Goal: Task Accomplishment & Management: Complete application form

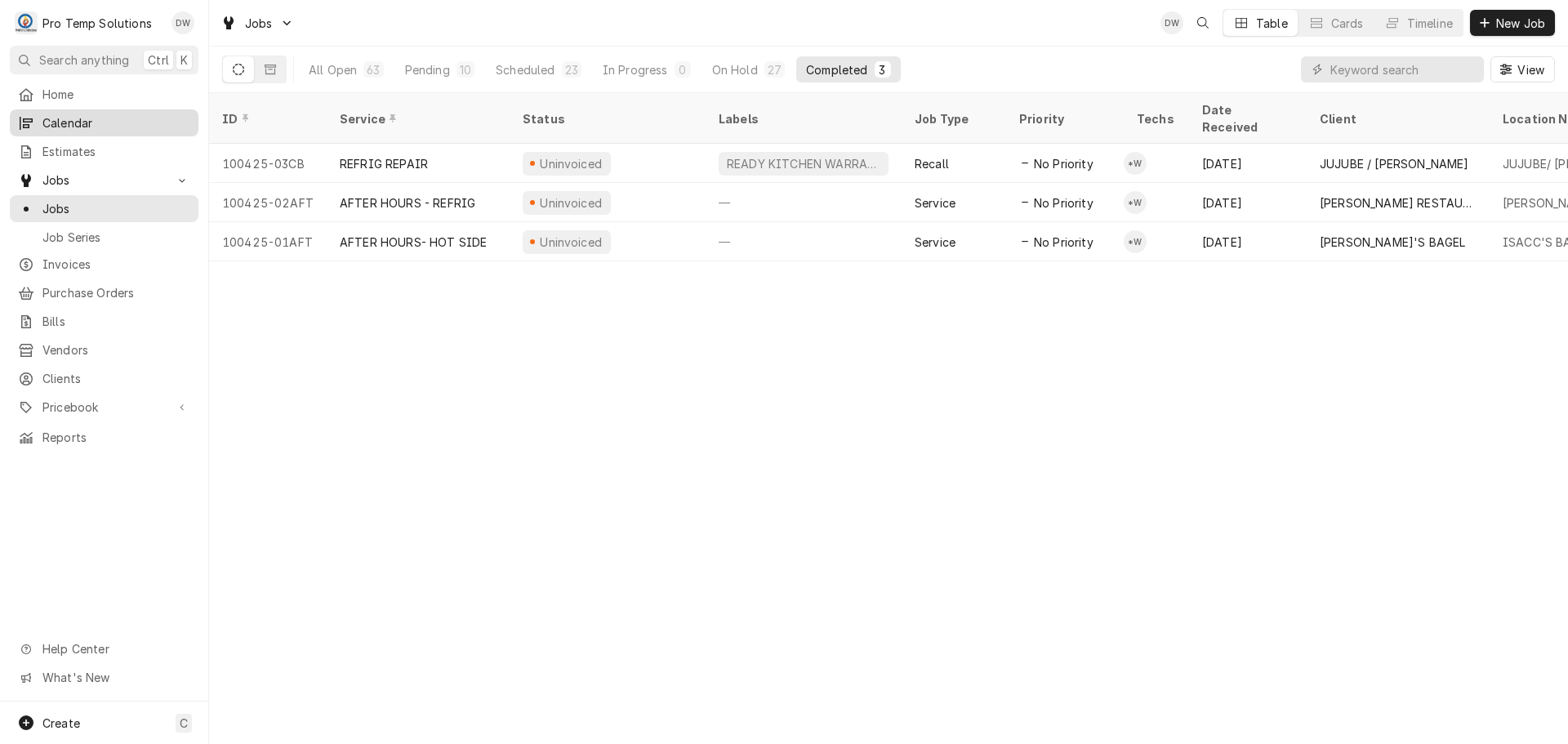
click at [55, 118] on span "Calendar" at bounding box center [116, 123] width 148 height 17
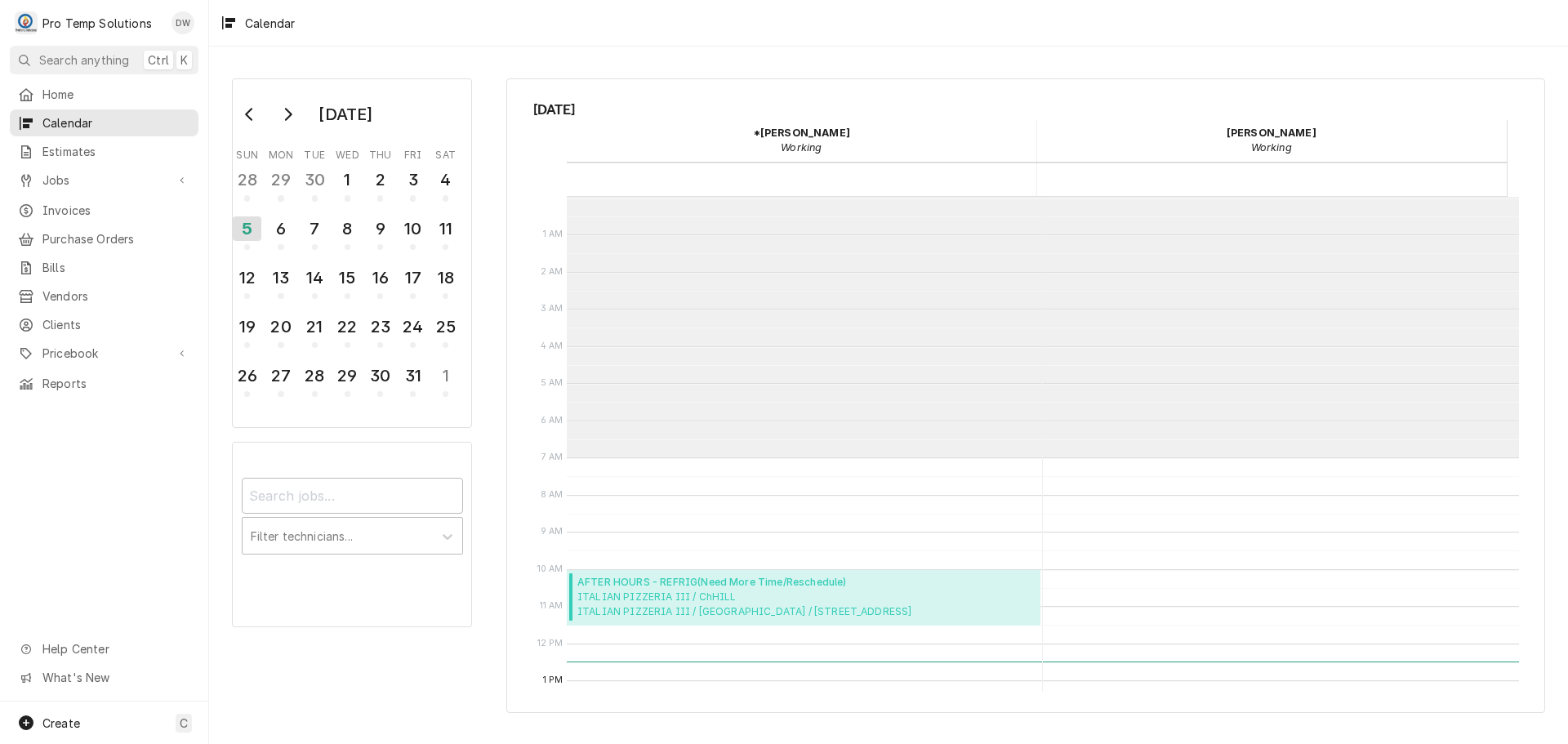
scroll to position [260, 0]
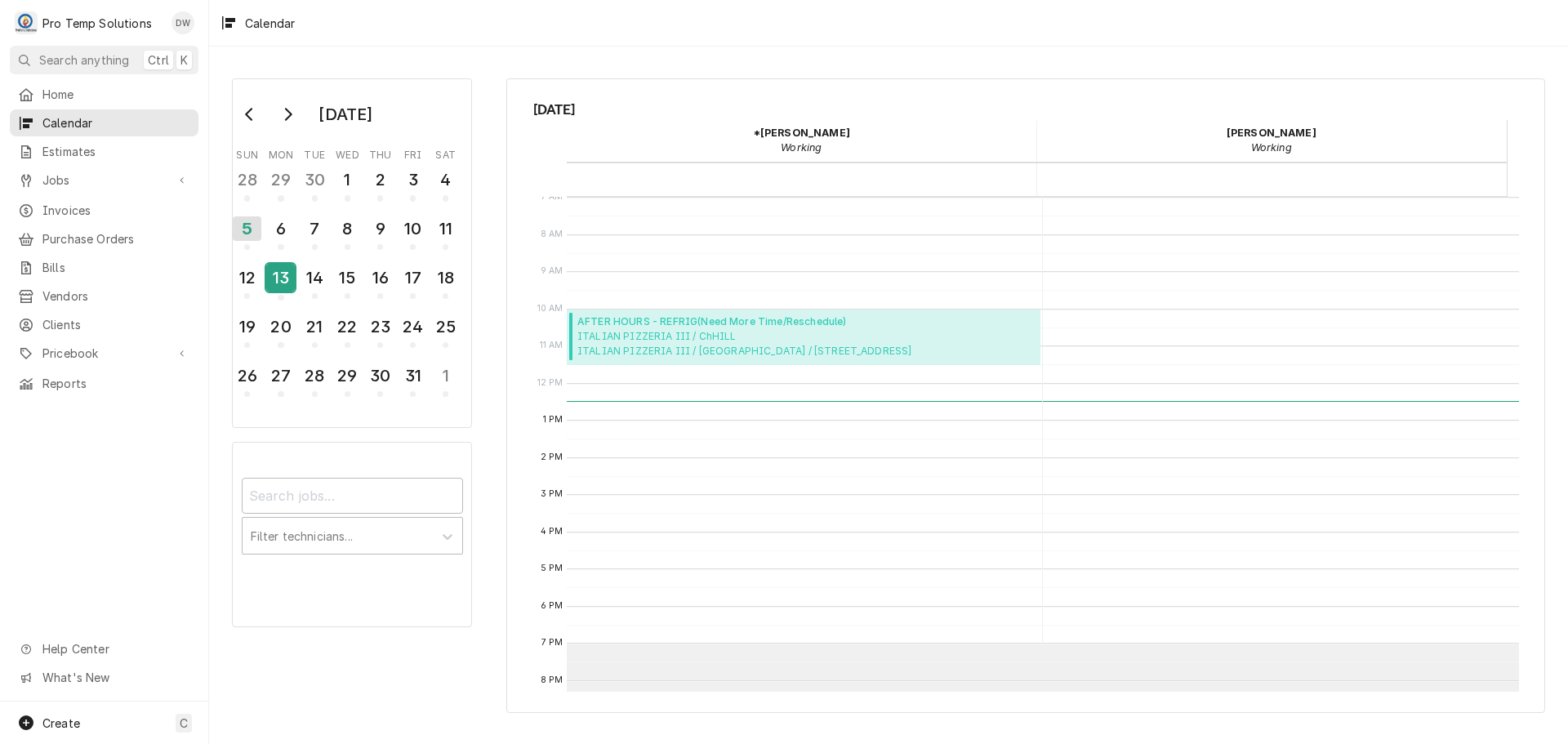
click at [283, 286] on div "13" at bounding box center [280, 278] width 29 height 28
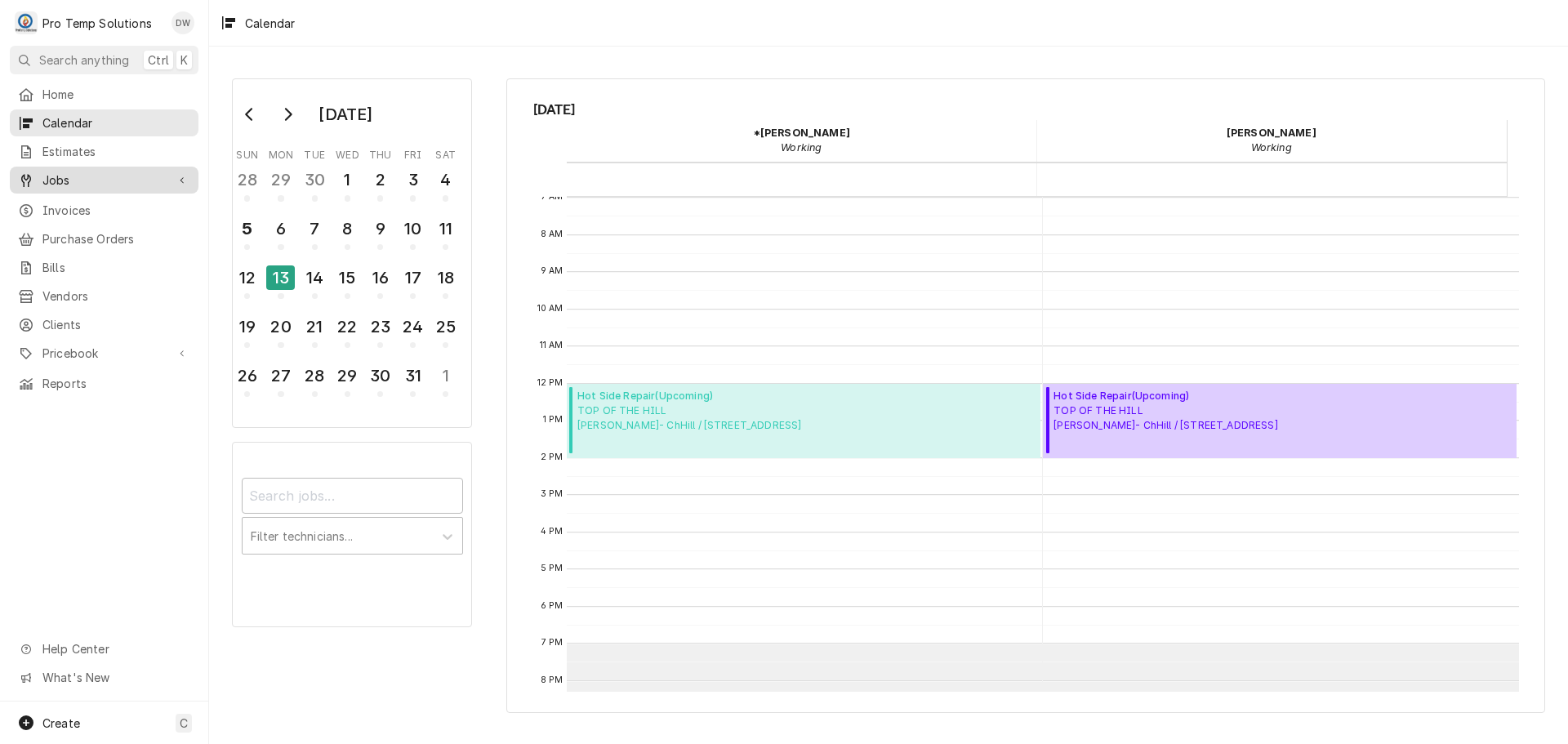
click at [61, 175] on span "Jobs" at bounding box center [104, 180] width 124 height 17
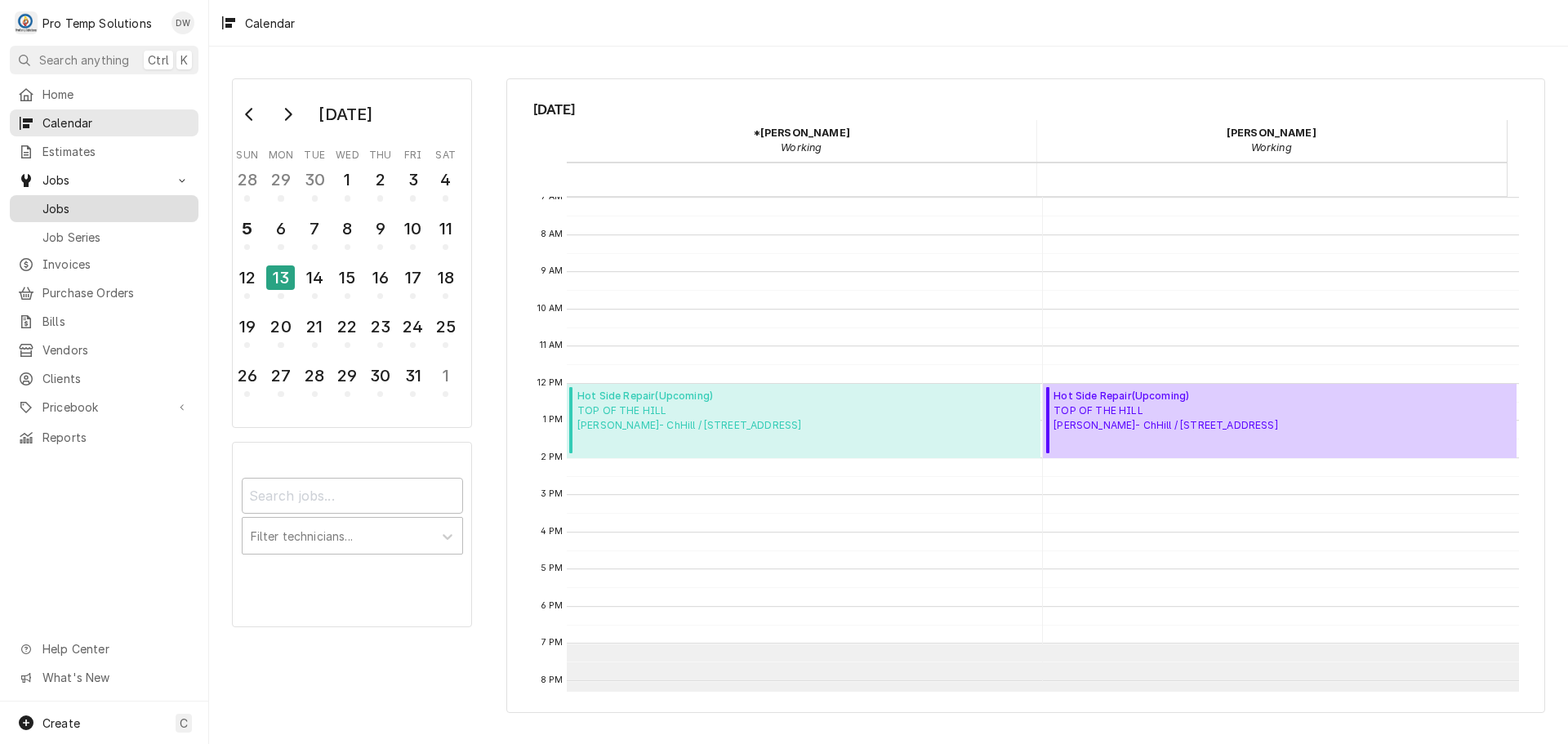
click at [51, 205] on span "Jobs" at bounding box center [116, 208] width 148 height 17
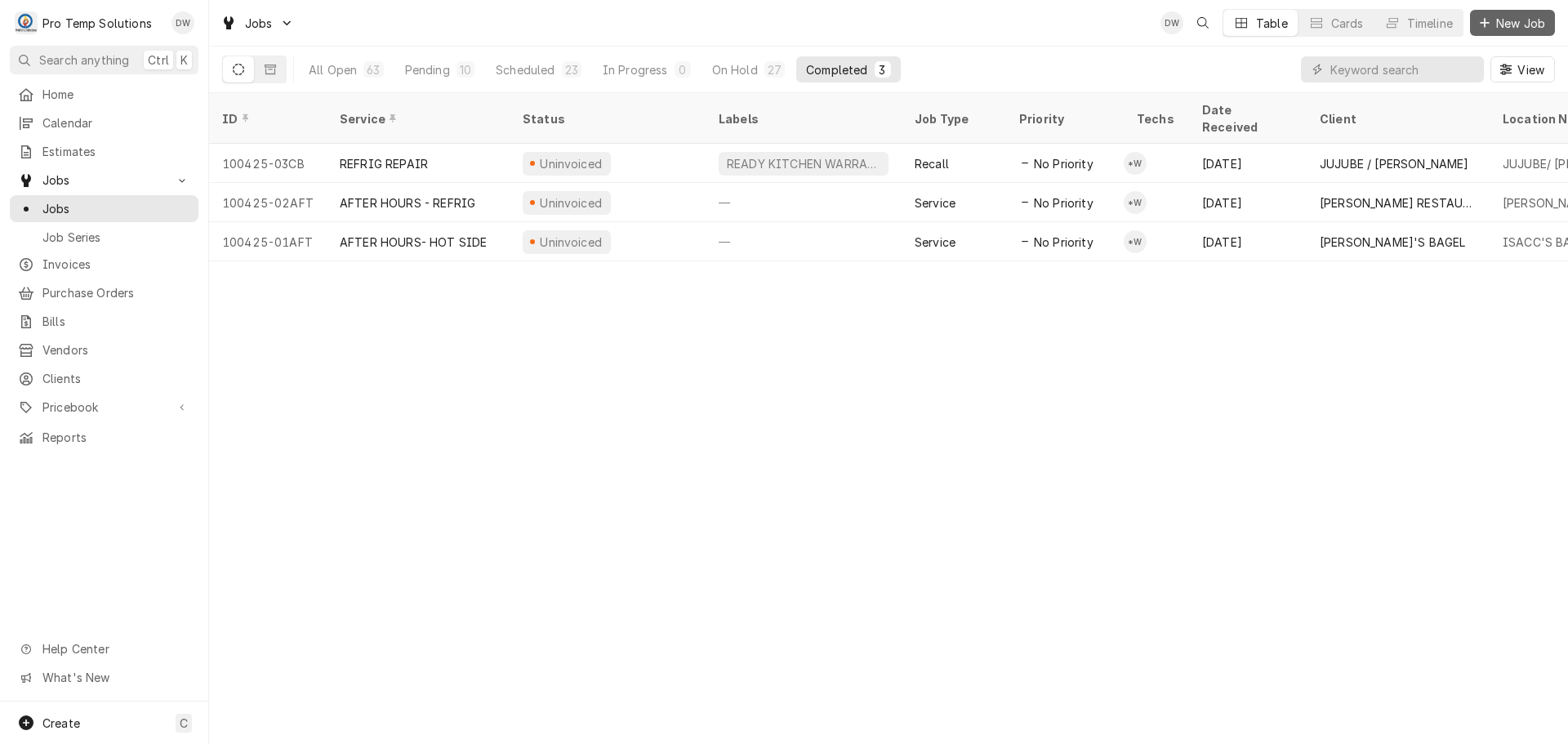
click at [1513, 23] on span "New Job" at bounding box center [1521, 23] width 56 height 17
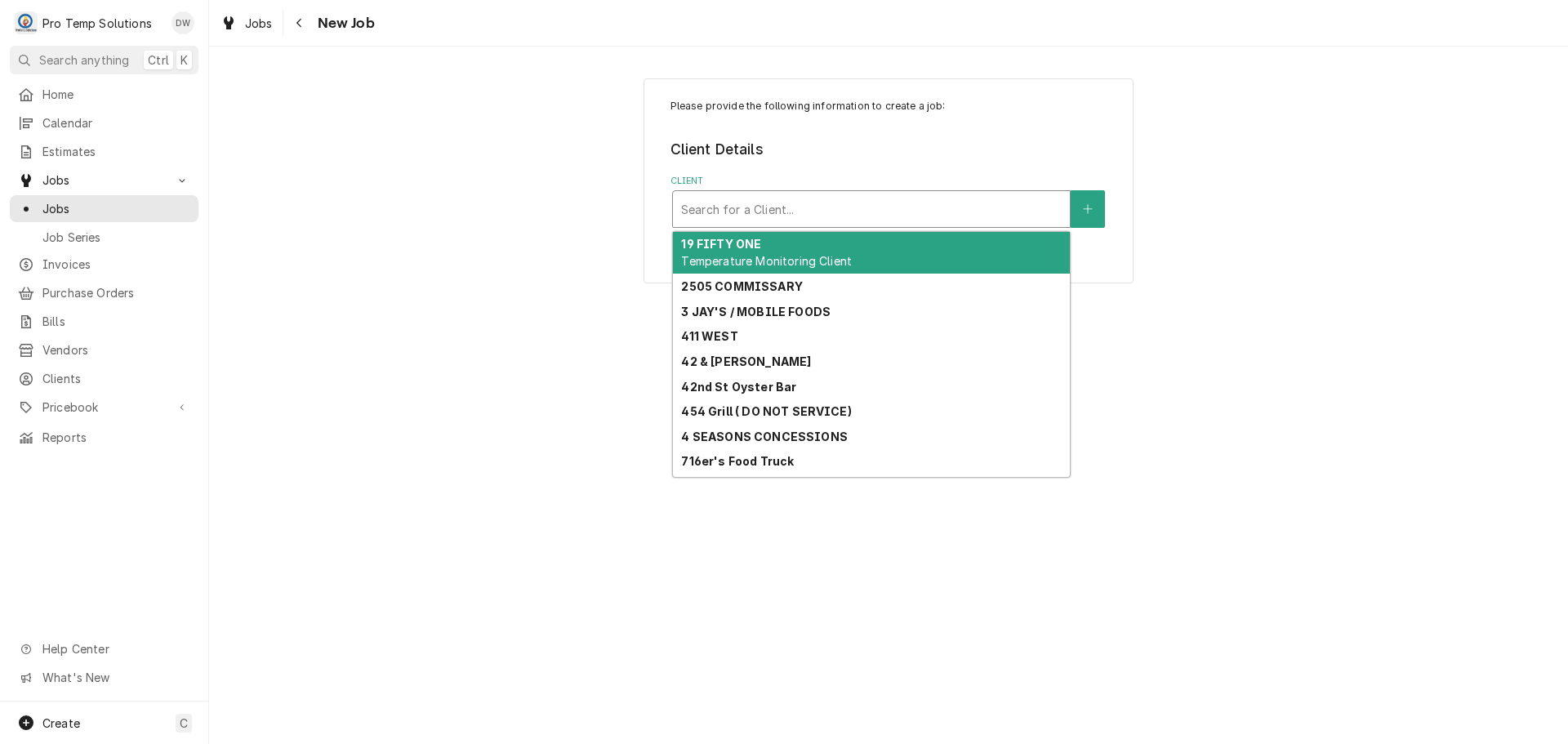
click at [966, 205] on div "Client" at bounding box center [871, 209] width 380 height 30
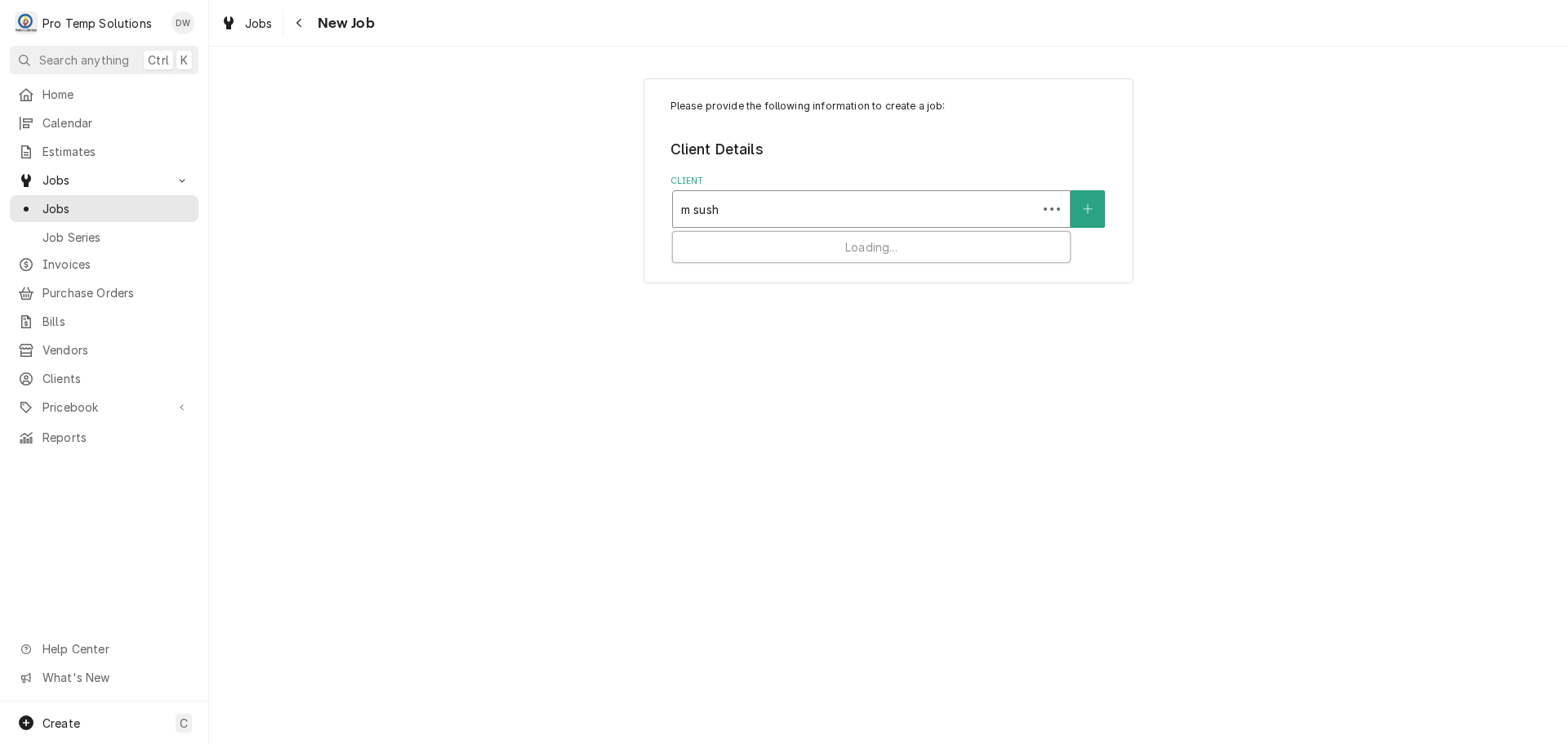
type input "m sushi"
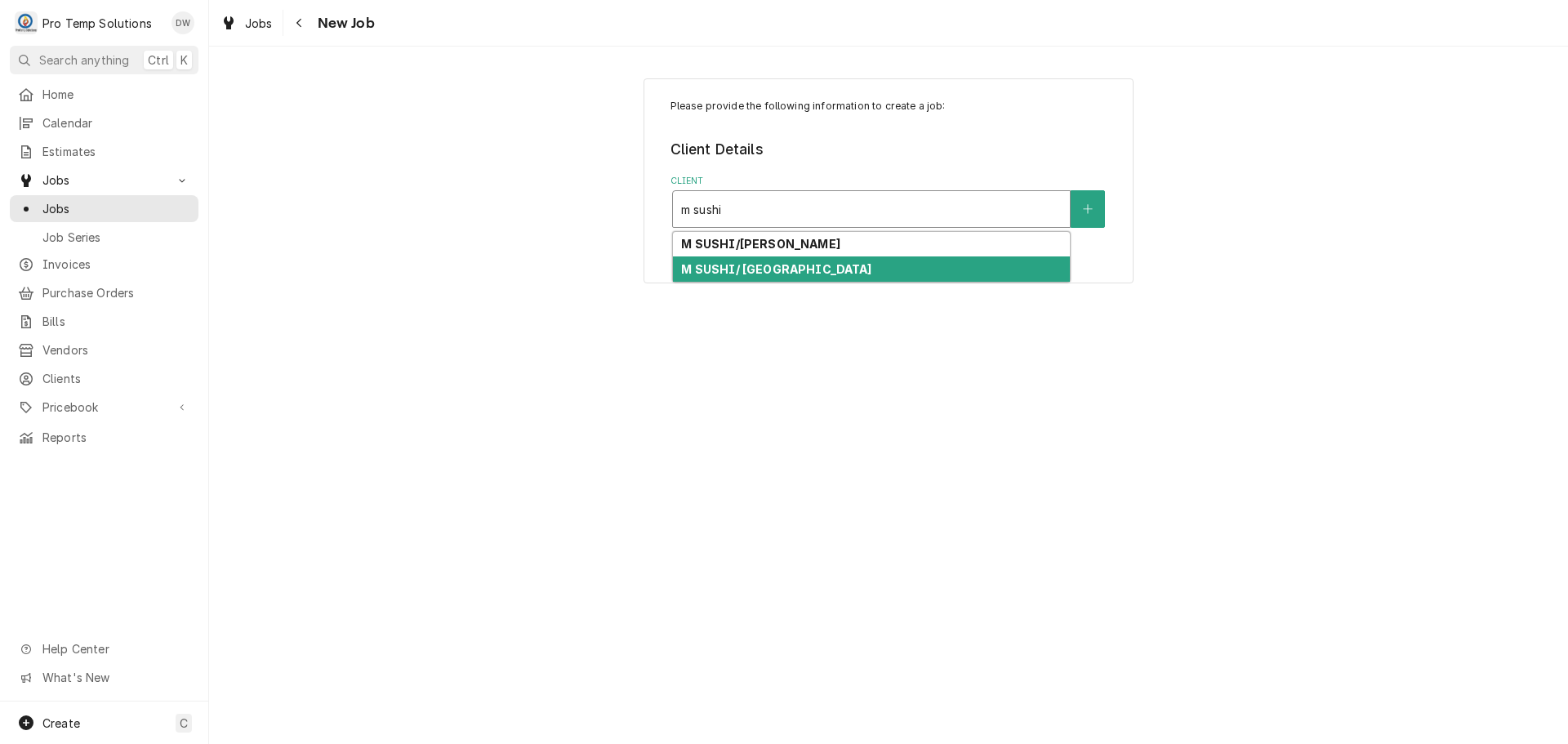
click at [771, 264] on strong "M SUSHI/ DURHAM" at bounding box center [776, 269] width 191 height 14
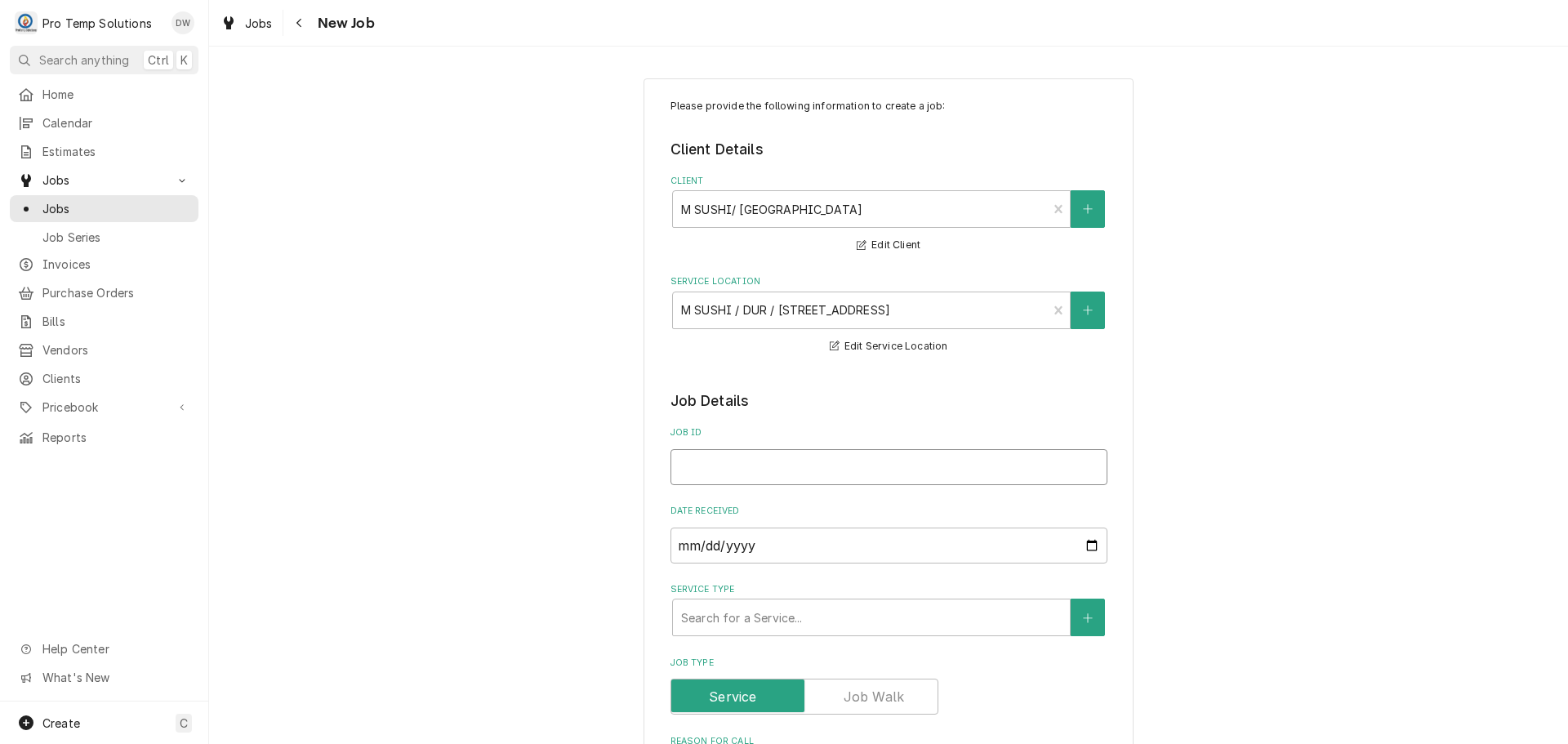
click at [695, 471] on input "Job ID" at bounding box center [889, 467] width 437 height 36
type textarea "x"
type input "1"
type textarea "x"
type input "10"
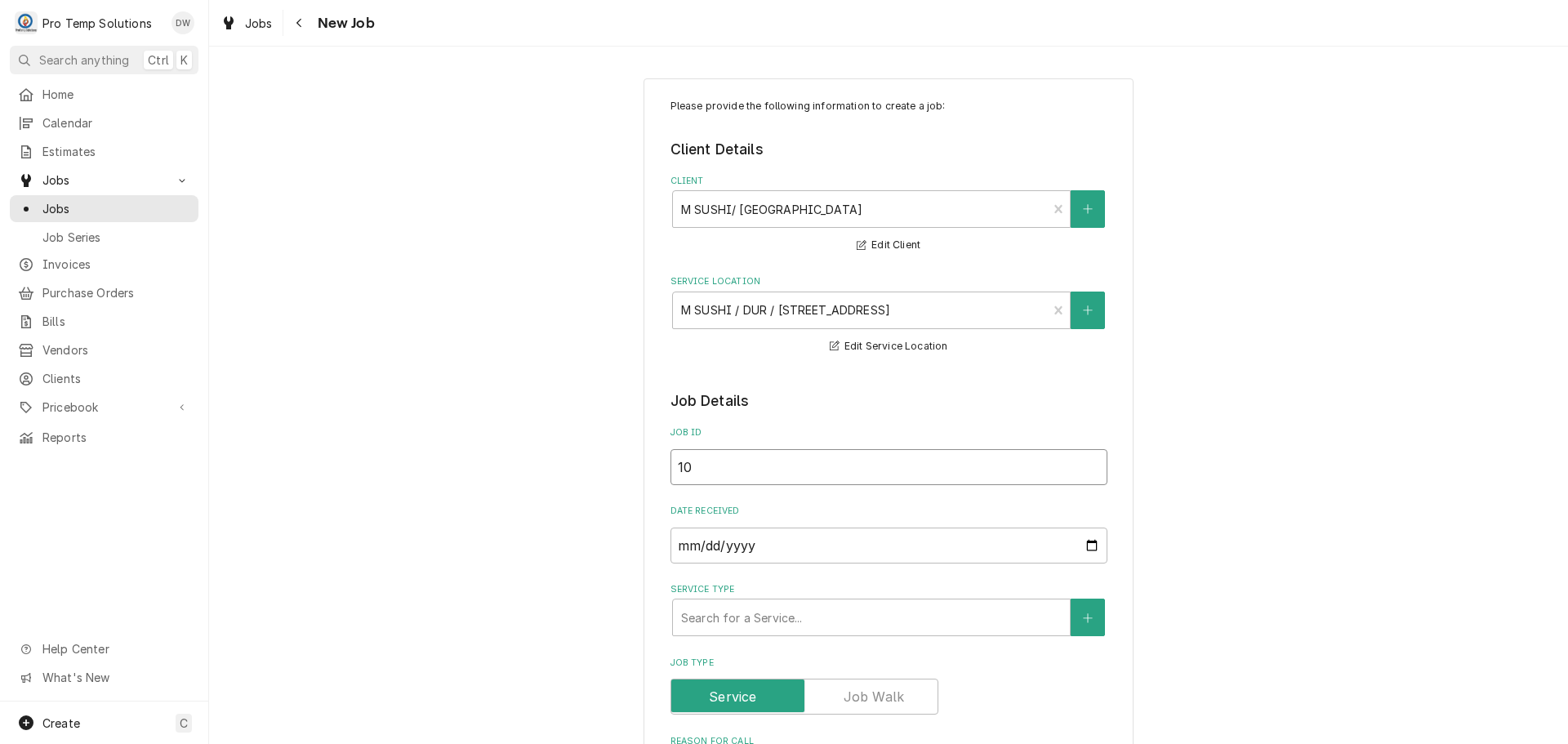
type textarea "x"
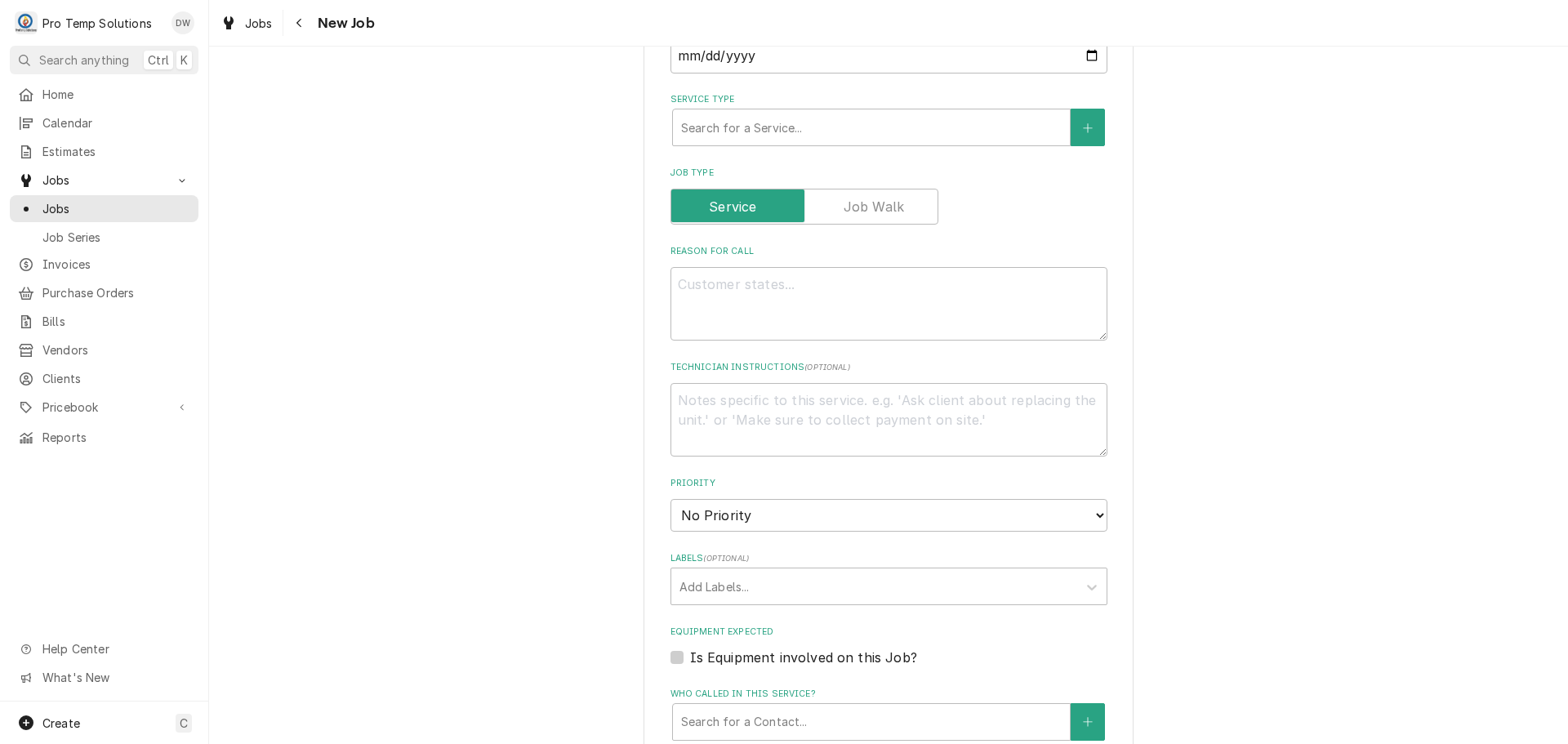
scroll to position [980, 0]
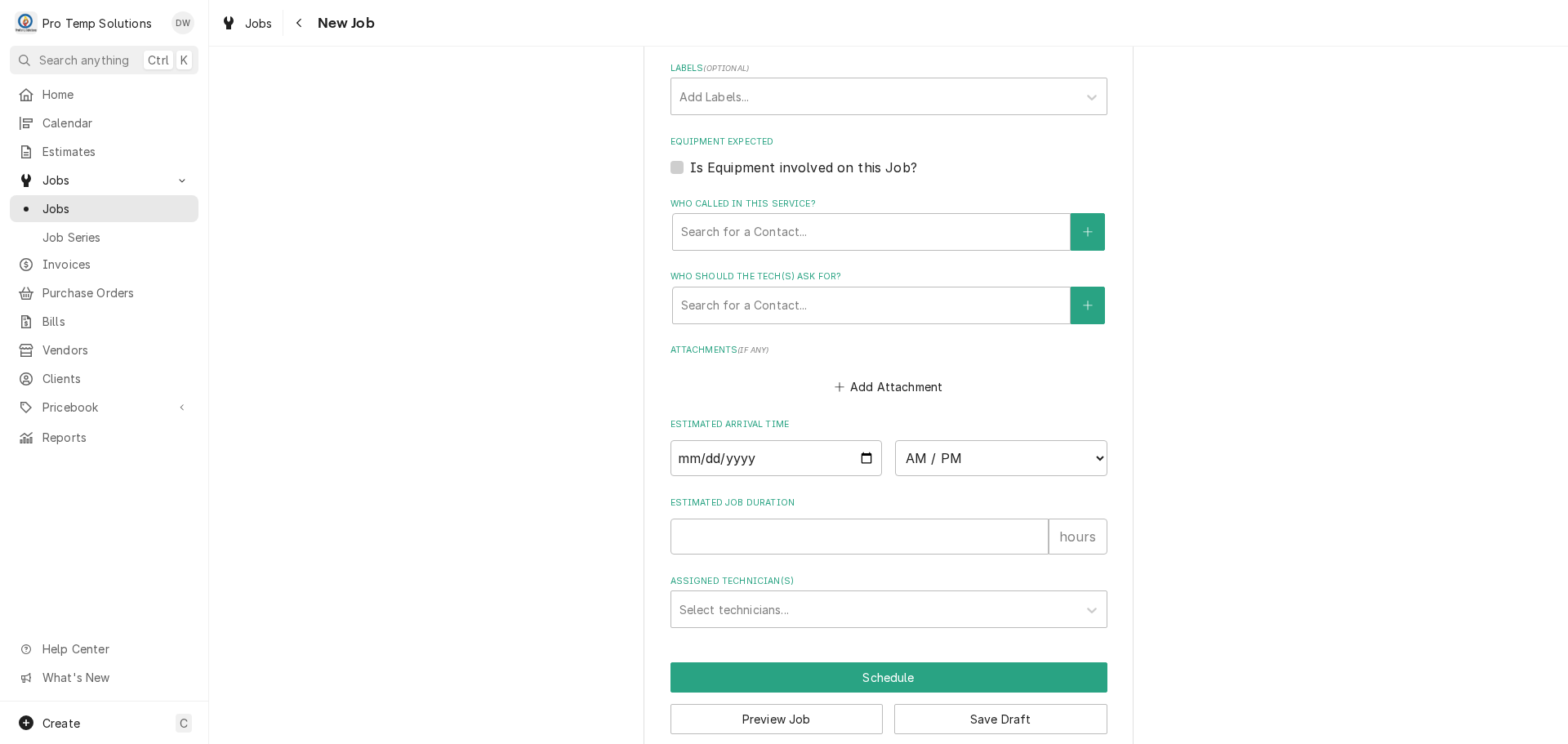
type input "10"
click at [855, 454] on input "Date" at bounding box center [776, 458] width 212 height 36
type input "2025-10-13"
type textarea "x"
click at [1084, 458] on select "AM / PM 6:00 AM 6:15 AM 6:30 AM 6:45 AM 7:00 AM 7:15 AM 7:30 AM 7:45 AM 8:00 AM…" at bounding box center [1001, 458] width 212 height 36
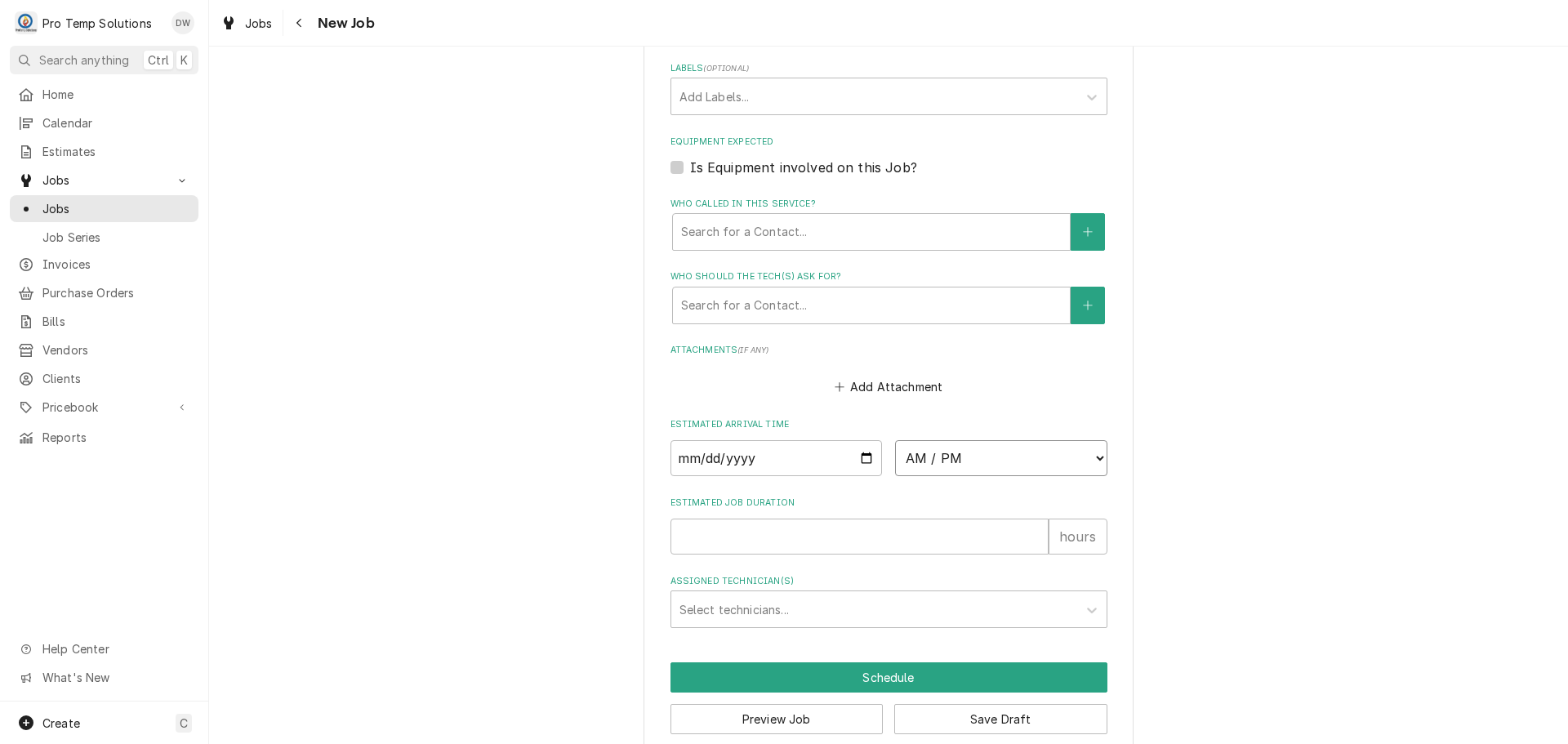
select select "09:00:00"
click at [895, 441] on select "AM / PM 6:00 AM 6:15 AM 6:30 AM 6:45 AM 7:00 AM 7:15 AM 7:30 AM 7:45 AM 8:00 AM…" at bounding box center [1001, 458] width 212 height 36
click at [968, 544] on input "Estimated Job Duration" at bounding box center [859, 537] width 378 height 36
type textarea "x"
type input "3"
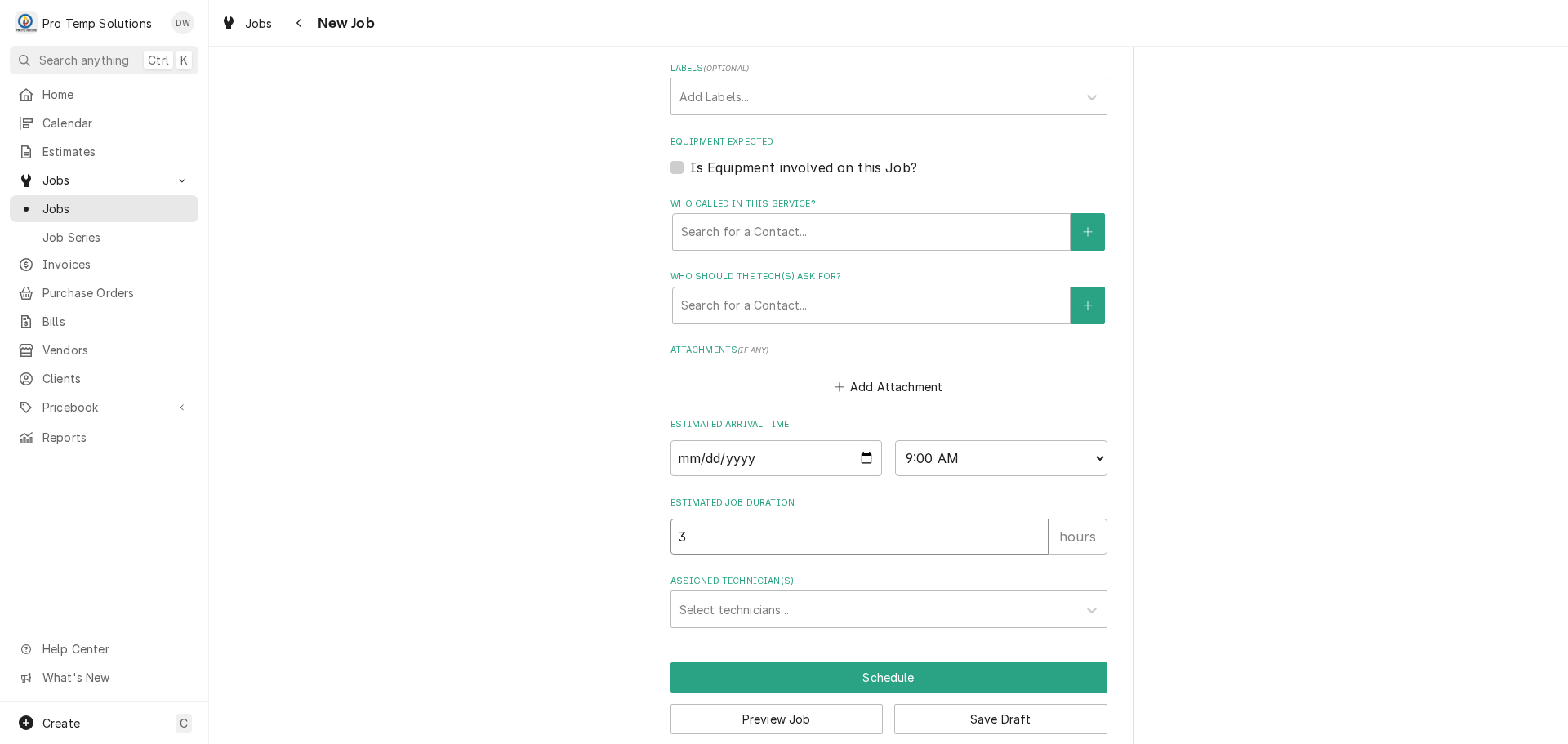
type textarea "x"
type input "3"
click at [786, 611] on div "Assigned Technician(s)" at bounding box center [874, 610] width 389 height 30
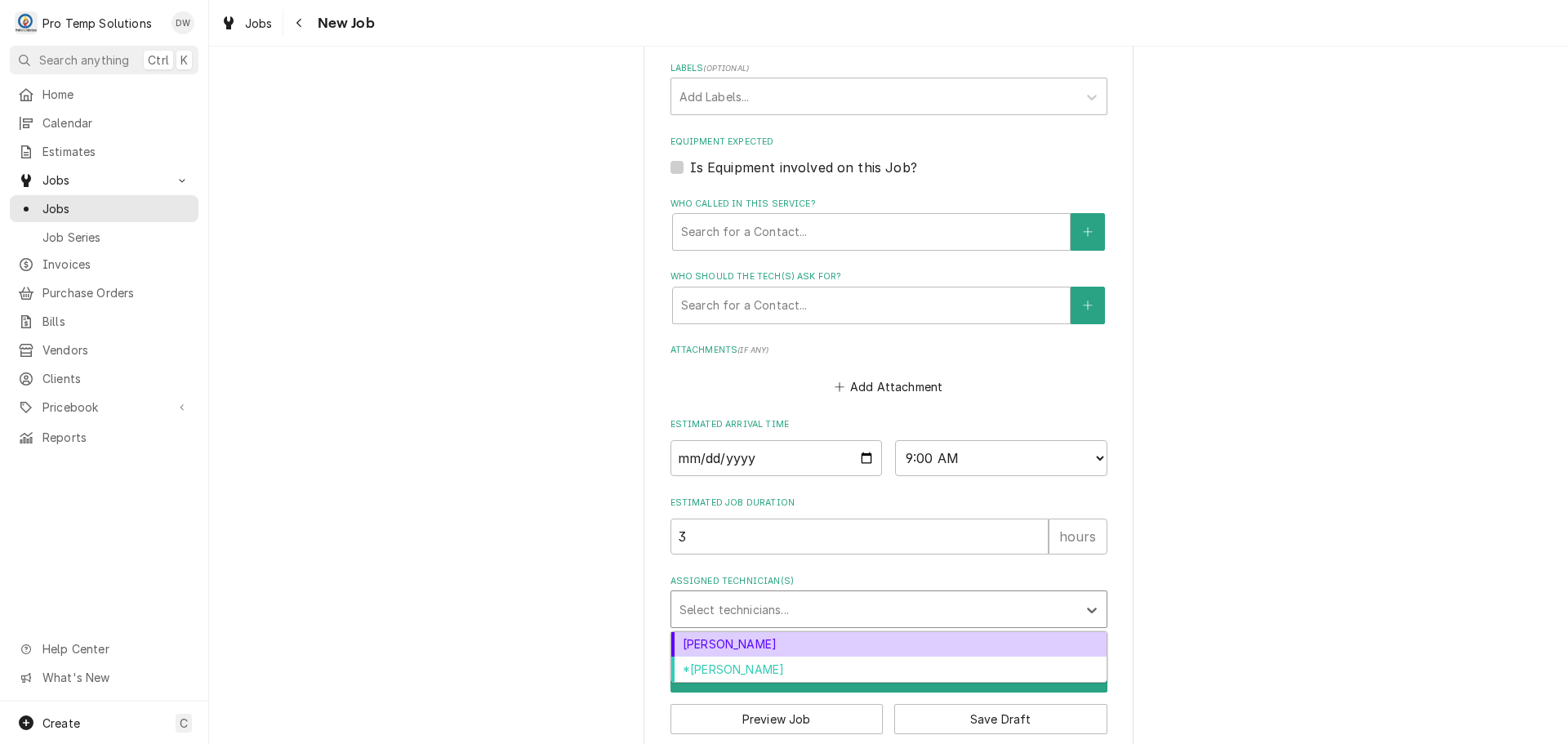
click at [771, 643] on div "[PERSON_NAME]" at bounding box center [889, 644] width 435 height 25
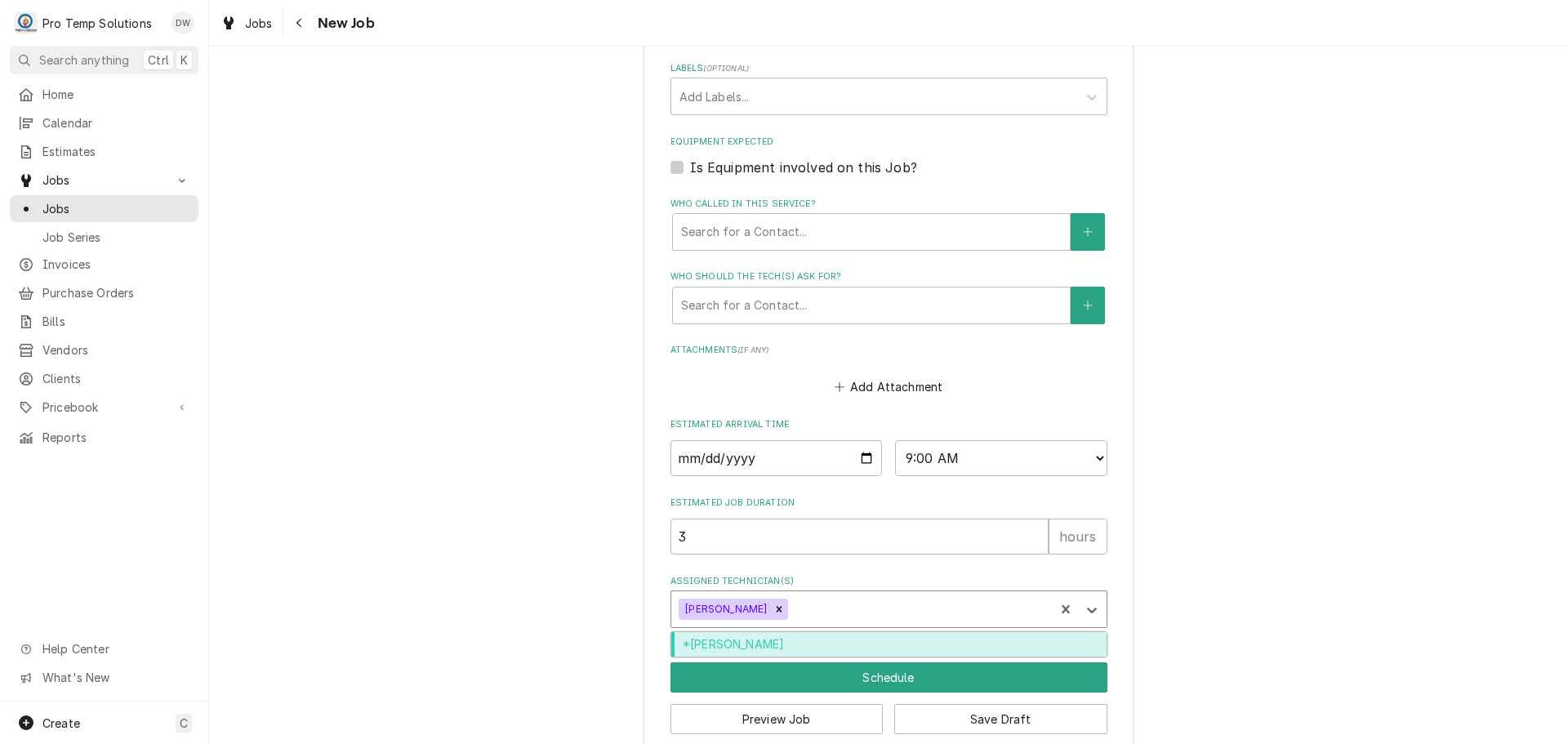
drag, startPoint x: 807, startPoint y: 609, endPoint x: 804, endPoint y: 643, distance: 34.1
click at [807, 609] on div "Assigned Technician(s)" at bounding box center [918, 610] width 255 height 30
click at [804, 643] on div "*[PERSON_NAME]" at bounding box center [889, 644] width 435 height 25
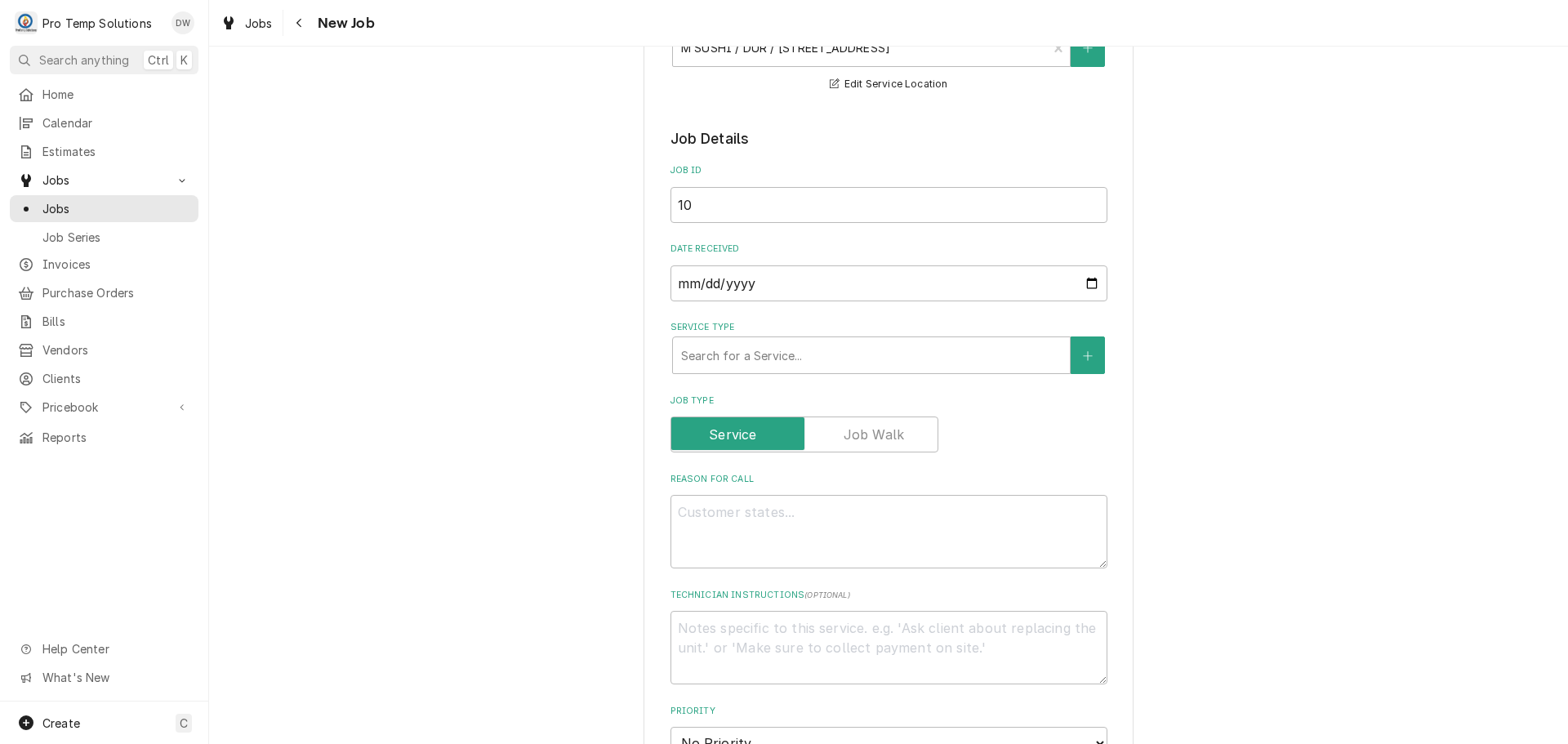
scroll to position [0, 0]
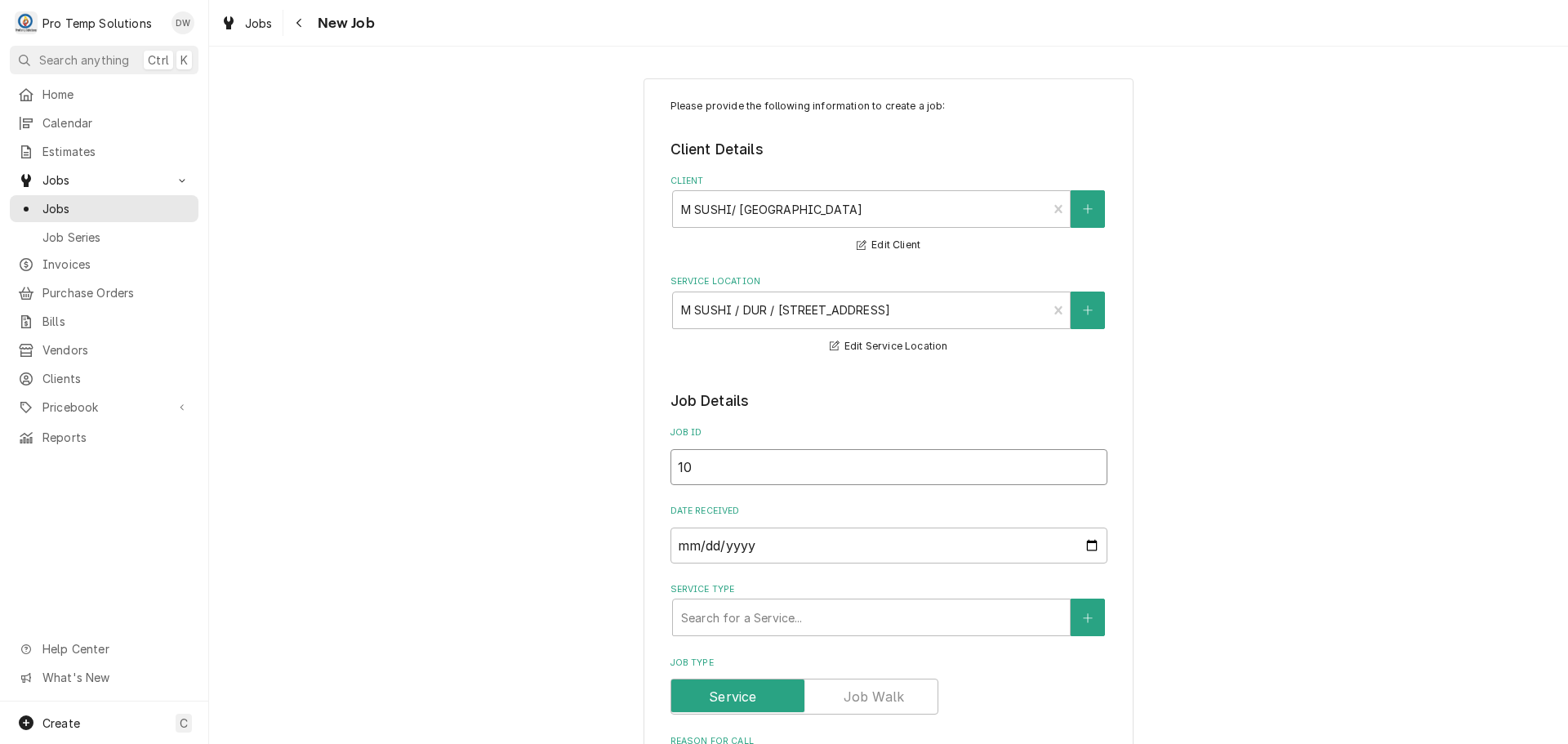
click at [718, 471] on input "10" at bounding box center [889, 467] width 437 height 36
type textarea "x"
type input "101"
type textarea "x"
type input "1013"
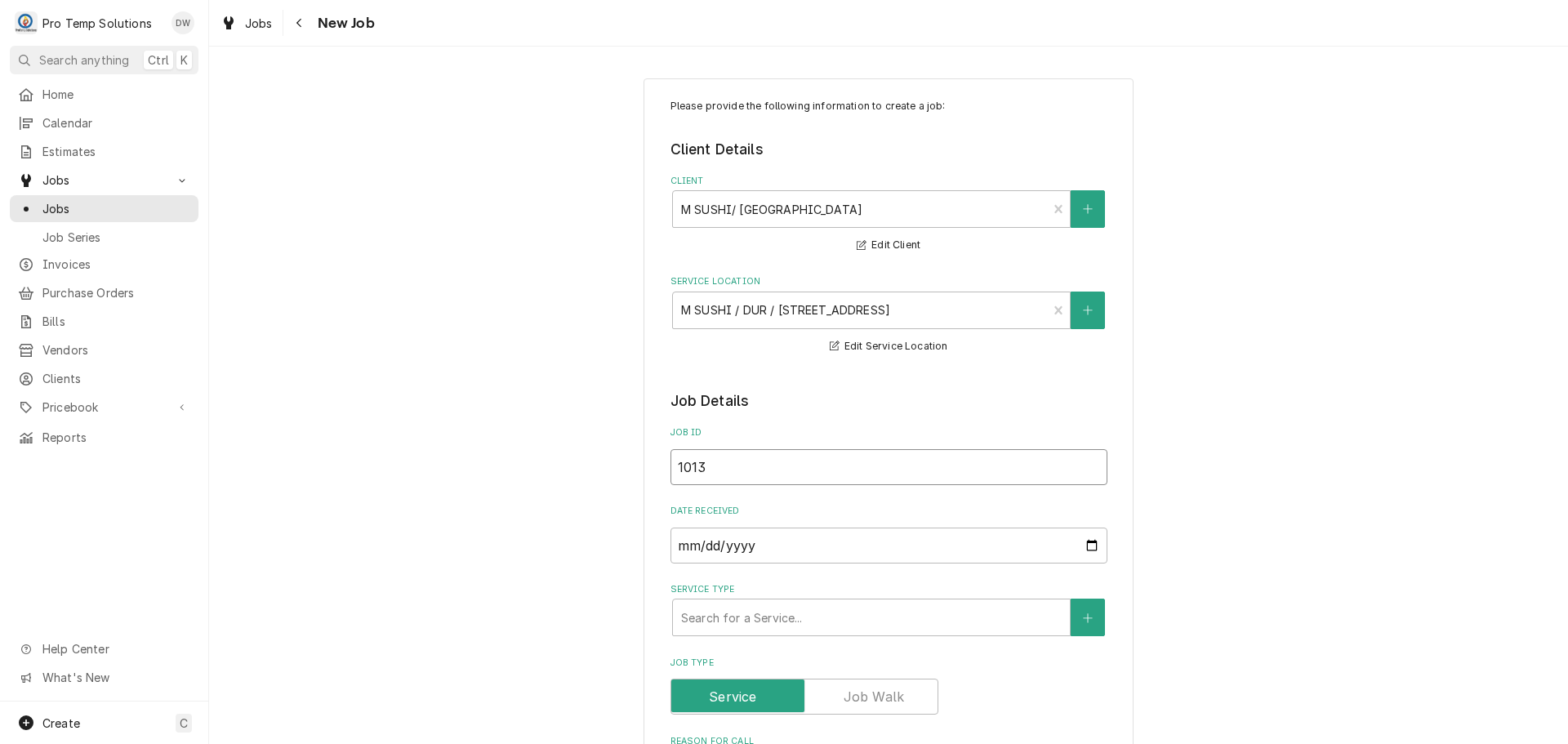
type textarea "x"
type input "10132"
type textarea "x"
type input "101325"
type textarea "x"
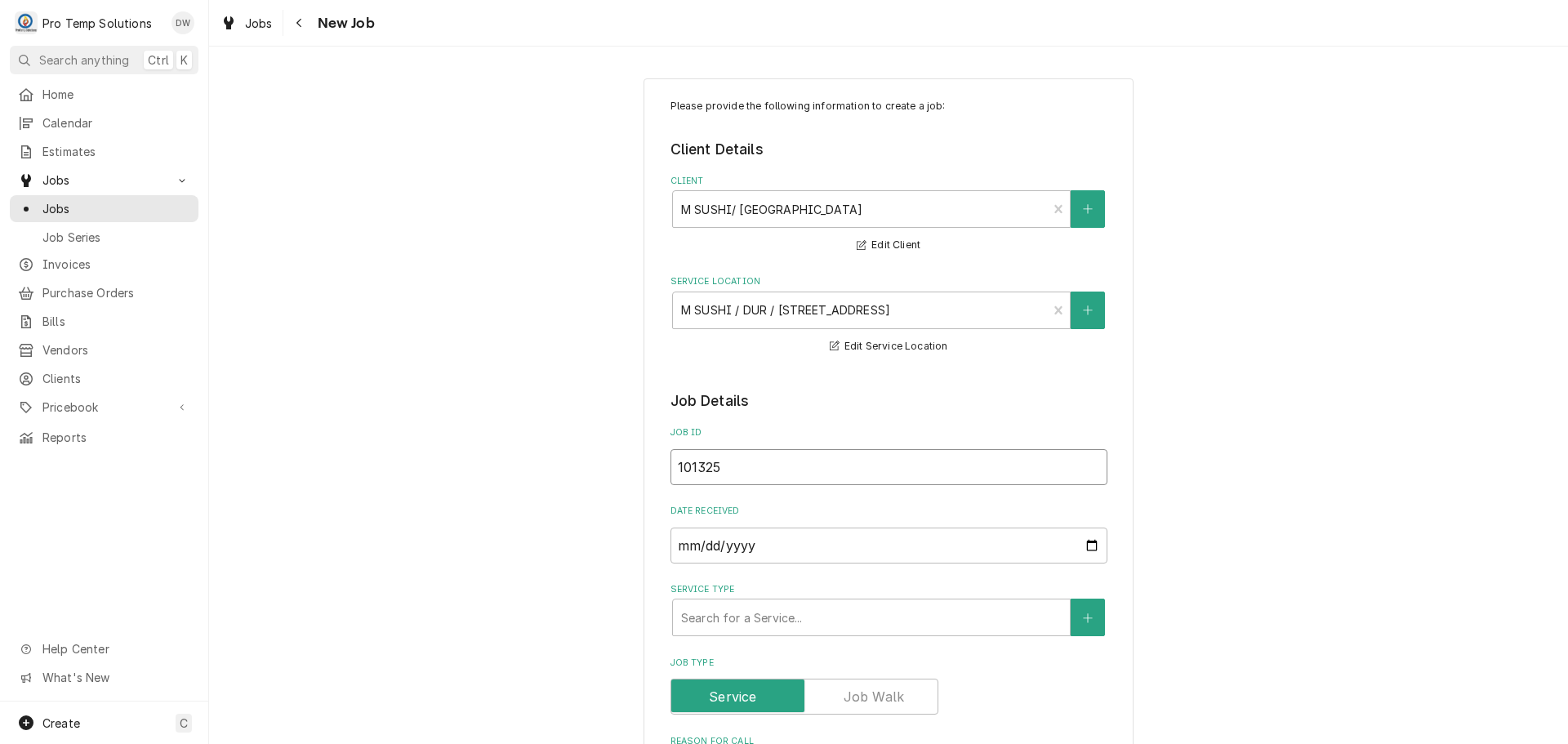
type input "101325-"
type textarea "x"
type input "101325-0"
type textarea "x"
type input "101325-01"
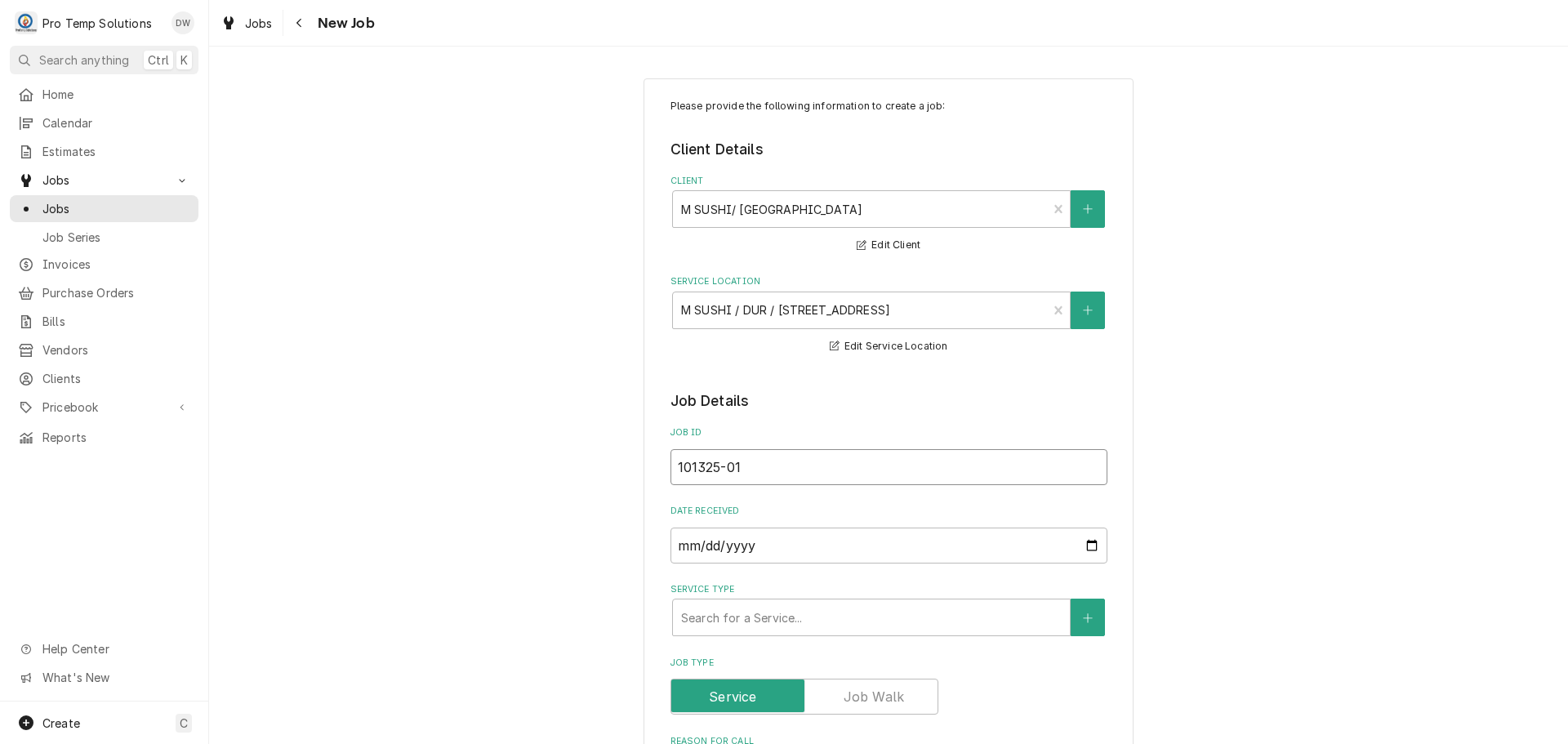
type textarea "x"
type input "101325-01i"
type textarea "x"
type input "101325-01im"
type textarea "x"
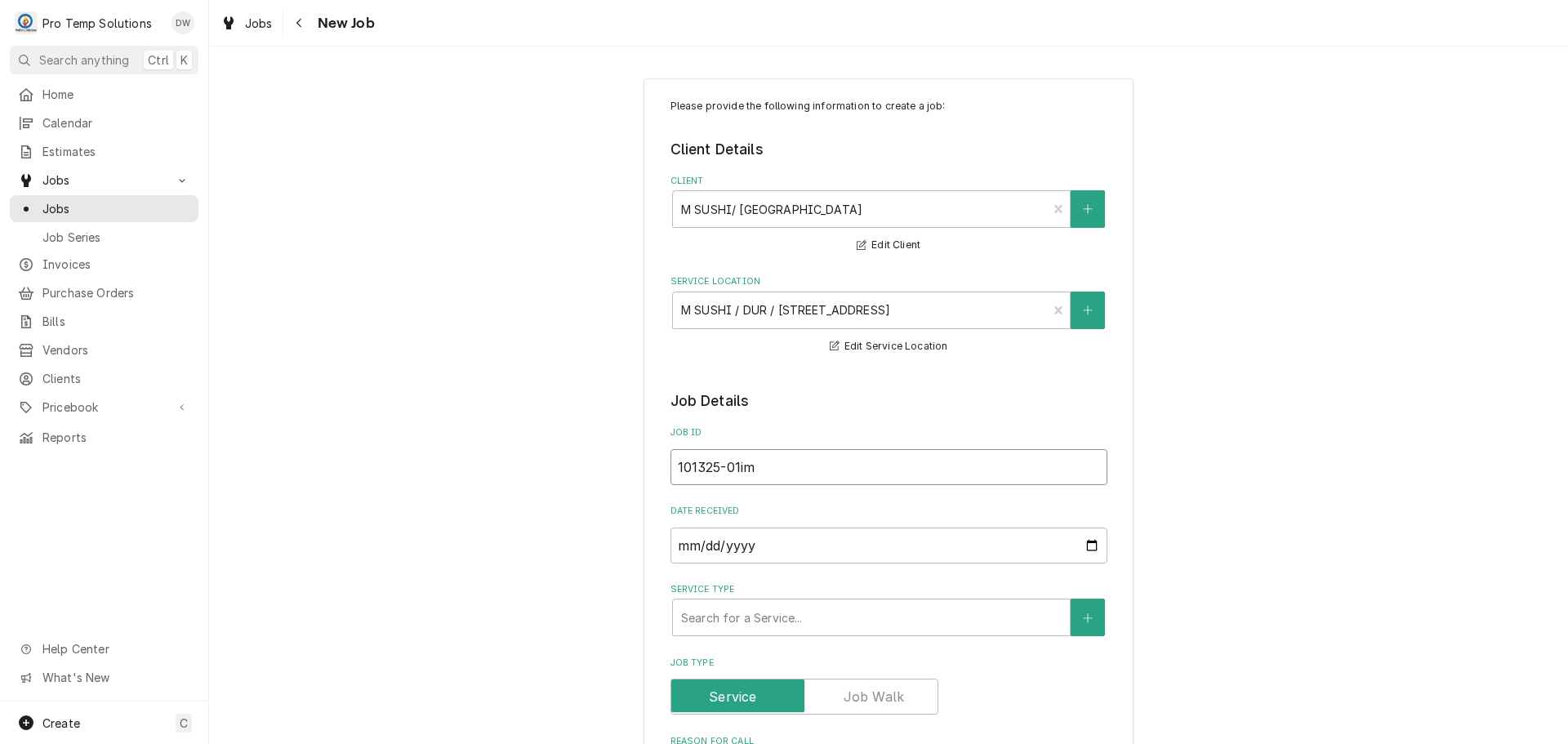
type input "101325-01imp"
type textarea "x"
type input "101325-01impm"
type textarea "x"
type input "101325-01impm"
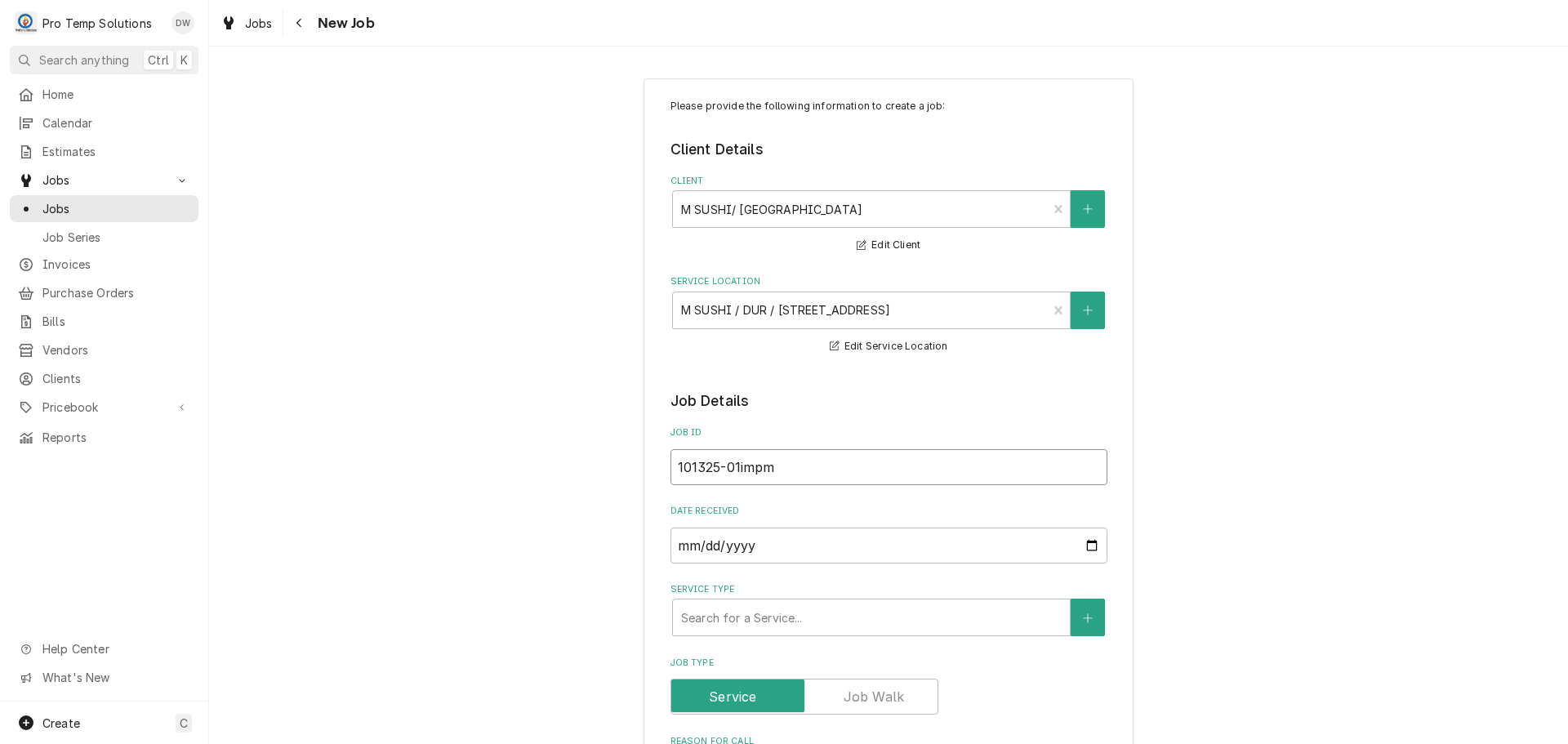
type textarea "x"
type input "101325-01impm"
type textarea "x"
type input "101325-01imp"
type textarea "x"
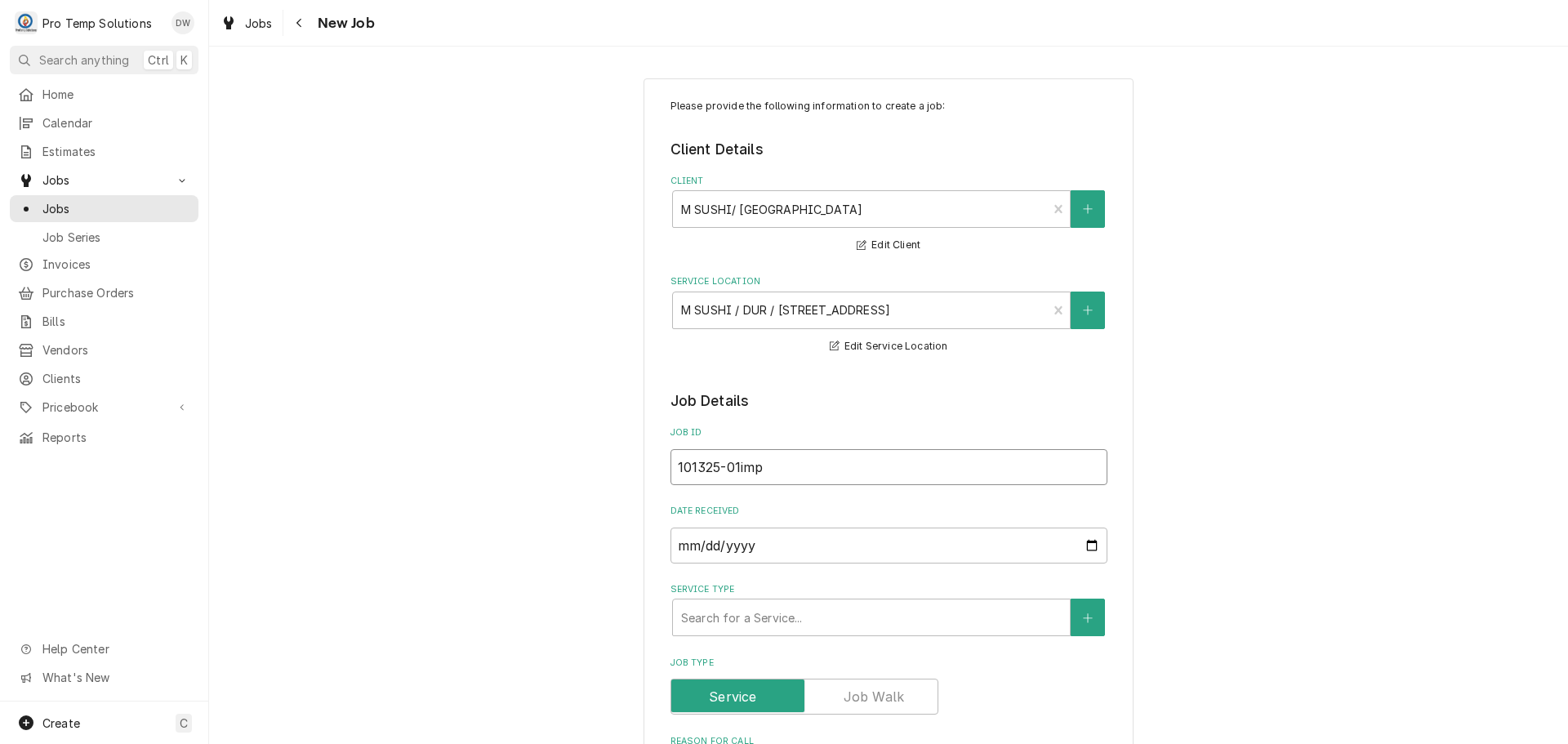
type input "101325-01im"
type textarea "x"
type input "101325-01i"
type textarea "x"
type input "101325-01"
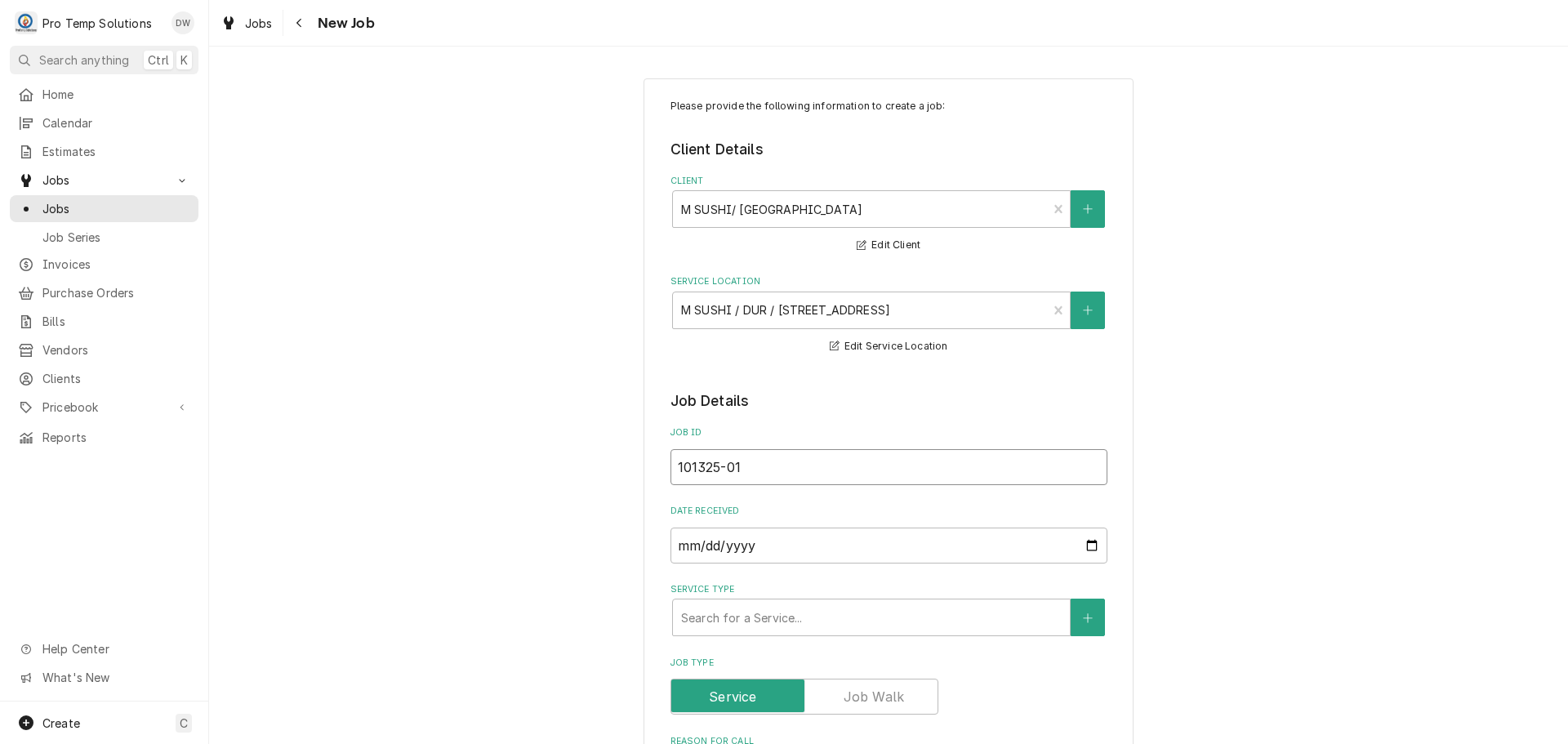
type textarea "x"
type input "101325-01I"
type textarea "x"
type input "101325-01IM"
type textarea "x"
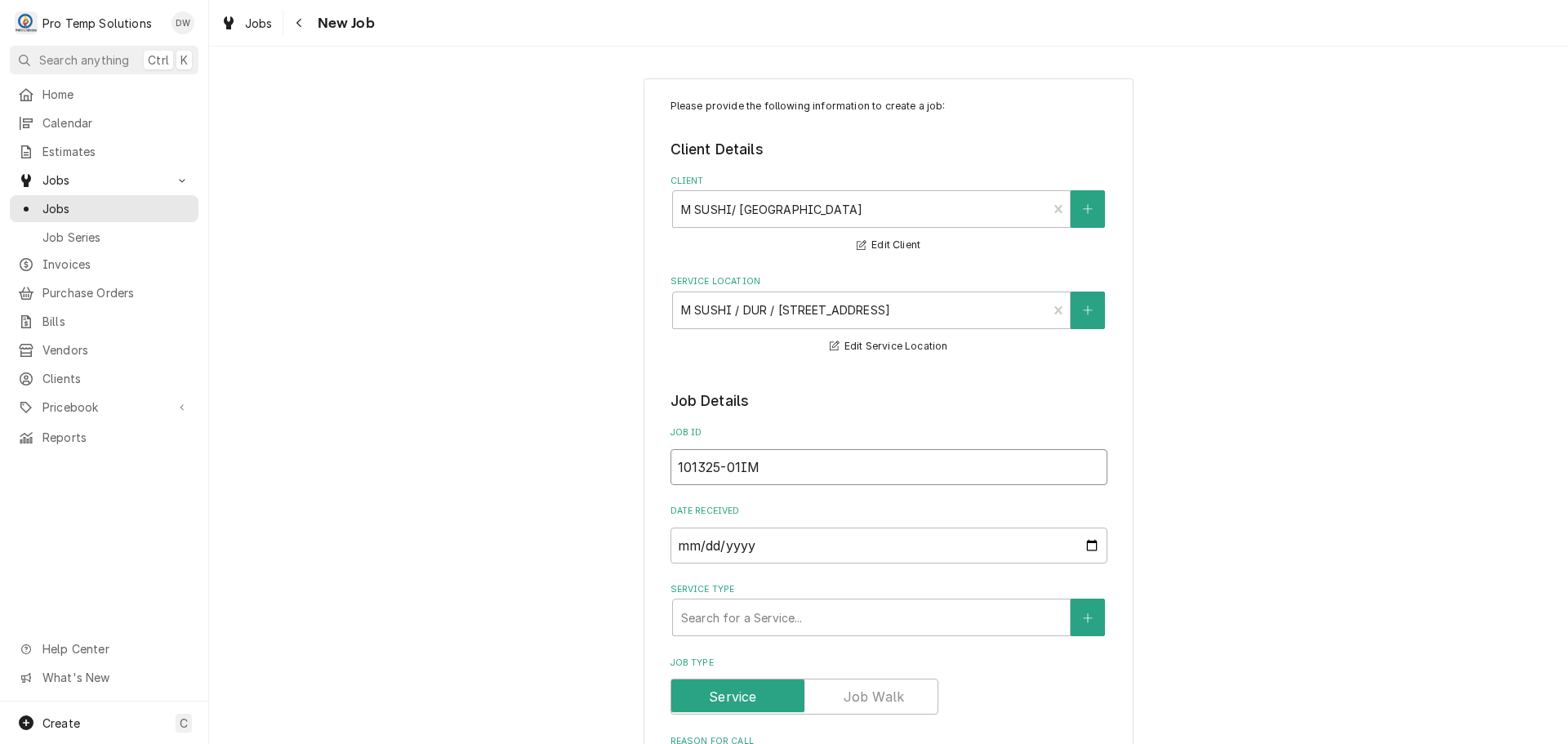
type input "101325-01IMP"
type textarea "x"
type input "101325-01IMPM"
type textarea "x"
type input "101325-01IMPM"
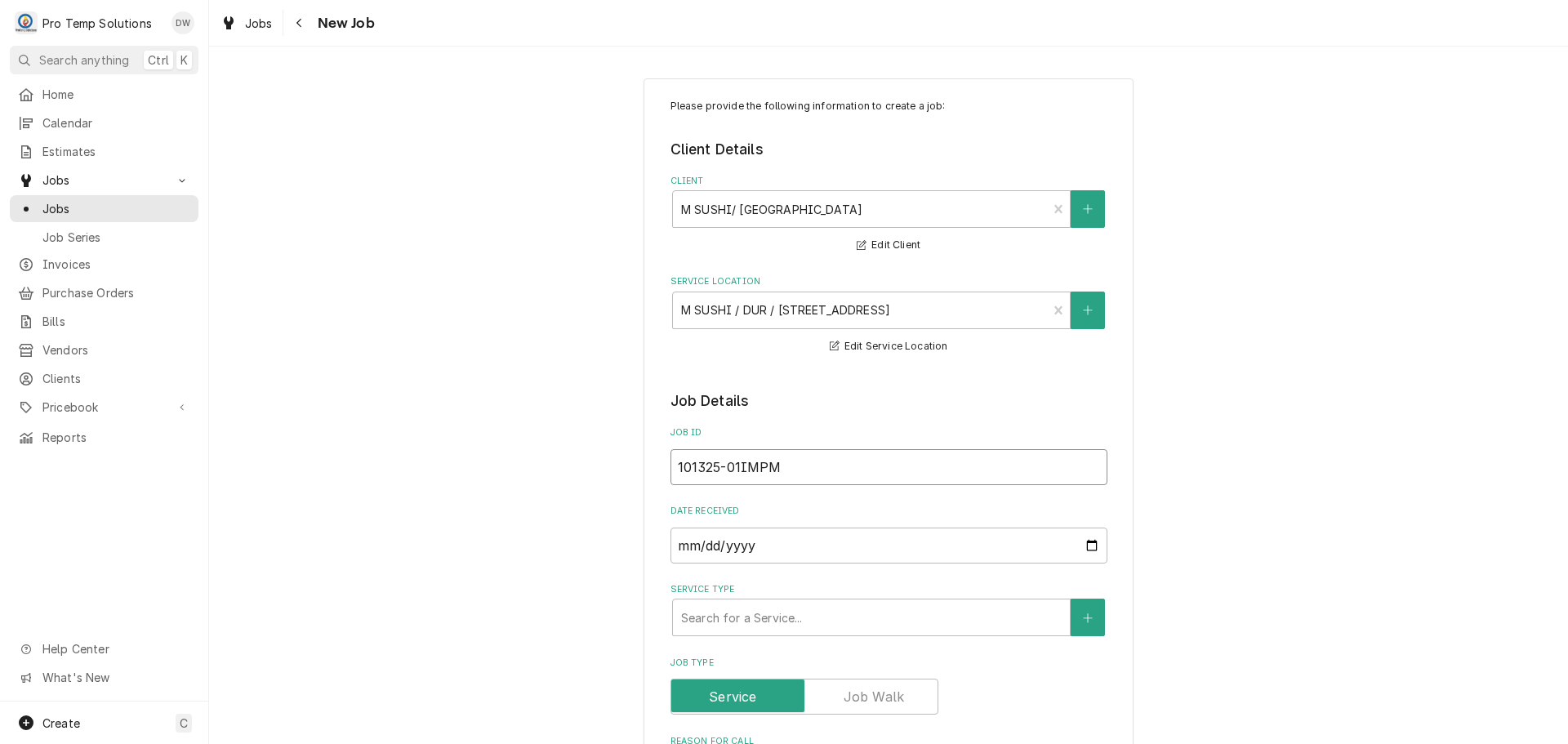
type textarea "x"
type input "101325-01IMPM"
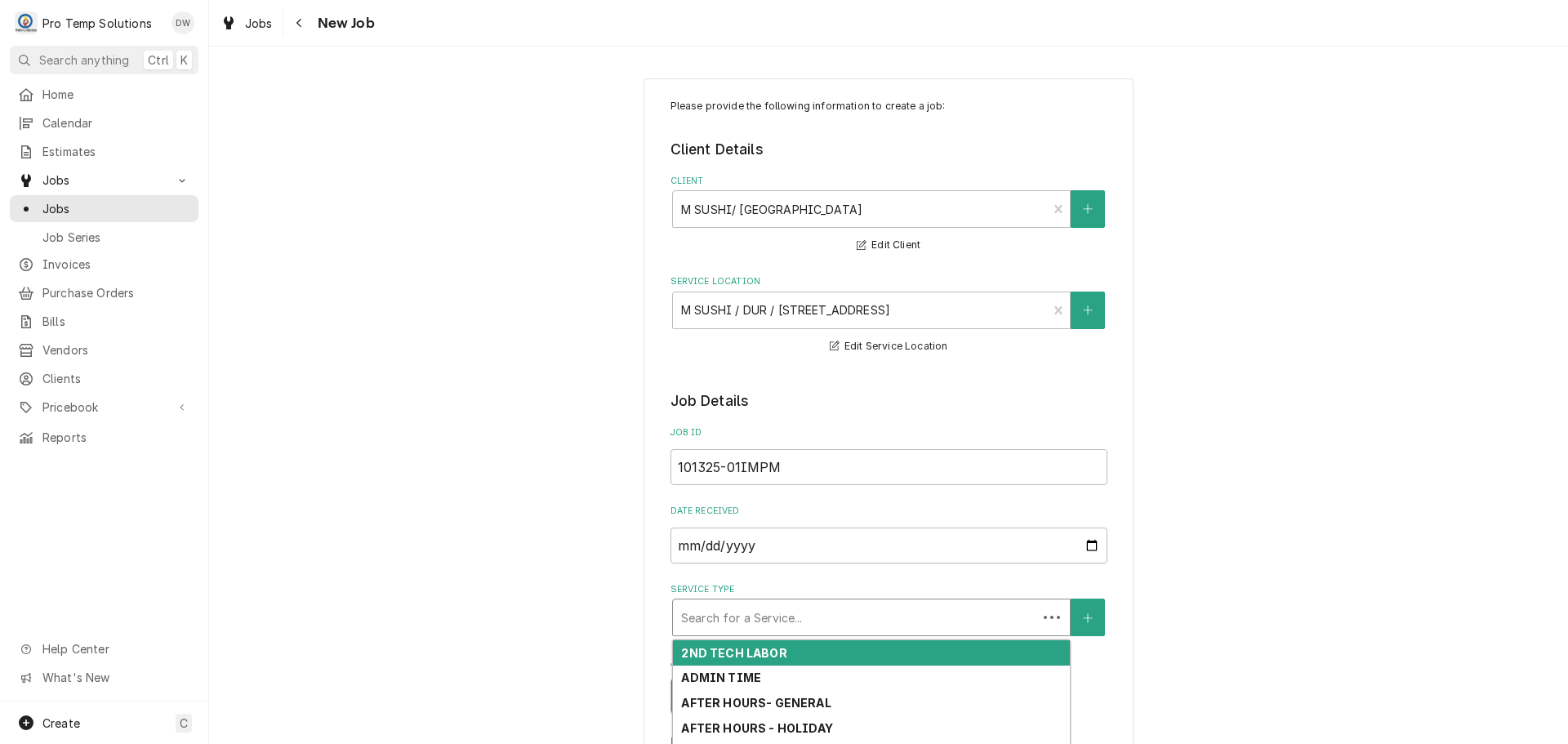
click at [789, 615] on div "Service Type" at bounding box center [855, 618] width 348 height 30
type textarea "x"
type input "I"
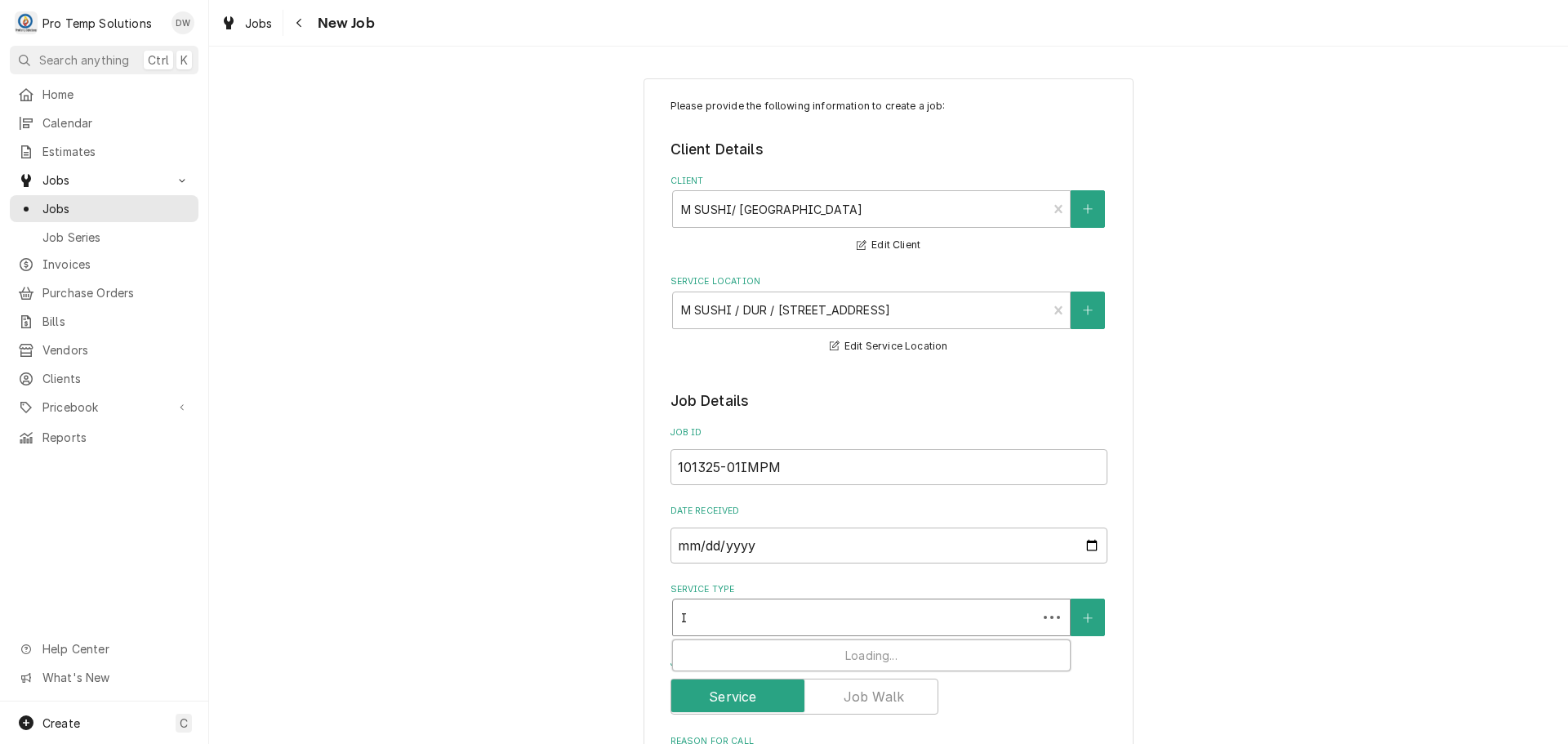
type textarea "x"
type input "IM"
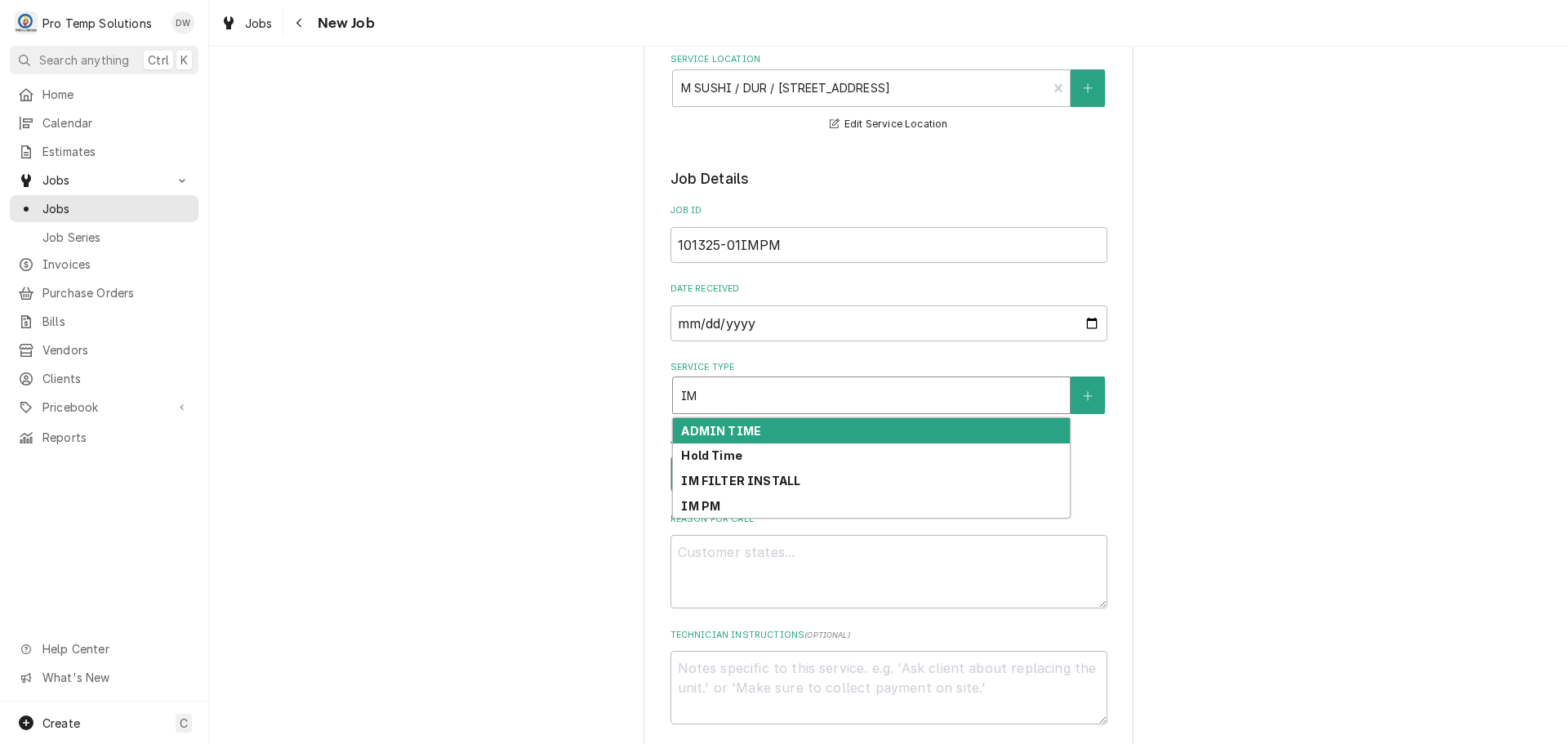
scroll to position [246, 0]
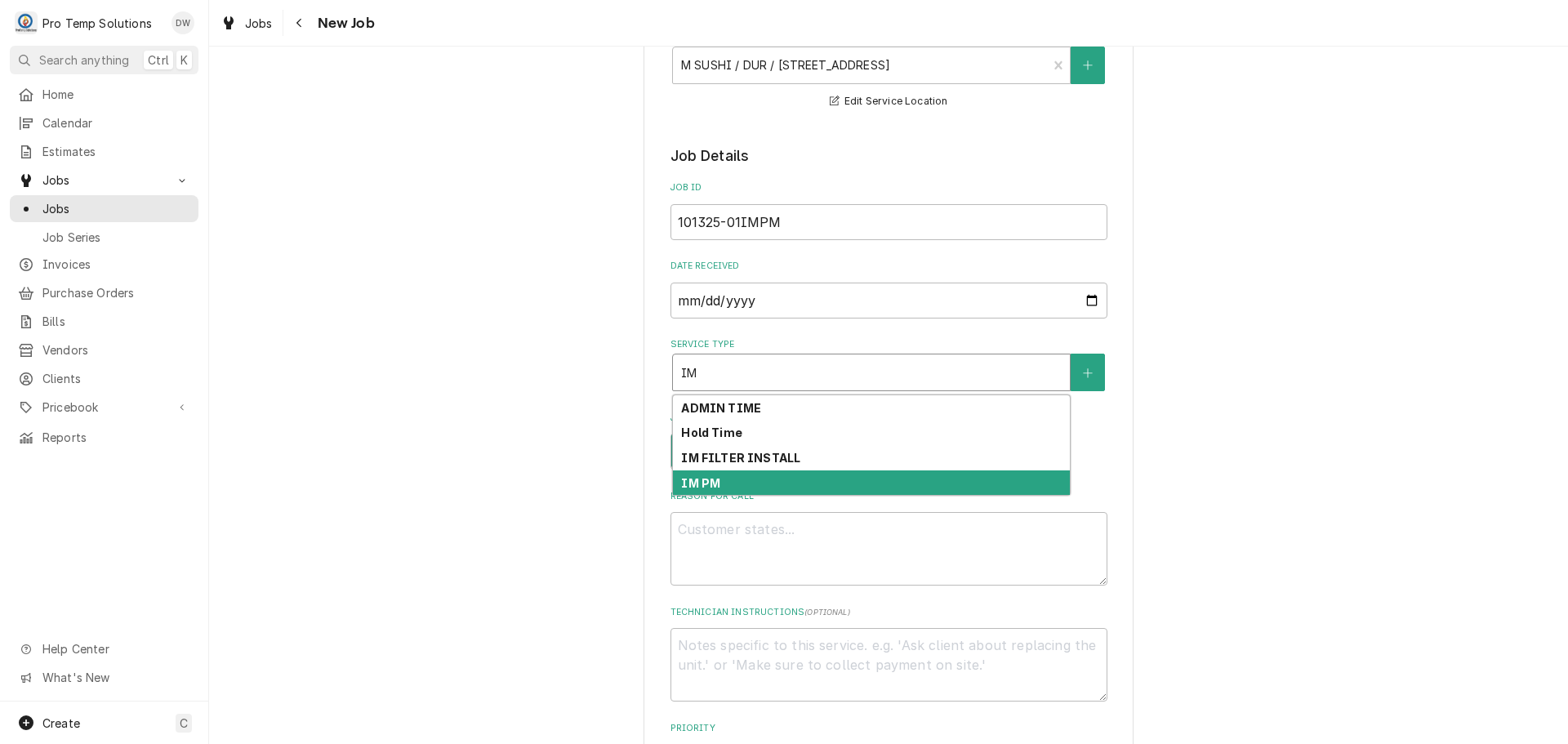
click at [726, 481] on div "IM PM" at bounding box center [871, 483] width 397 height 25
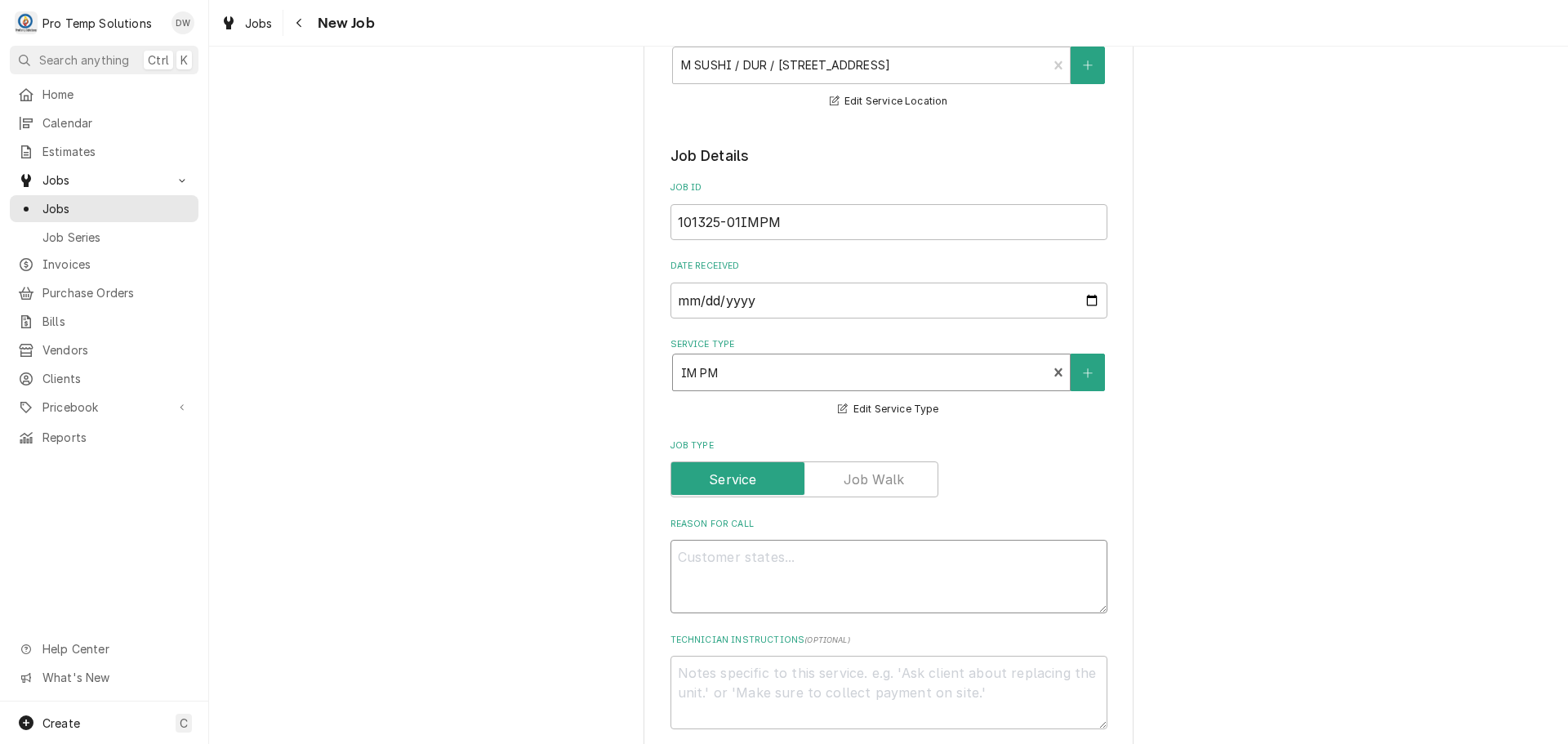
click at [705, 557] on textarea "Reason For Call" at bounding box center [889, 577] width 437 height 73
type textarea "x"
type textarea "I"
type textarea "x"
type textarea "IM"
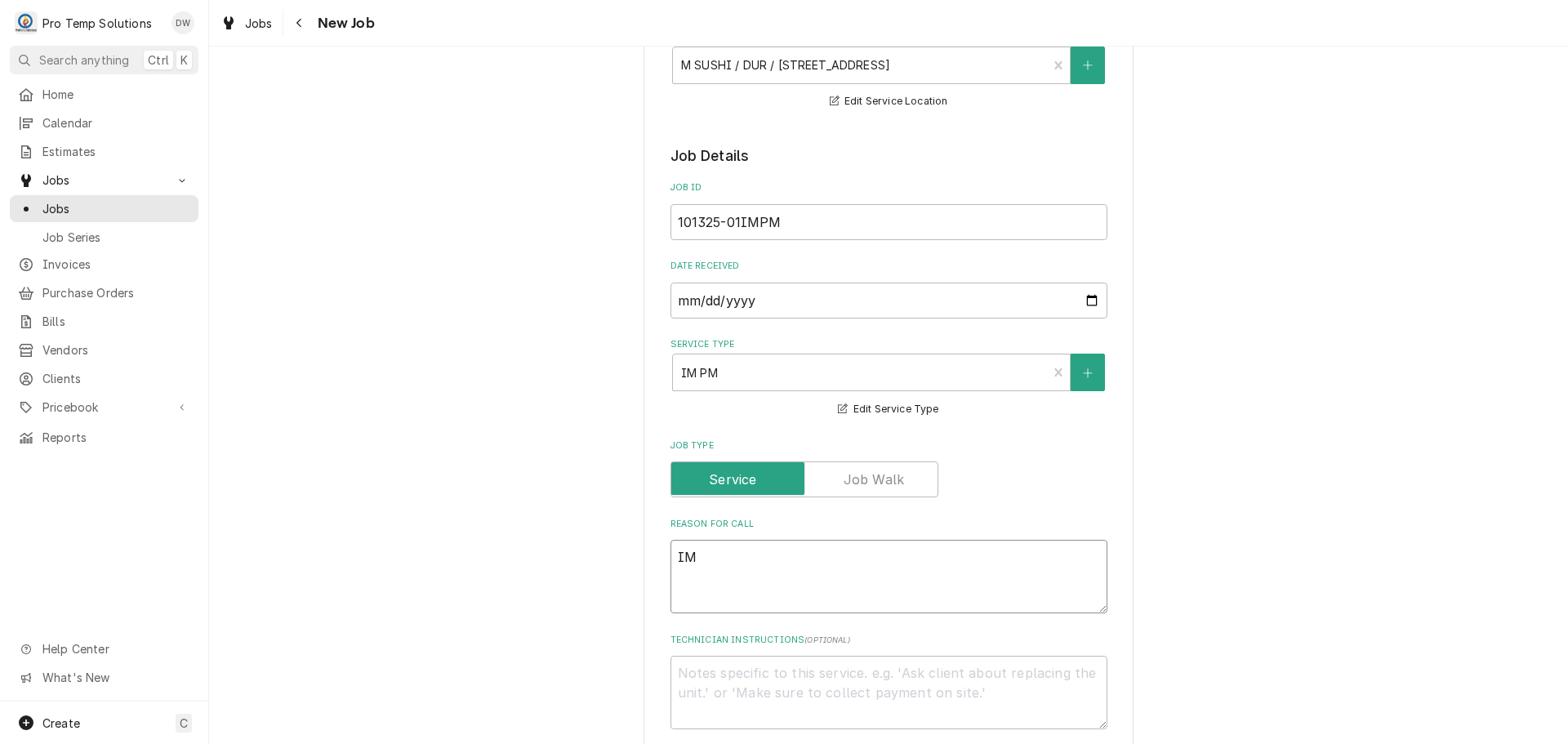
type textarea "x"
type textarea "IM"
type textarea "x"
type textarea "IM P"
type textarea "x"
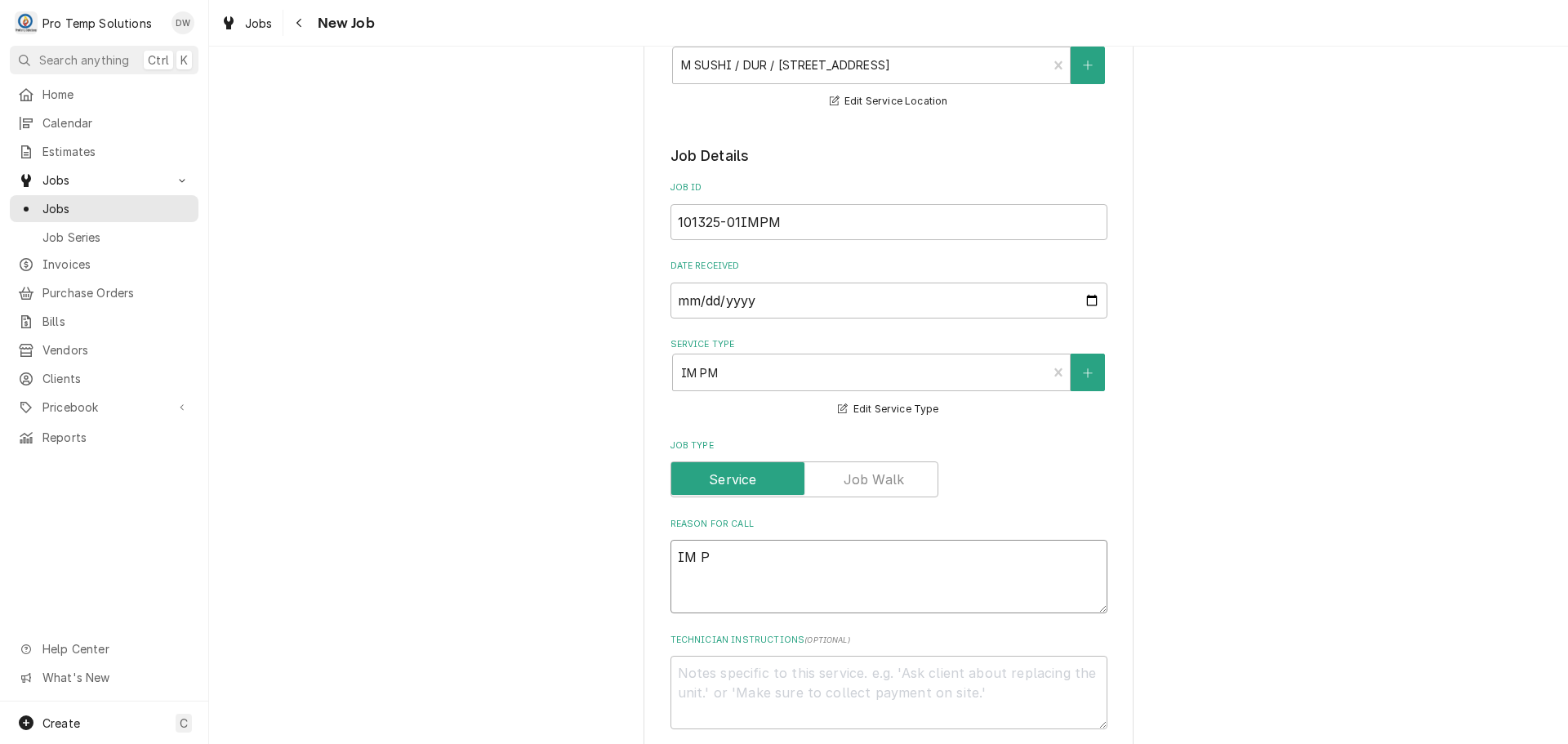
type textarea "IM PM"
type textarea "x"
type textarea "IM PM"
type textarea "x"
type textarea "IM PM O"
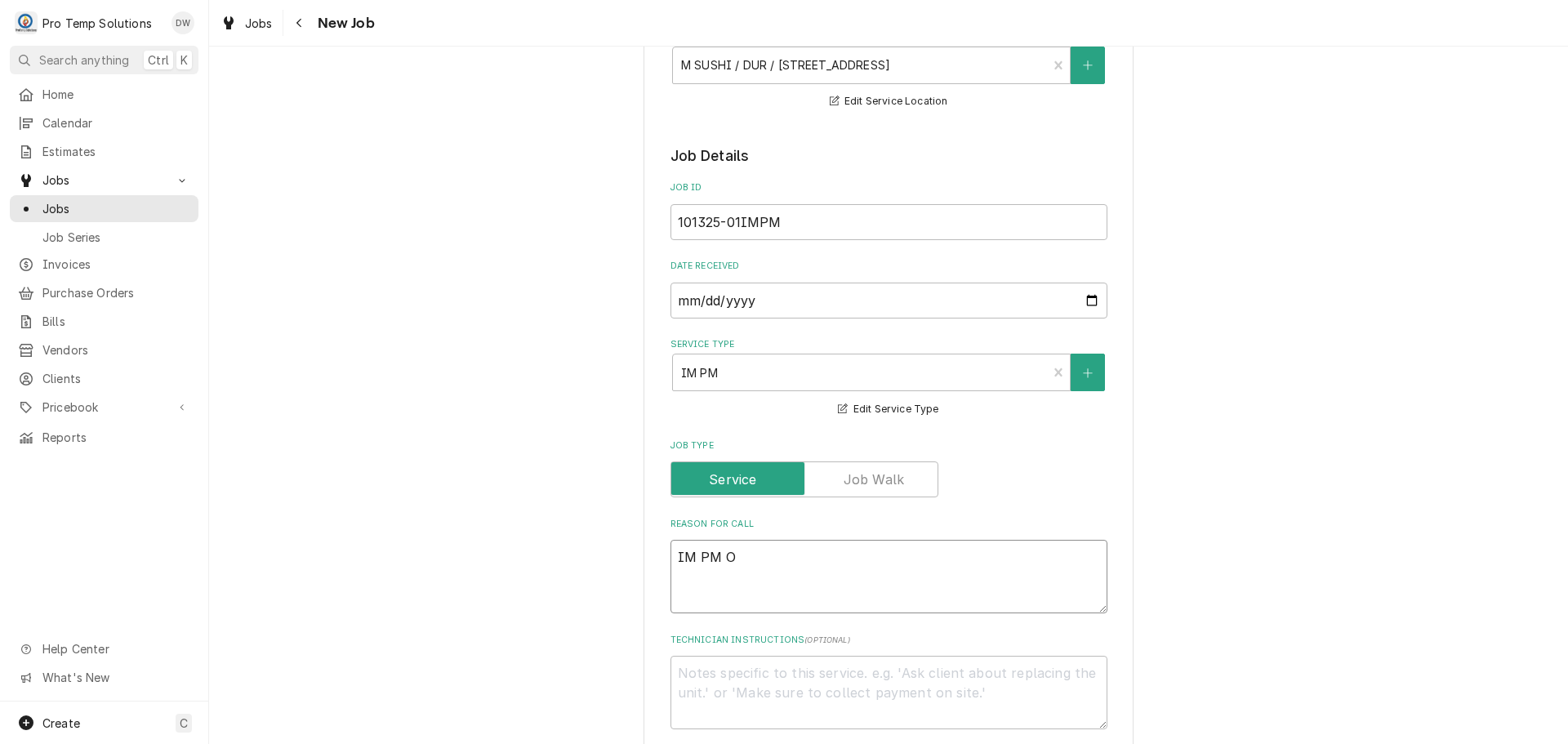
type textarea "x"
type textarea "IM PM ON"
type textarea "x"
type textarea "IM PM ON"
type textarea "x"
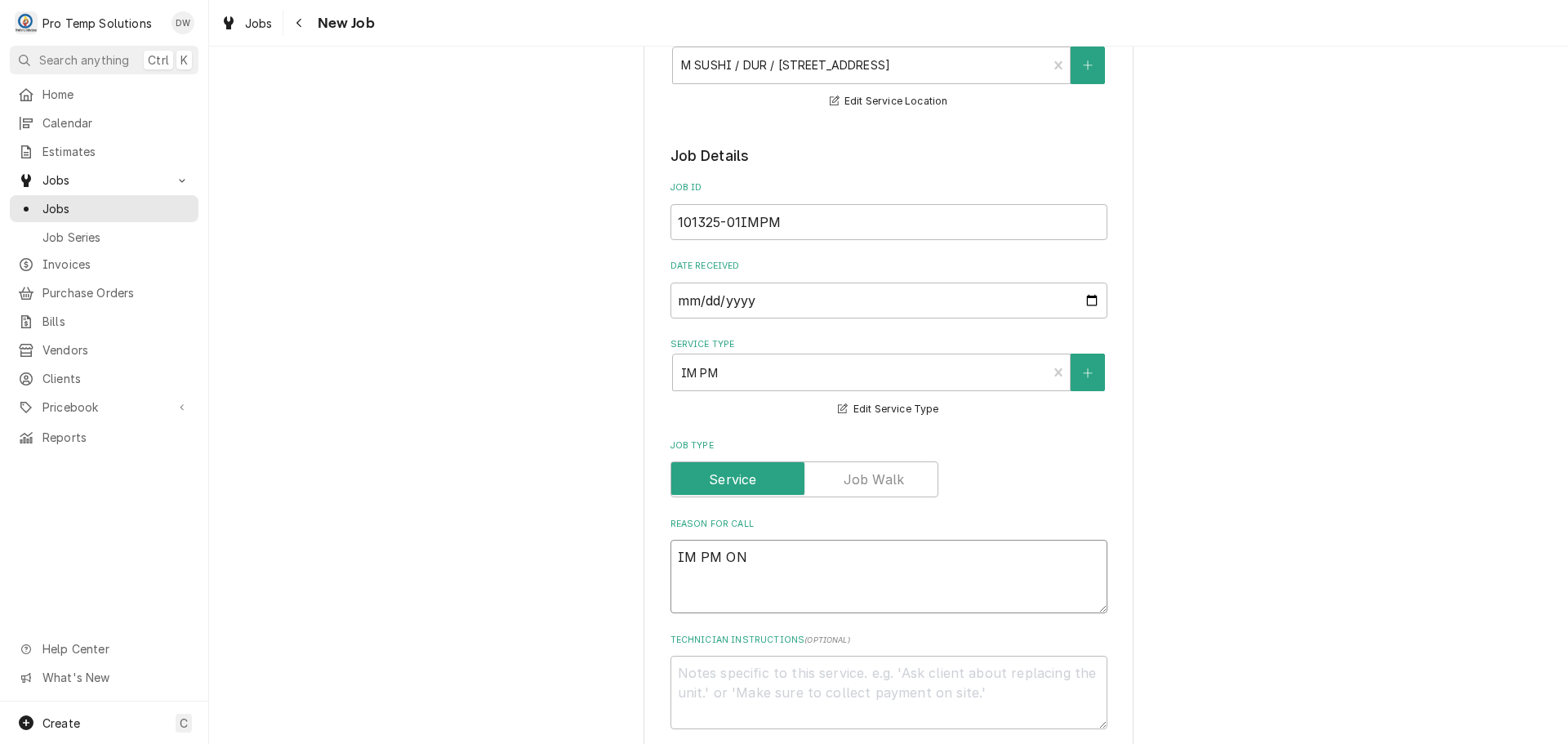
type textarea "IM PM ON B"
type textarea "x"
type textarea "IM PM ON BO"
type textarea "x"
type textarea "IM PM ON BOT"
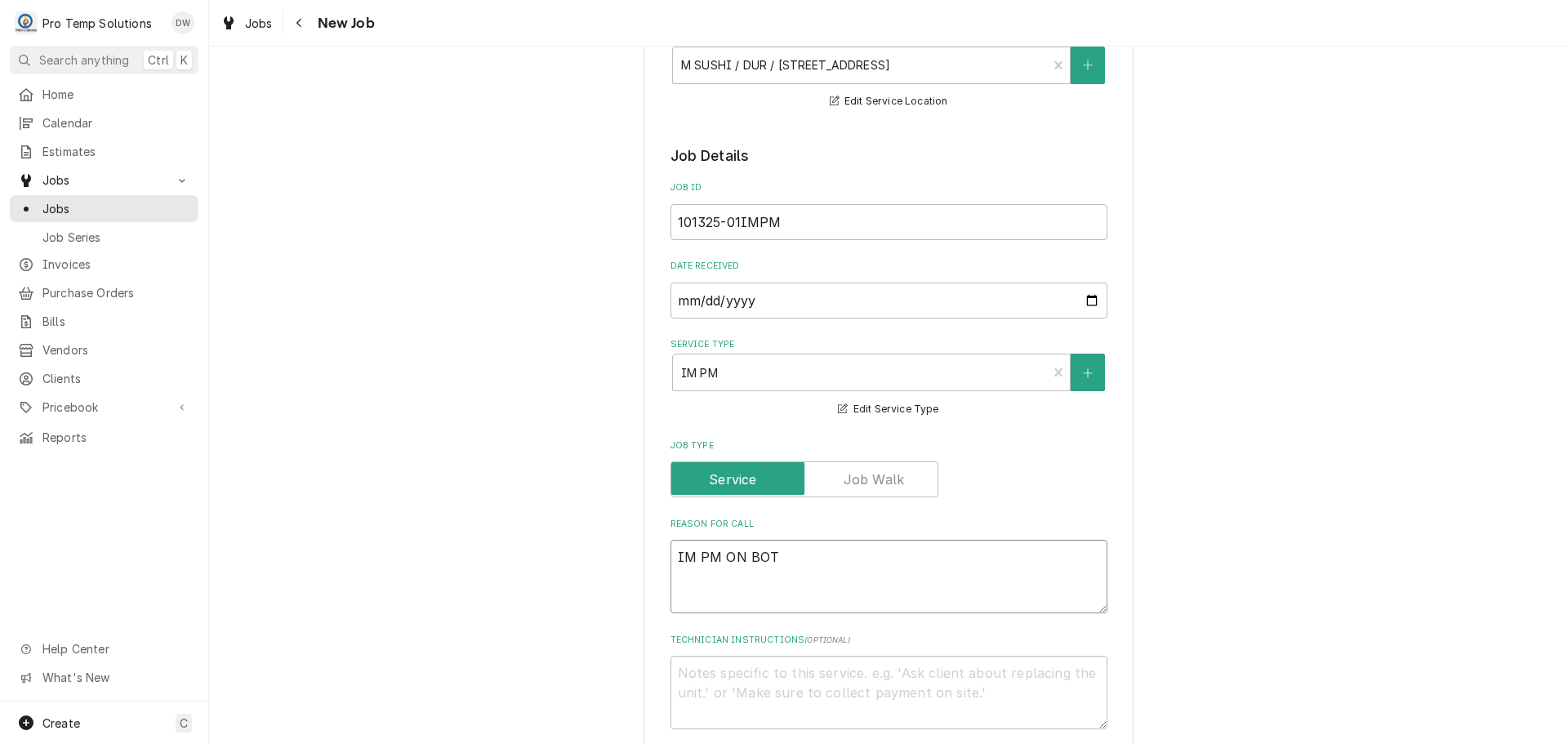
type textarea "x"
type textarea "IM PM ON BOTH"
type textarea "x"
type textarea "IM PM ON BOTH"
type textarea "x"
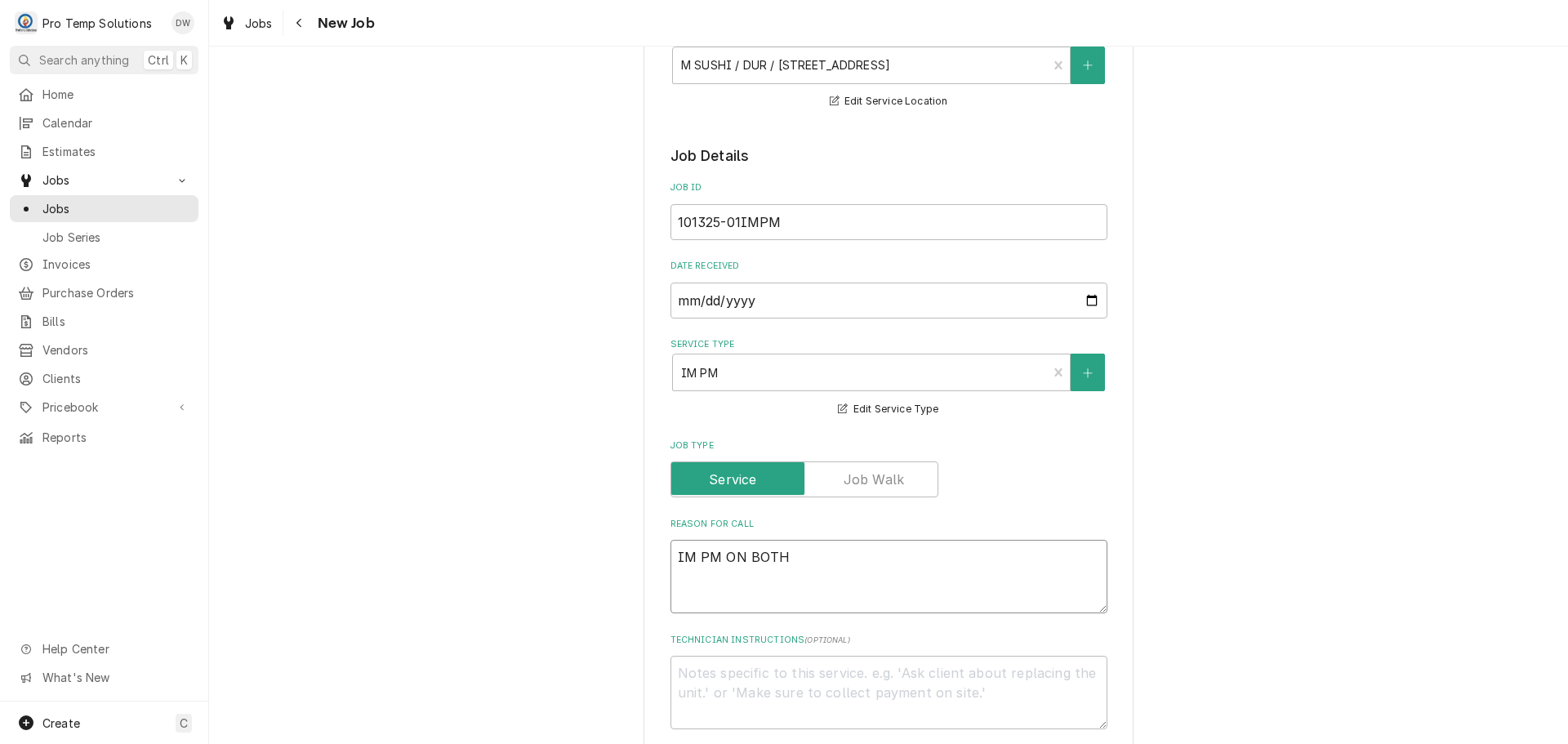
type textarea "IM PM ON BOTH U"
type textarea "x"
type textarea "IM PM ON BOTH UN"
type textarea "x"
type textarea "IM PM ON BOTH UNI"
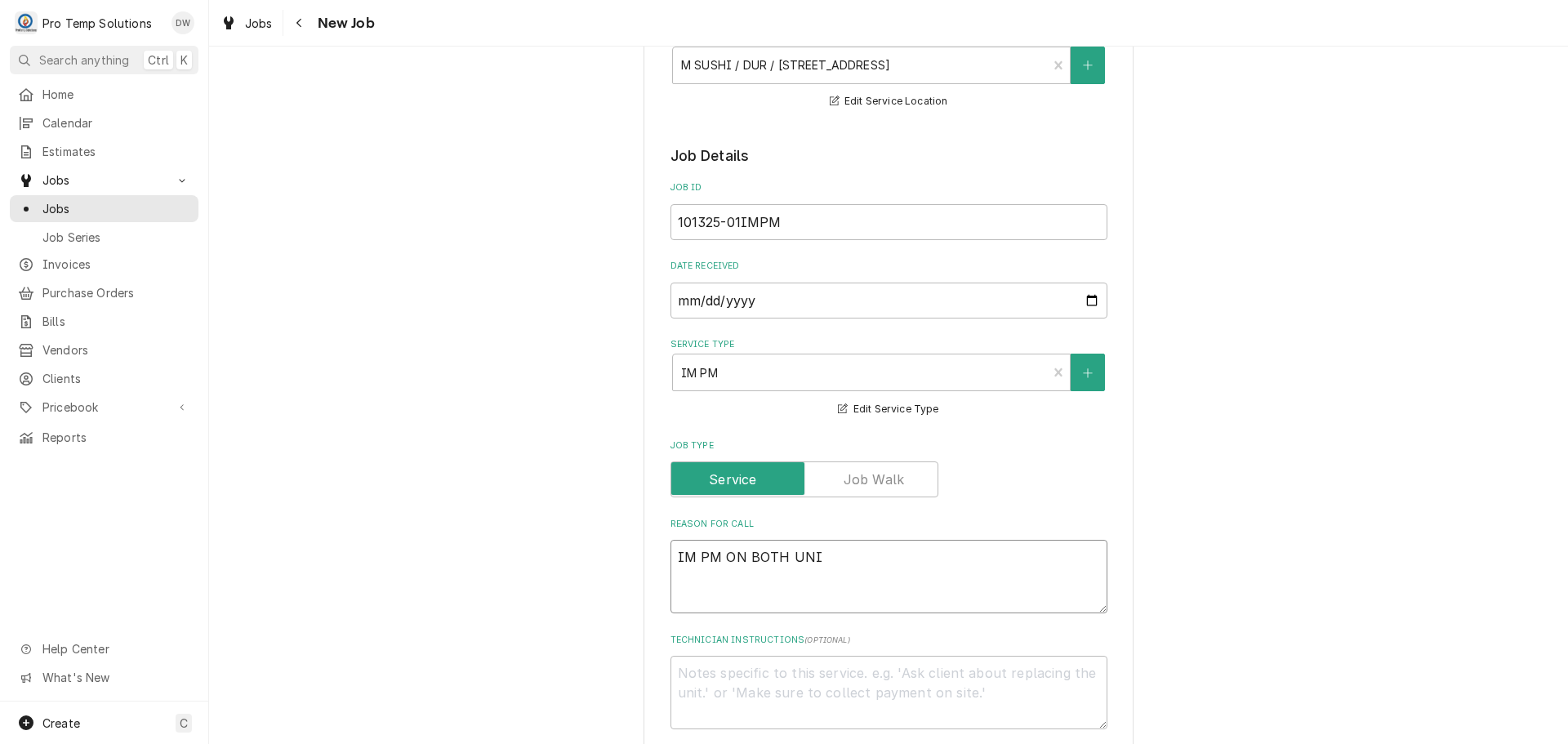
type textarea "x"
type textarea "IM PM ON BOTH UNIT"
type textarea "x"
type textarea "IM PM ON BOTH UNITS"
type textarea "x"
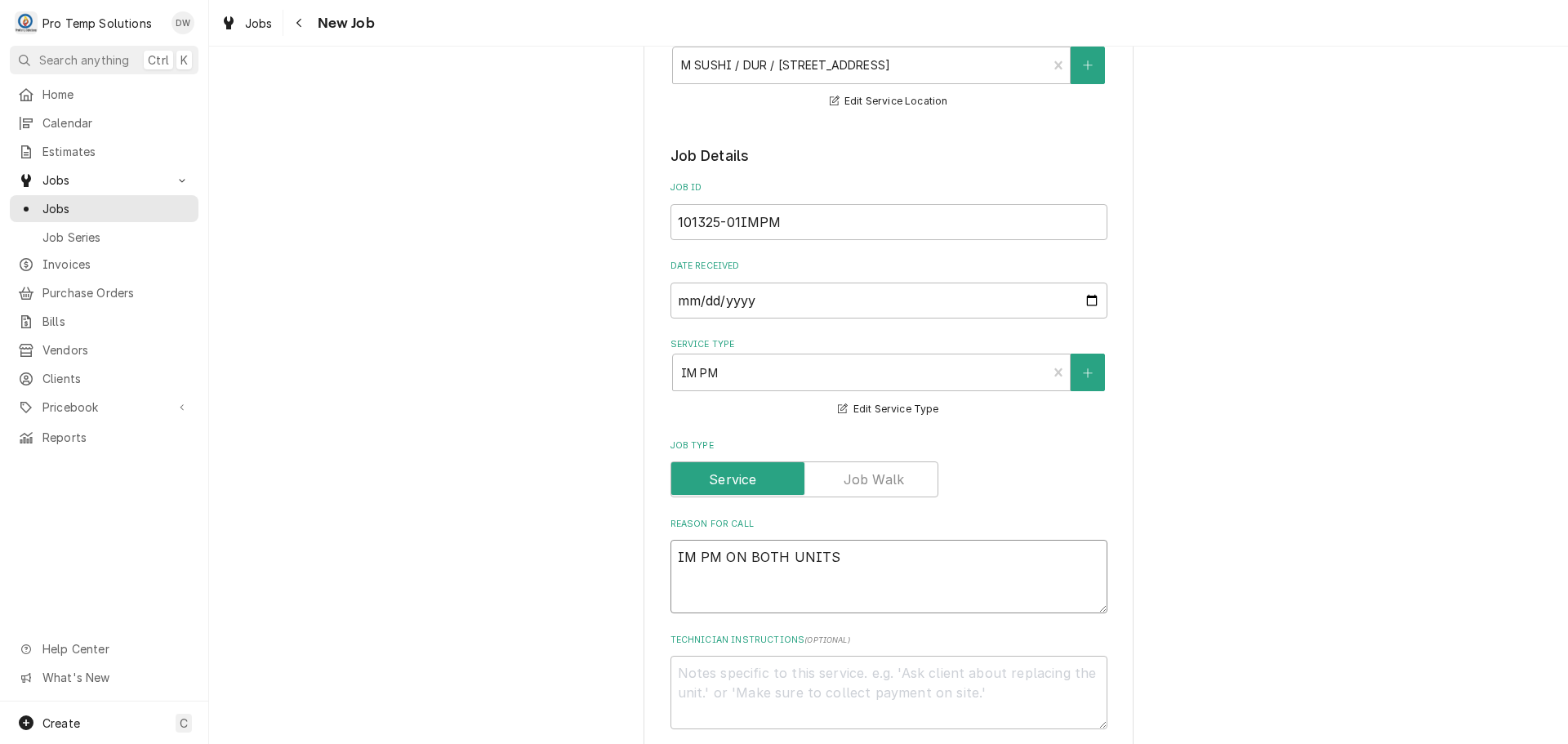
type textarea "IM PM ON BOTH UNITS"
type textarea "x"
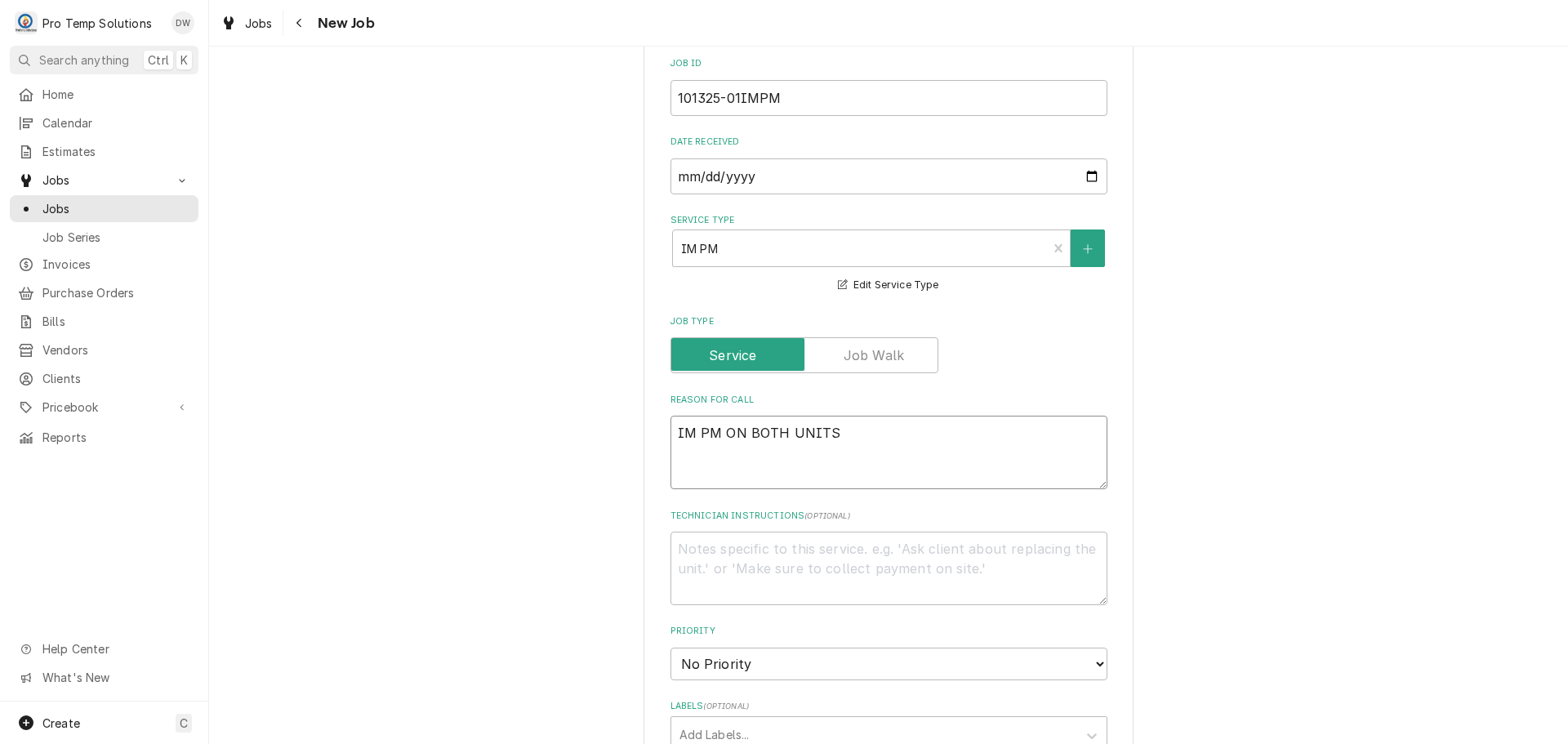
scroll to position [654, 0]
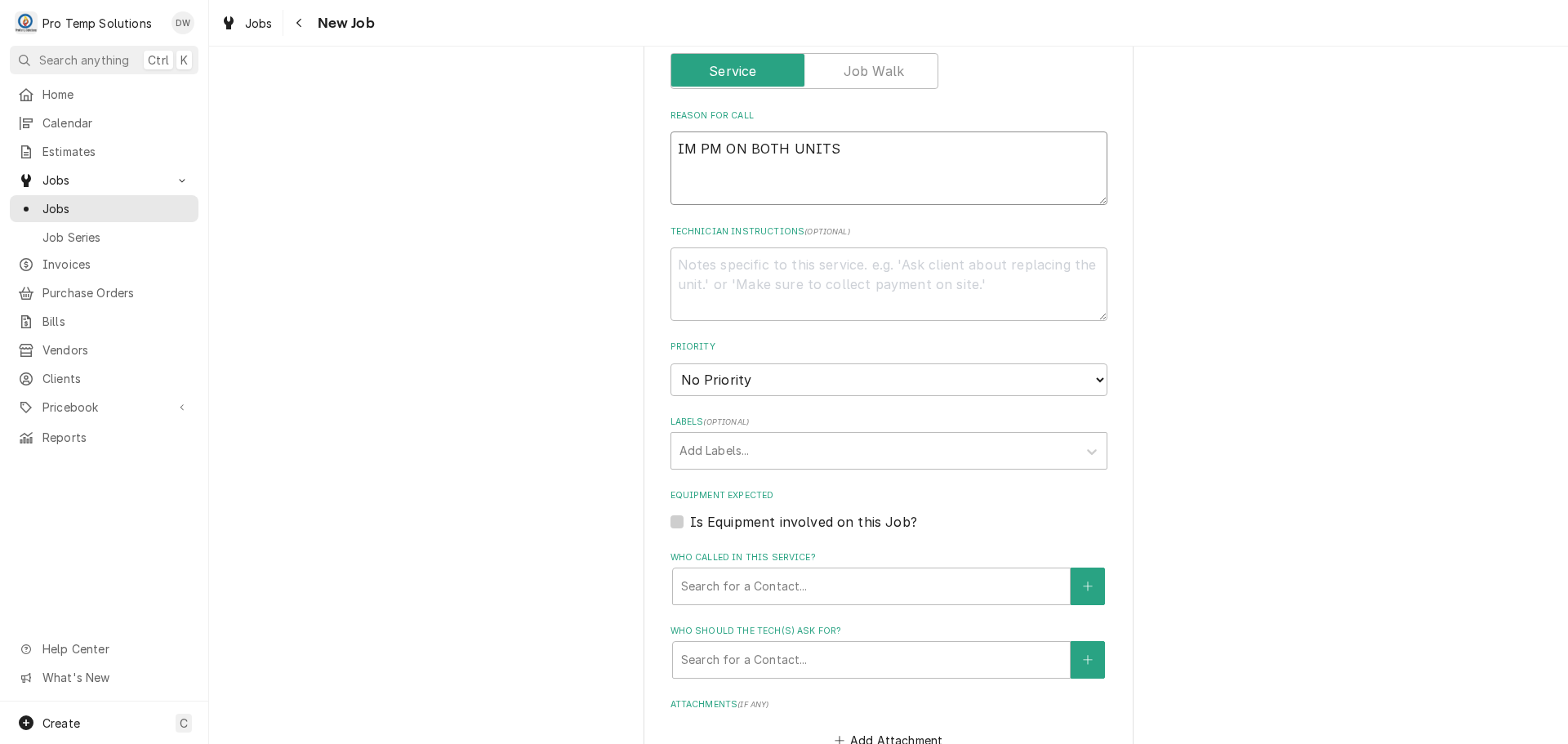
type textarea "IM PM ON BOTH UNITS"
click at [690, 522] on label "Is Equipment involved on this Job?" at bounding box center [803, 522] width 227 height 20
click at [690, 522] on input "Equipment Expected" at bounding box center [908, 530] width 437 height 36
checkbox input "true"
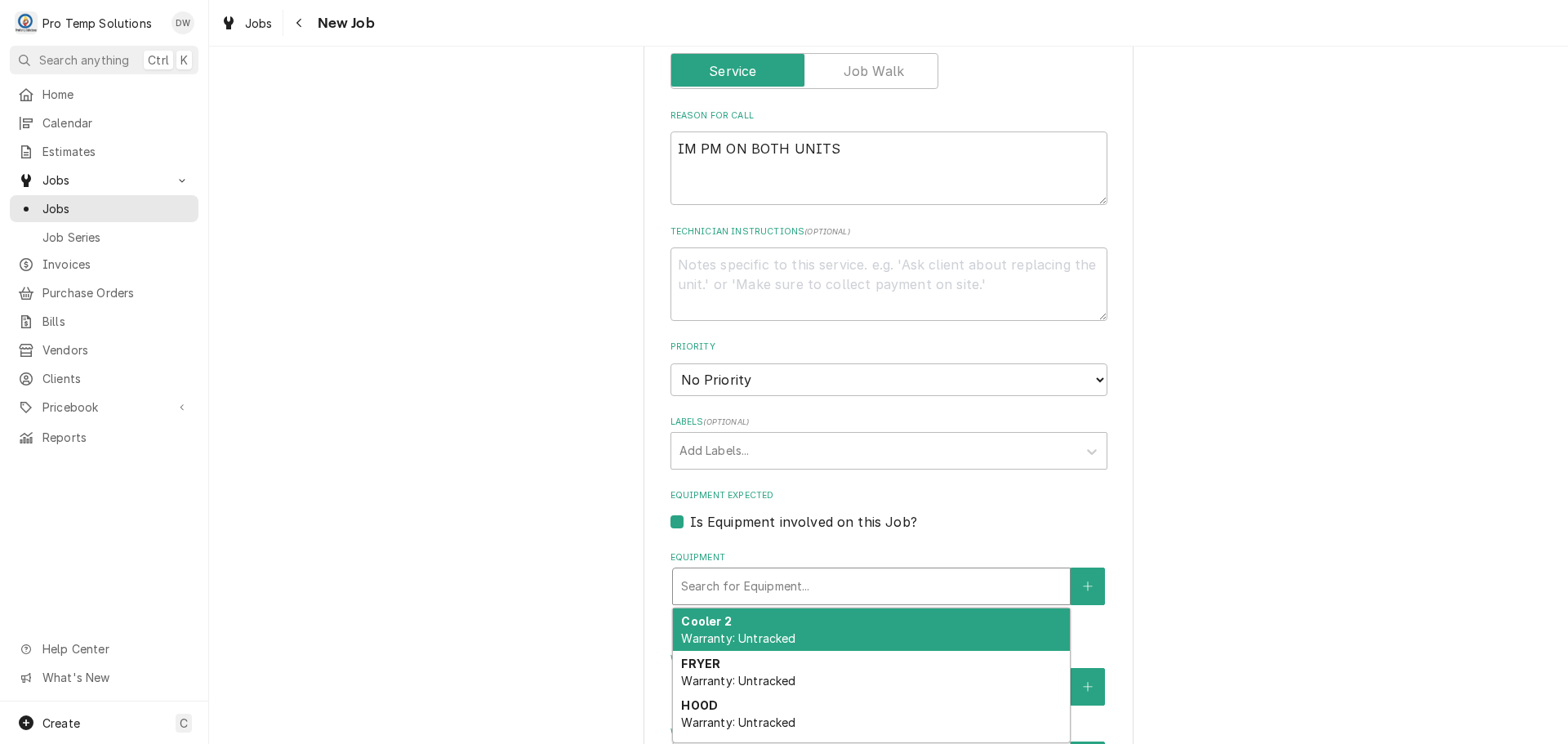
click at [807, 584] on div "Equipment" at bounding box center [871, 587] width 380 height 30
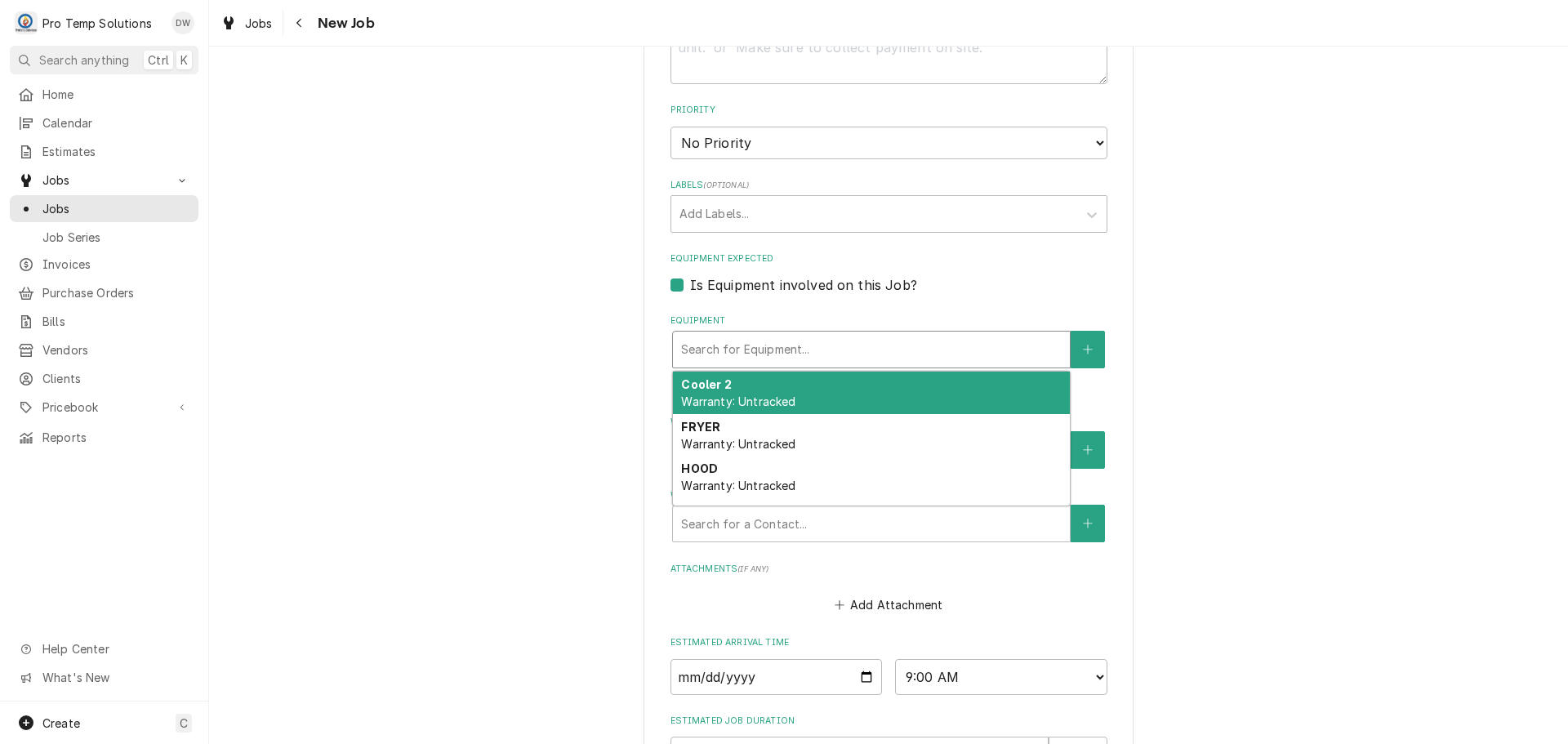
scroll to position [898, 0]
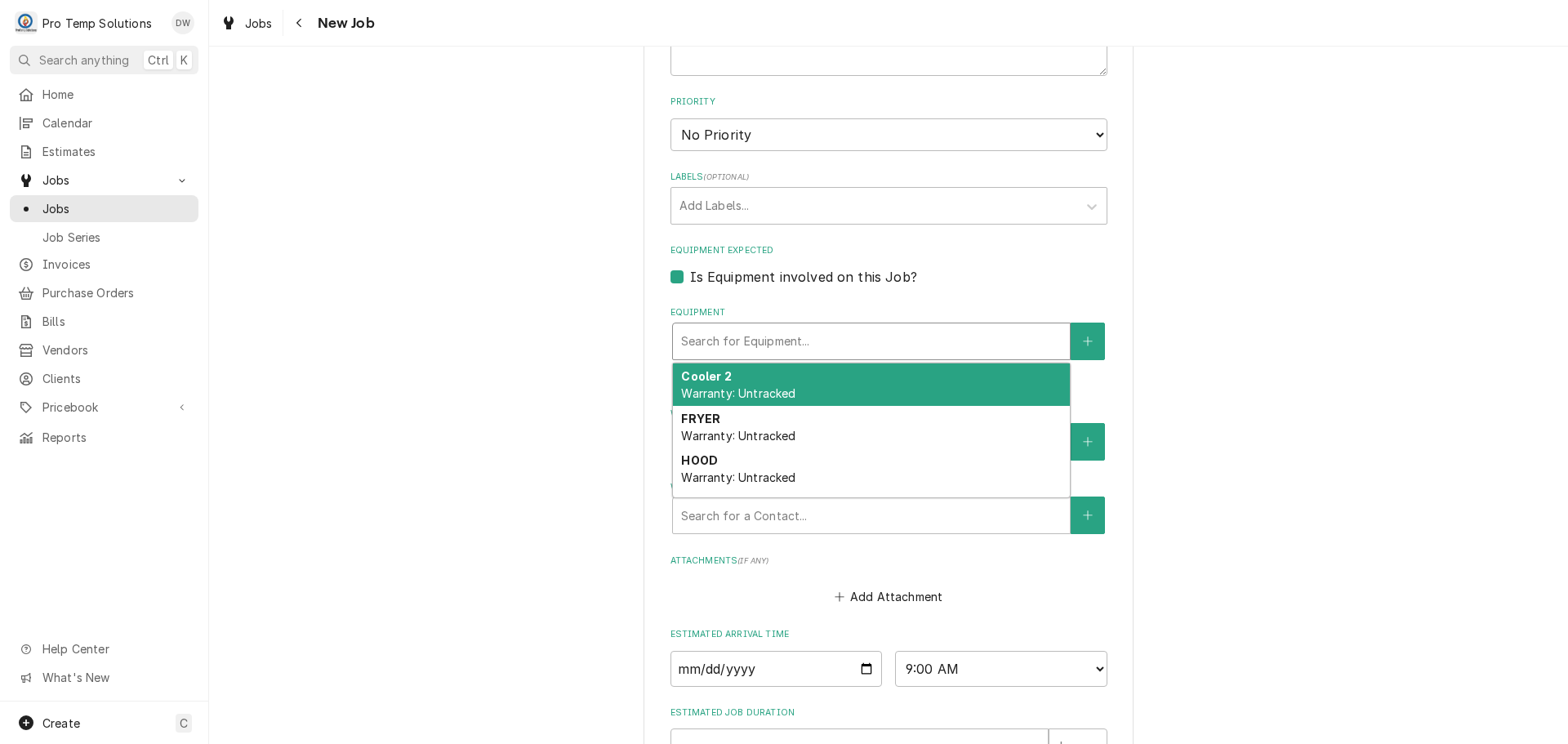
type textarea "x"
type input "I"
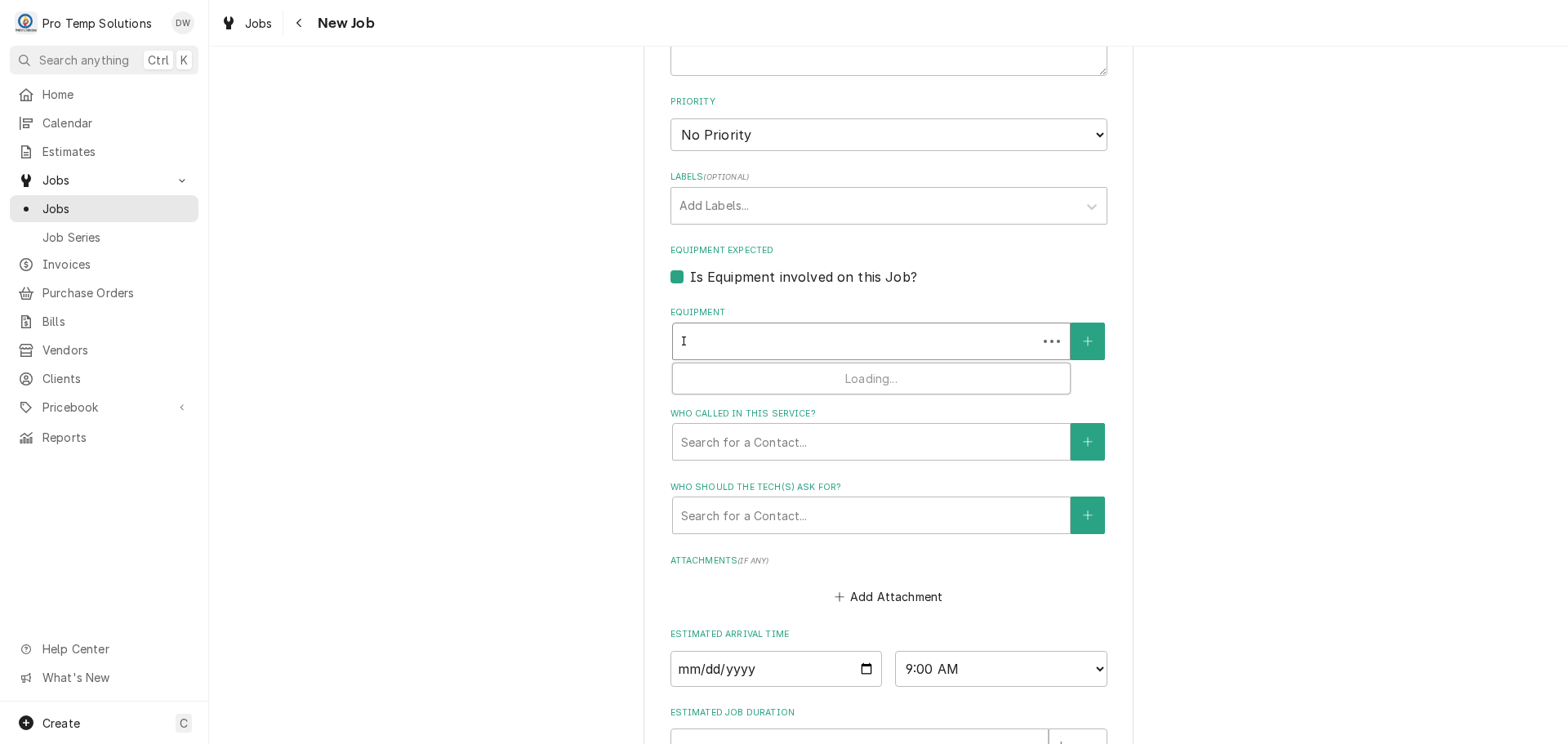
type textarea "x"
type input "IM"
click at [826, 340] on div "Equipment" at bounding box center [871, 341] width 380 height 30
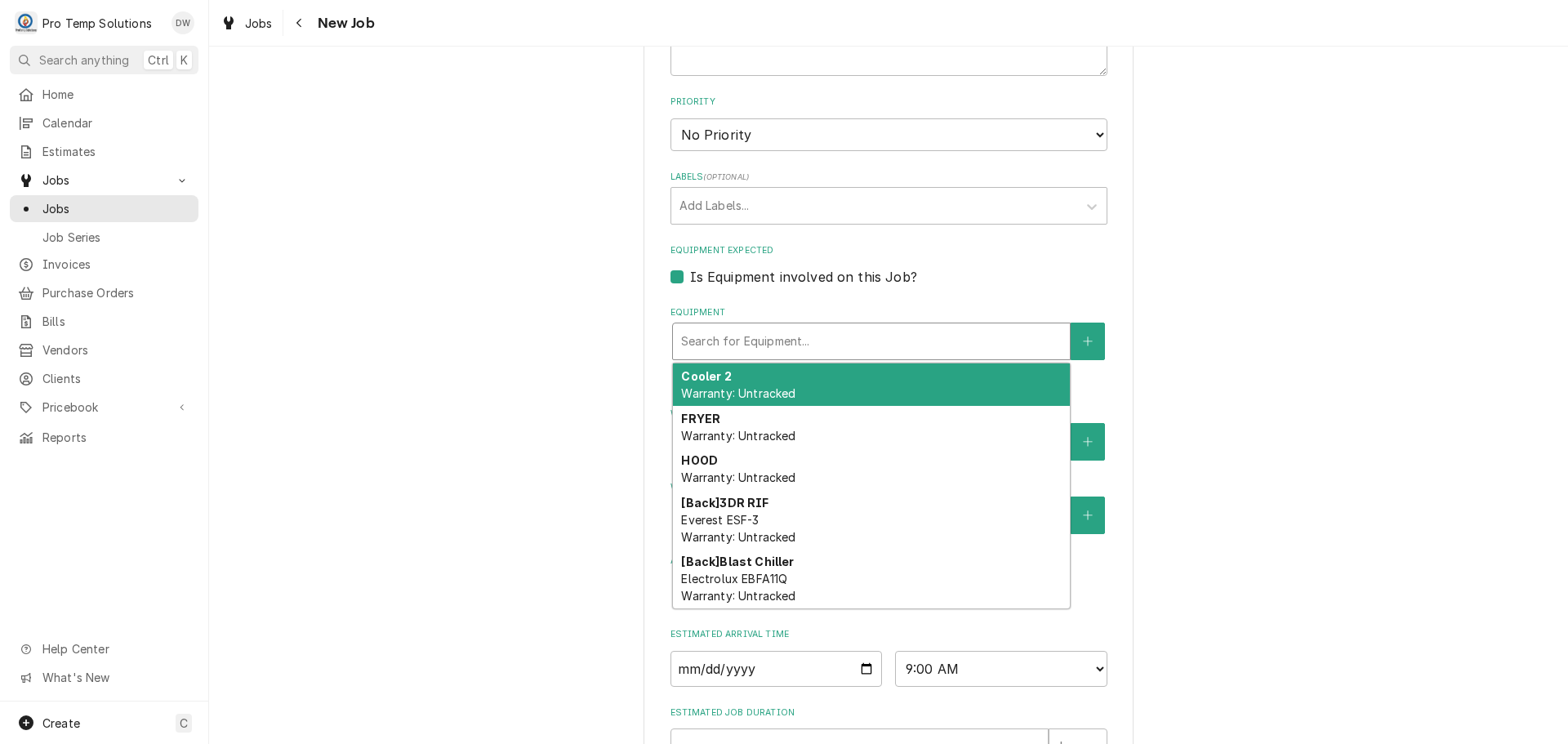
click at [826, 340] on div "Equipment" at bounding box center [871, 341] width 380 height 30
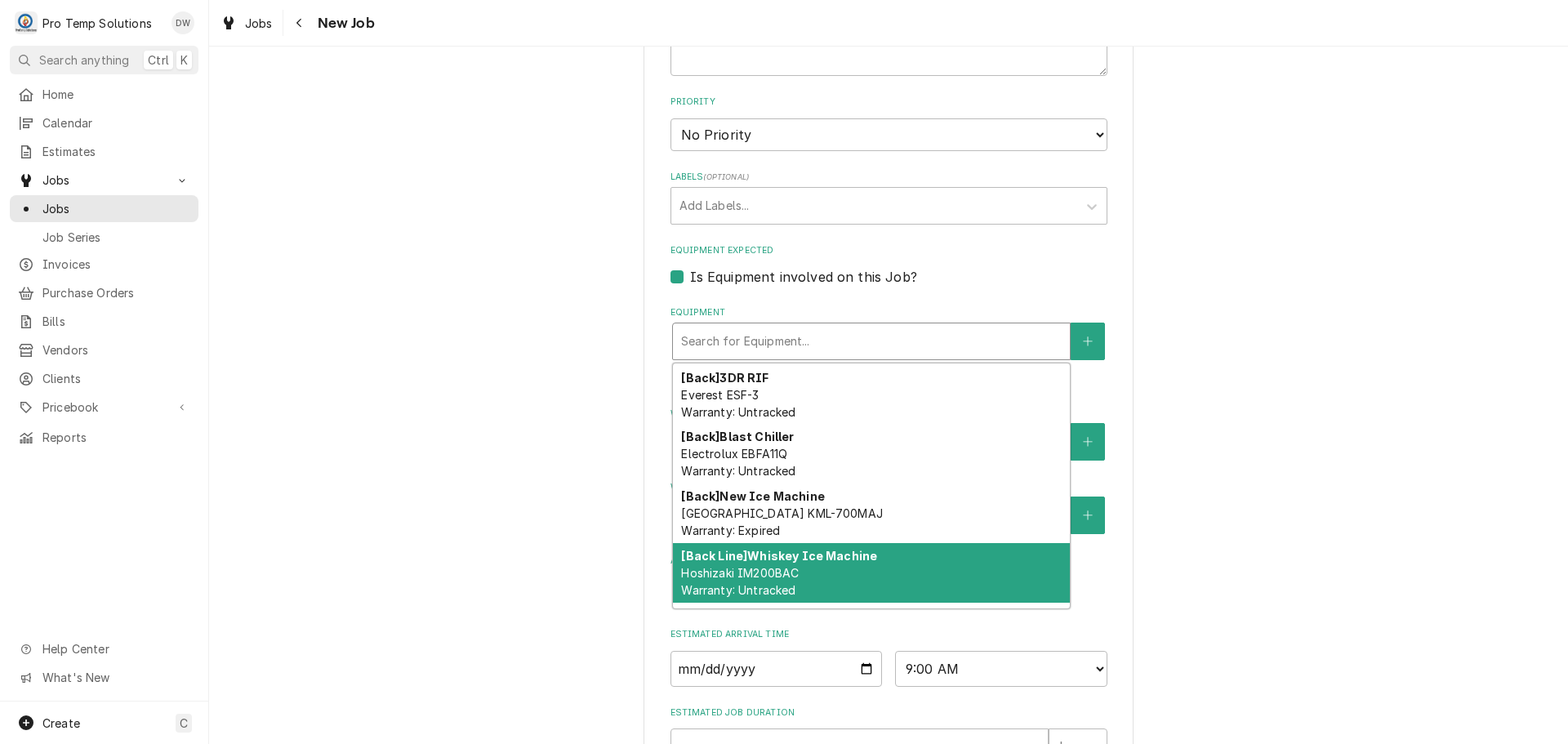
scroll to position [164, 0]
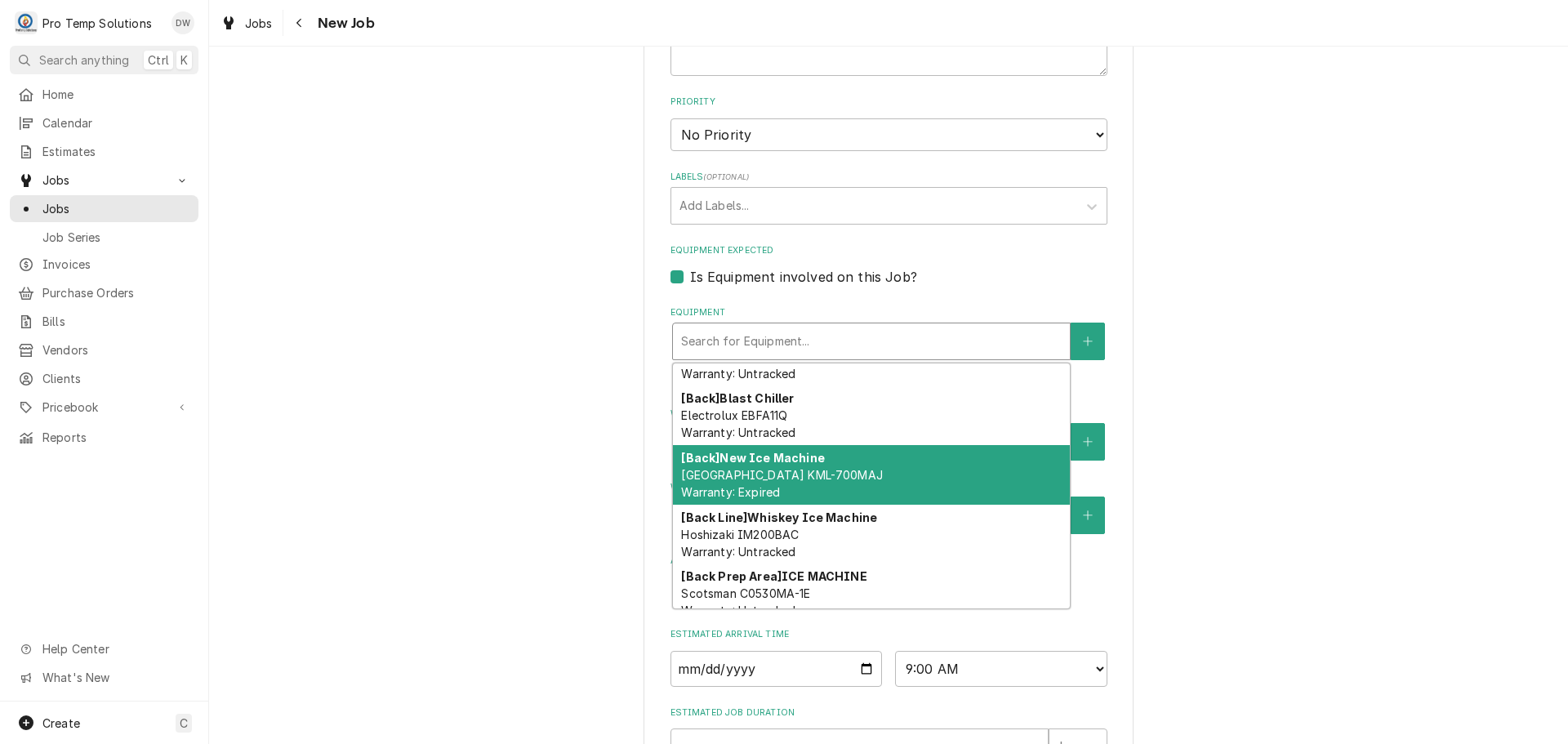
click at [803, 478] on span "Hoshizaki KML-700MAJ Warranty: Expired" at bounding box center [782, 483] width 201 height 31
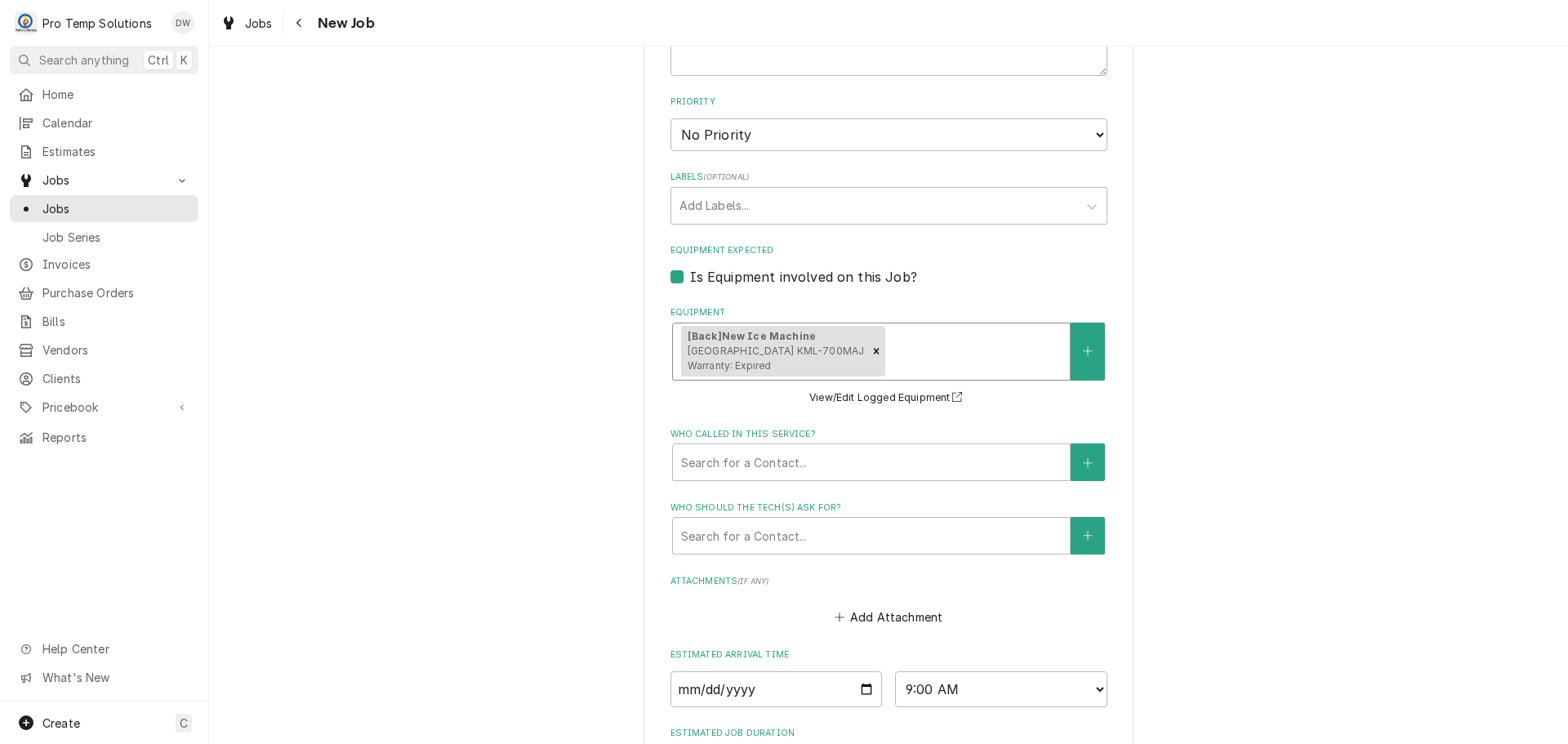
click at [883, 333] on div "[Back] New Ice Machine Hoshizaki KML-700MAJ Warranty: Expired" at bounding box center [871, 352] width 397 height 57
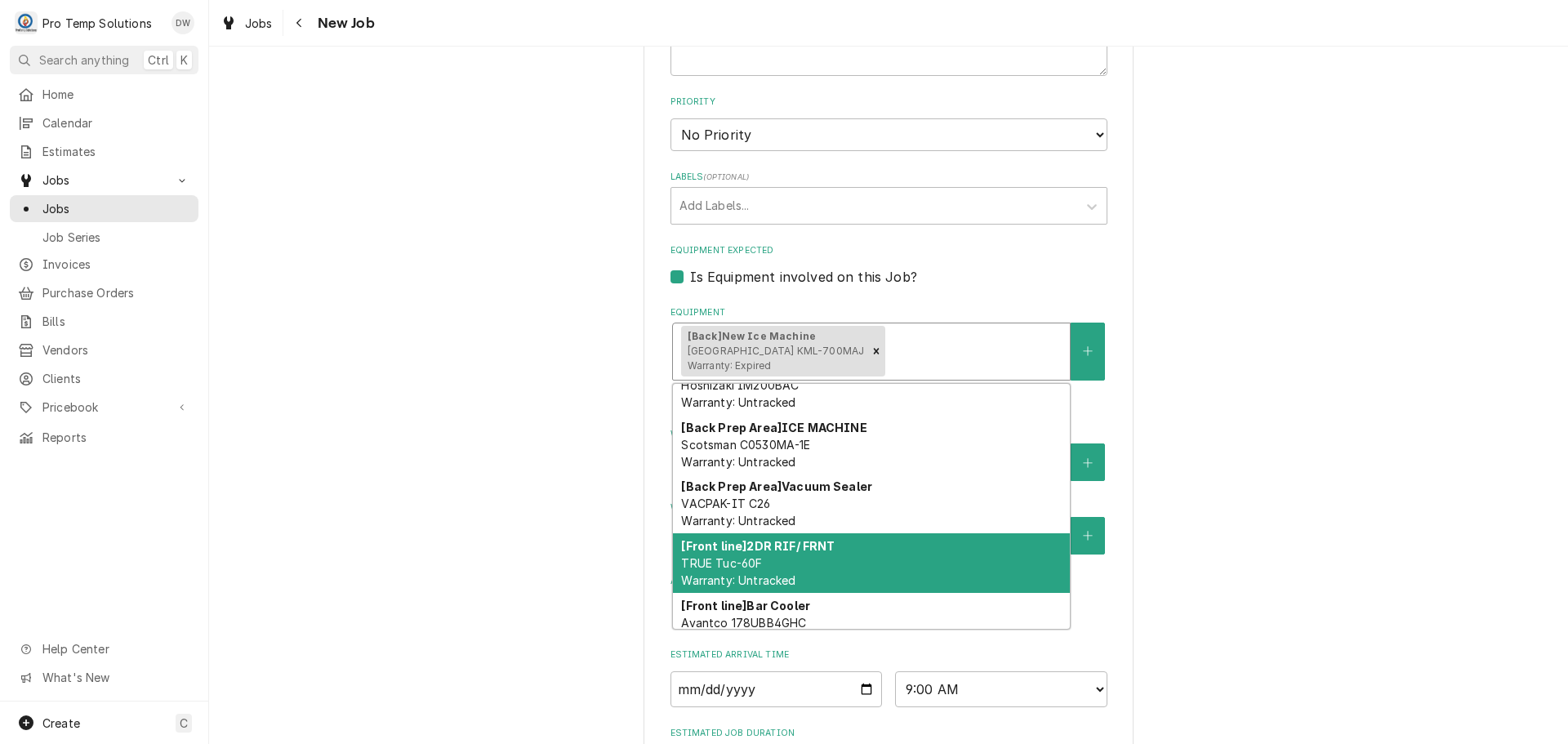
scroll to position [246, 0]
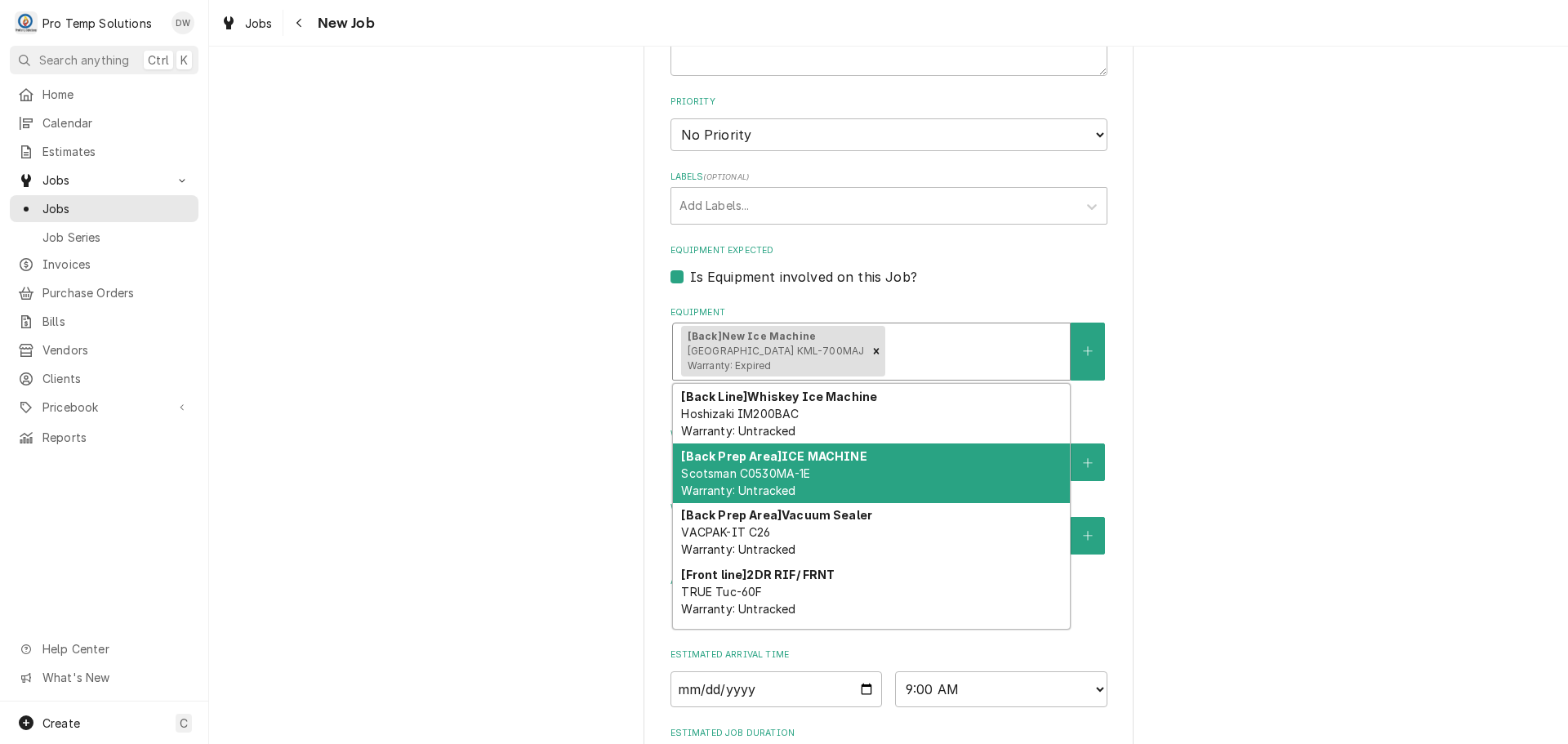
click at [810, 472] on div "[Back Prep Area] ICE MACHINE Scotsman C0530MA-1E Warranty: Untracked" at bounding box center [871, 473] width 397 height 60
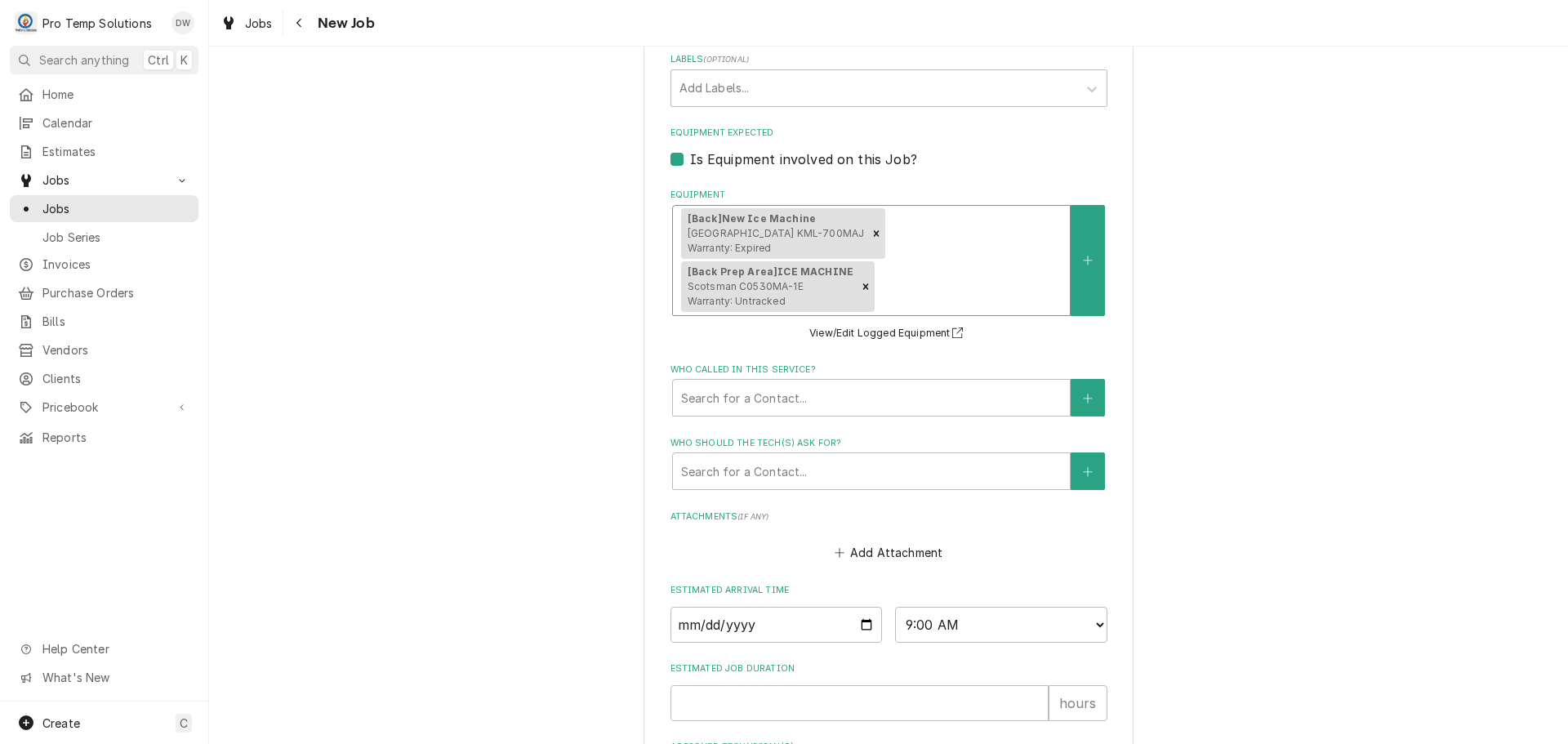
scroll to position [1154, 0]
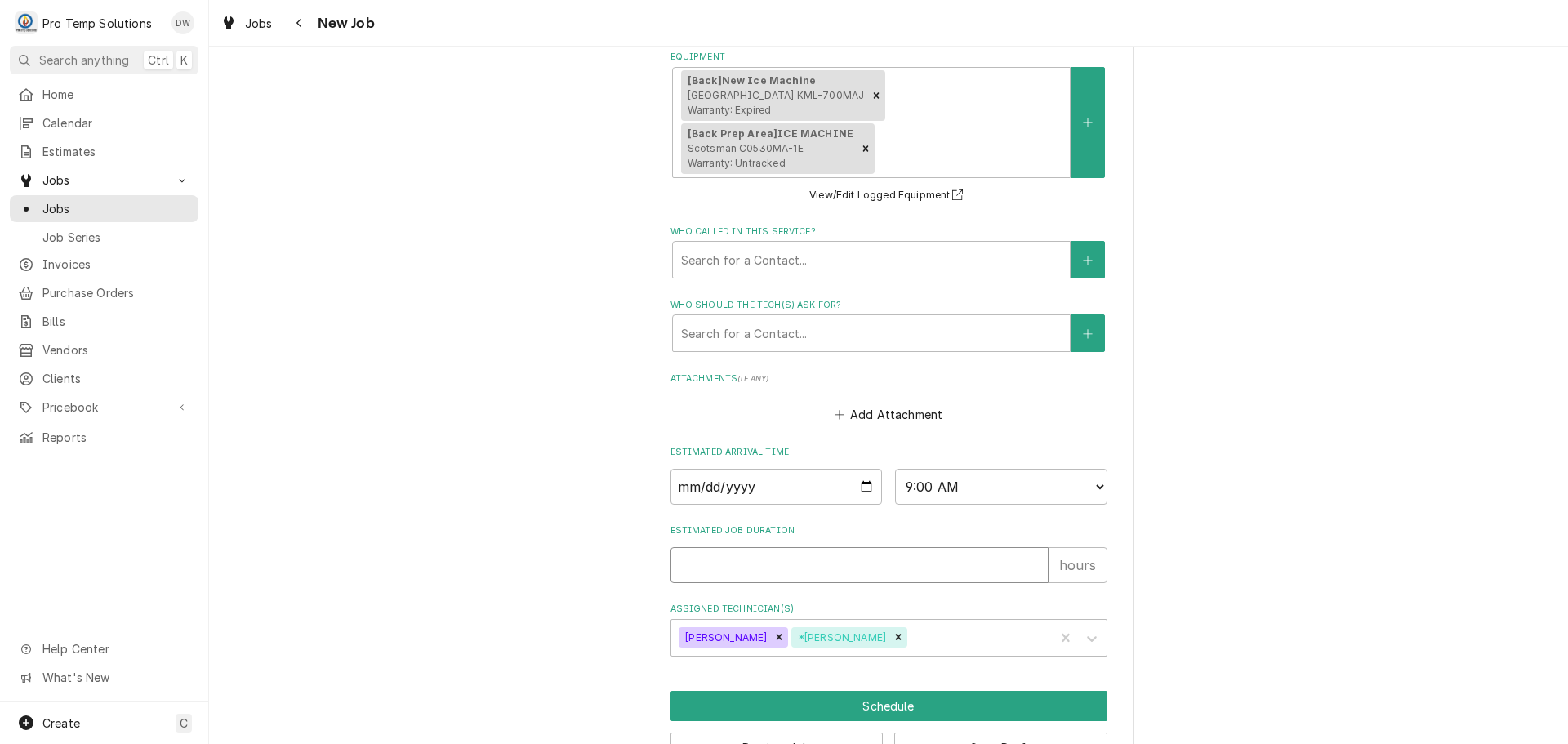
click at [786, 548] on input "Estimated Job Duration" at bounding box center [859, 565] width 378 height 36
type textarea "x"
type input "3"
type textarea "x"
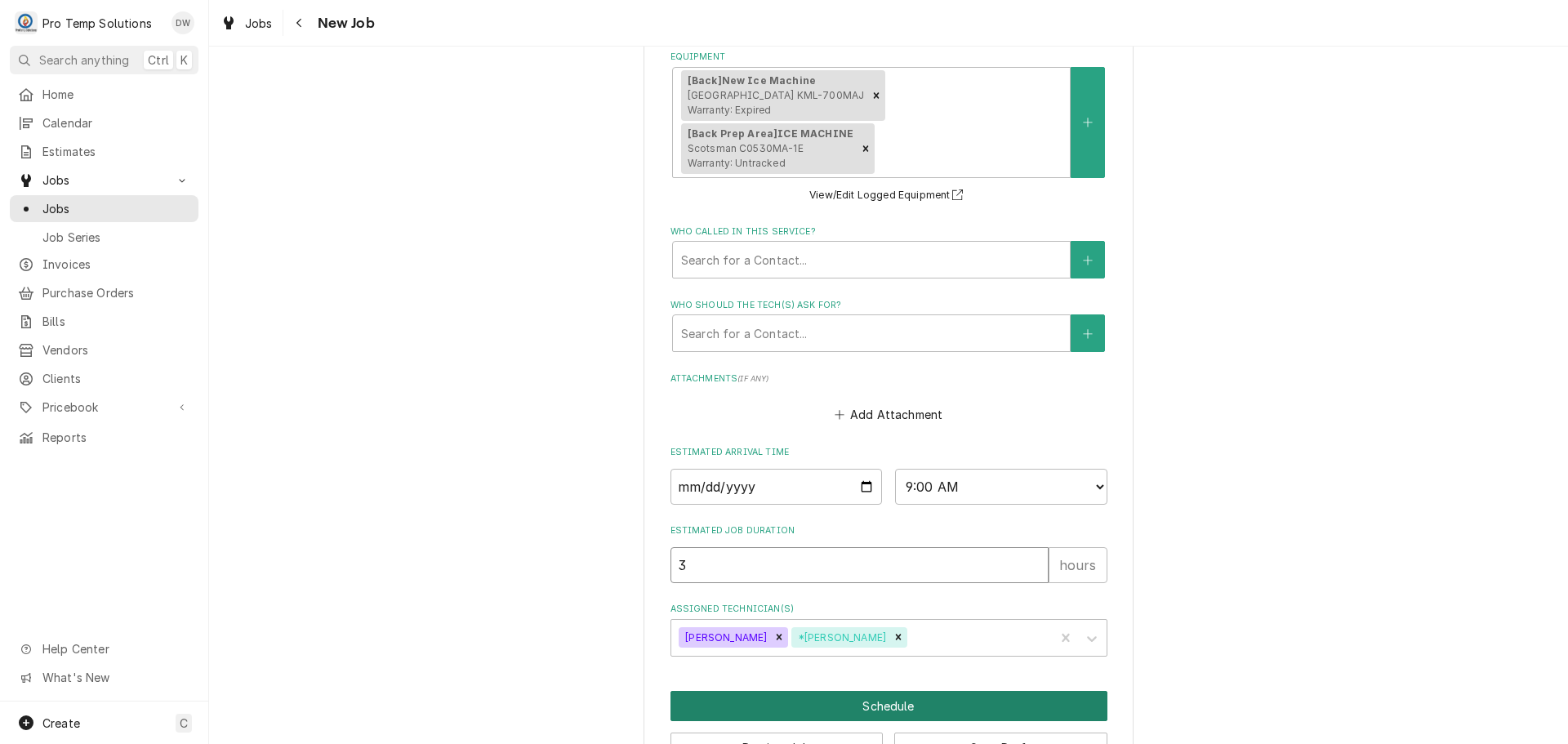
type input "3"
click at [877, 691] on button "Schedule" at bounding box center [889, 706] width 437 height 31
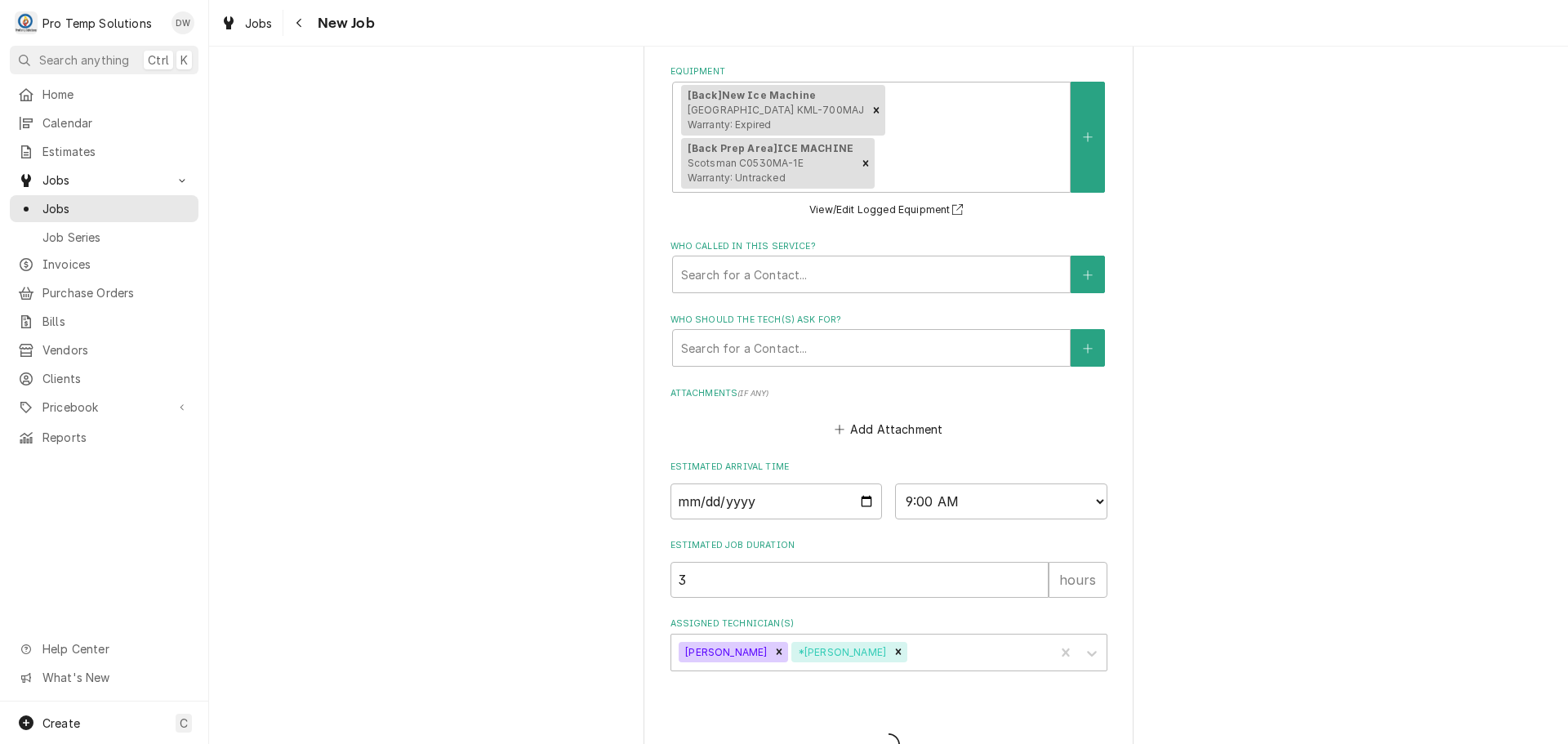
type textarea "x"
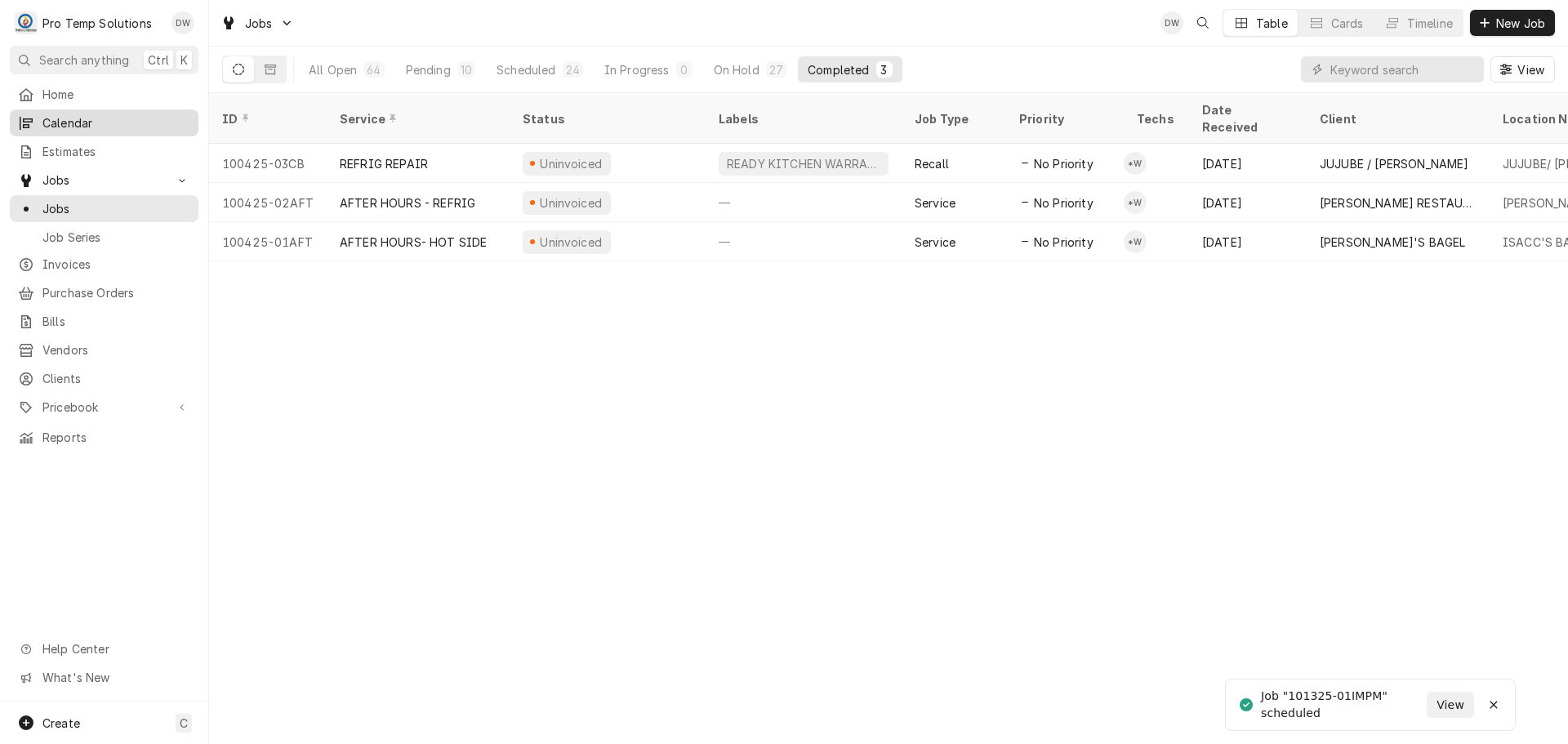
click at [59, 118] on span "Calendar" at bounding box center [116, 123] width 148 height 17
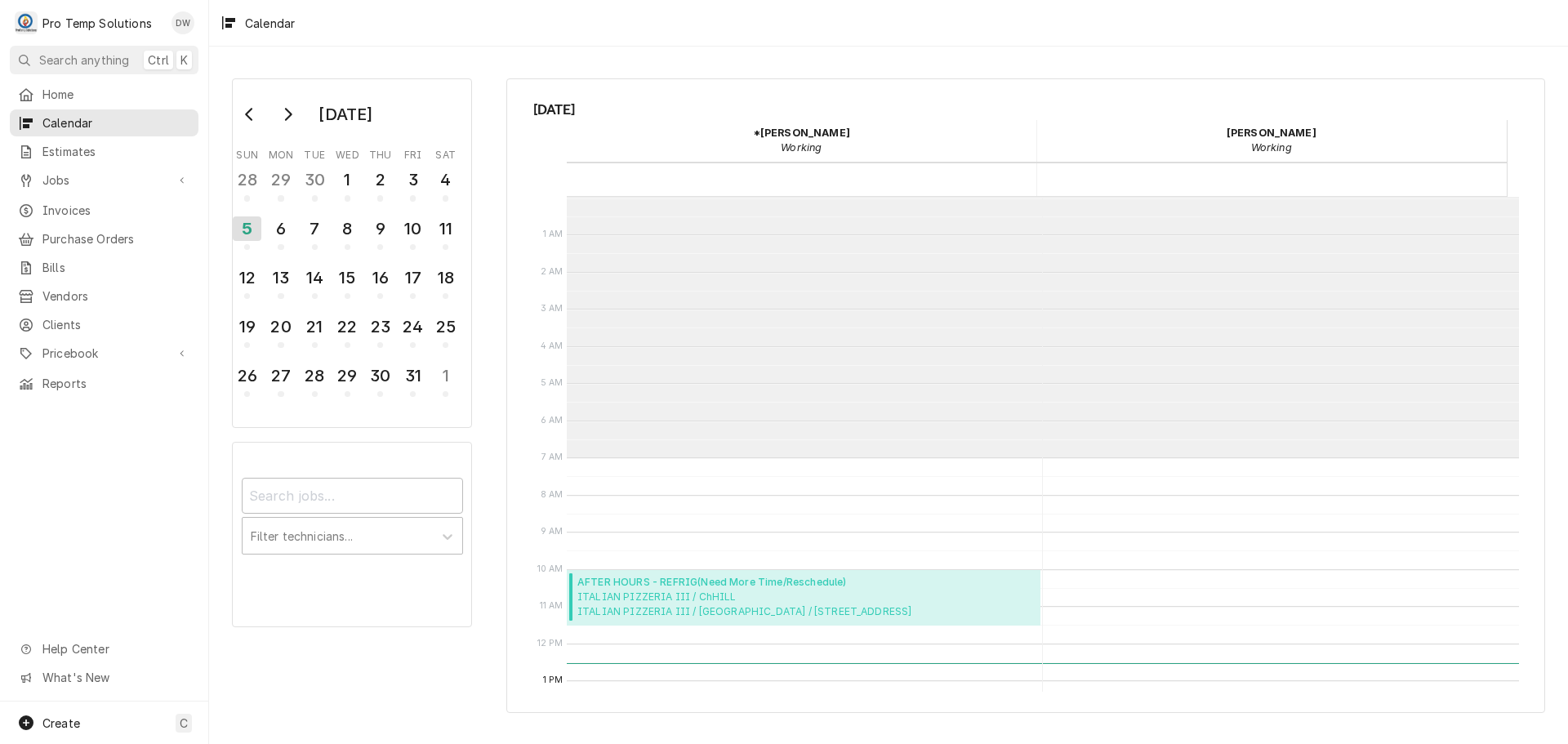
scroll to position [260, 0]
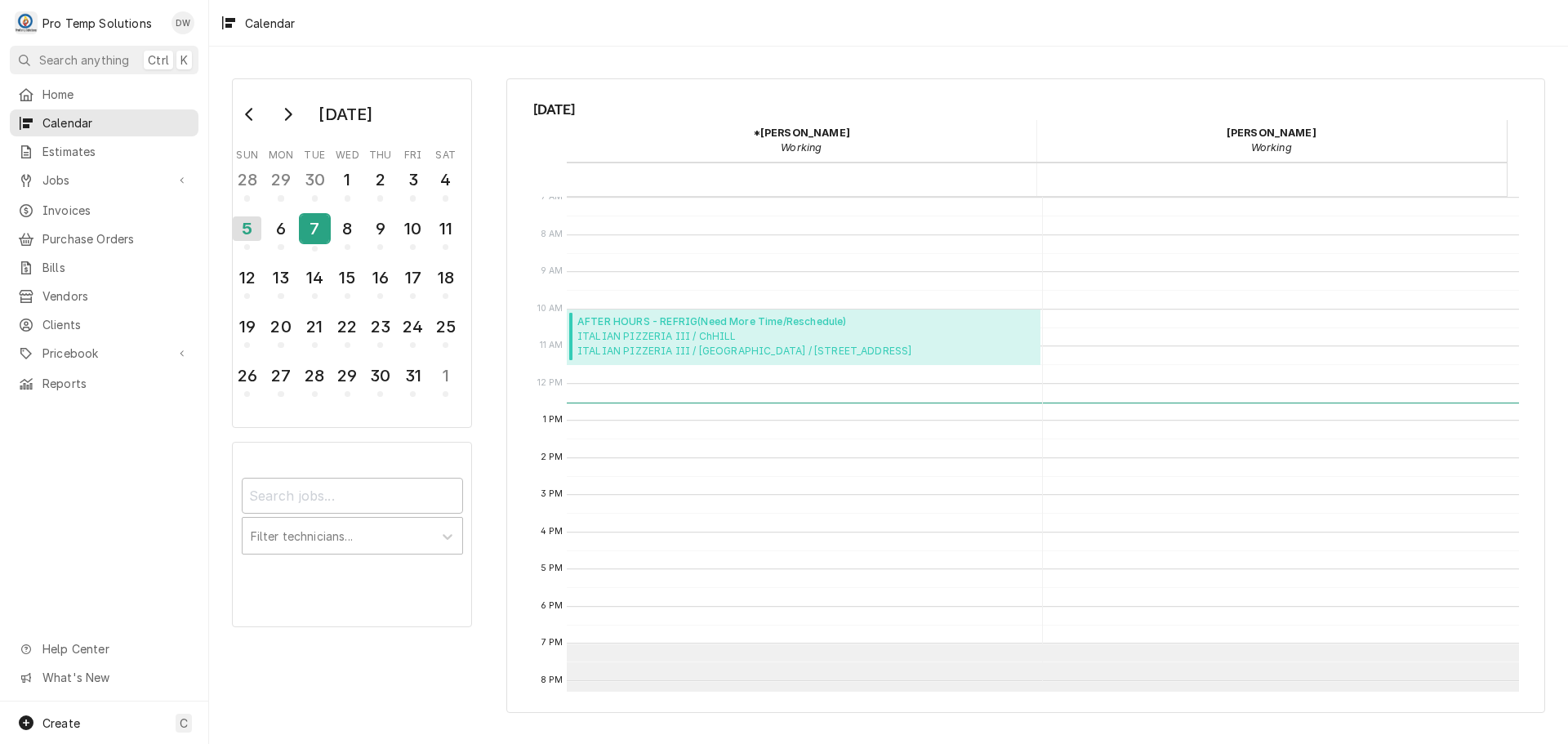
click at [318, 227] on div "7" at bounding box center [314, 229] width 29 height 28
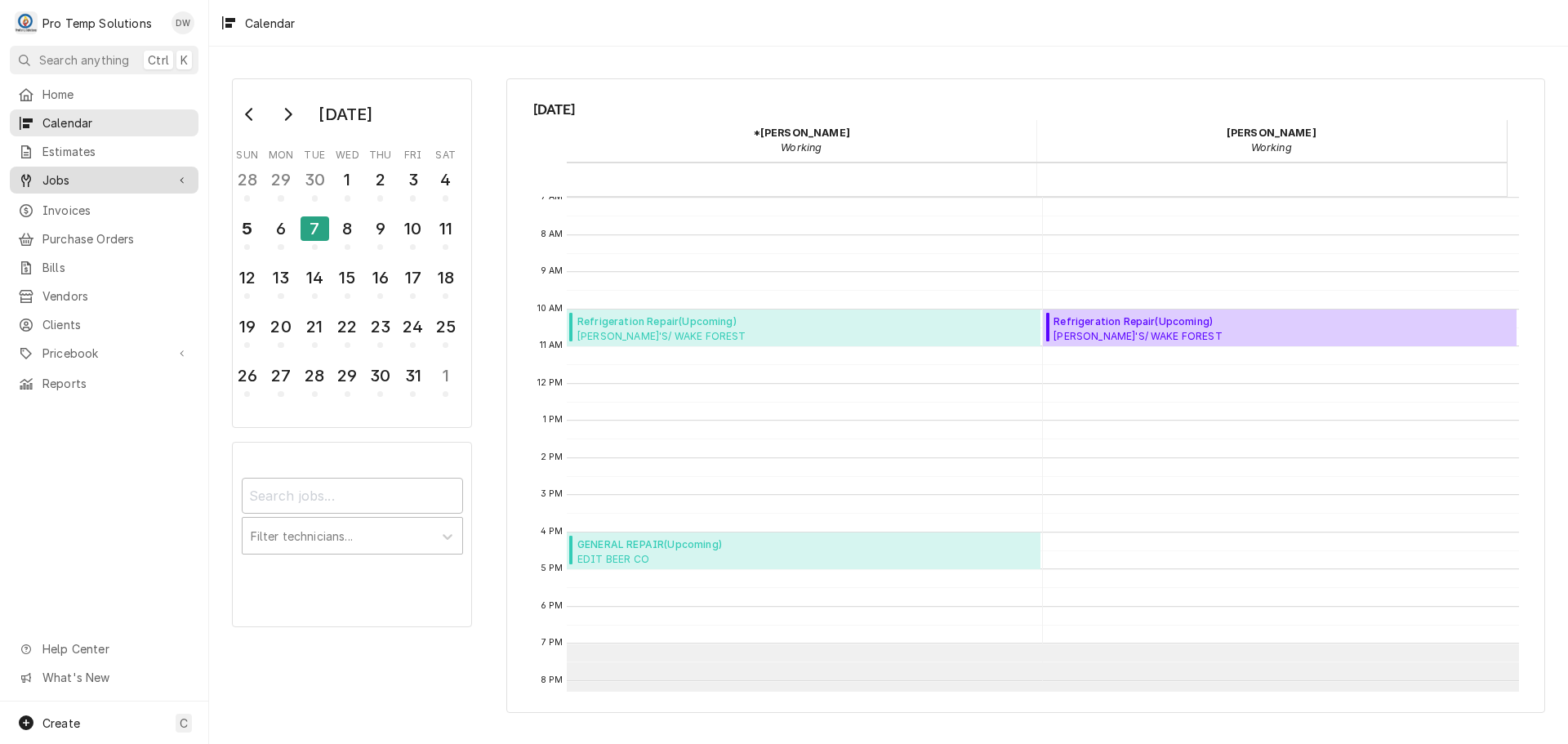
click at [62, 173] on span "Jobs" at bounding box center [104, 180] width 124 height 17
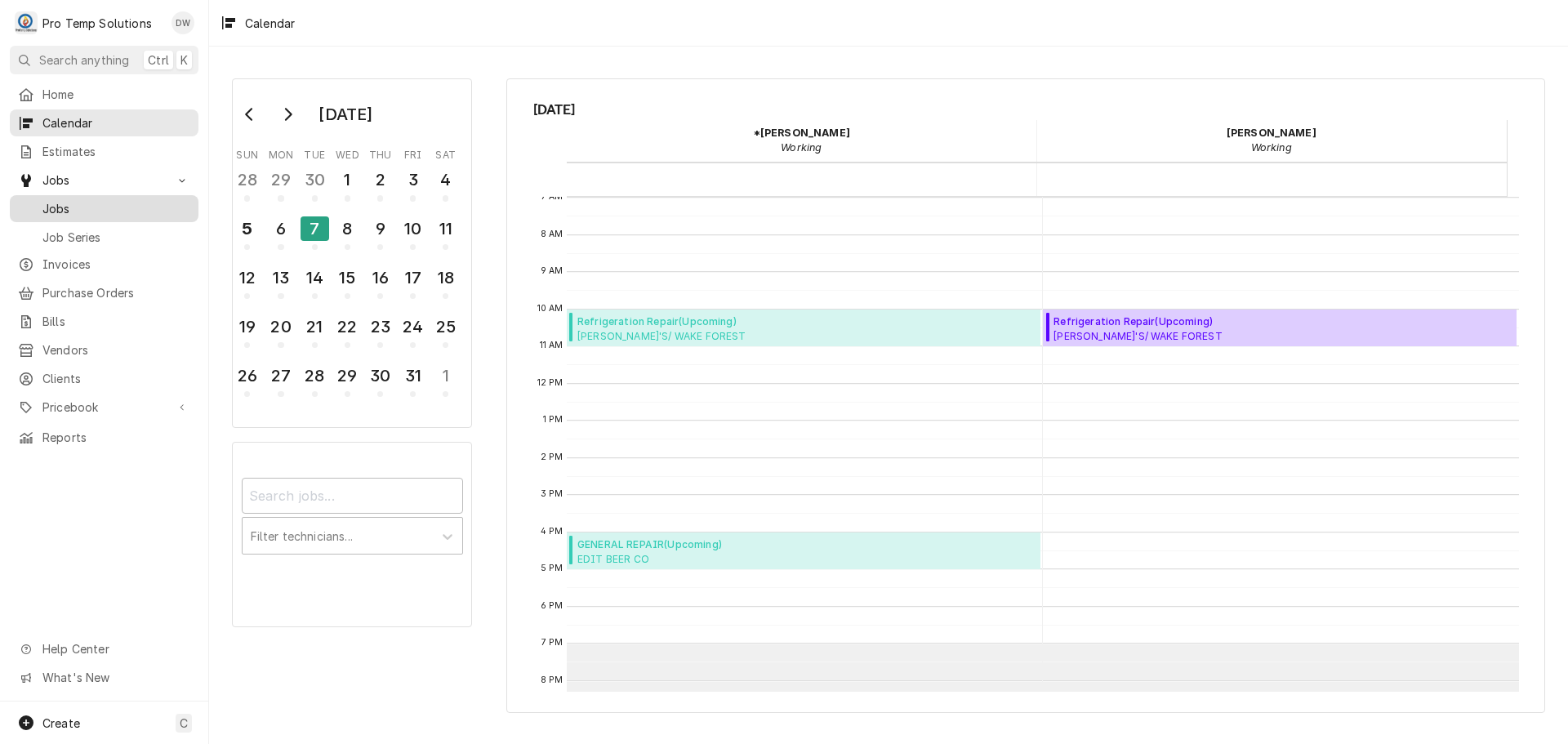
click at [70, 212] on link "Jobs" at bounding box center [104, 208] width 189 height 27
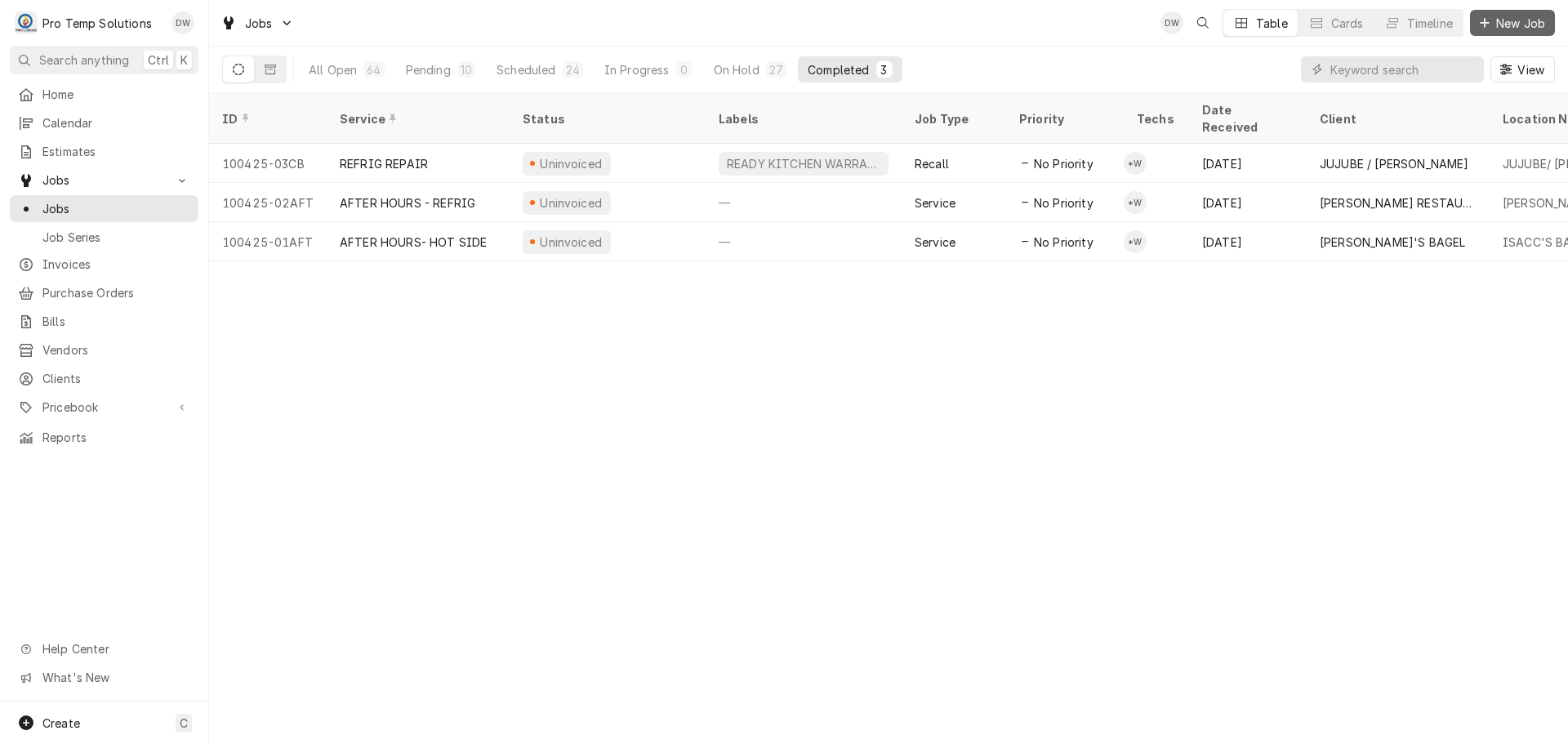
click at [1503, 23] on span "New Job" at bounding box center [1521, 23] width 56 height 17
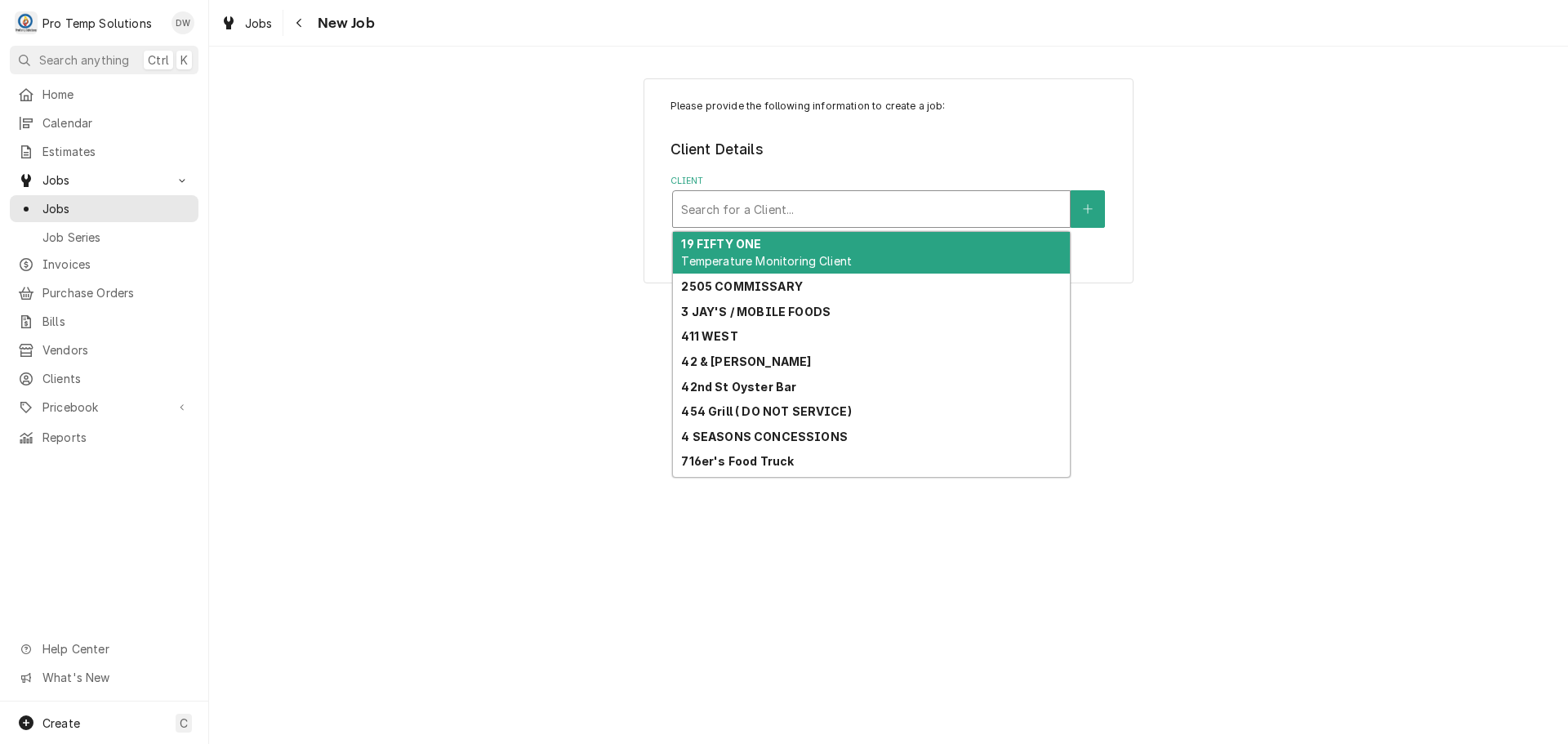
click at [968, 214] on div "Client" at bounding box center [871, 209] width 380 height 30
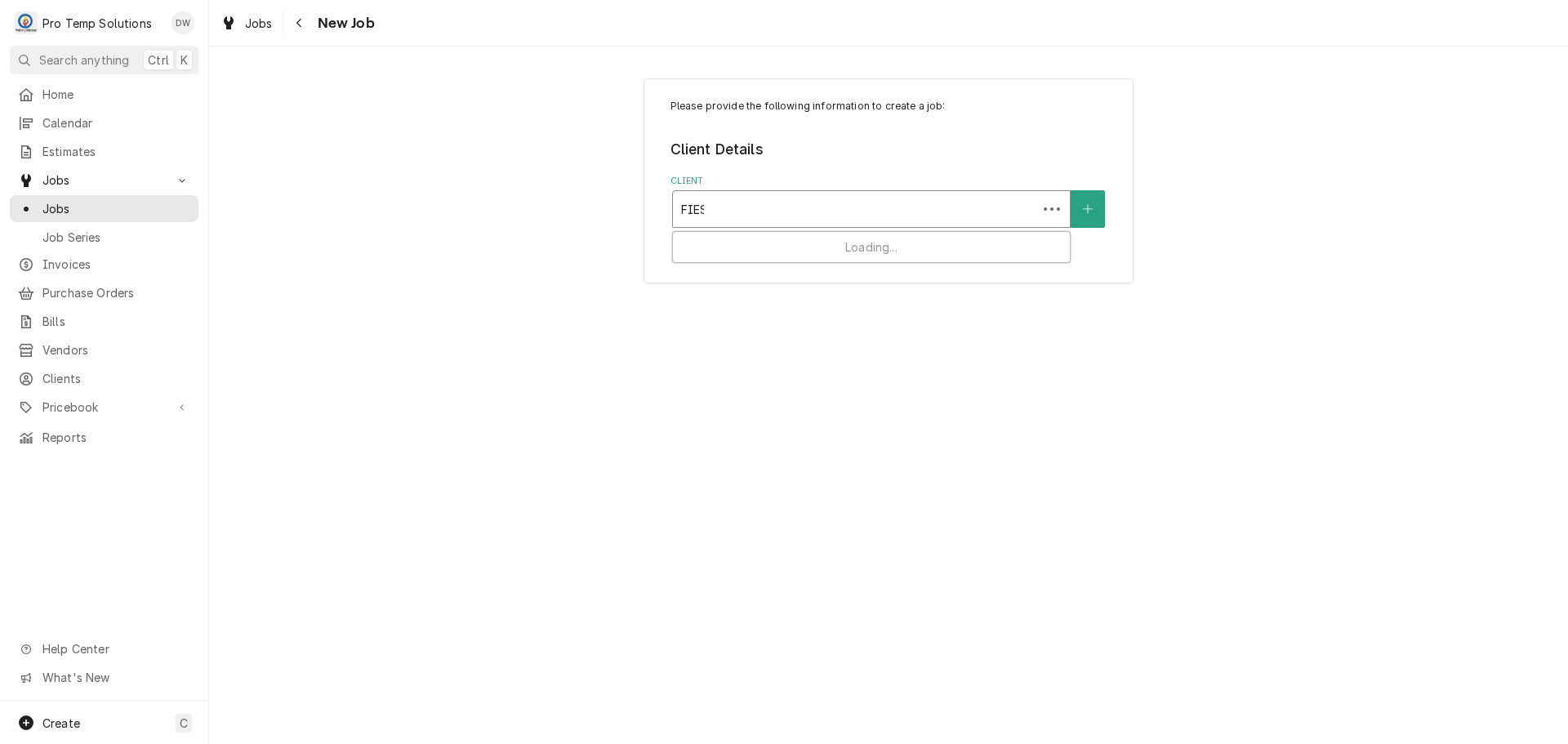
type input "FIEST"
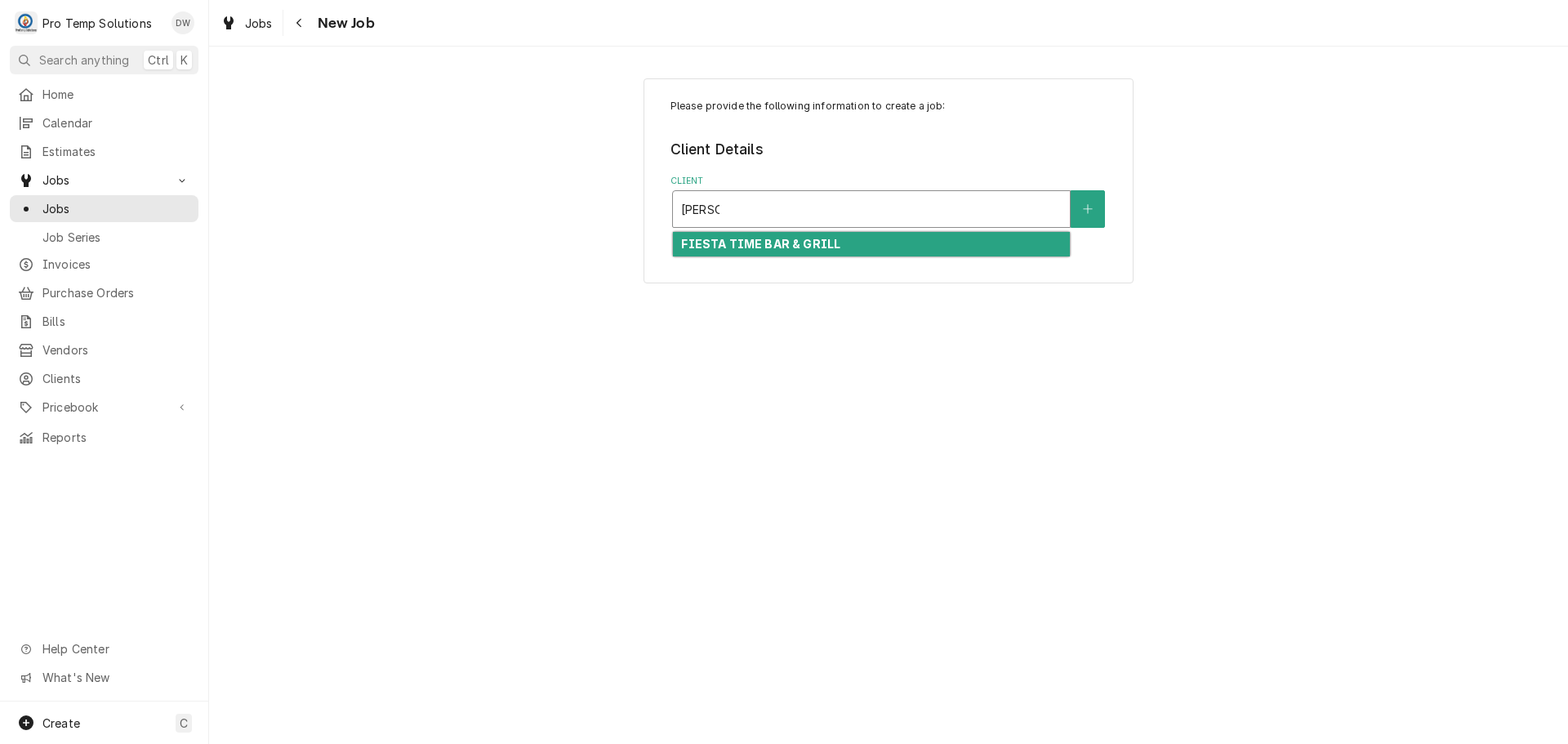
click at [800, 246] on strong "FIESTA TIME BAR & GRILL" at bounding box center [760, 244] width 159 height 14
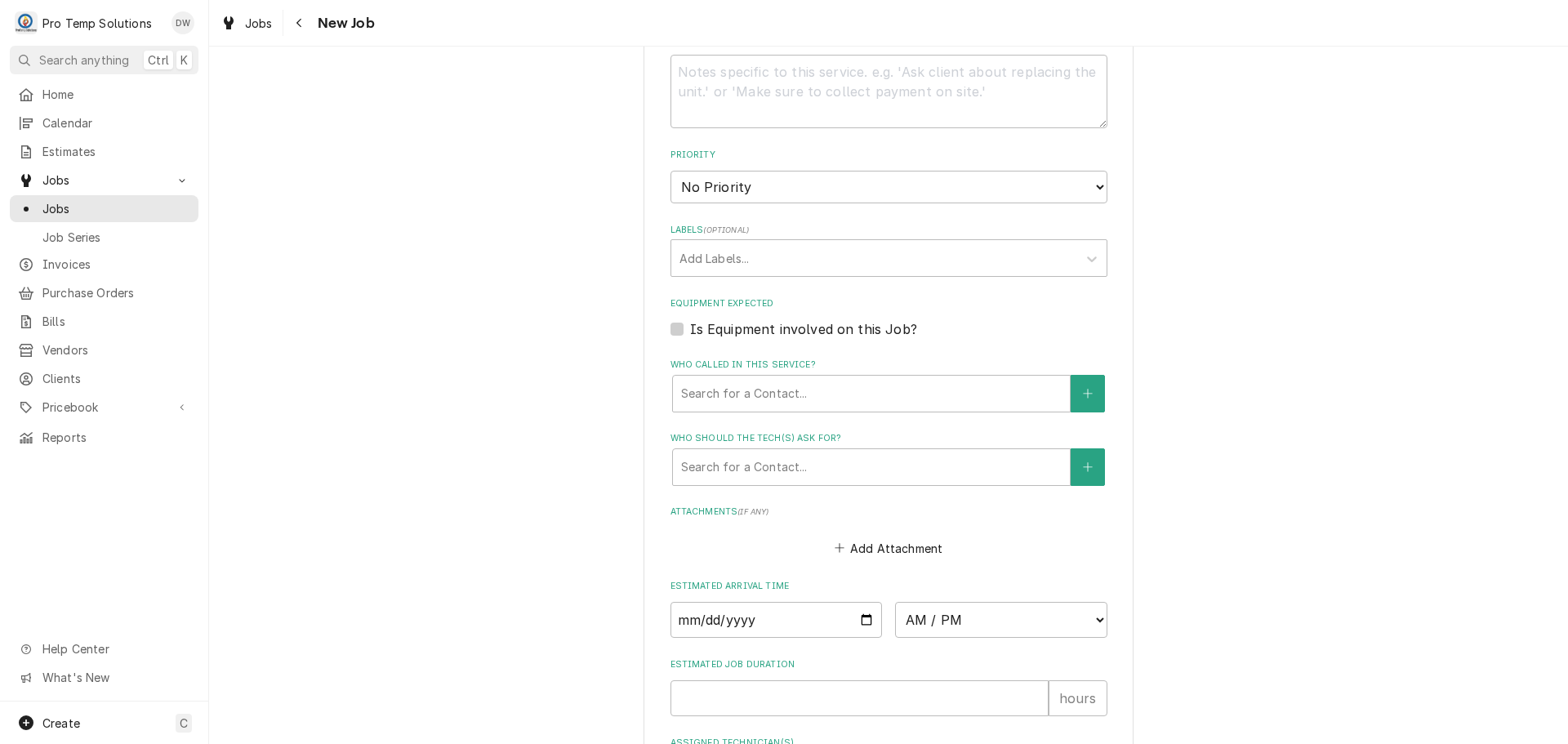
scroll to position [898, 0]
click at [858, 618] on input "Date" at bounding box center [776, 615] width 212 height 36
type textarea "x"
type input "2025-10-07"
type textarea "x"
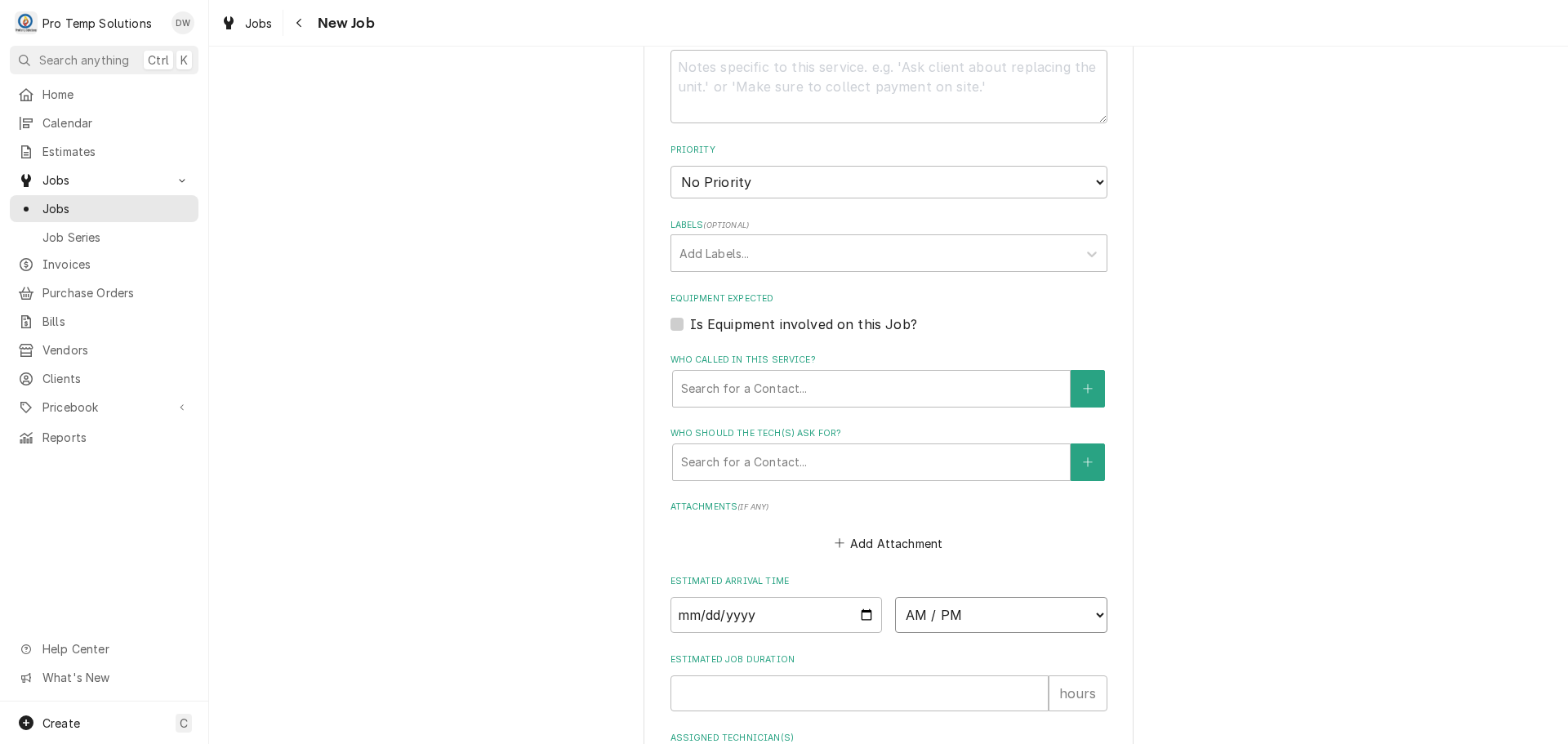
click at [1089, 617] on select "AM / PM 6:00 AM 6:15 AM 6:30 AM 6:45 AM 7:00 AM 7:15 AM 7:30 AM 7:45 AM 8:00 AM…" at bounding box center [1001, 615] width 212 height 36
select select "07:30:00"
click at [895, 597] on select "AM / PM 6:00 AM 6:15 AM 6:30 AM 6:45 AM 7:00 AM 7:15 AM 7:30 AM 7:45 AM 8:00 AM…" at bounding box center [1001, 615] width 212 height 36
click at [1002, 694] on input "Estimated Job Duration" at bounding box center [859, 694] width 378 height 36
type textarea "x"
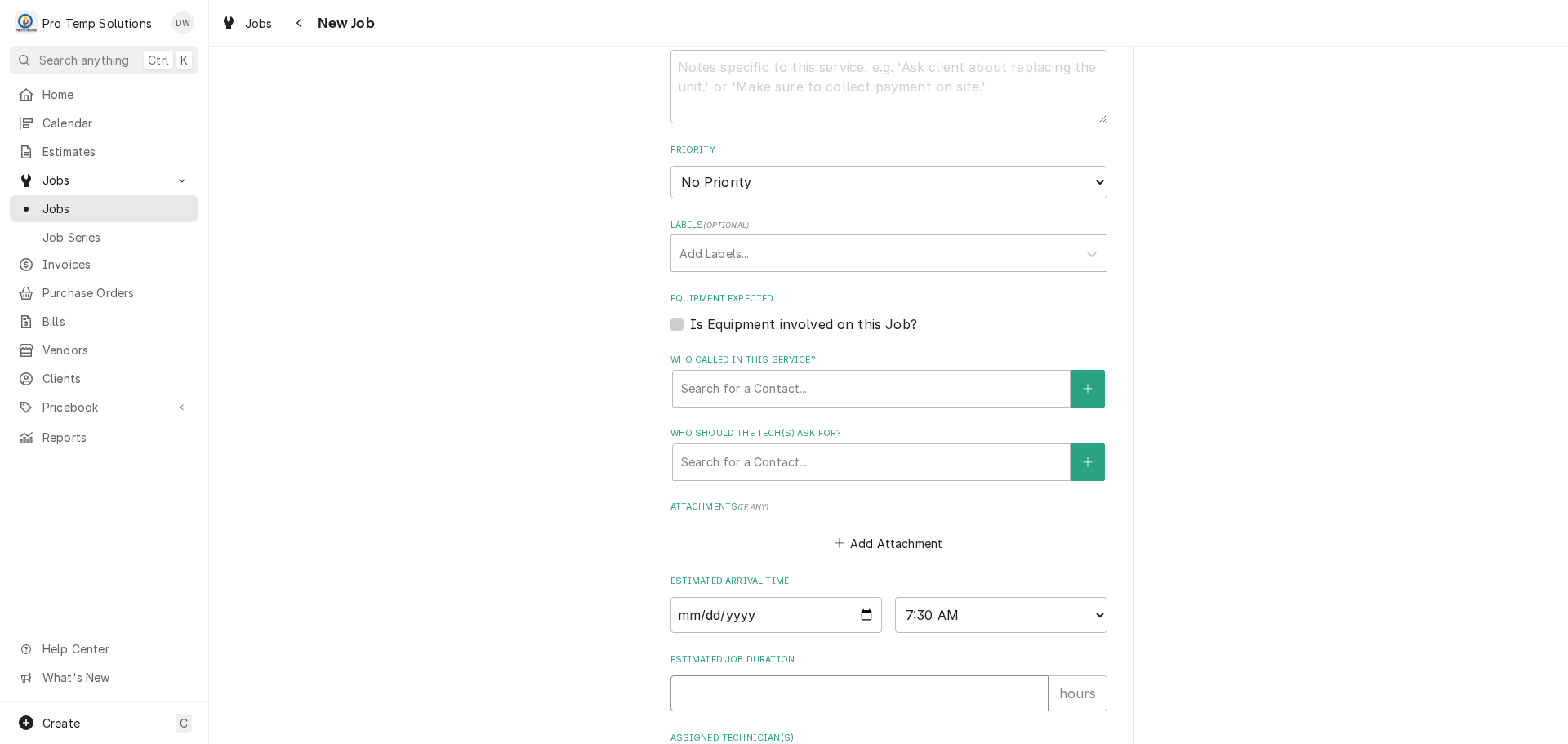
type input "1"
type textarea "x"
type input "1.5"
type textarea "x"
type input "1.5"
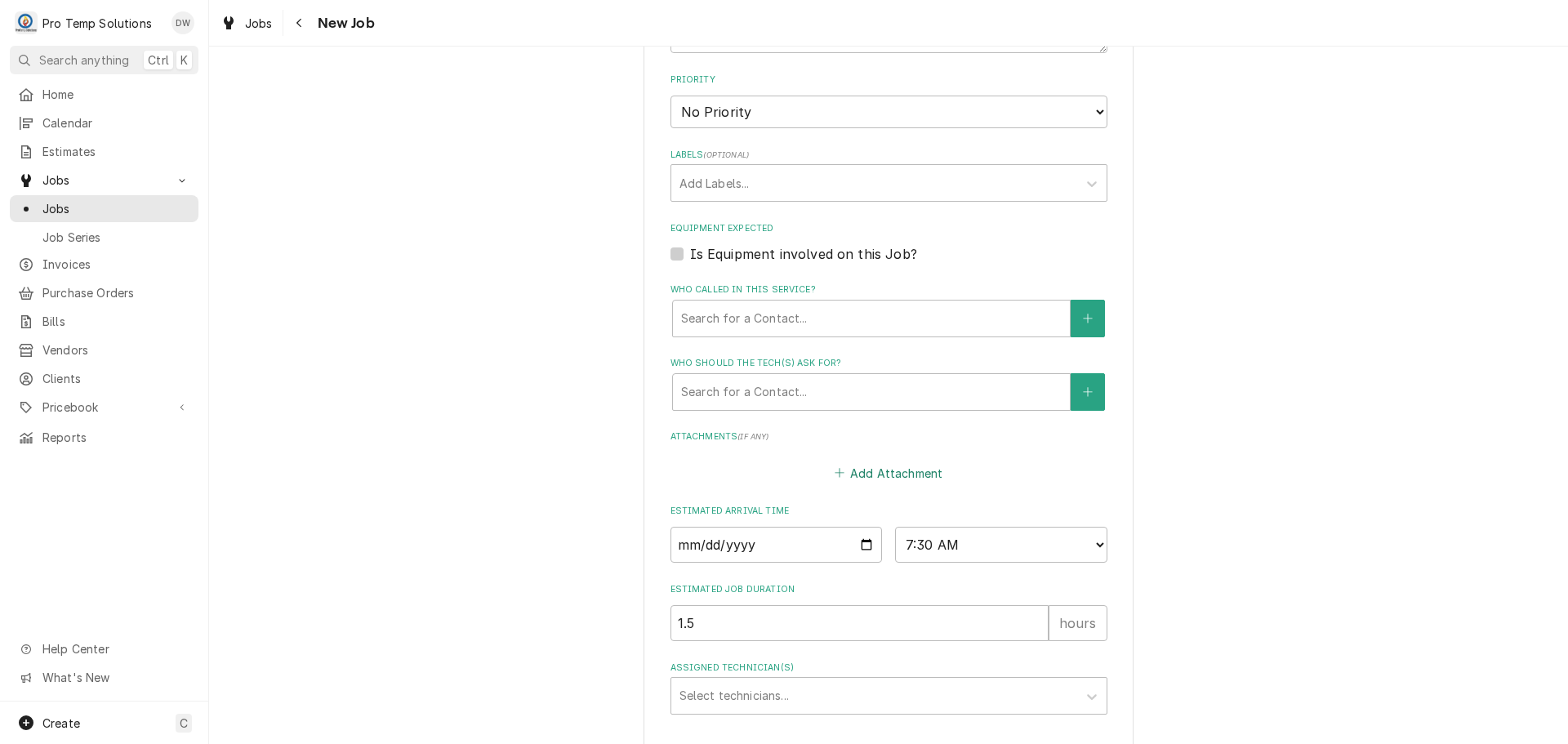
scroll to position [1081, 0]
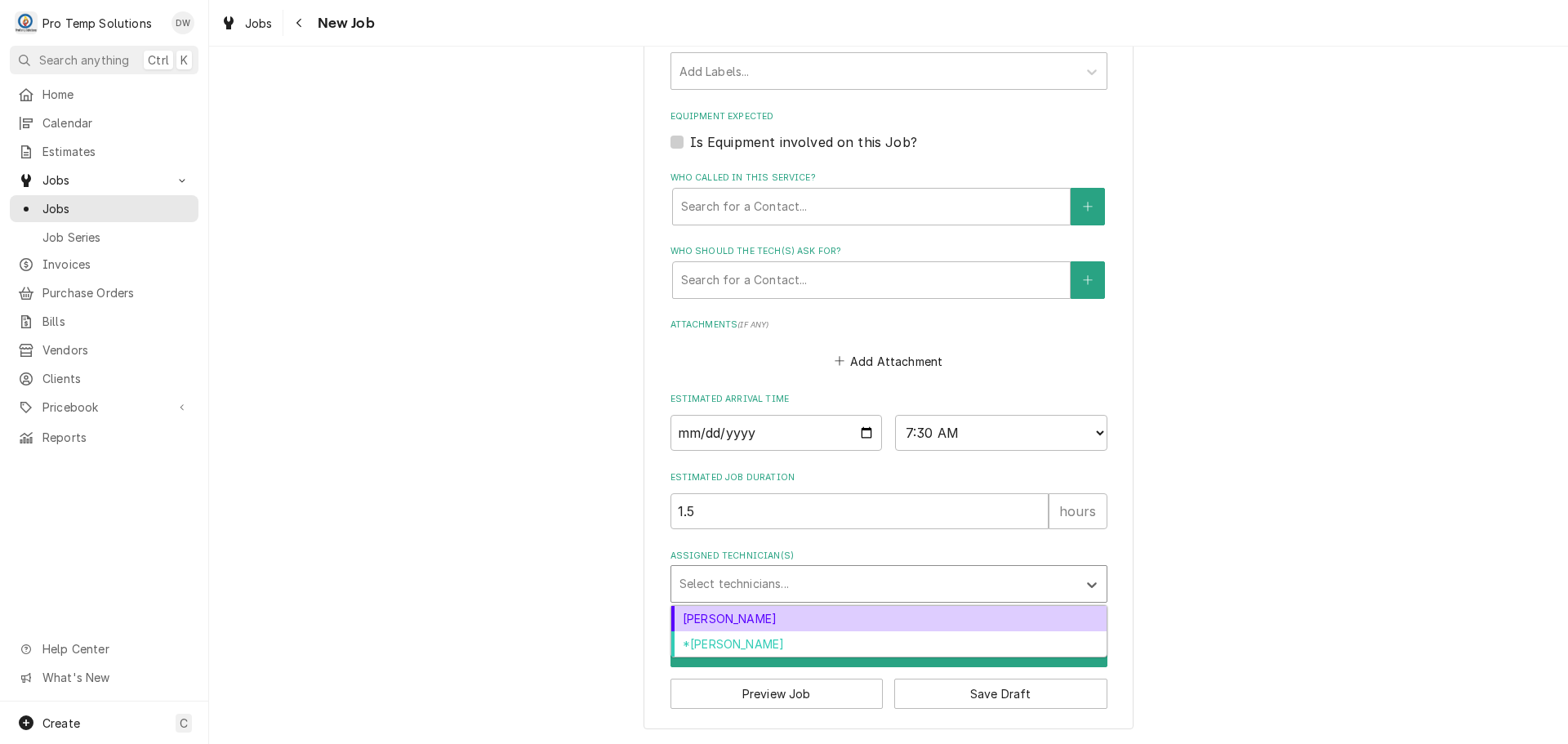
click at [777, 578] on div "Assigned Technician(s)" at bounding box center [874, 584] width 389 height 30
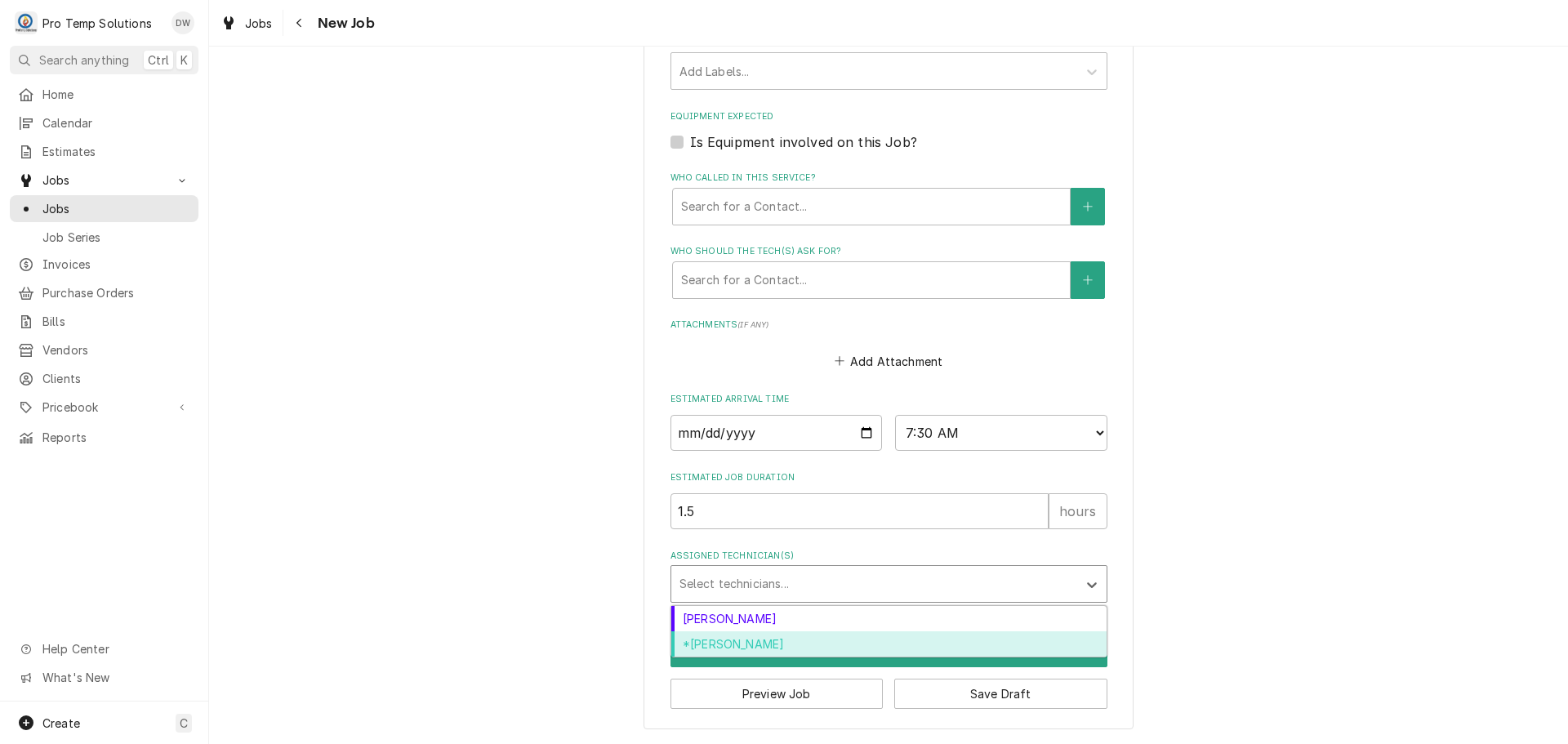
click at [760, 644] on div "*[PERSON_NAME]" at bounding box center [889, 644] width 435 height 25
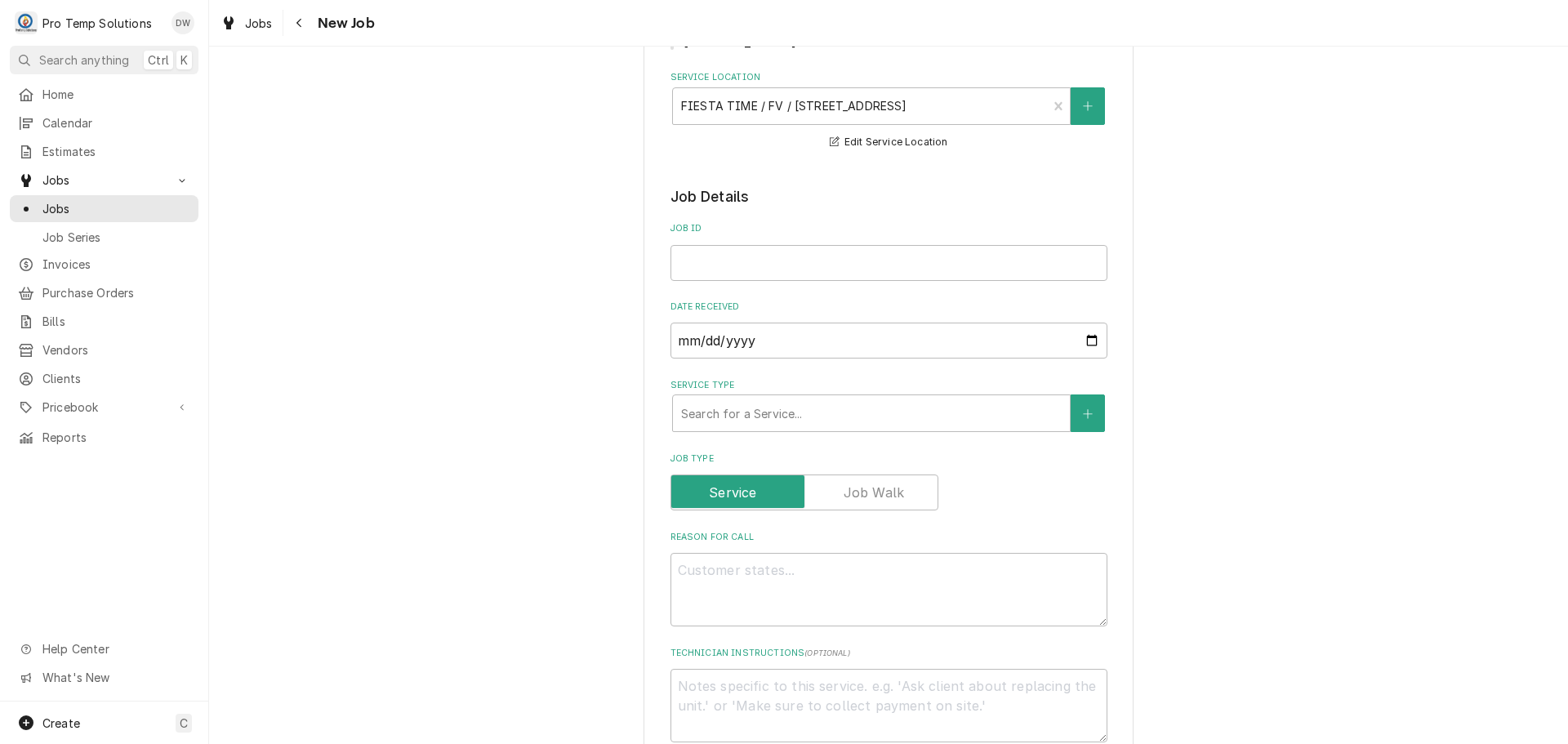
scroll to position [264, 0]
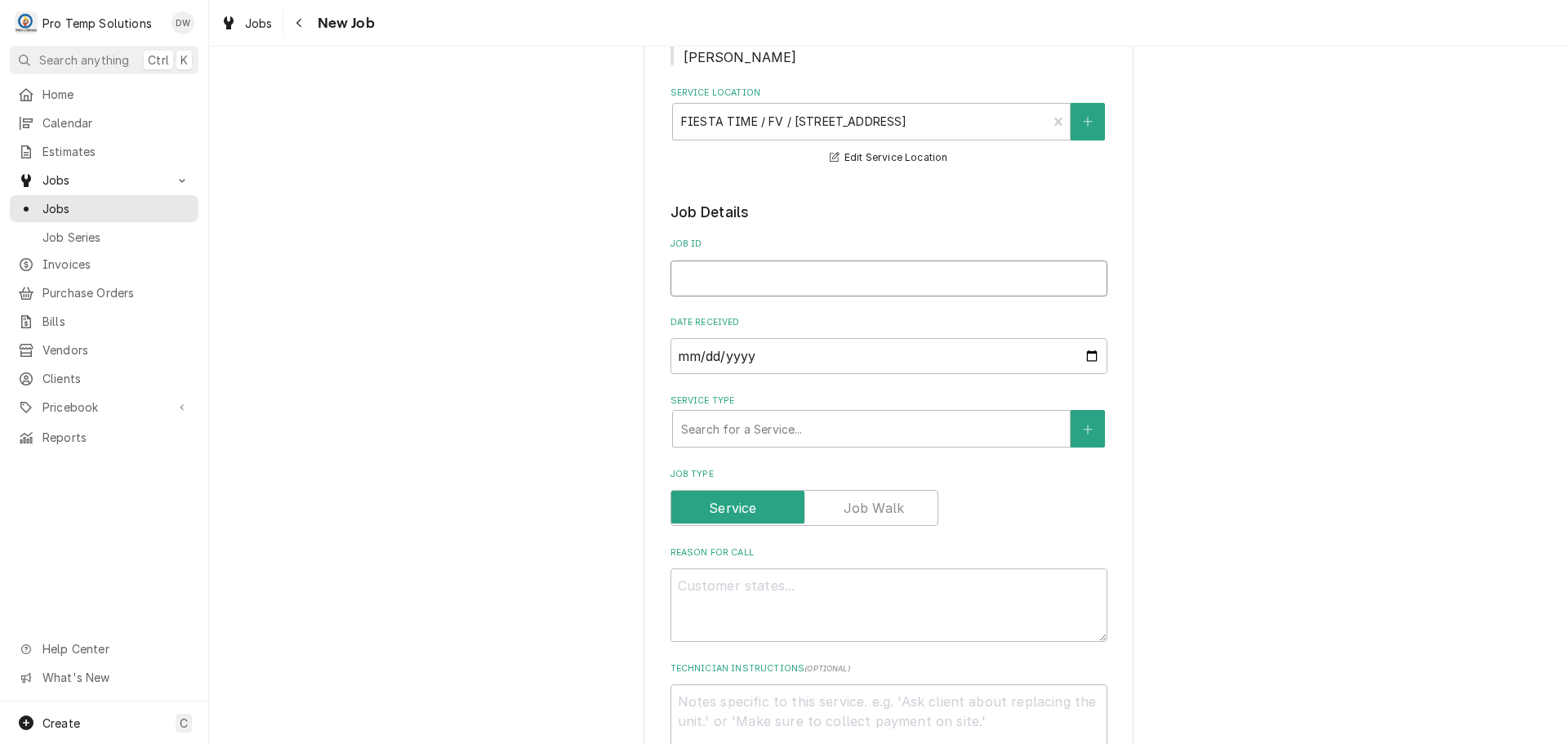
click at [771, 278] on input "Job ID" at bounding box center [889, 278] width 437 height 36
type textarea "x"
type input "1"
type textarea "x"
type input "10"
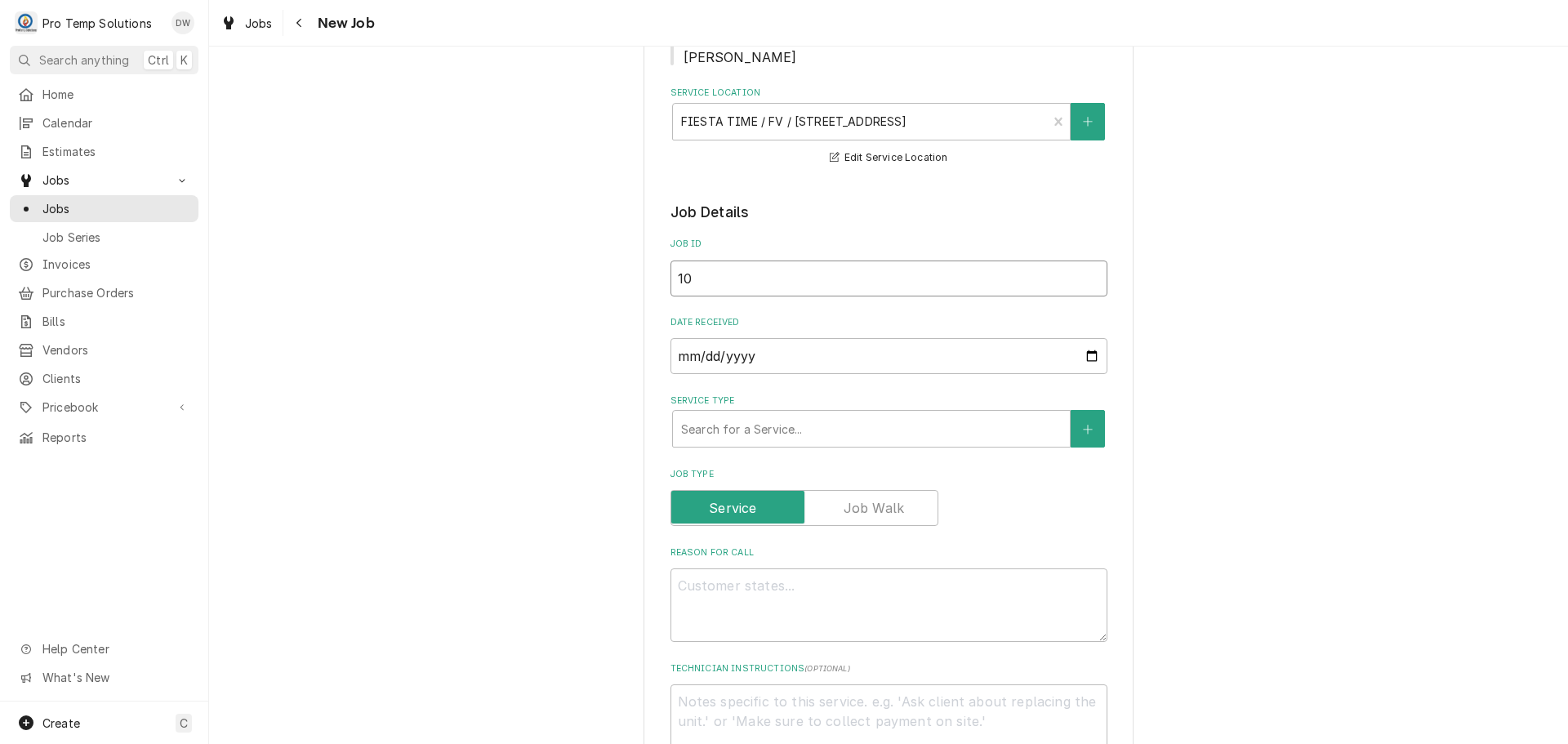
type textarea "x"
type input "100"
type textarea "x"
type input "1007"
type textarea "x"
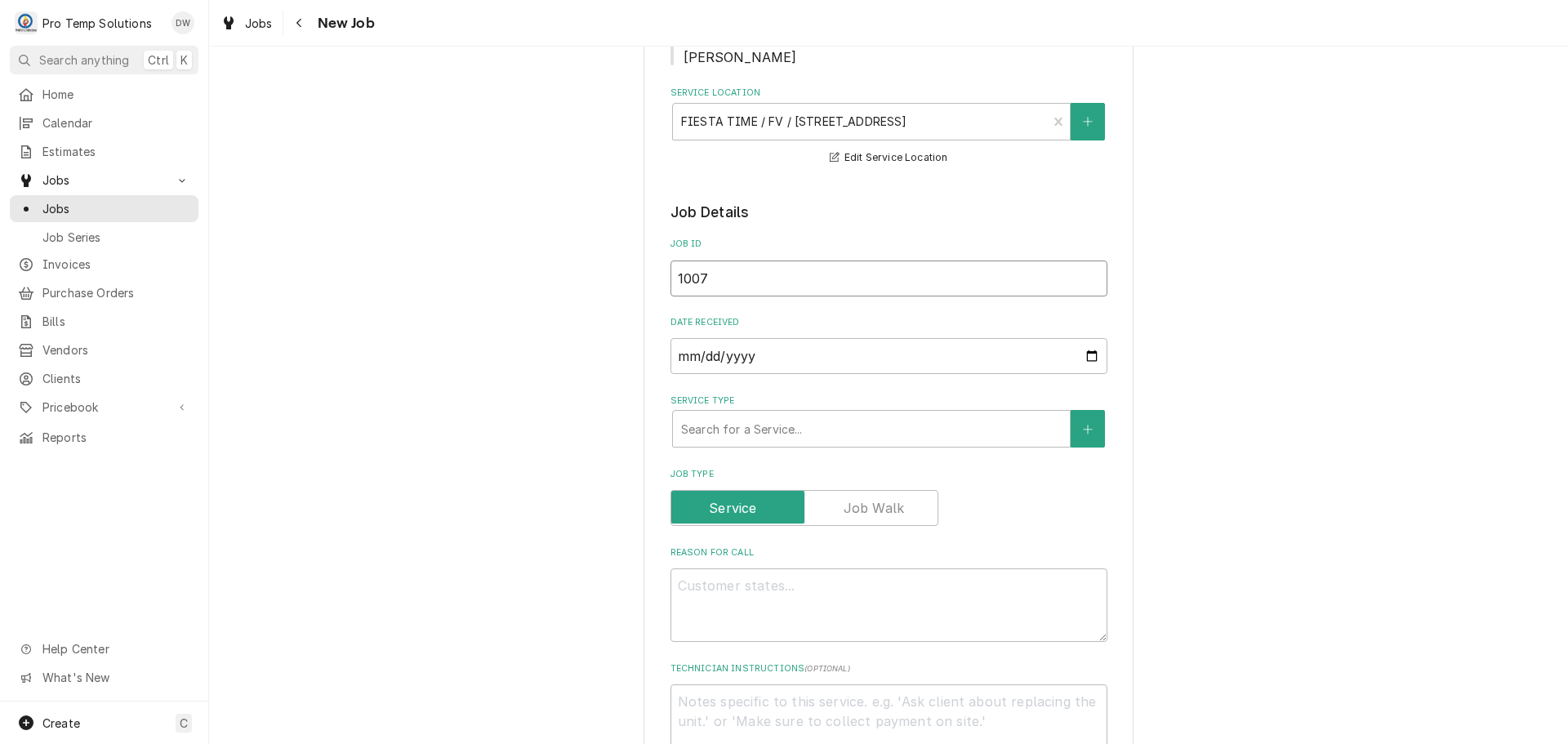
type input "10072"
type textarea "x"
type input "100725"
type textarea "x"
type input "100725-"
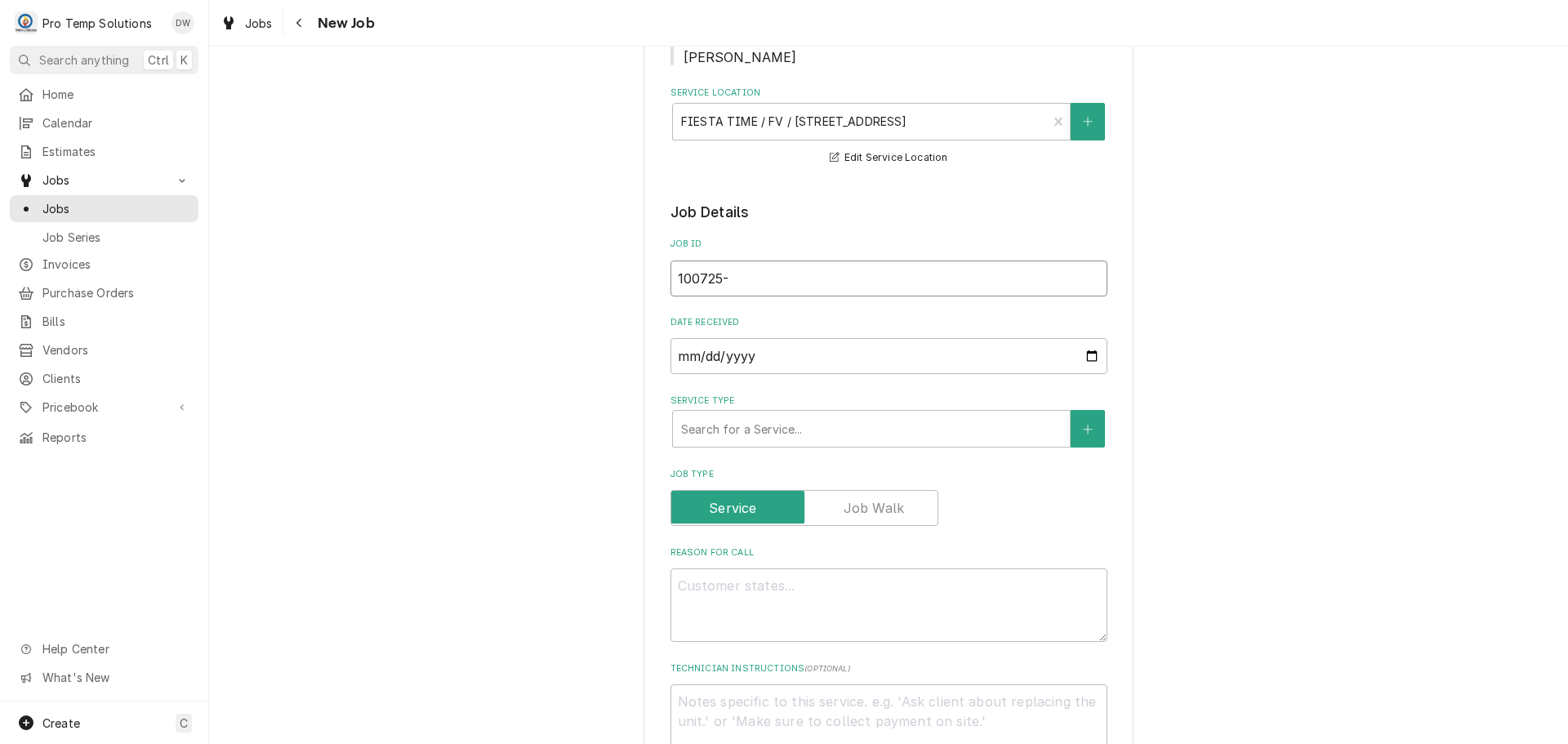
type textarea "x"
type input "100725-0"
type textarea "x"
type input "100725-01"
type textarea "x"
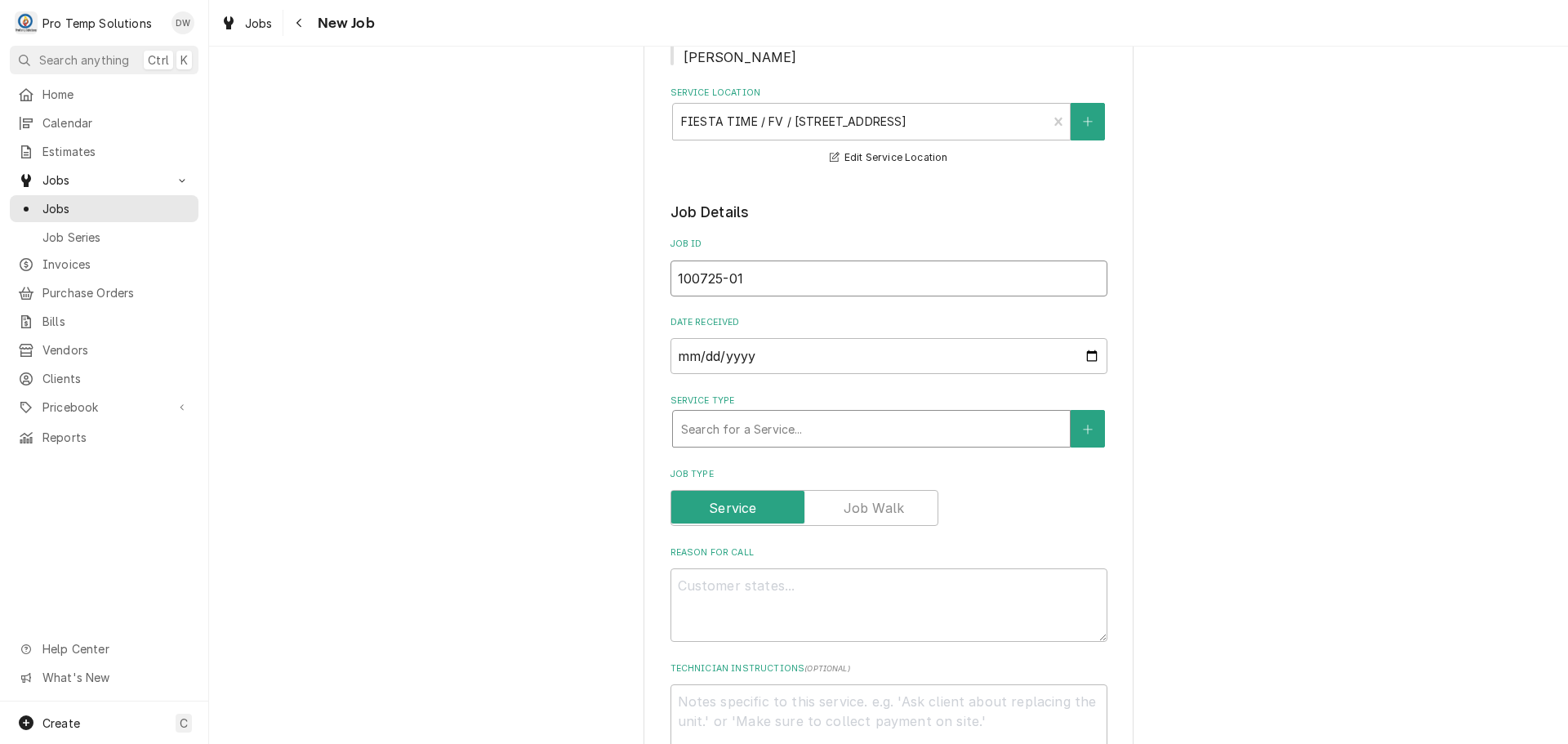
type input "100725-01"
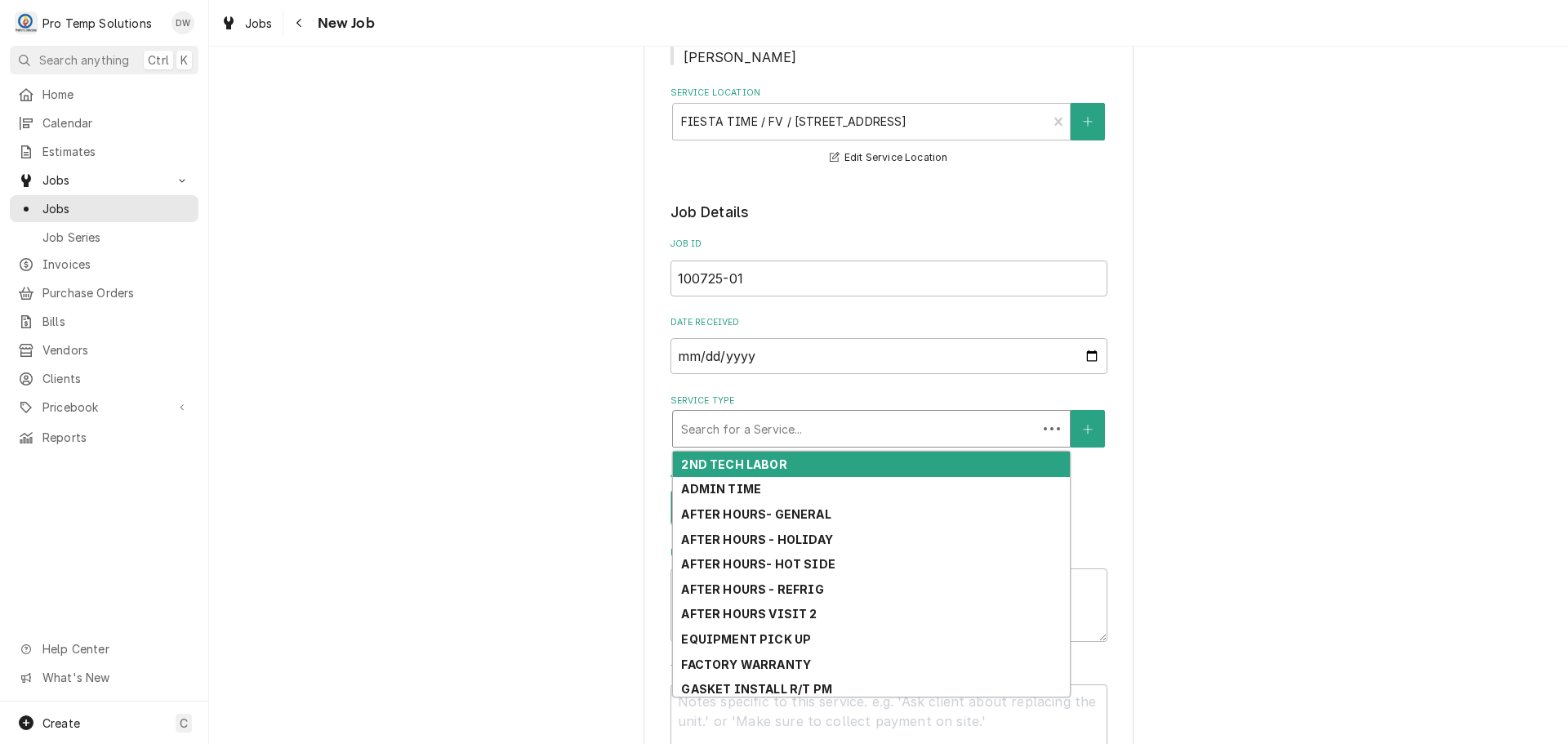
click at [782, 429] on div "Service Type" at bounding box center [855, 429] width 348 height 30
type textarea "x"
type input "H"
type textarea "x"
type input "HO"
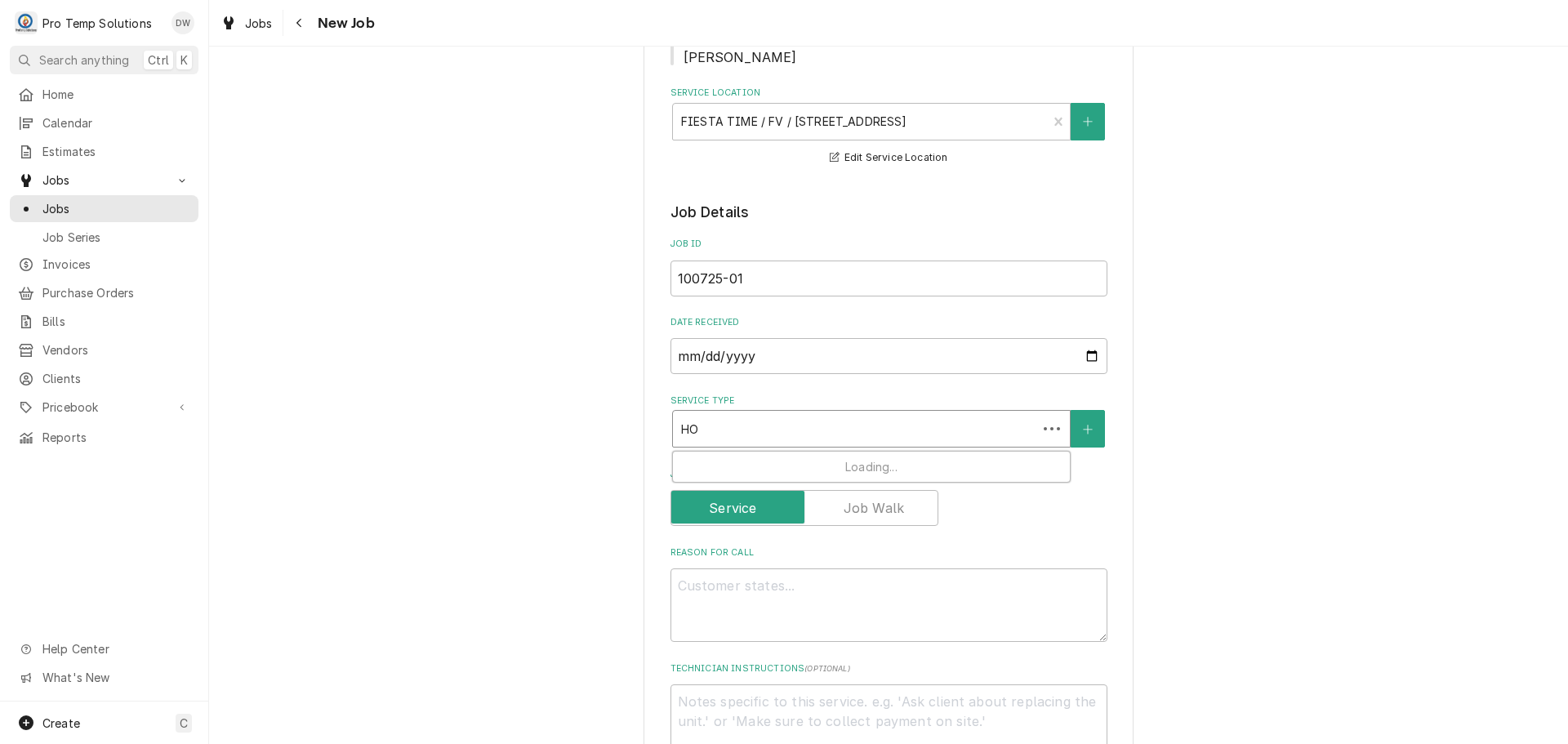
type textarea "x"
type input "HOT"
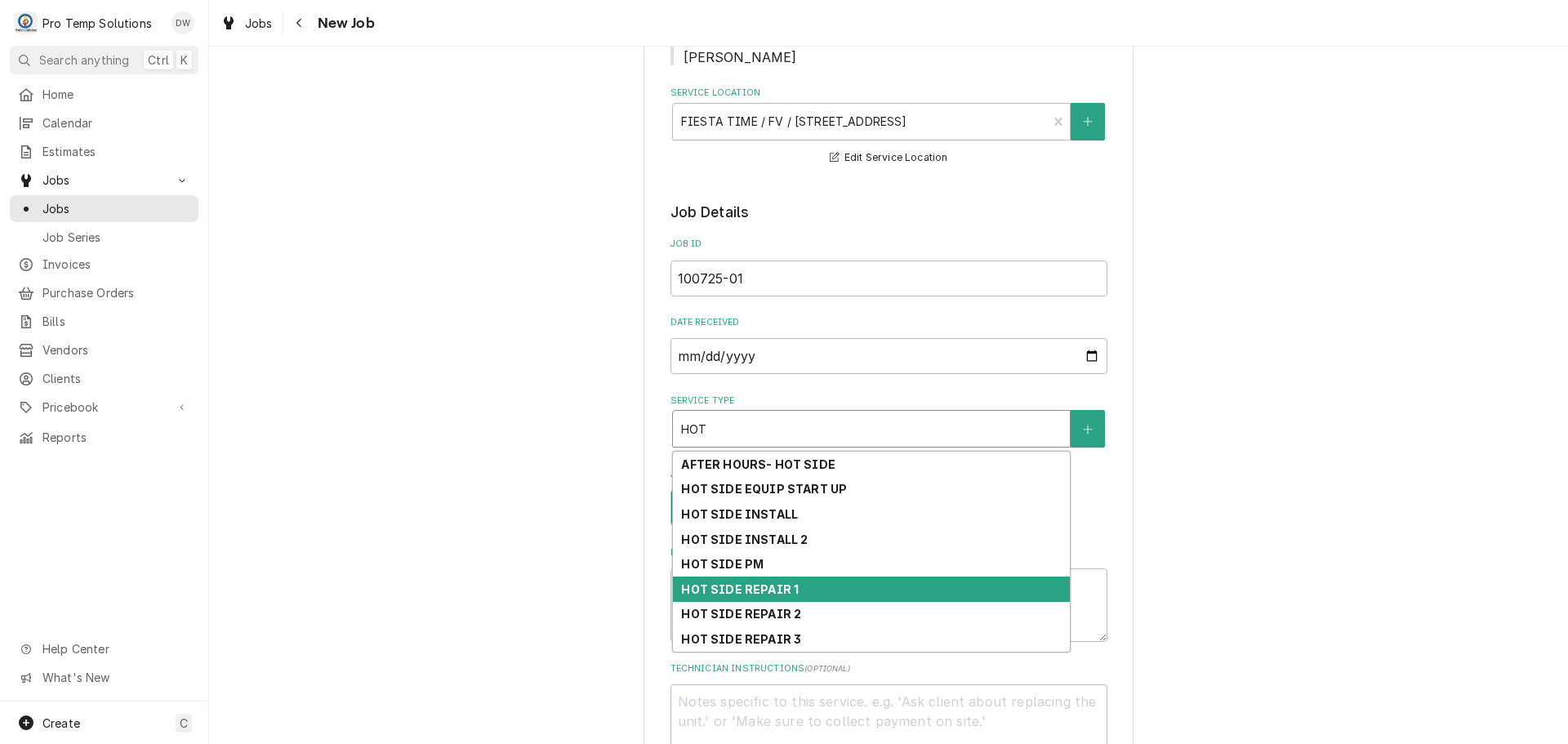
click at [832, 590] on div "HOT SIDE REPAIR 1" at bounding box center [871, 589] width 397 height 25
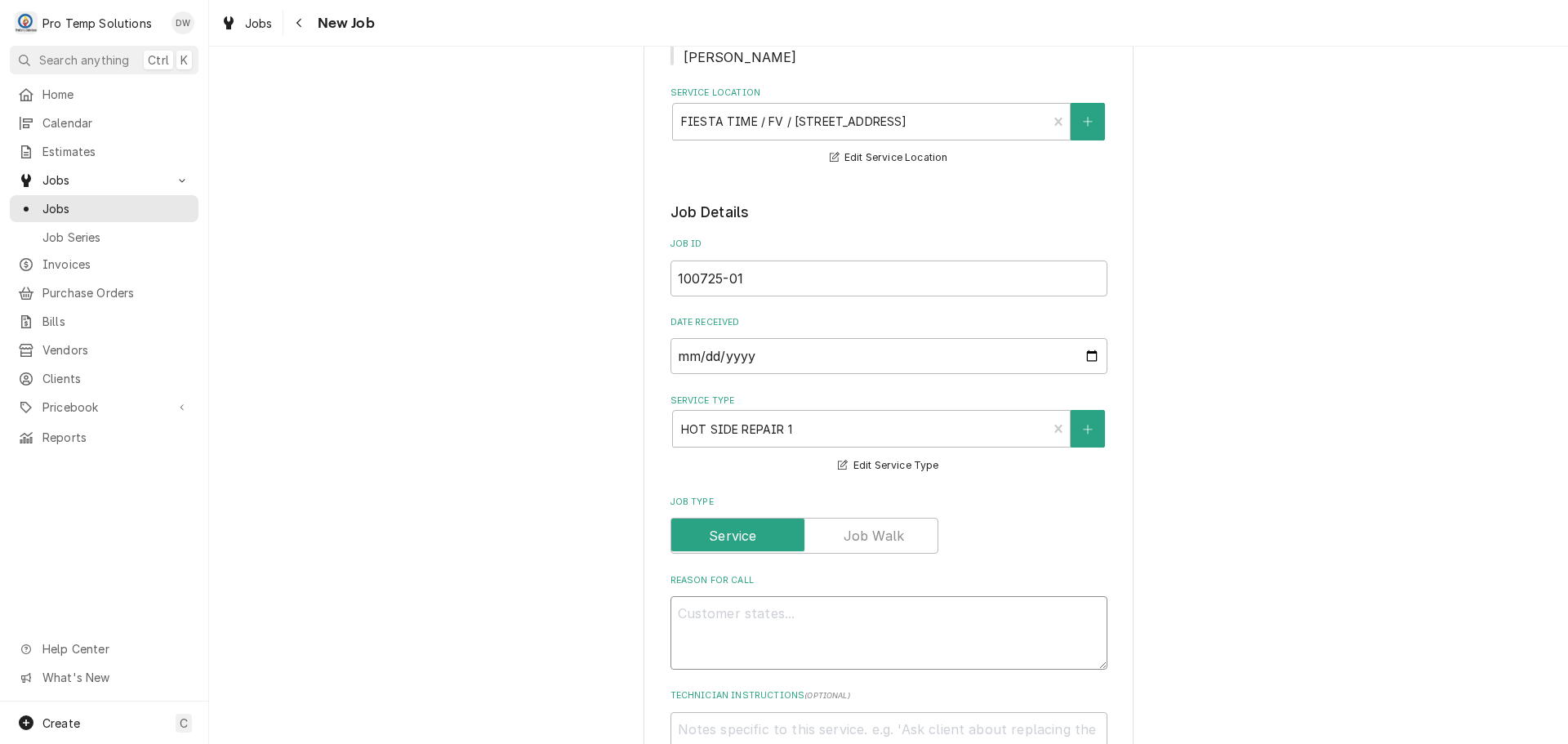
click at [706, 614] on textarea "Reason For Call" at bounding box center [889, 632] width 437 height 73
type textarea "x"
type textarea "R"
type textarea "x"
type textarea "RA"
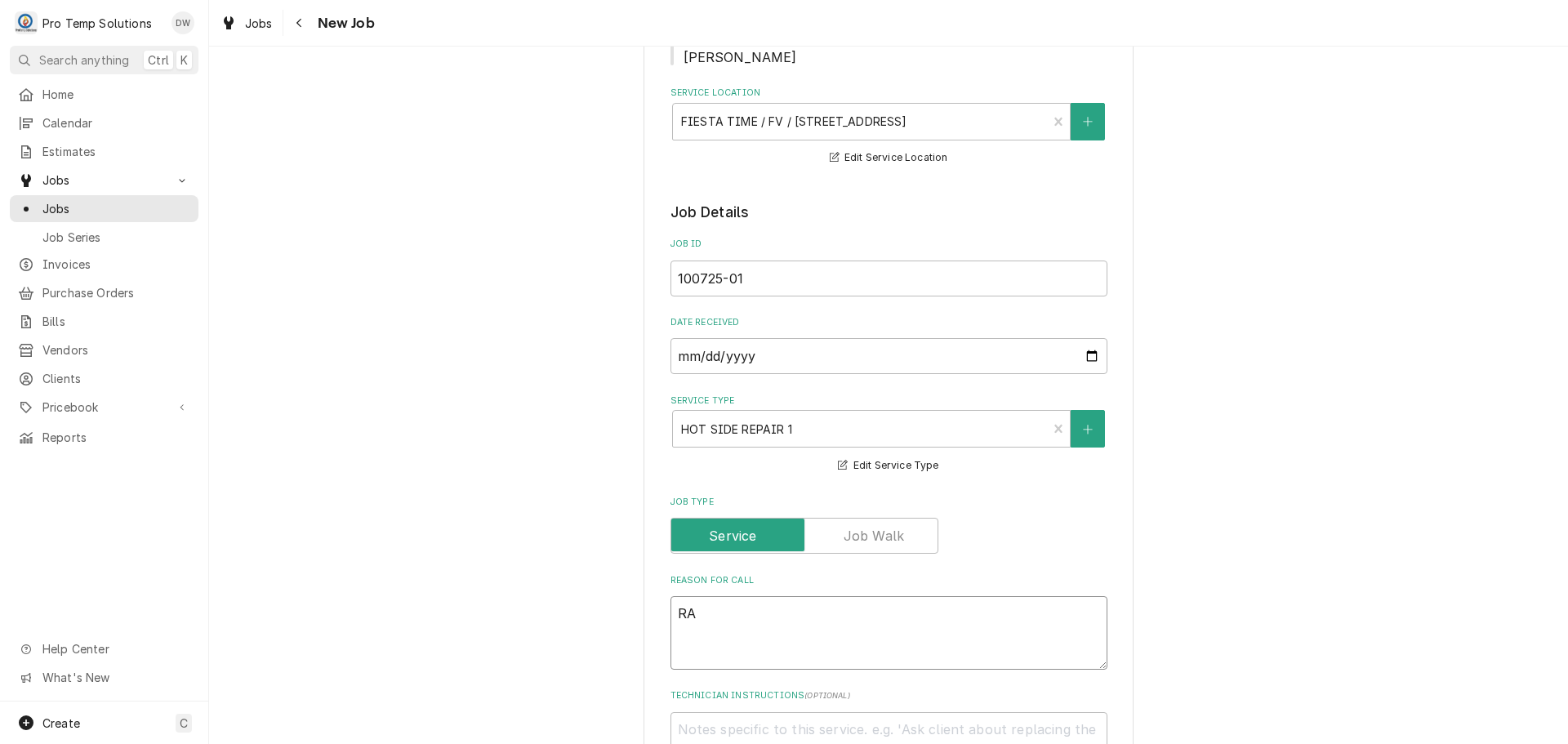
type textarea "x"
type textarea "RAN"
type textarea "x"
type textarea "RANG"
type textarea "x"
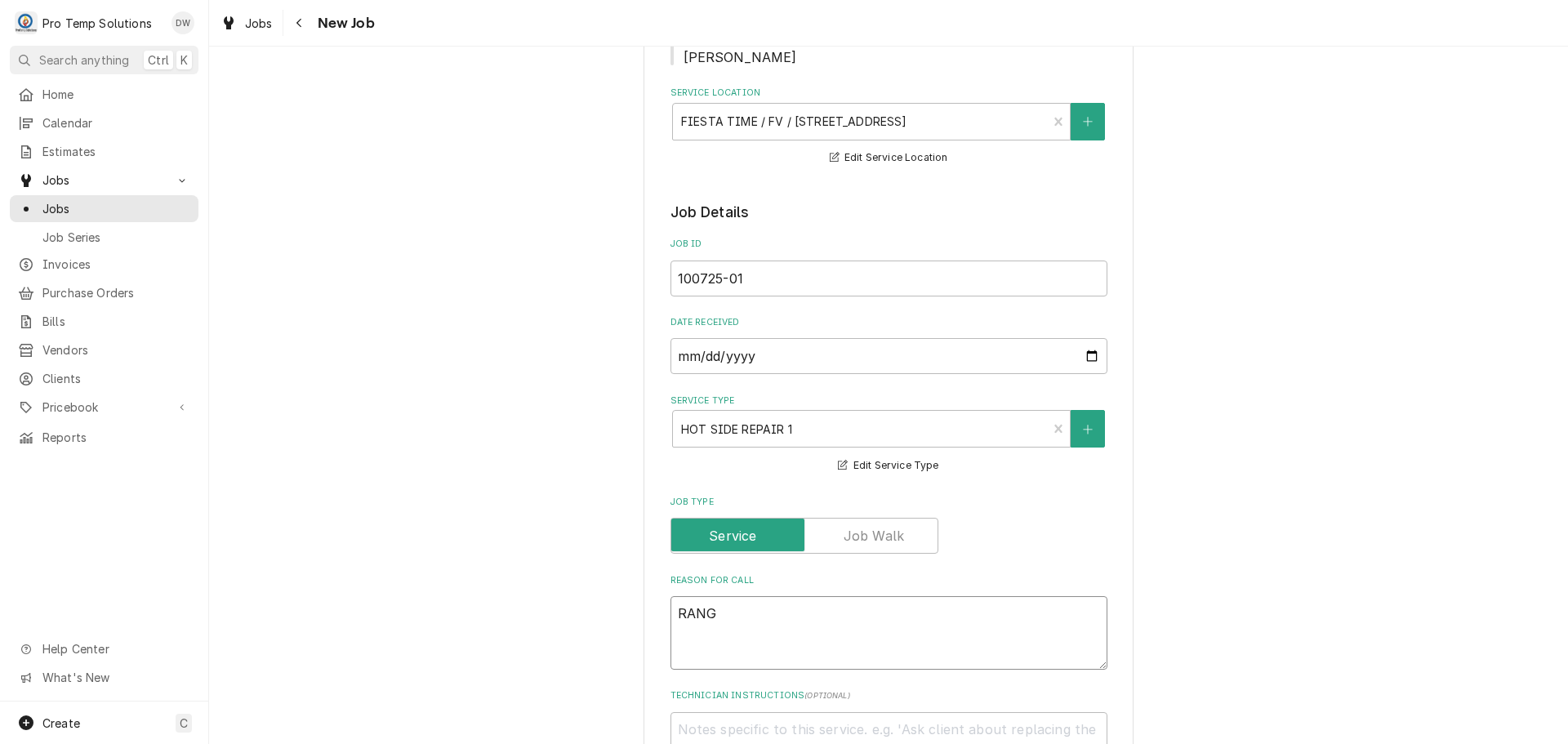
type textarea "RANGE"
type textarea "x"
type textarea "RANGE"
type textarea "x"
type textarea "RANGE O"
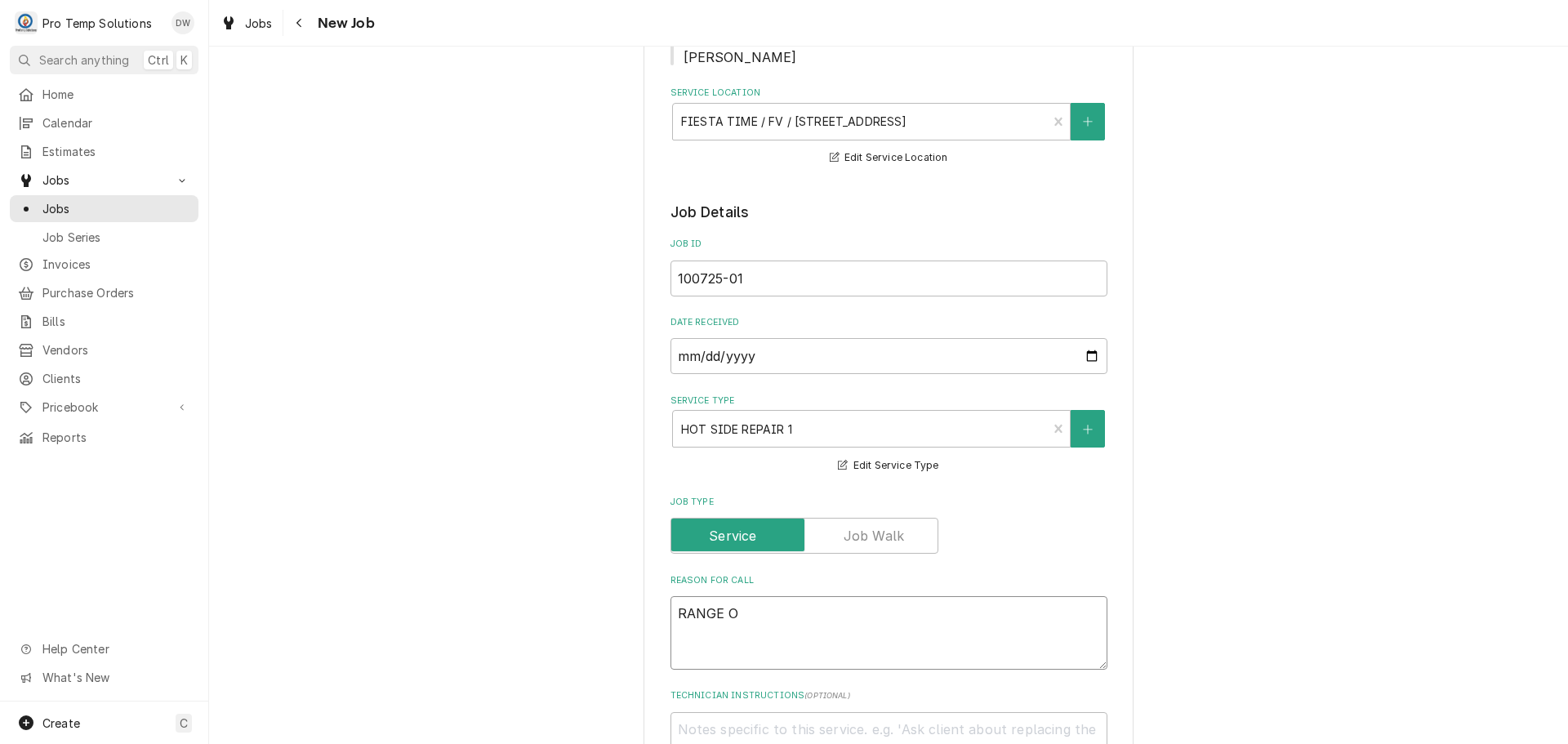
type textarea "x"
type textarea "RANGE OV"
type textarea "x"
type textarea "RANGE OVE"
type textarea "x"
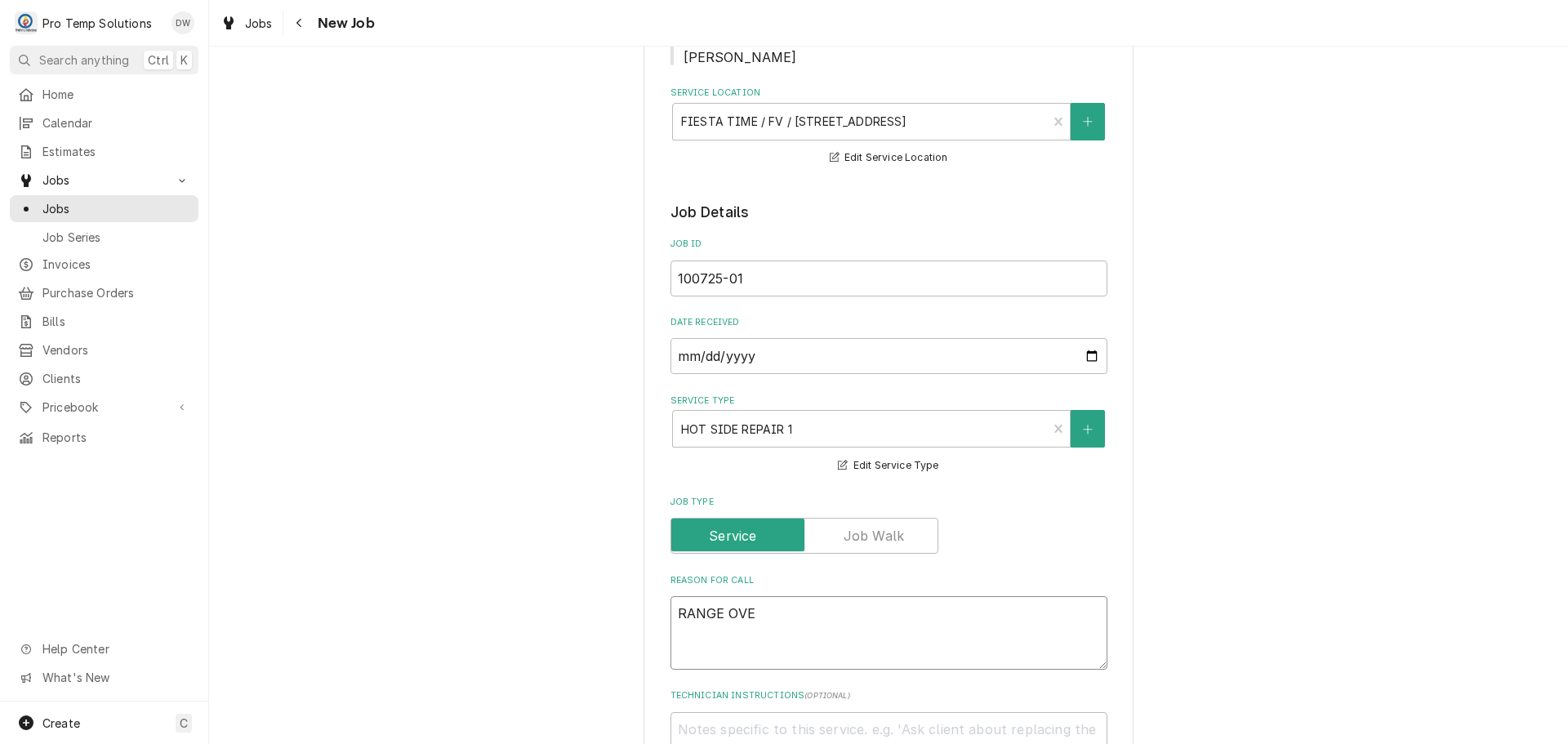
type textarea "RANGE OVEN"
type textarea "x"
type textarea "RANGE OVENS"
type textarea "x"
type textarea "RANGE OVENS"
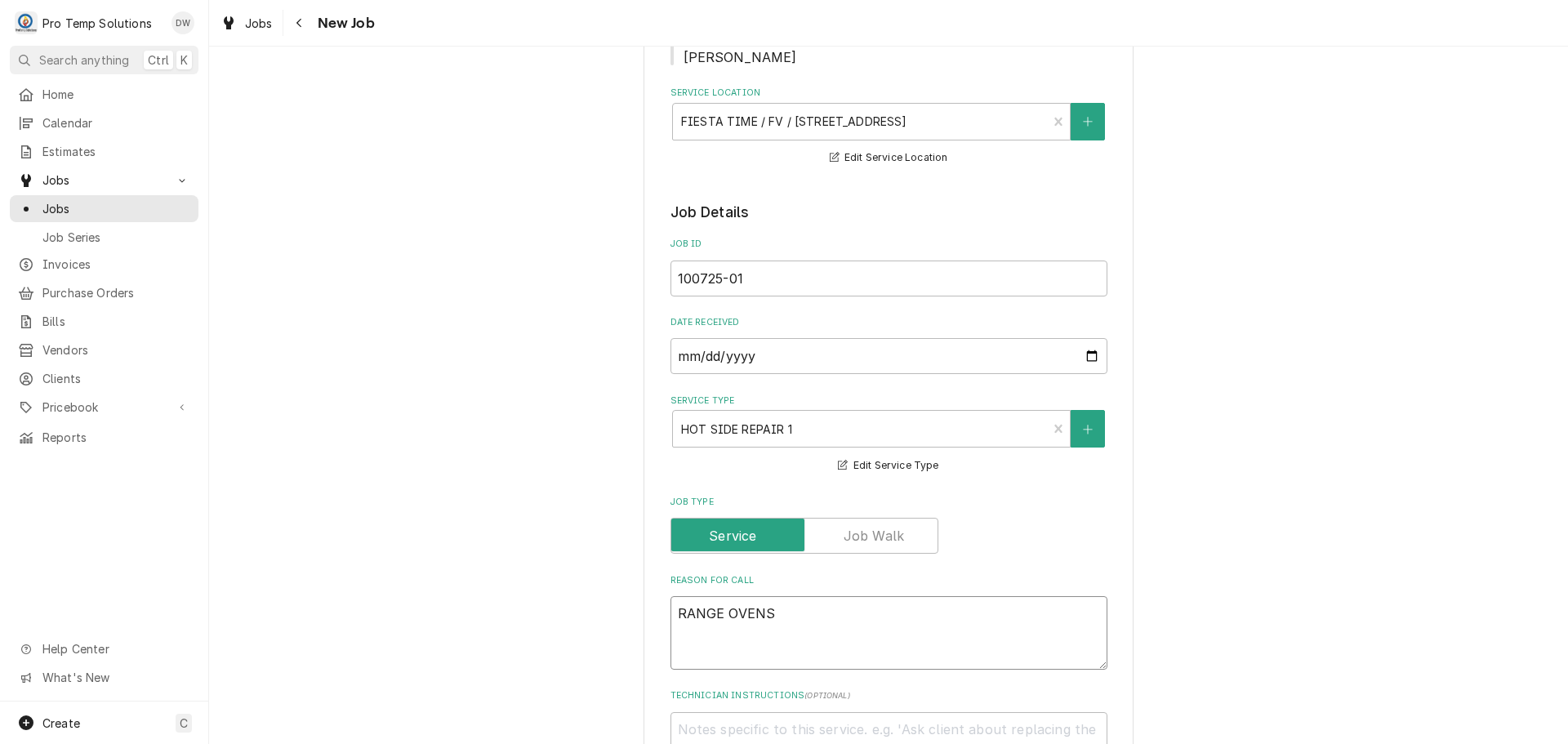
type textarea "x"
type textarea "RANGE OVENS N"
type textarea "x"
type textarea "RANGE OVENS NO"
type textarea "x"
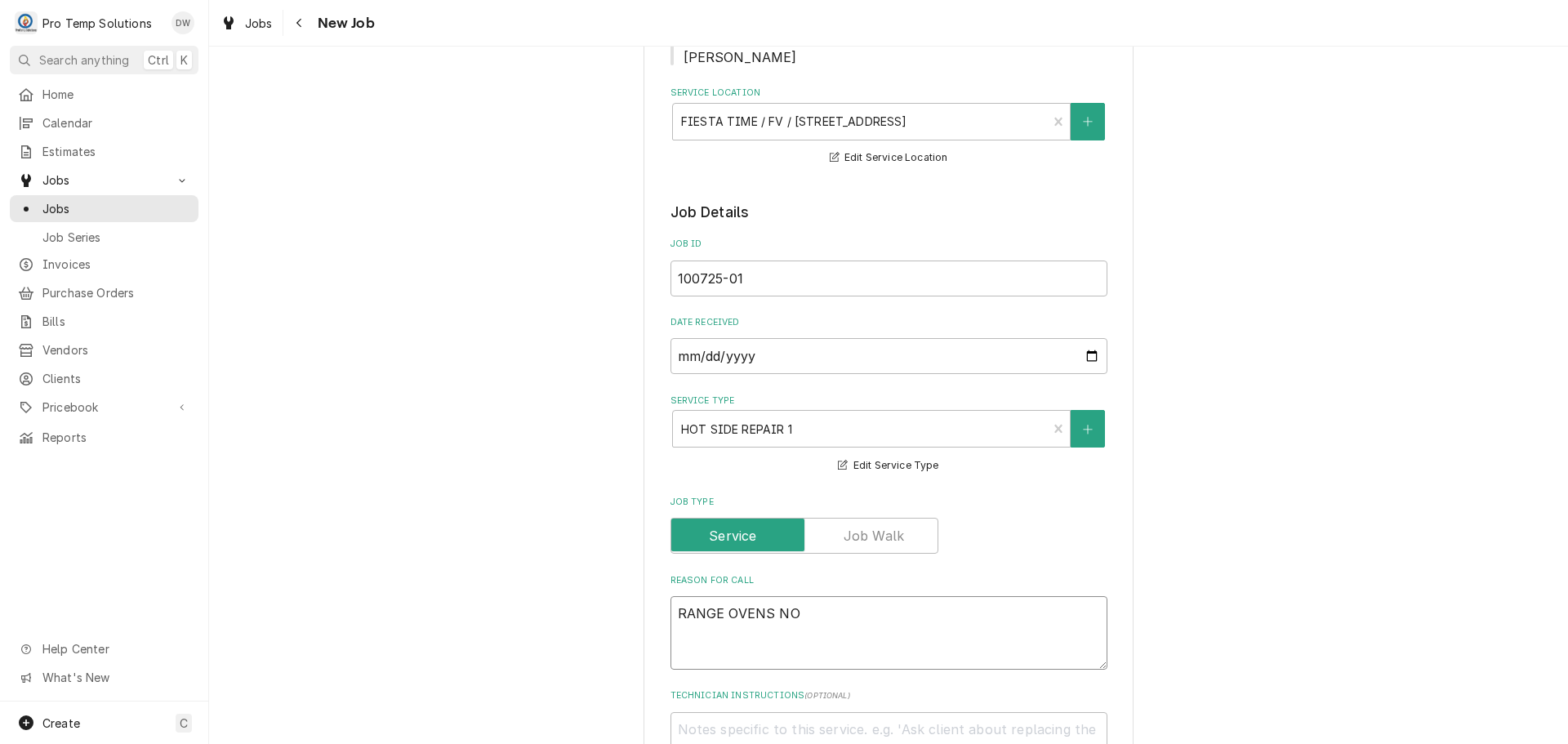
type textarea "RANGE OVENS NOT"
type textarea "x"
type textarea "RANGE OVENS NOT"
type textarea "x"
type textarea "RANGE OVENS NOT W"
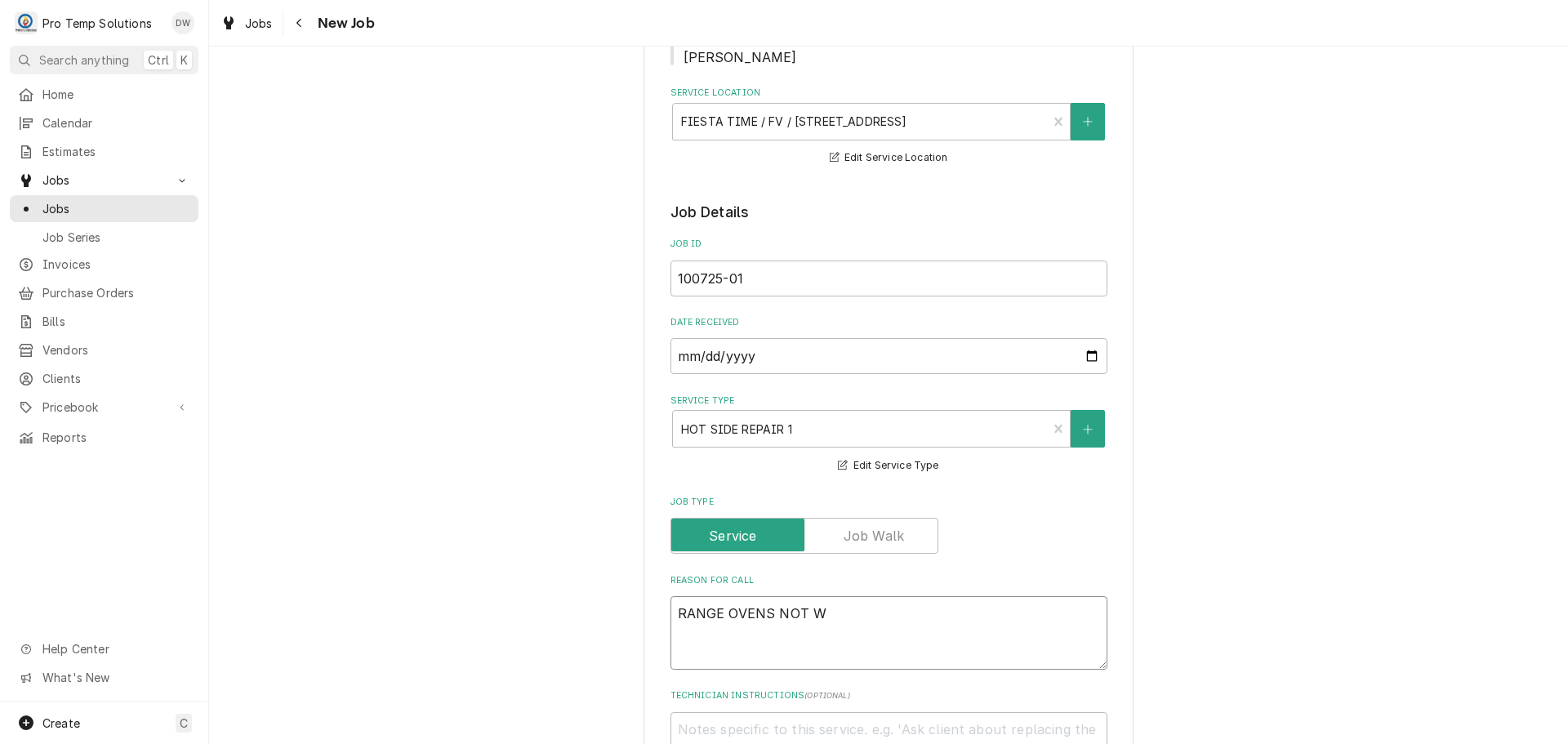
type textarea "x"
type textarea "RANGE OVENS NOT WO"
type textarea "x"
type textarea "RANGE OVENS NOT WOR"
type textarea "x"
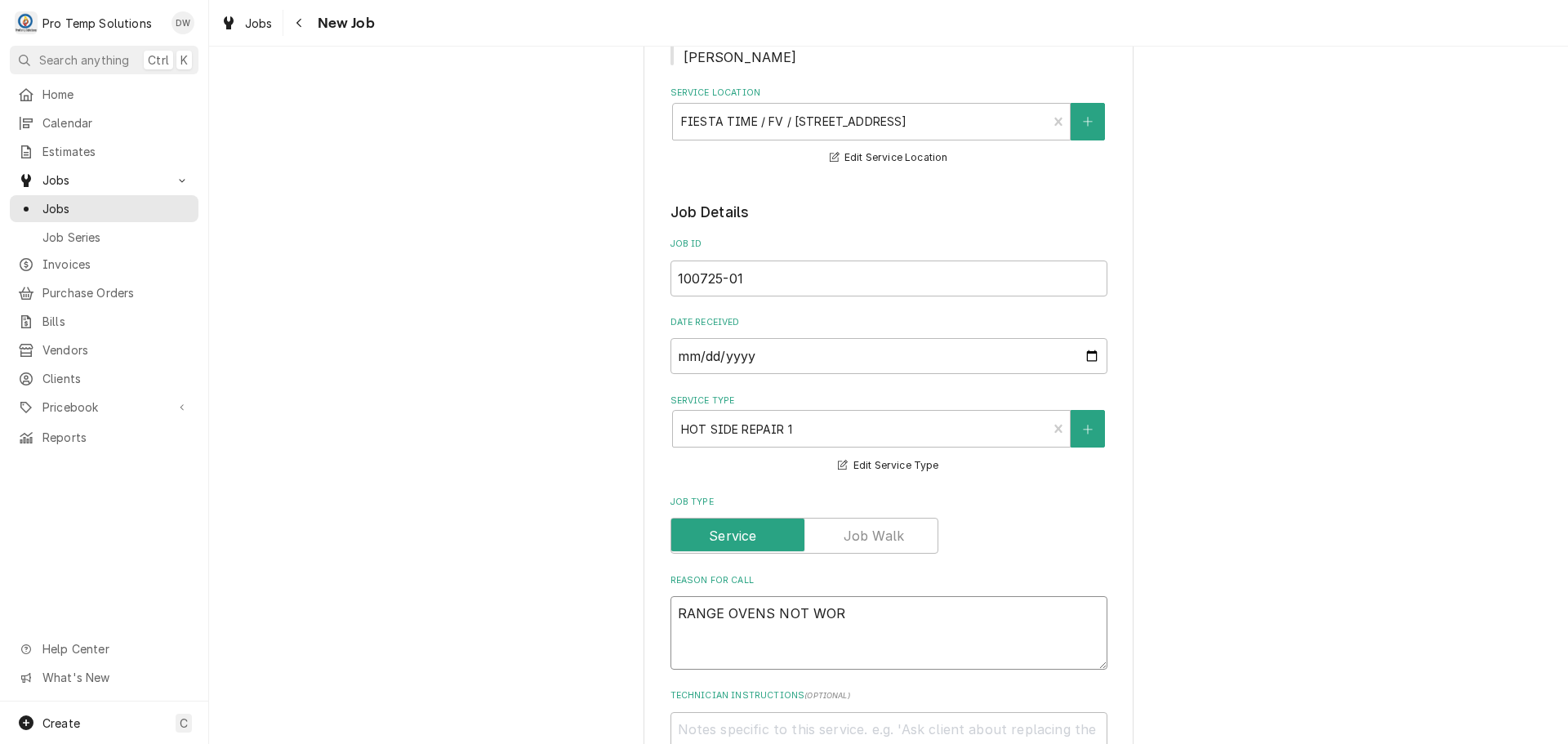
type textarea "RANGE OVENS NOT WORK"
type textarea "x"
type textarea "RANGE OVENS NOT WORKI"
type textarea "x"
type textarea "RANGE OVENS NOT WORKIN"
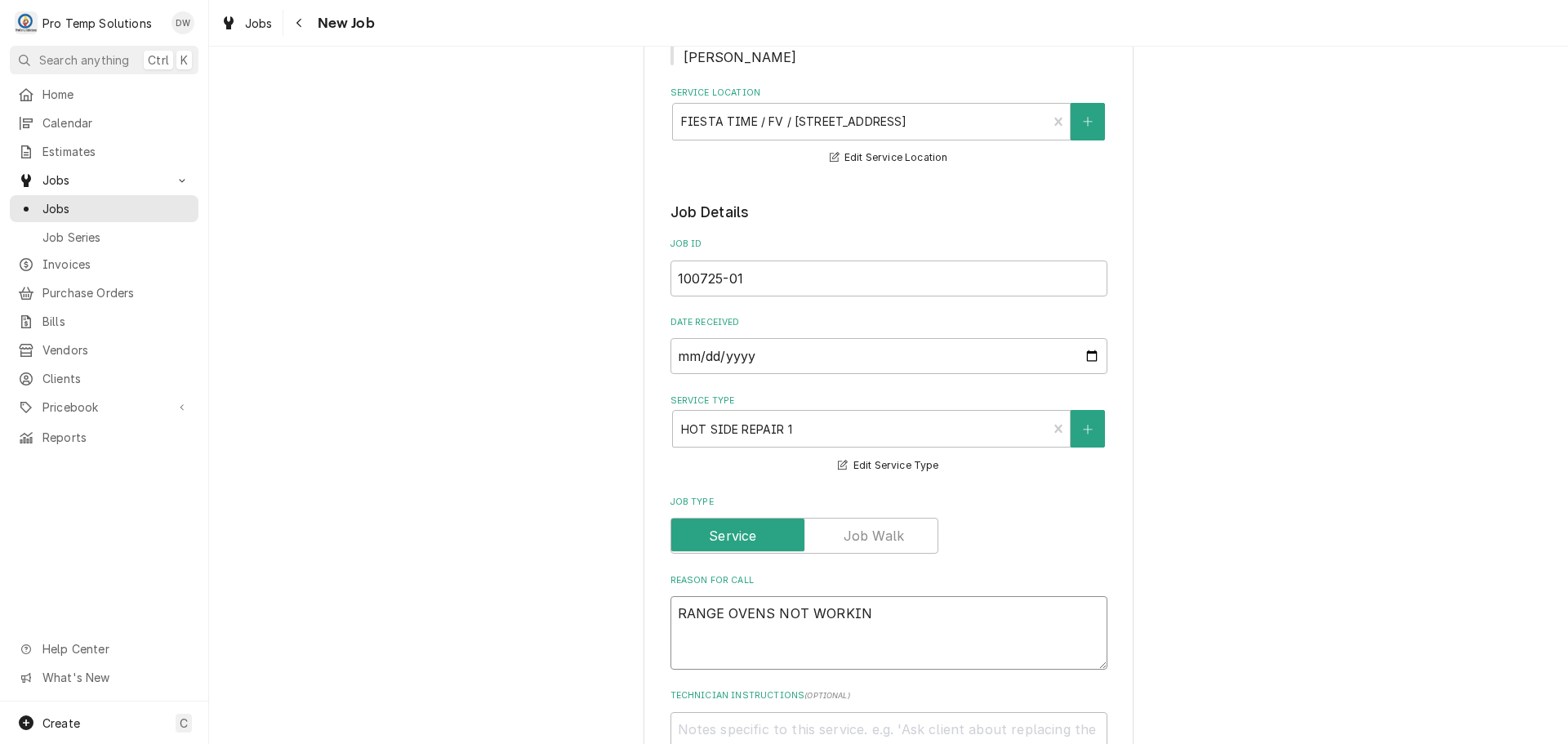
type textarea "x"
type textarea "RANGE OVENS NOT WORKING"
type textarea "x"
type textarea "RANGE OVENS NOT WORKING"
type textarea "x"
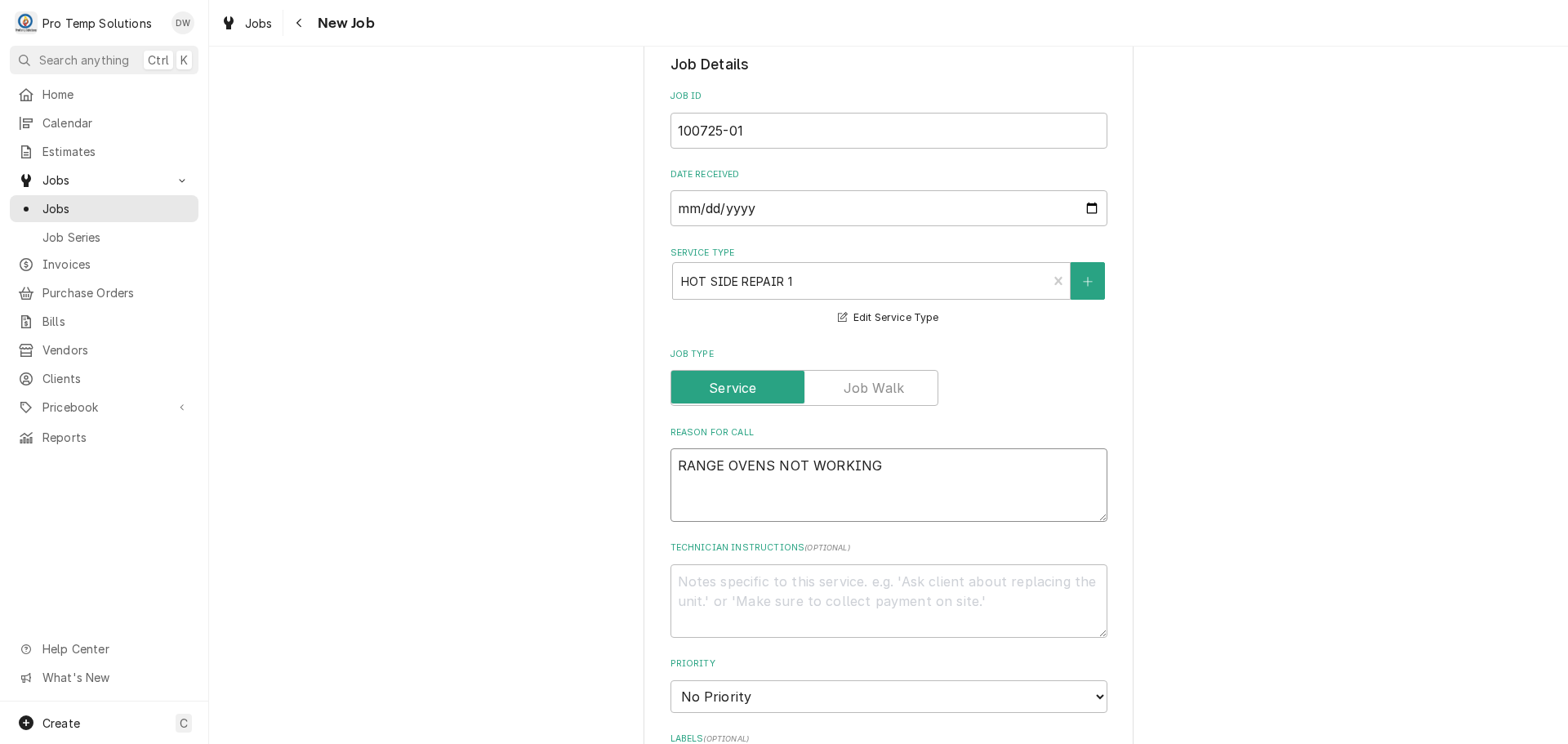
scroll to position [672, 0]
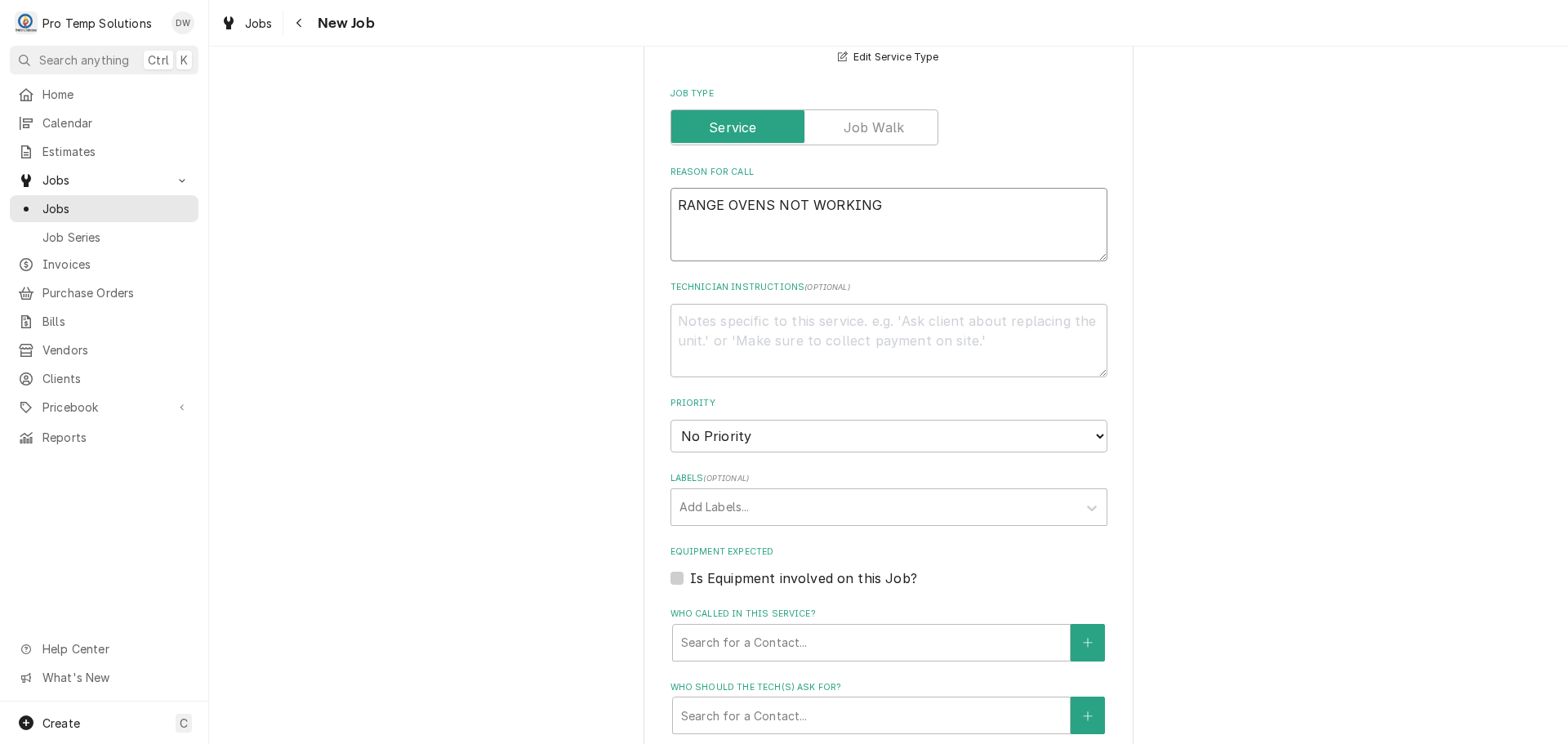
type textarea "RANGE OVENS NOT WORKING"
click at [690, 576] on label "Is Equipment involved on this Job?" at bounding box center [803, 578] width 227 height 20
click at [690, 576] on input "Equipment Expected" at bounding box center [908, 586] width 437 height 36
checkbox input "true"
type textarea "x"
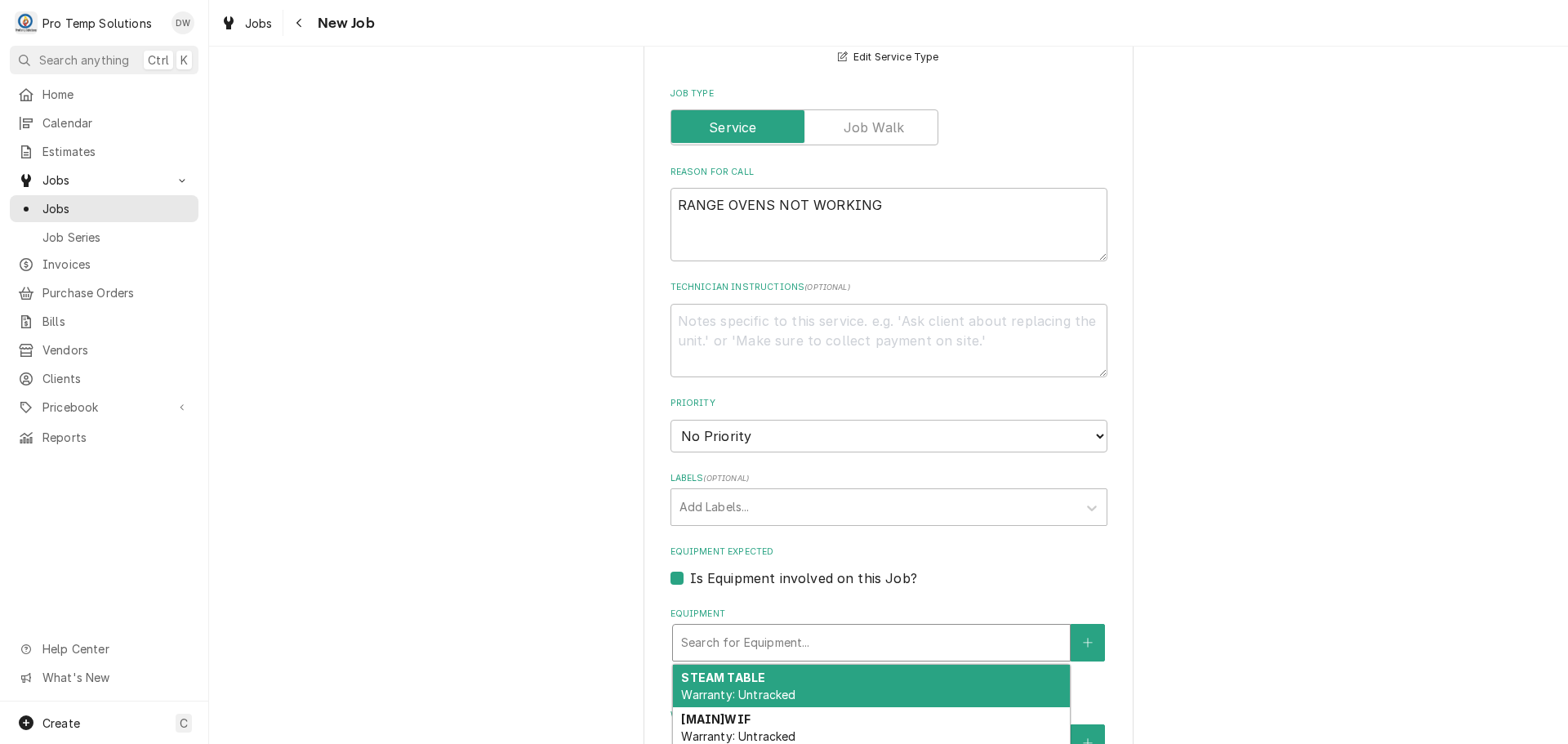
click at [848, 638] on div "Equipment" at bounding box center [871, 644] width 380 height 30
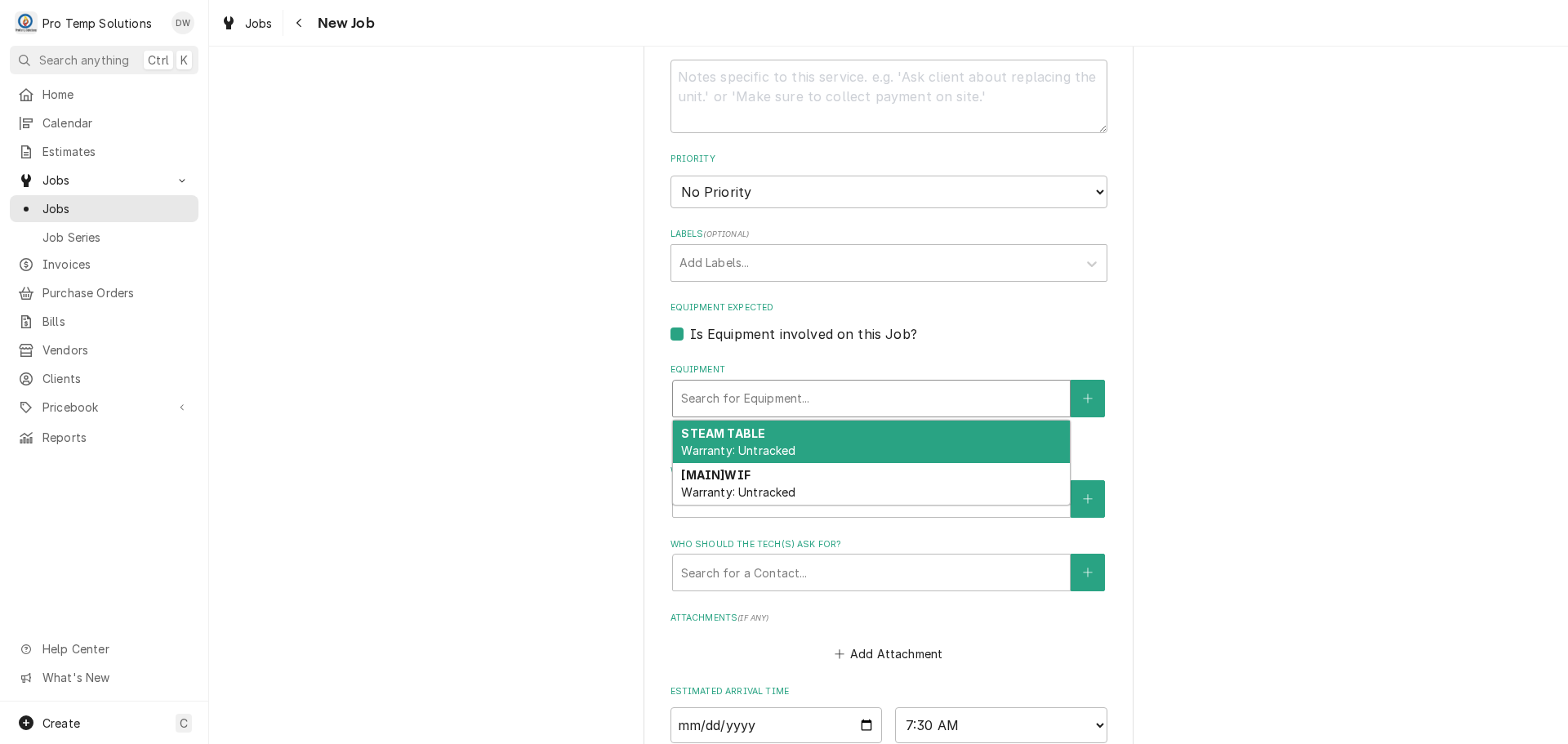
scroll to position [918, 0]
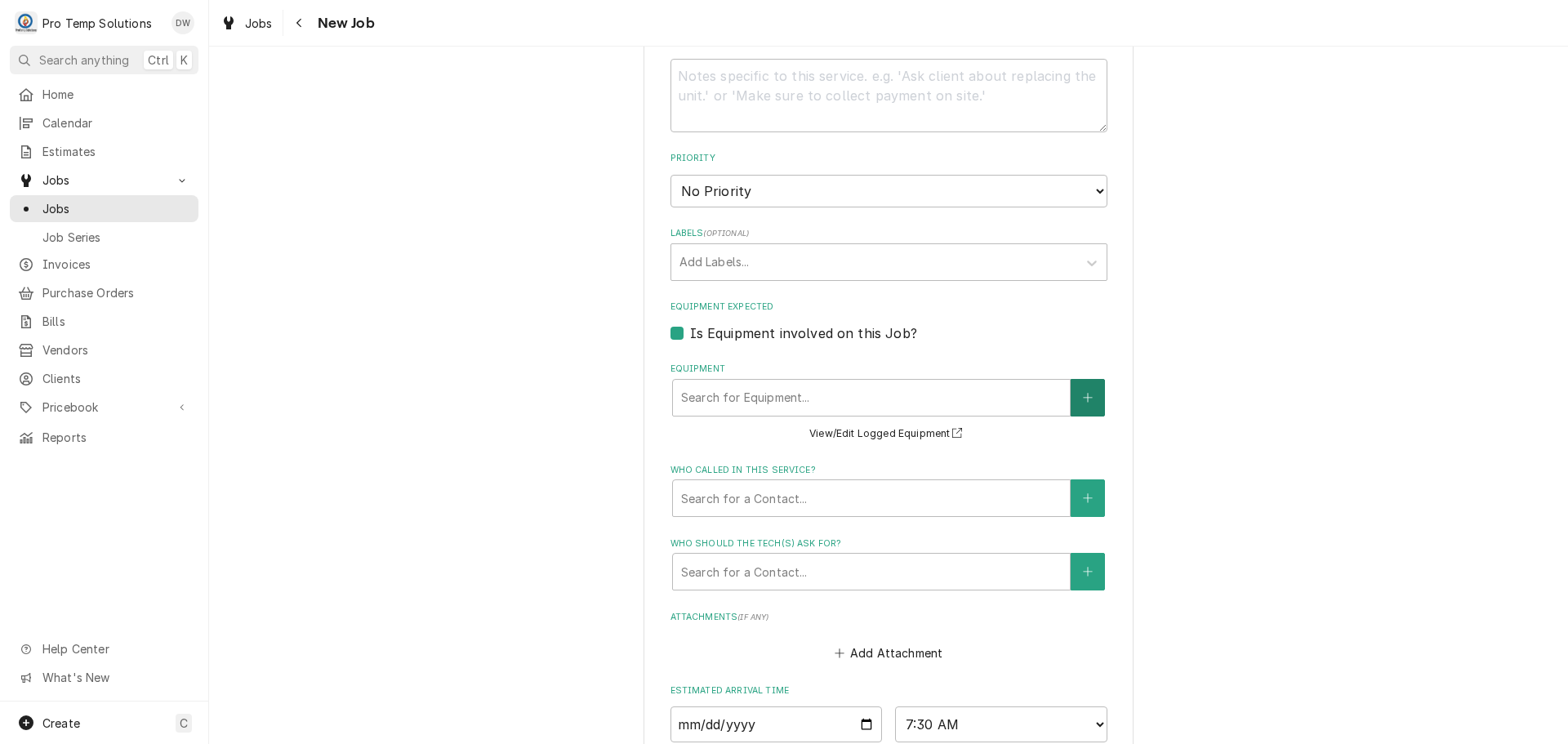
click at [1083, 397] on icon "Create New Equipment" at bounding box center [1087, 398] width 10 height 11
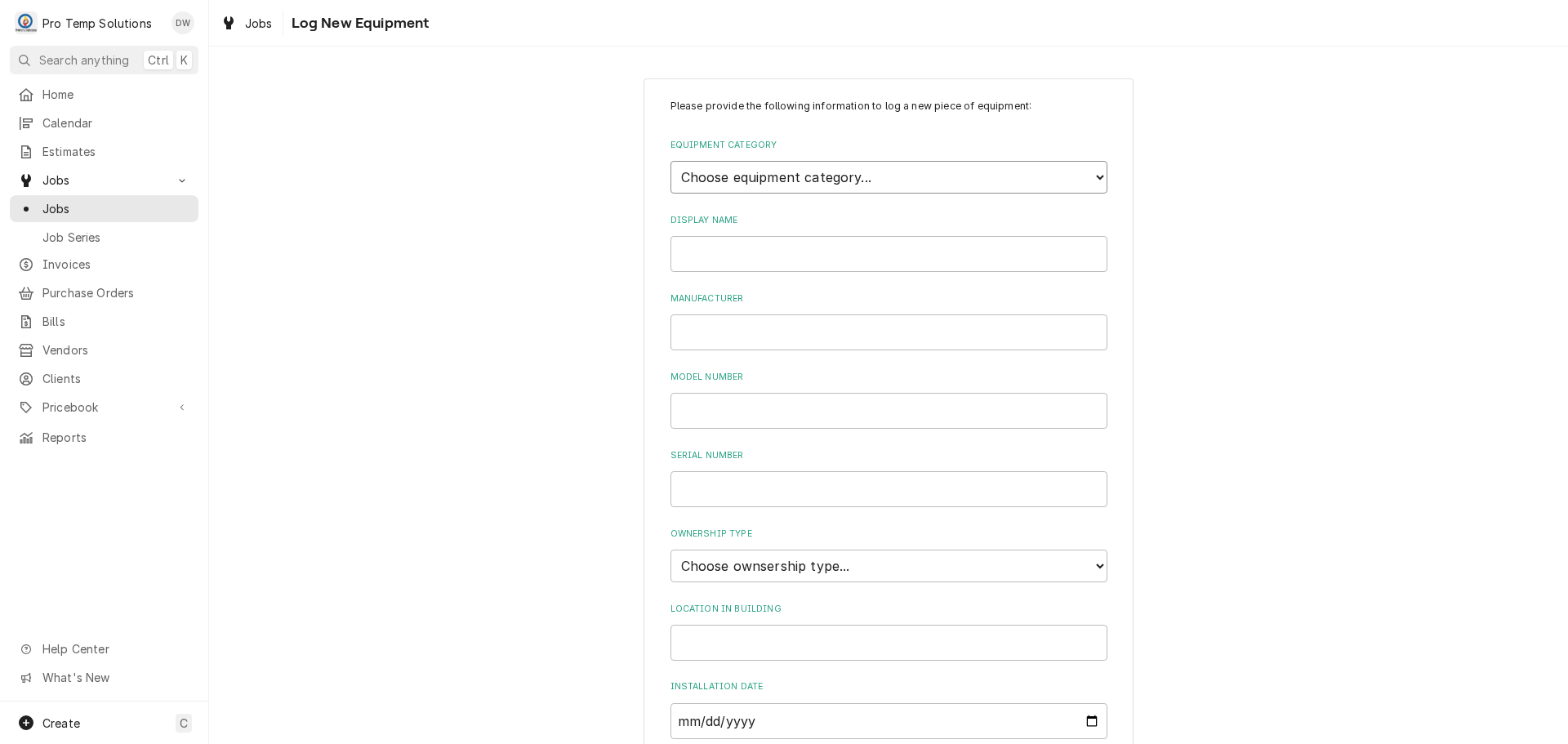
click at [1079, 167] on select "Choose equipment category... Cooking Equipment Fryers Ice Machines Ovens and Ra…" at bounding box center [889, 177] width 437 height 33
select select "4"
click at [670, 161] on select "Choose equipment category... Cooking Equipment Fryers Ice Machines Ovens and Ra…" at bounding box center [889, 177] width 437 height 33
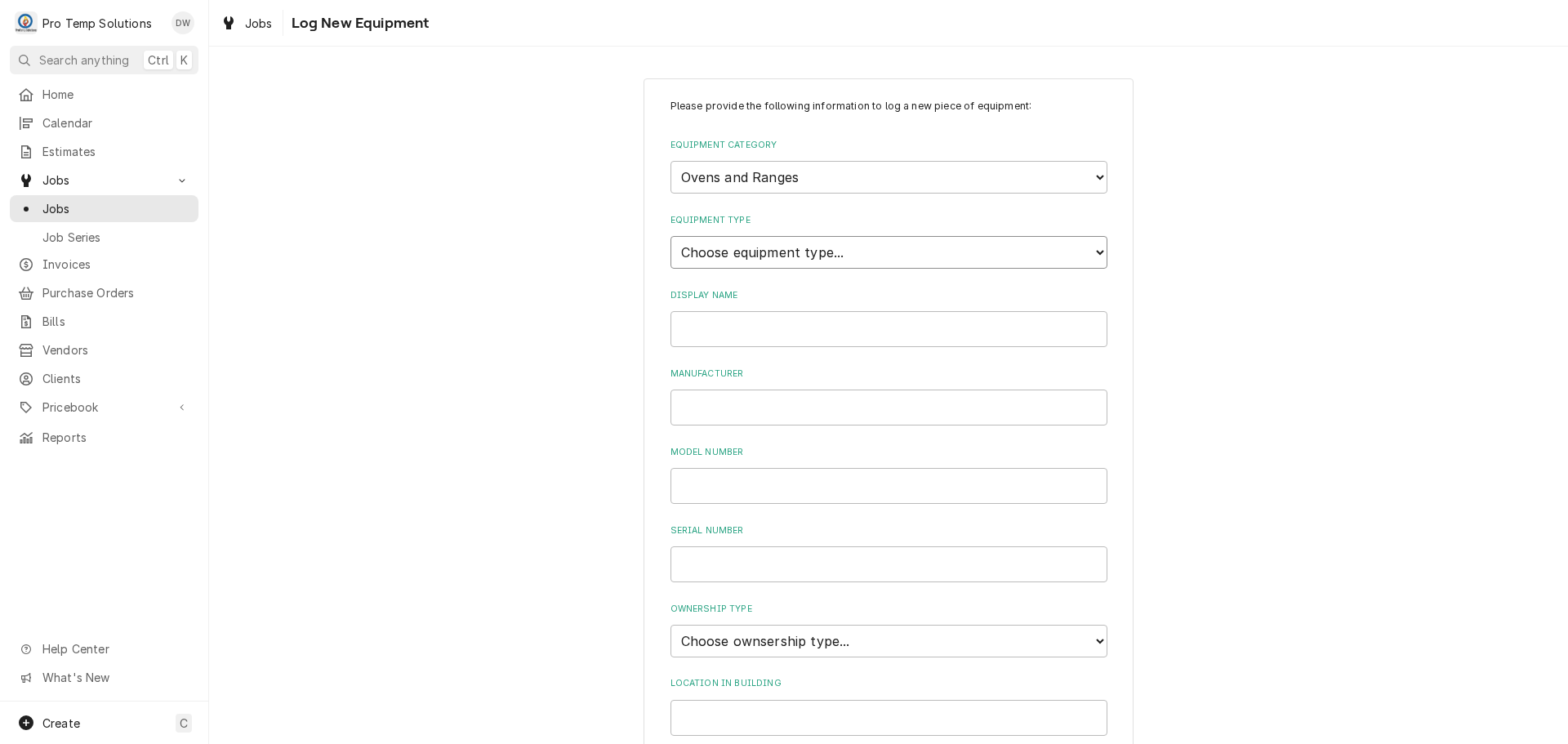
click at [1087, 248] on select "Choose equipment type... Combi Oven Convection Oven Countertop Electric Range C…" at bounding box center [889, 252] width 437 height 33
select select "27"
click at [670, 236] on select "Choose equipment type... Combi Oven Convection Oven Countertop Electric Range C…" at bounding box center [889, 252] width 437 height 33
click at [918, 330] on input "Display Name" at bounding box center [889, 329] width 437 height 36
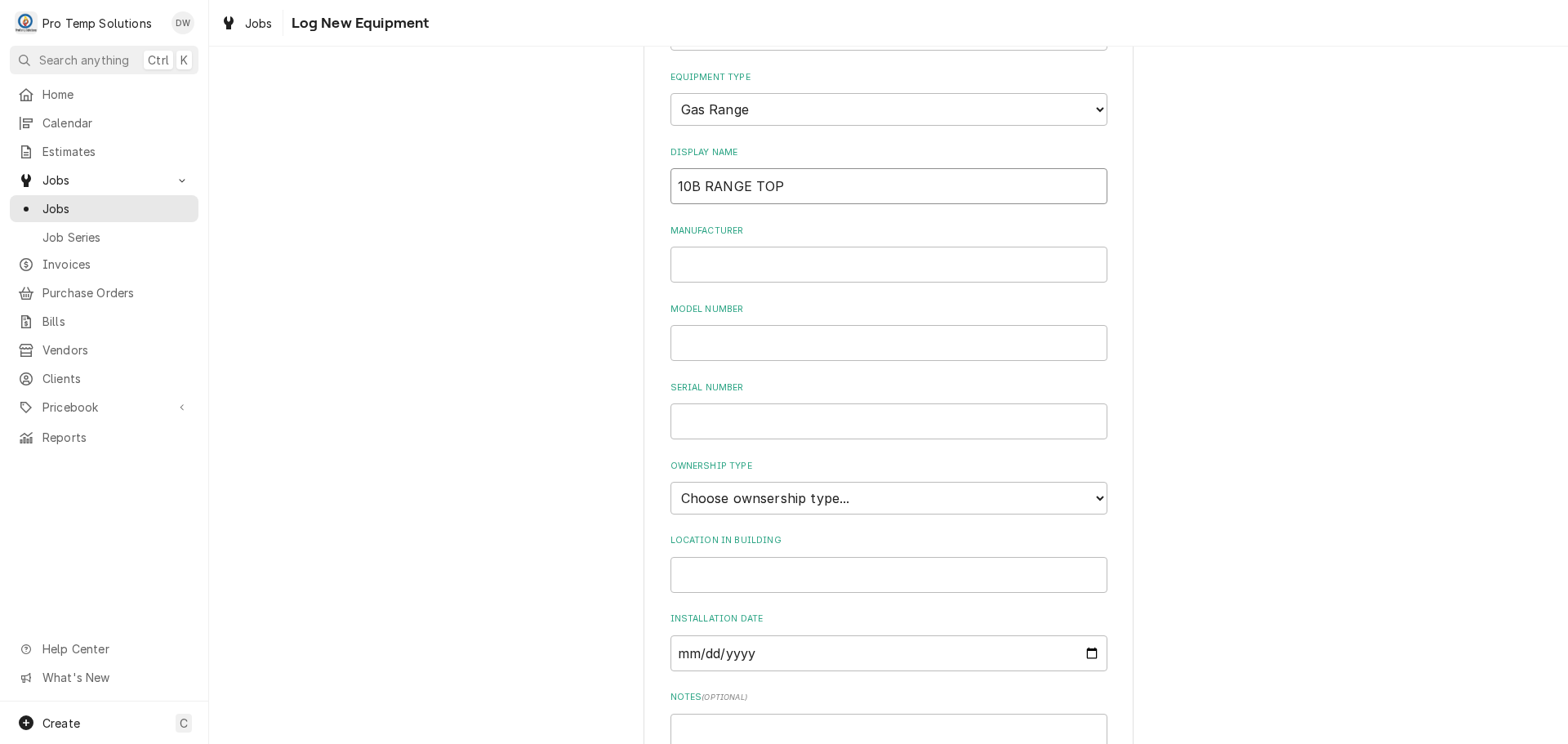
scroll to position [360, 0]
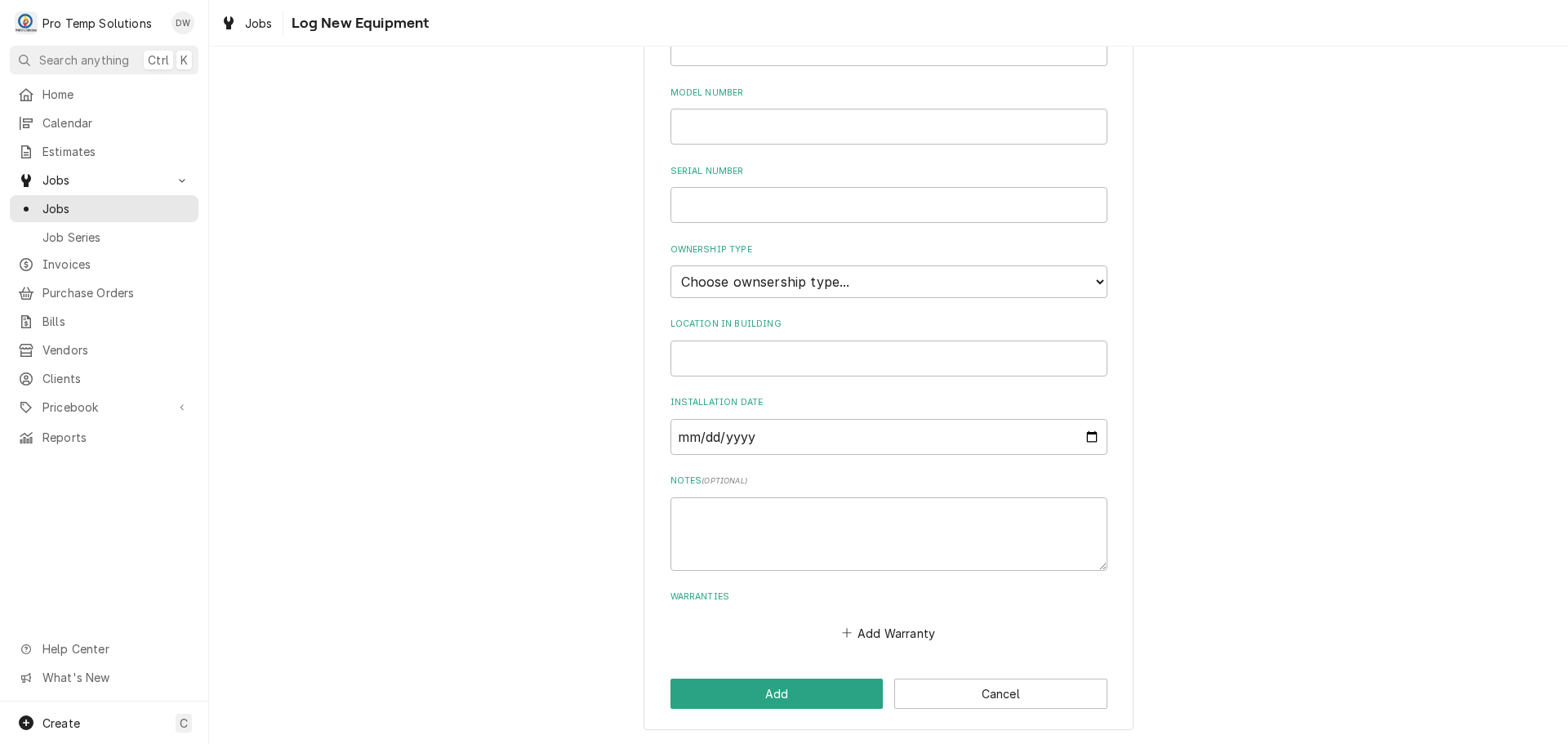
type input "10B RANGE TOP"
click at [816, 288] on select "Choose ownsership type... Unknown Owned Leased Rented" at bounding box center [889, 282] width 437 height 33
select select "0"
click at [670, 266] on select "Choose ownsership type... Unknown Owned Leased Rented" at bounding box center [889, 282] width 437 height 33
click at [739, 360] on input "Location in Building" at bounding box center [889, 358] width 437 height 36
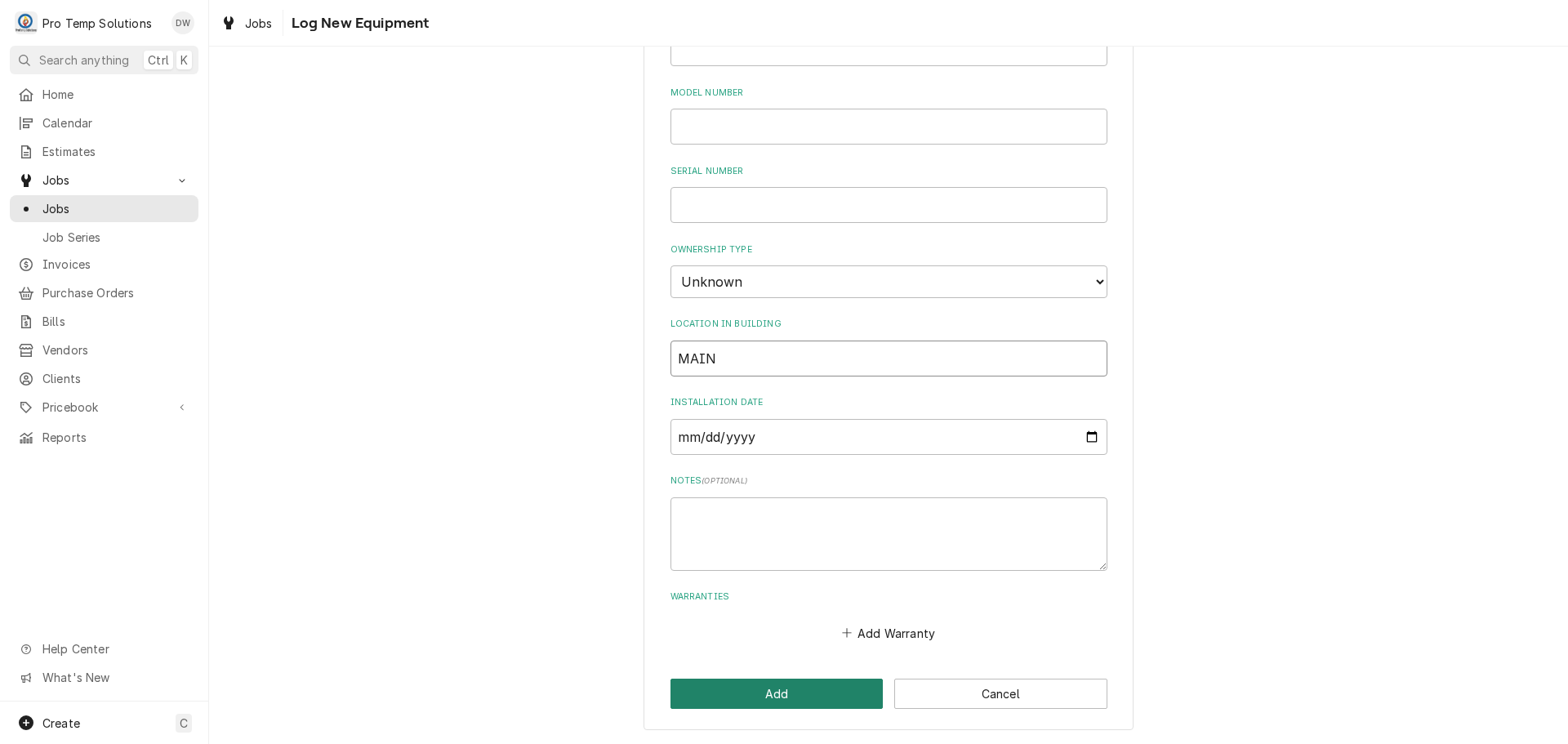
type input "MAIN"
click at [790, 694] on button "Add" at bounding box center [776, 694] width 213 height 31
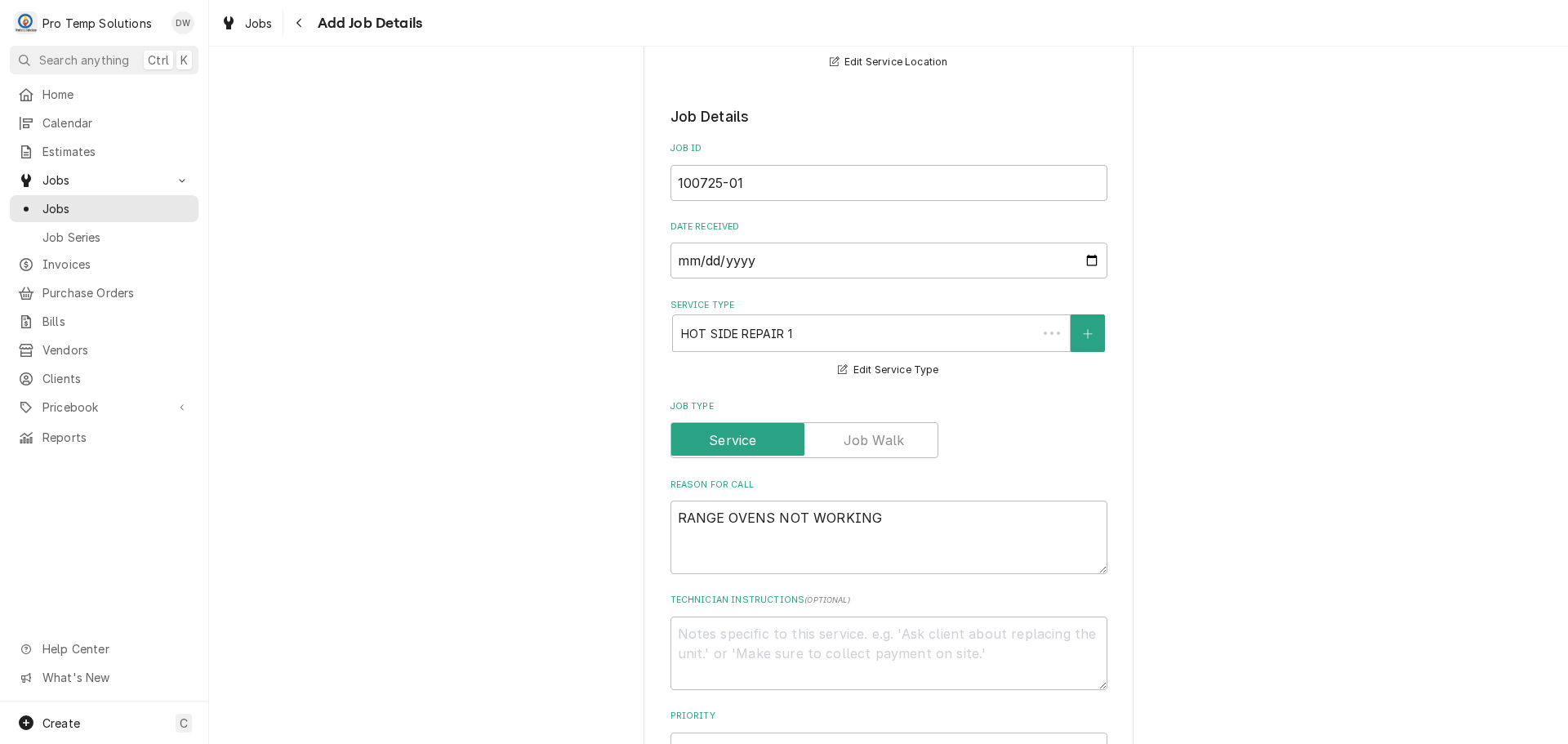
scroll to position [918, 0]
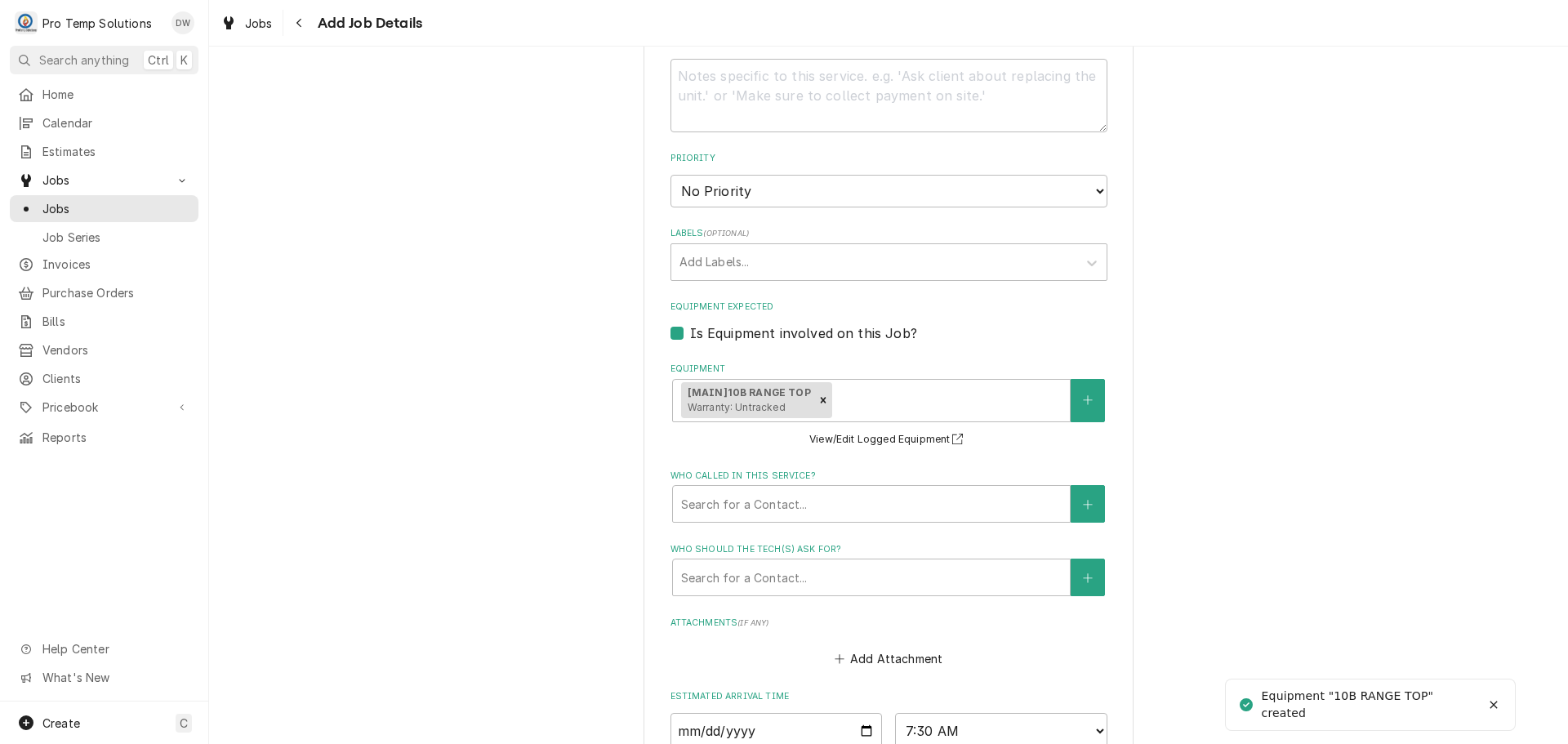
type textarea "x"
click at [1079, 393] on button "Equipment" at bounding box center [1087, 401] width 34 height 44
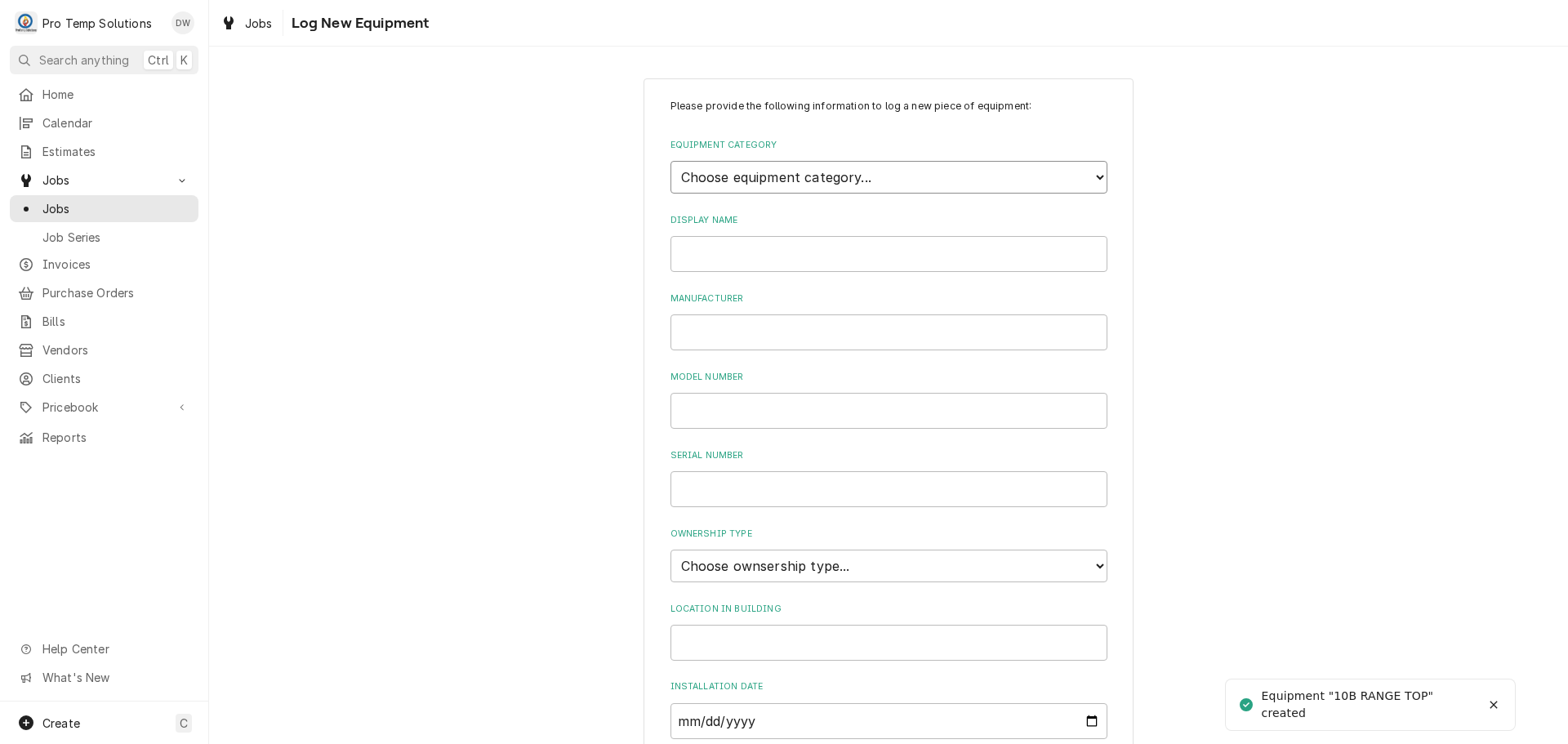
click at [1062, 175] on select "Choose equipment category... Cooking Equipment Fryers Ice Machines Ovens and Ra…" at bounding box center [889, 177] width 437 height 33
select select "4"
click at [670, 161] on select "Choose equipment category... Cooking Equipment Fryers Ice Machines Ovens and Ra…" at bounding box center [889, 177] width 437 height 33
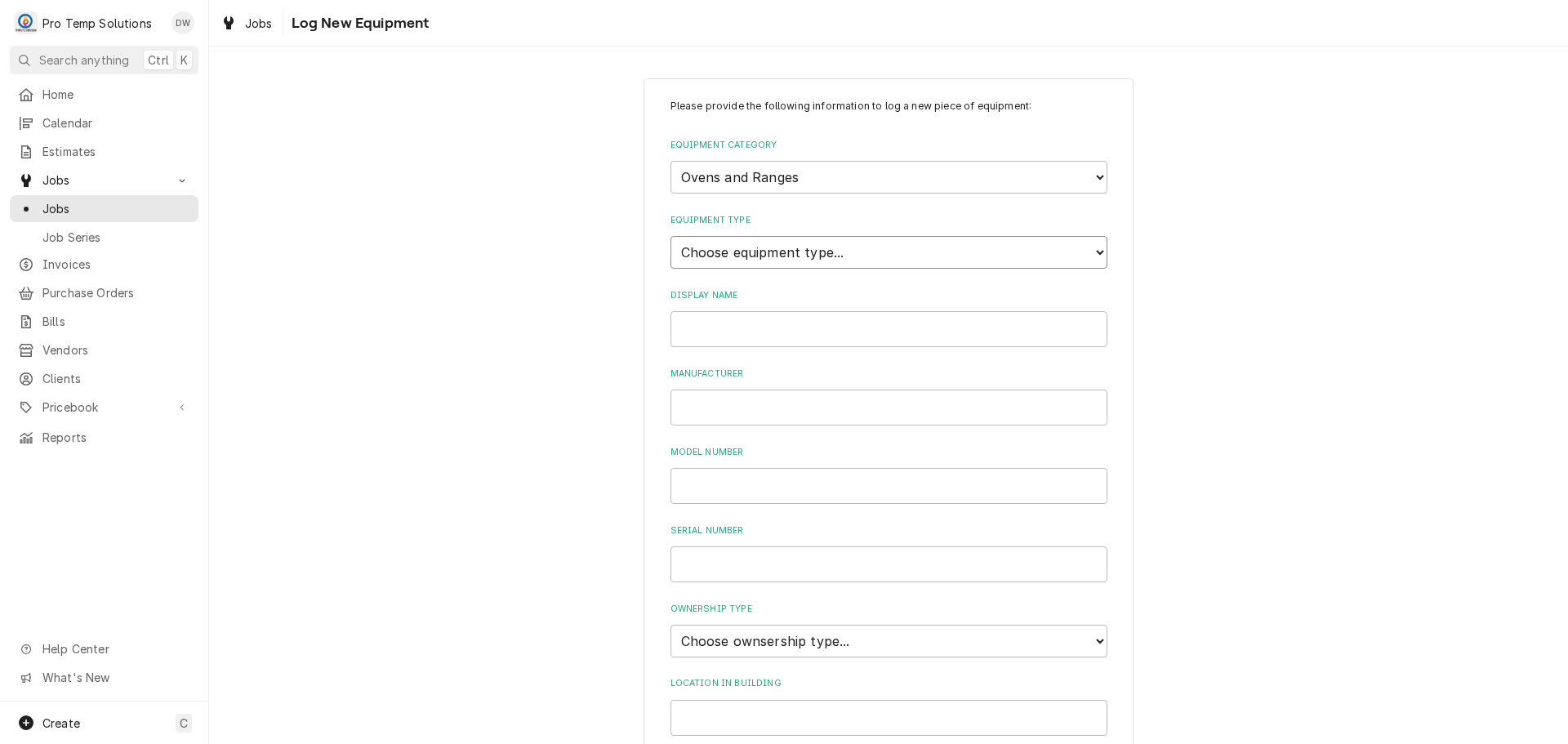
click at [904, 254] on select "Choose equipment type... Combi Oven Convection Oven Countertop Electric Range C…" at bounding box center [889, 252] width 437 height 33
select select "27"
click at [670, 236] on select "Choose equipment type... Combi Oven Convection Oven Countertop Electric Range C…" at bounding box center [889, 252] width 437 height 33
click at [845, 325] on input "Display Name" at bounding box center [889, 329] width 437 height 36
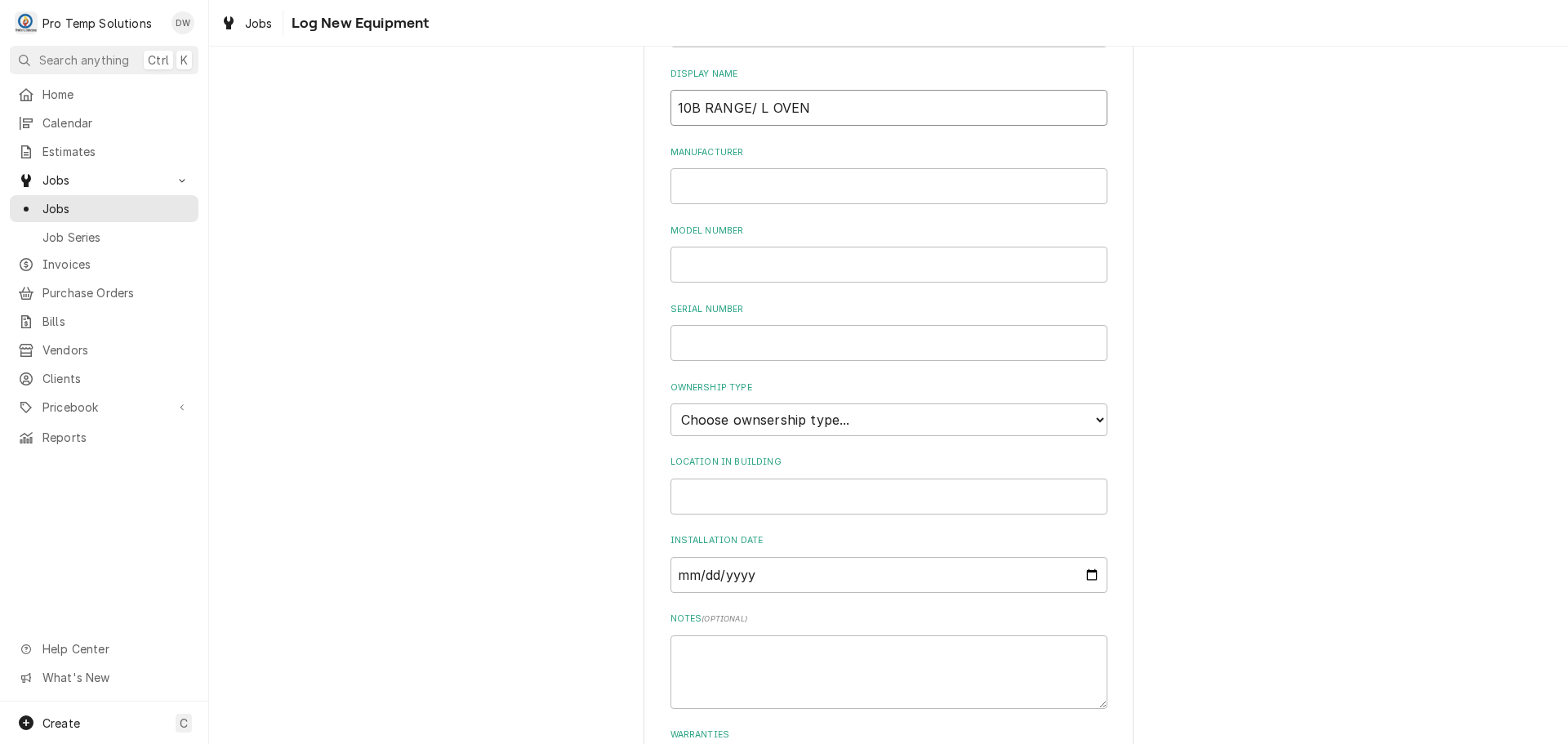
scroll to position [246, 0]
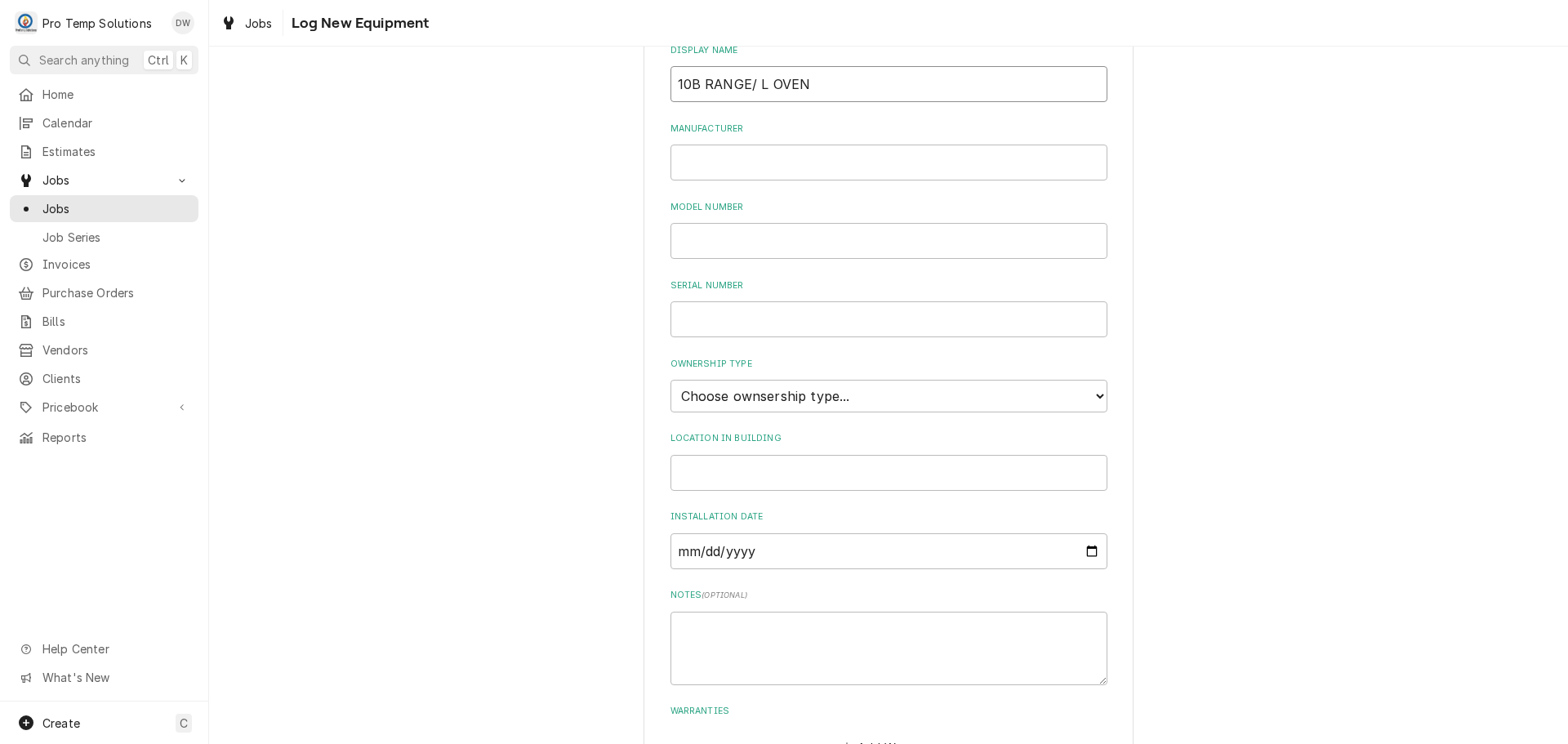
type input "10B RANGE/ L OVEN"
click at [771, 399] on select "Choose ownsership type... Unknown Owned Leased Rented" at bounding box center [889, 396] width 437 height 33
select select "0"
click at [670, 380] on select "Choose ownsership type... Unknown Owned Leased Rented" at bounding box center [889, 396] width 437 height 33
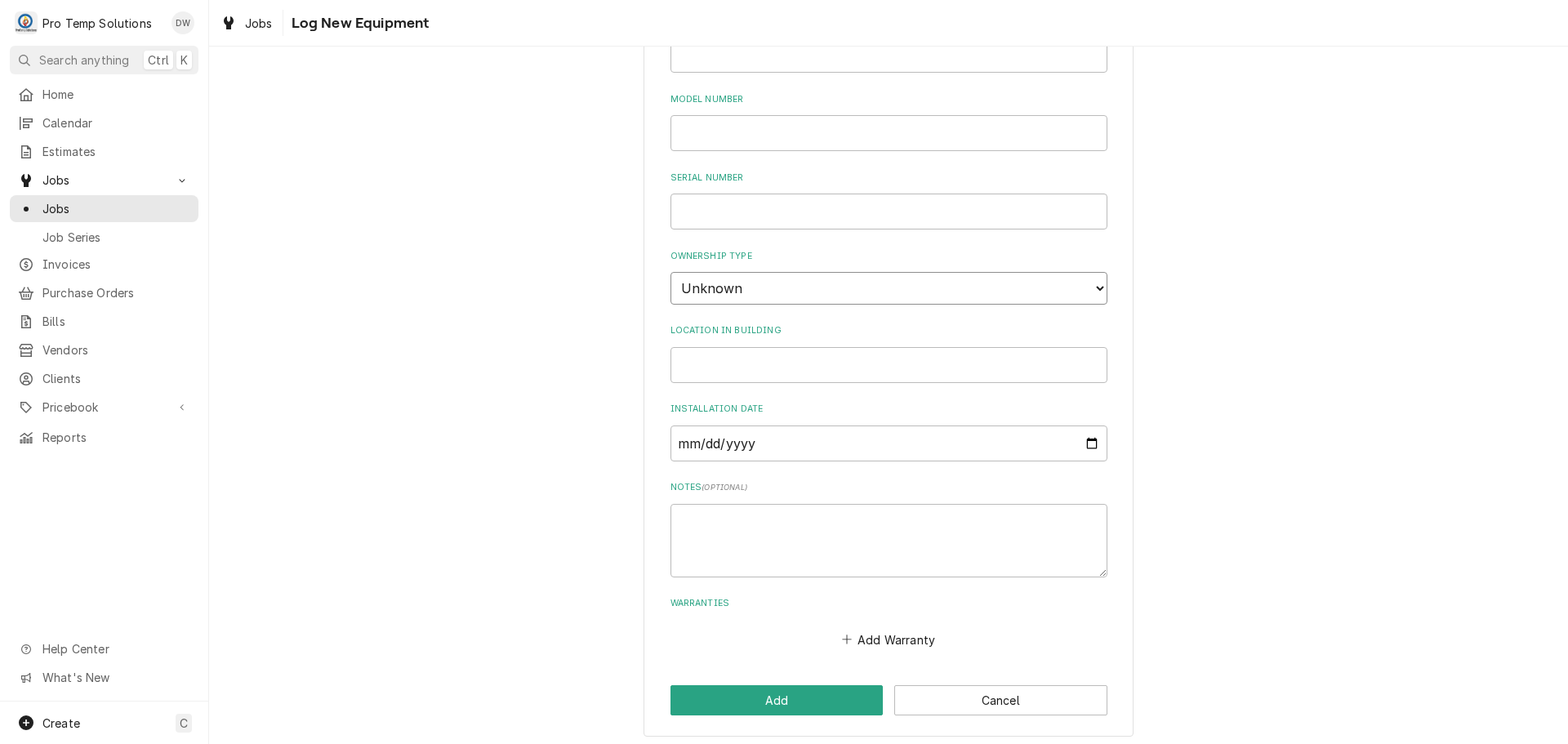
scroll to position [360, 0]
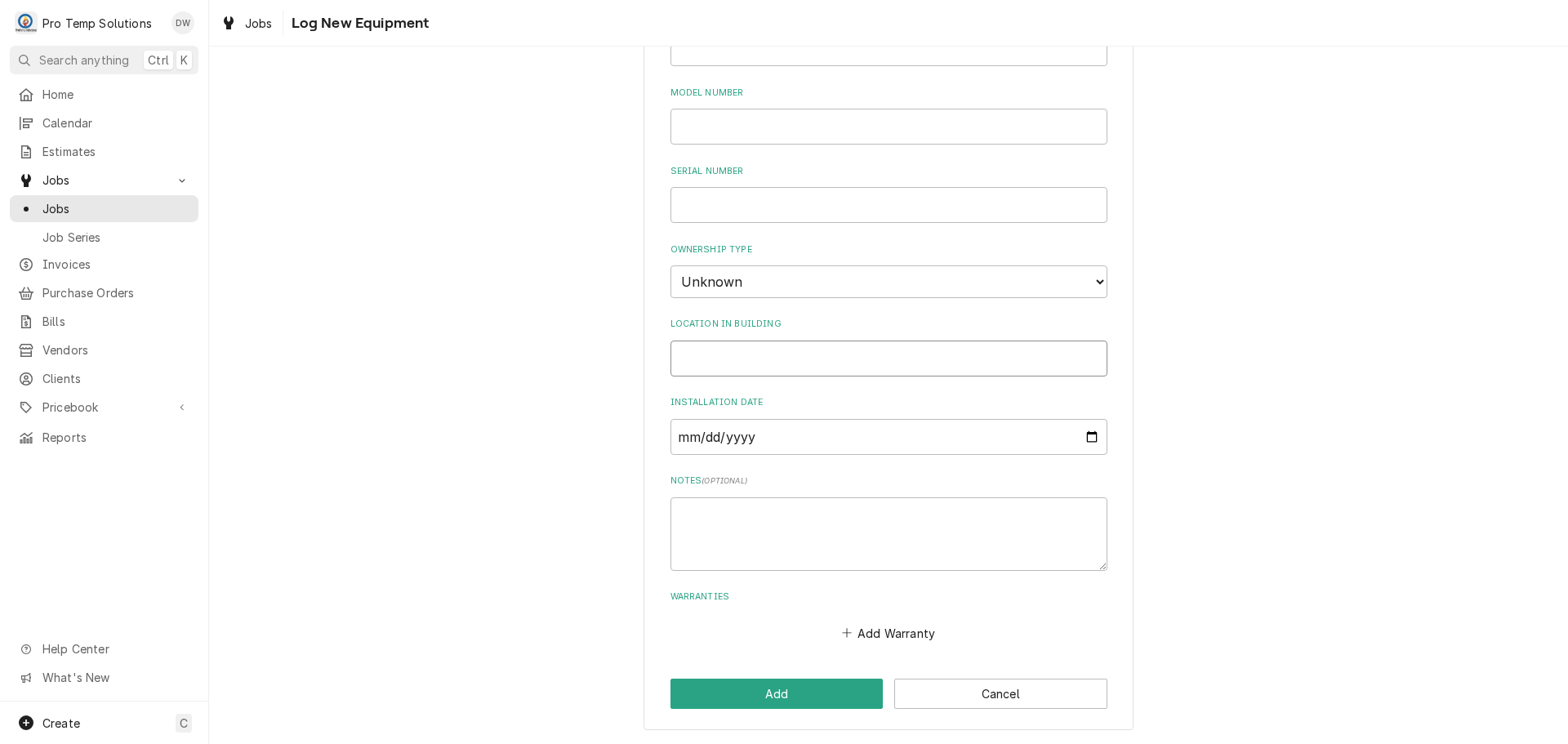
click at [744, 364] on input "Location in Building" at bounding box center [889, 358] width 437 height 36
type input "MAIN"
click at [763, 697] on button "Add" at bounding box center [776, 694] width 213 height 31
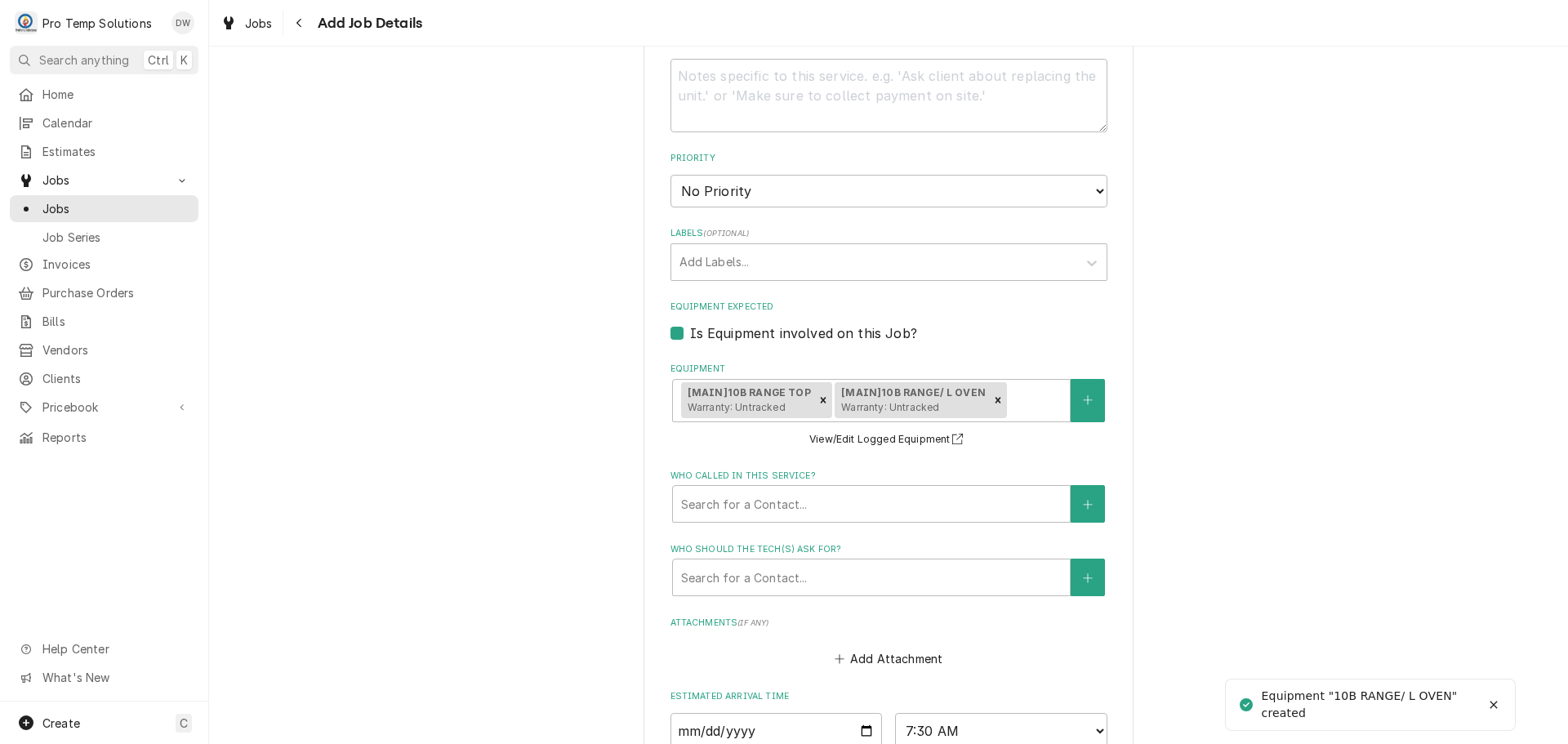
type textarea "x"
click at [1083, 401] on icon "Create New Equipment" at bounding box center [1087, 400] width 10 height 11
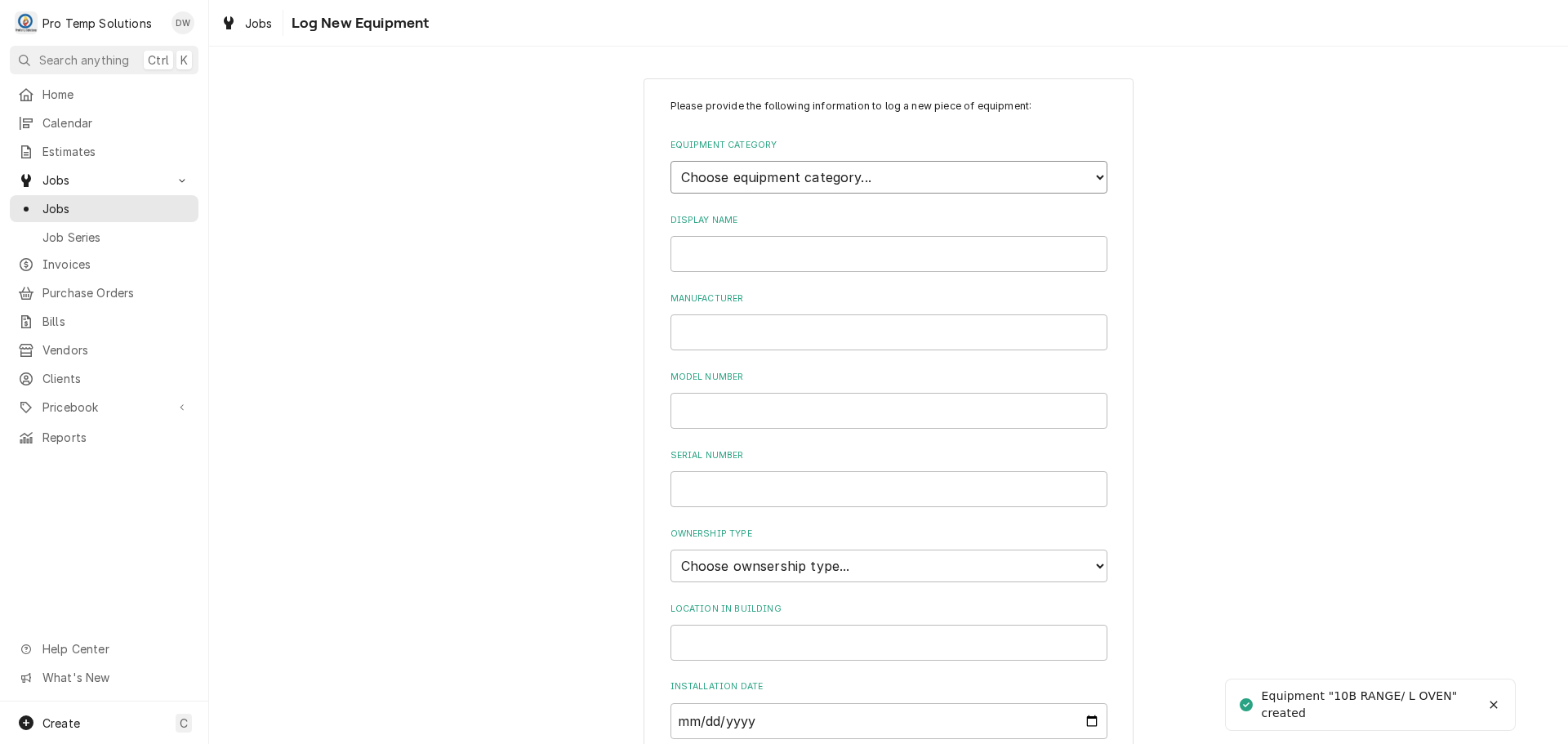
click at [1076, 175] on select "Choose equipment category... Cooking Equipment Fryers Ice Machines Ovens and Ra…" at bounding box center [889, 177] width 437 height 33
select select "4"
click at [670, 161] on select "Choose equipment category... Cooking Equipment Fryers Ice Machines Ovens and Ra…" at bounding box center [889, 177] width 437 height 33
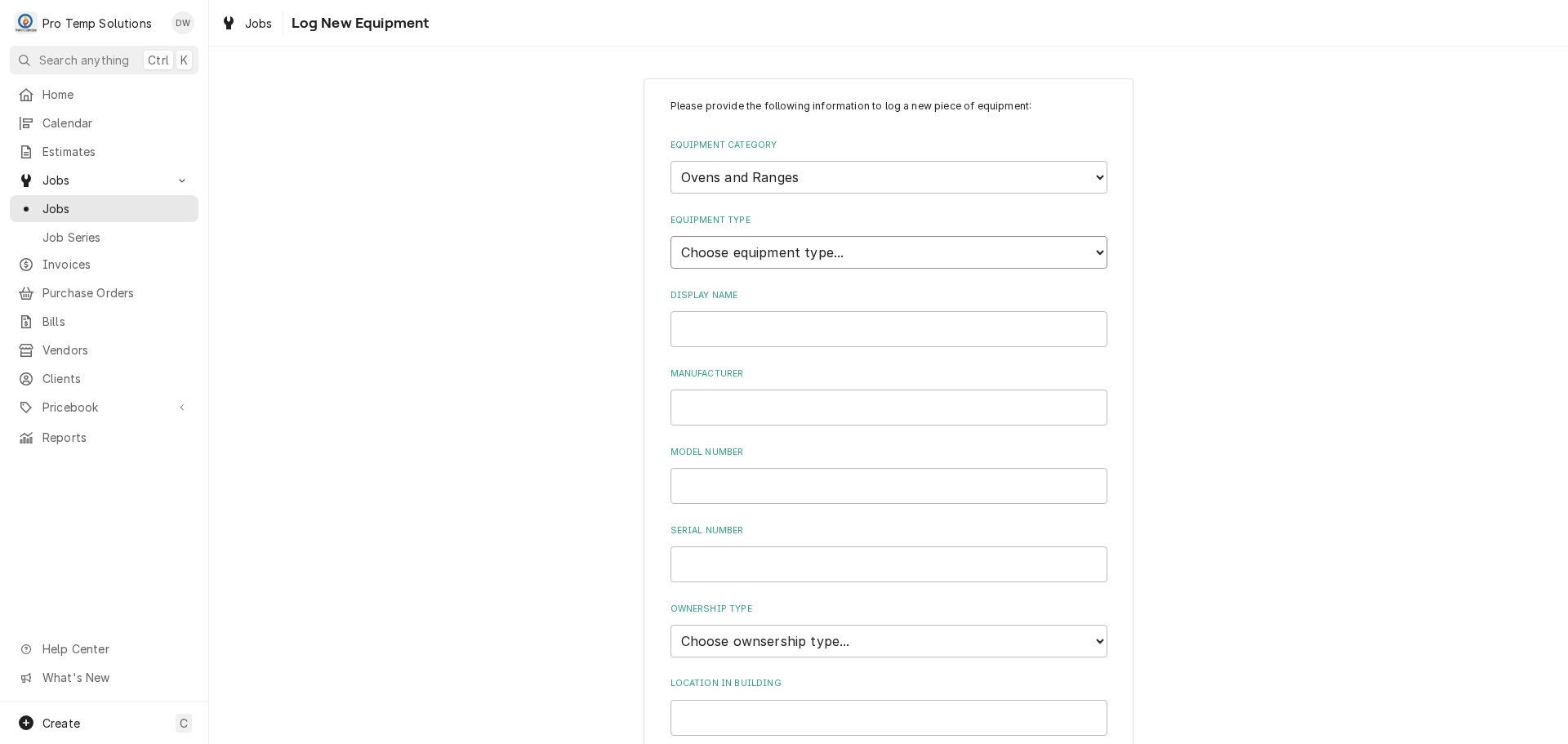
click at [1058, 252] on select "Choose equipment type... Combi Oven Convection Oven Countertop Electric Range C…" at bounding box center [889, 252] width 437 height 33
select select "27"
click at [670, 236] on select "Choose equipment type... Combi Oven Convection Oven Countertop Electric Range C…" at bounding box center [889, 252] width 437 height 33
click at [954, 343] on input "Display Name" at bounding box center [889, 329] width 437 height 36
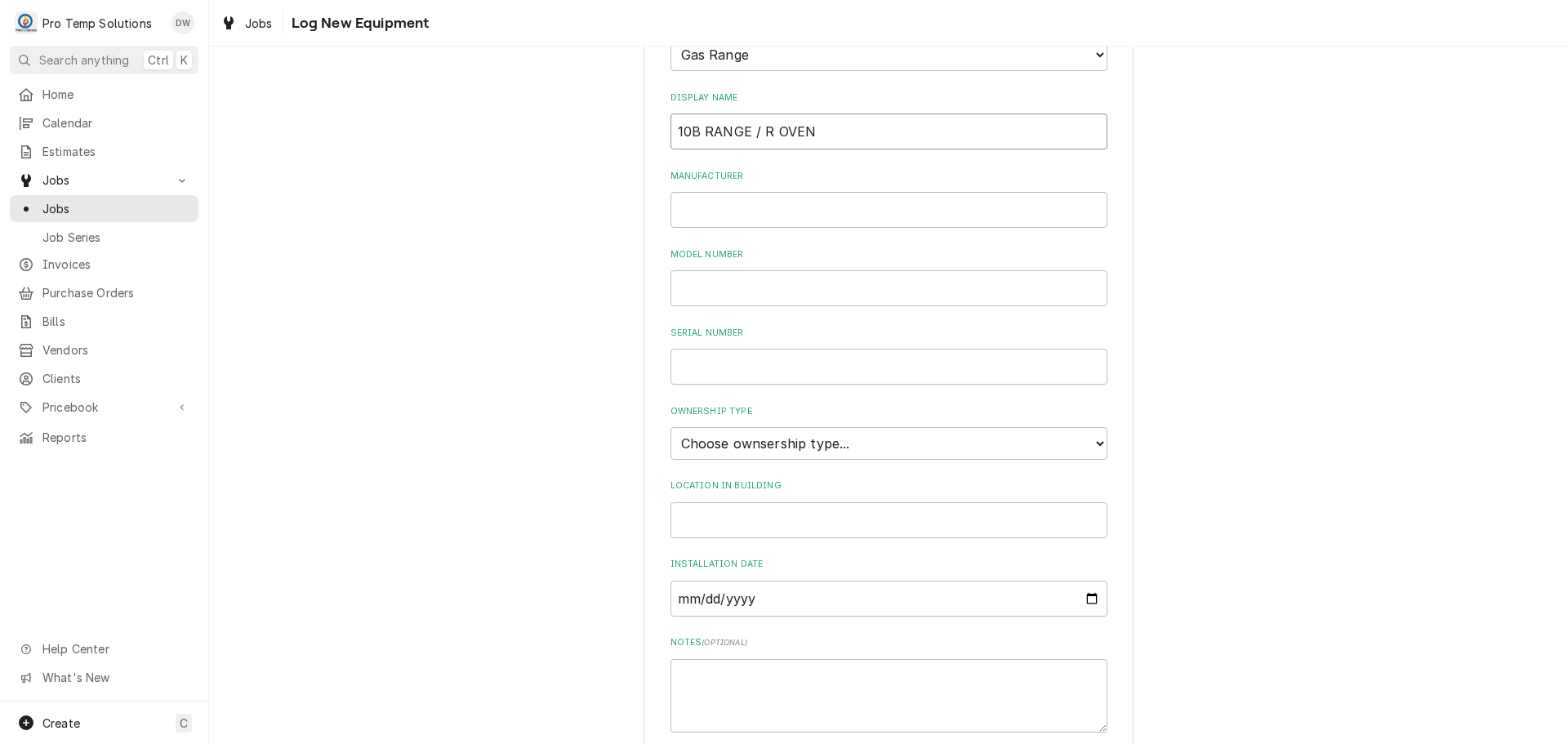
scroll to position [360, 0]
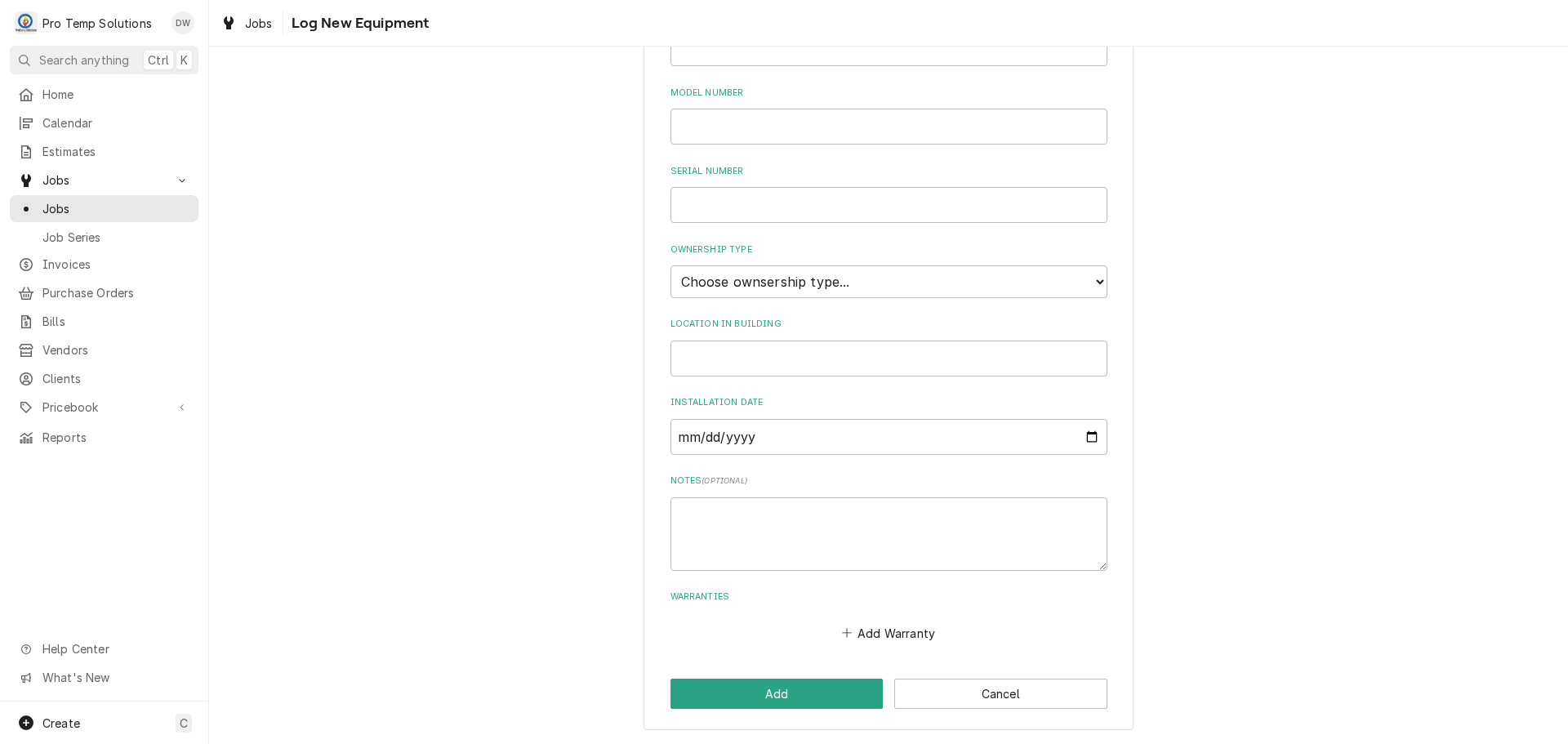
type input "10B RANGE / R OVEN"
click at [744, 278] on select "Choose ownsership type... Unknown Owned Leased Rented" at bounding box center [889, 282] width 437 height 33
select select "0"
click at [670, 266] on select "Choose ownsership type... Unknown Owned Leased Rented" at bounding box center [889, 282] width 437 height 33
click at [730, 363] on input "Location in Building" at bounding box center [889, 358] width 437 height 36
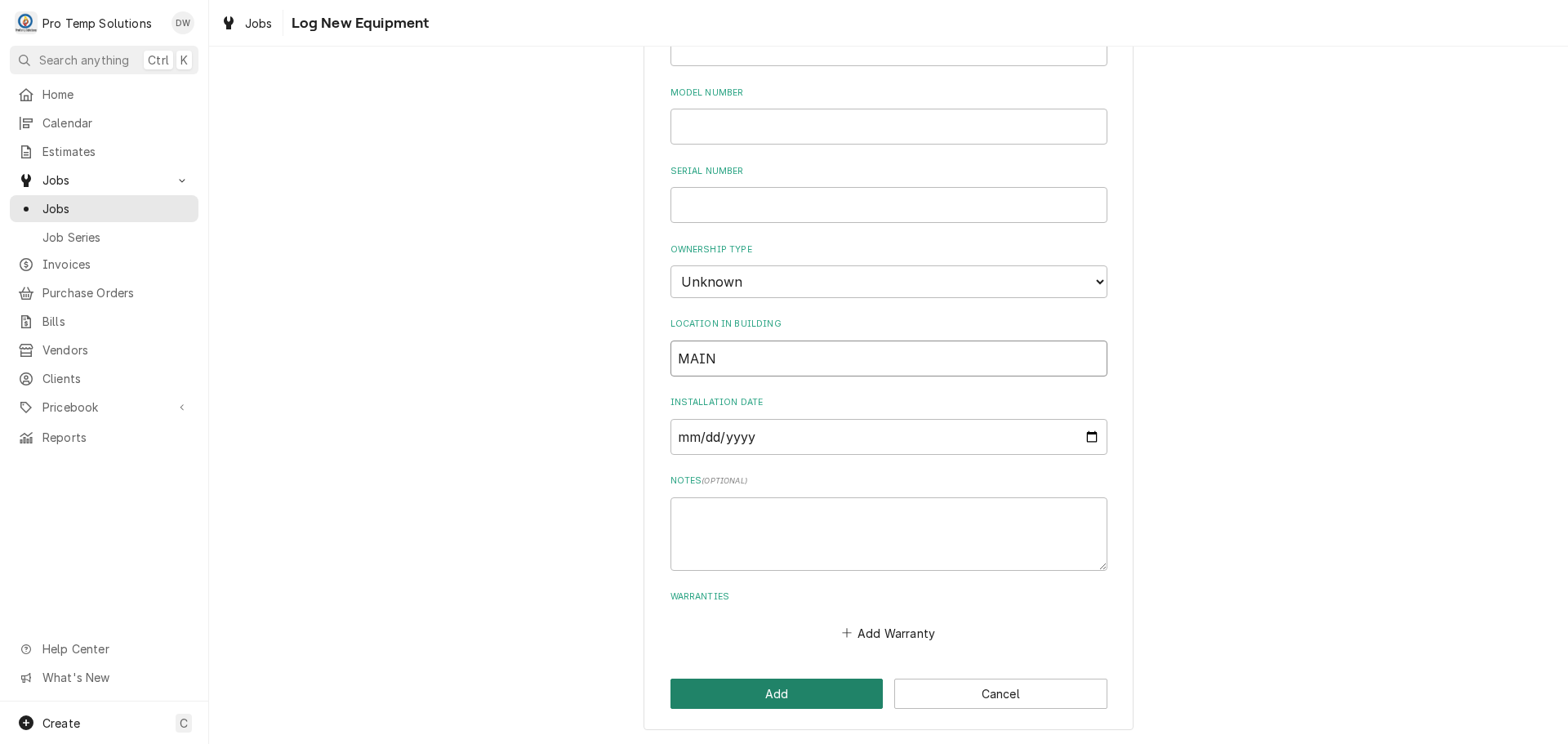
type input "MAIN"
click at [770, 693] on button "Add" at bounding box center [776, 694] width 213 height 31
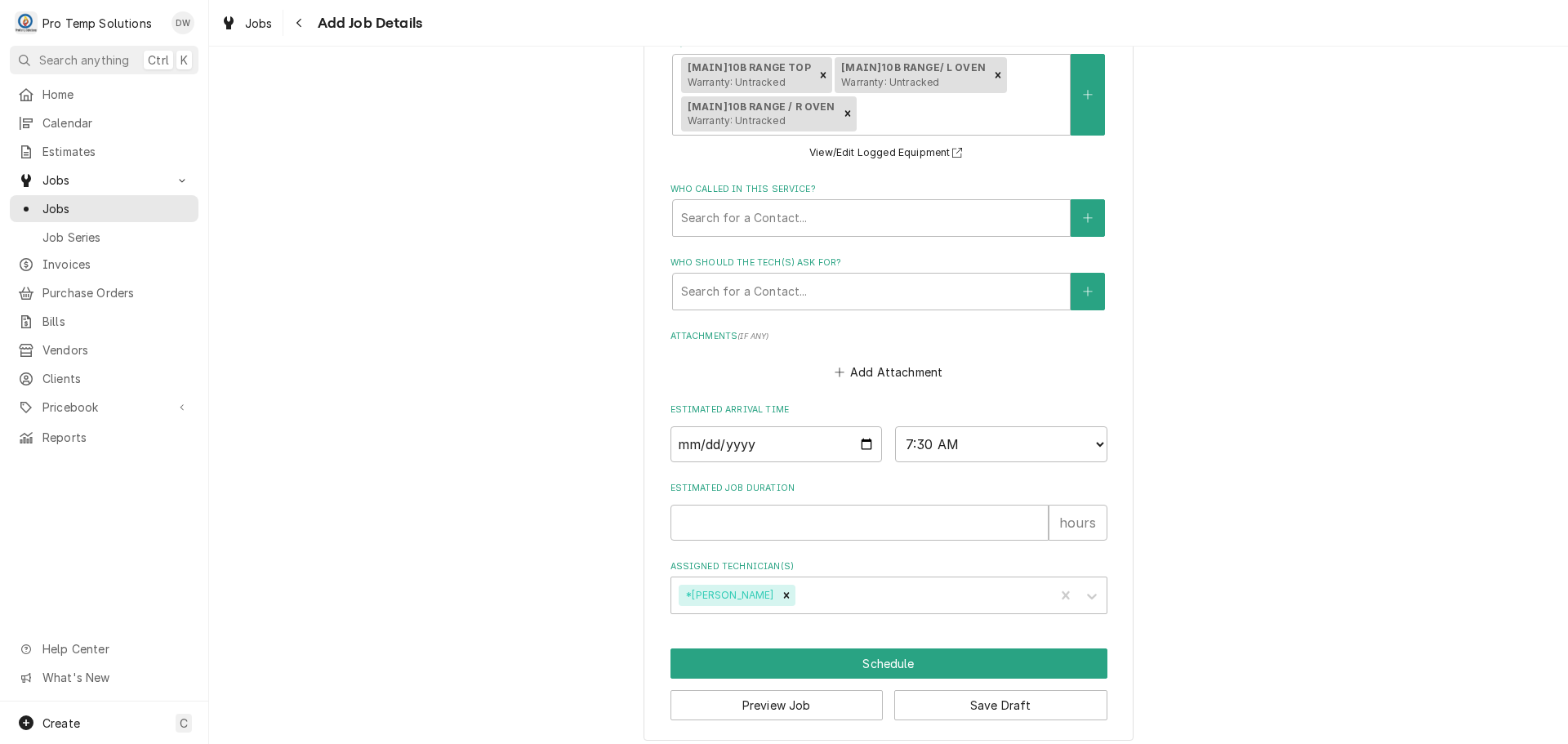
scroll to position [1255, 0]
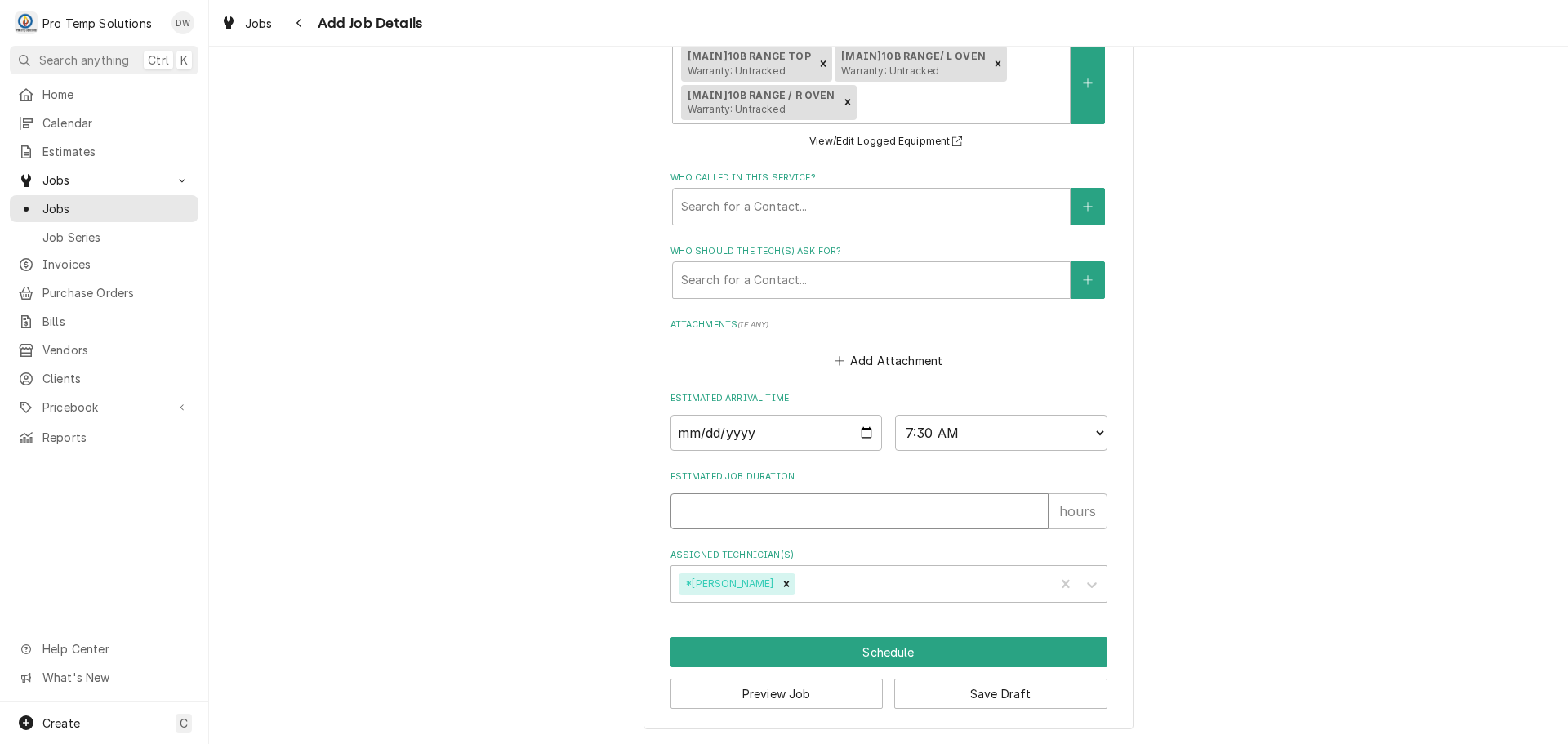
click at [931, 495] on input "Estimated Job Duration" at bounding box center [859, 512] width 378 height 36
type textarea "x"
type input "1"
type textarea "x"
type input "1.5"
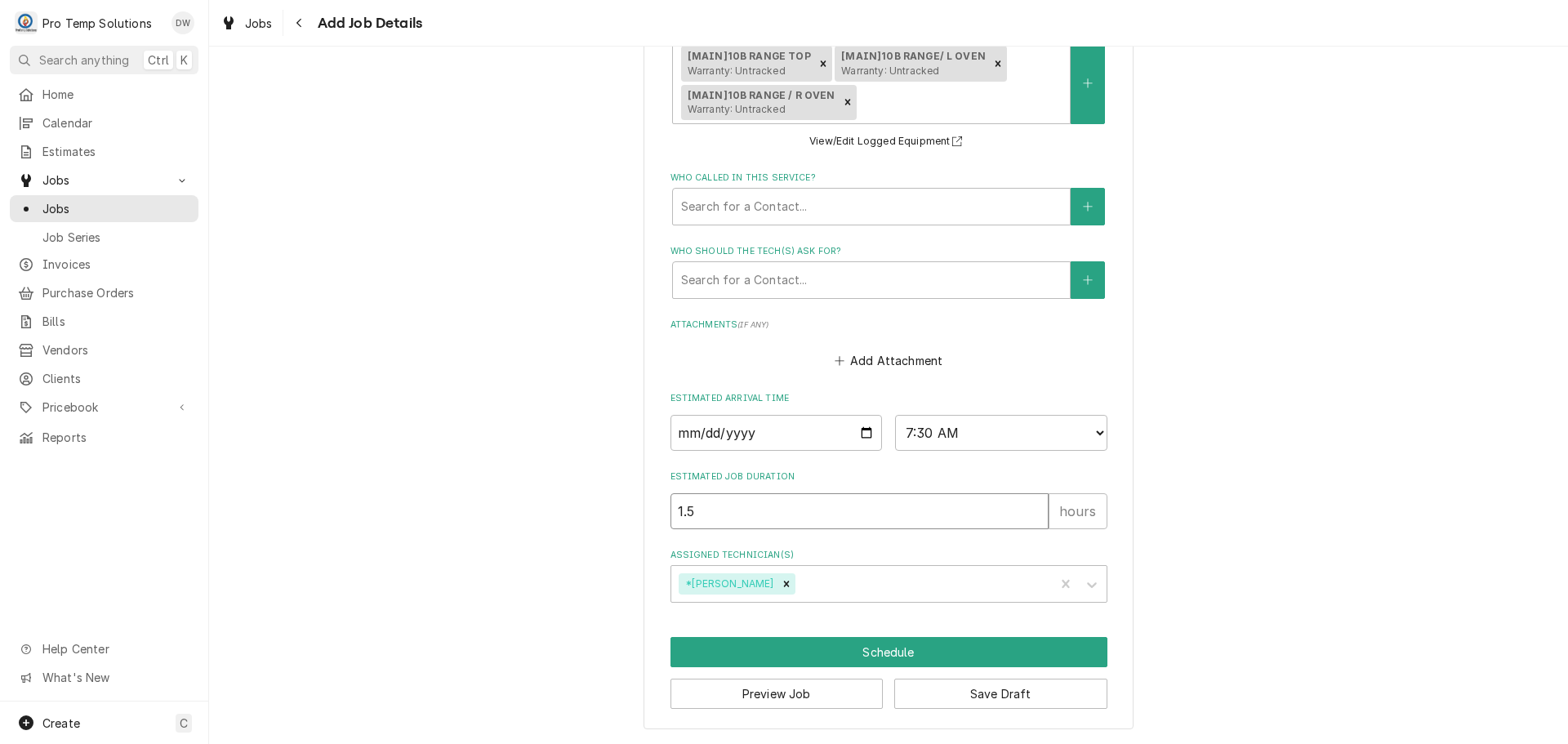
type textarea "x"
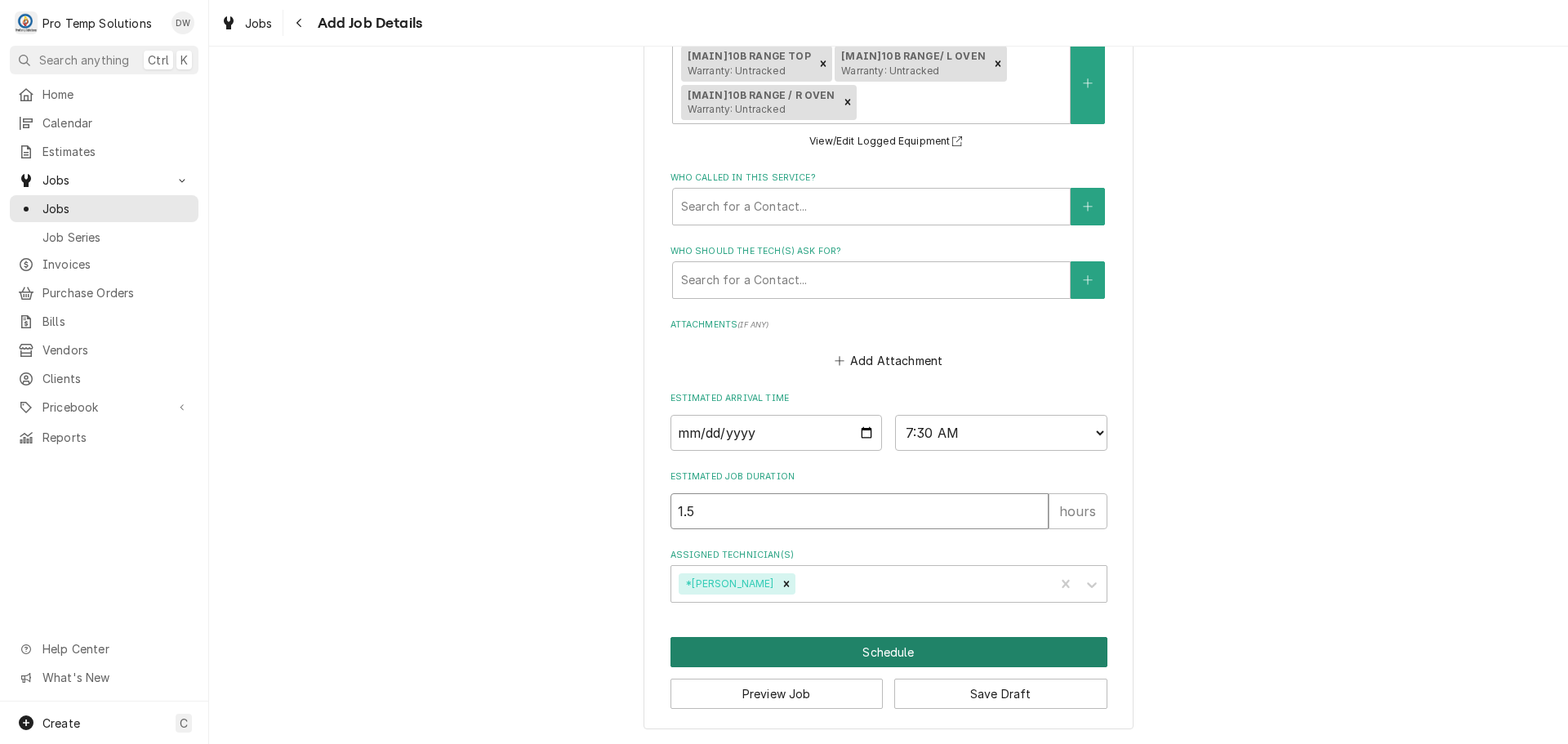
type input "1.5"
click at [844, 646] on button "Schedule" at bounding box center [889, 652] width 437 height 31
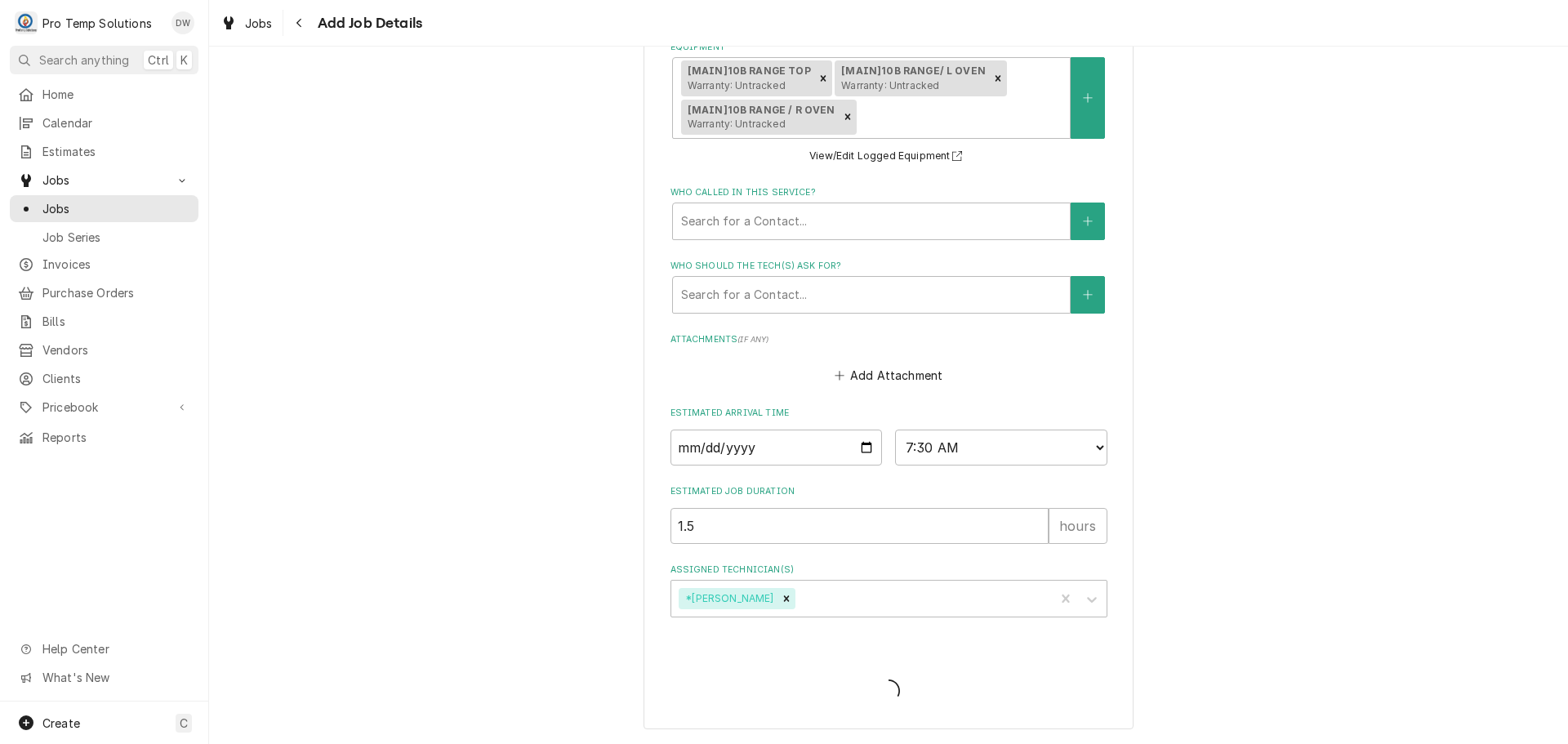
type textarea "x"
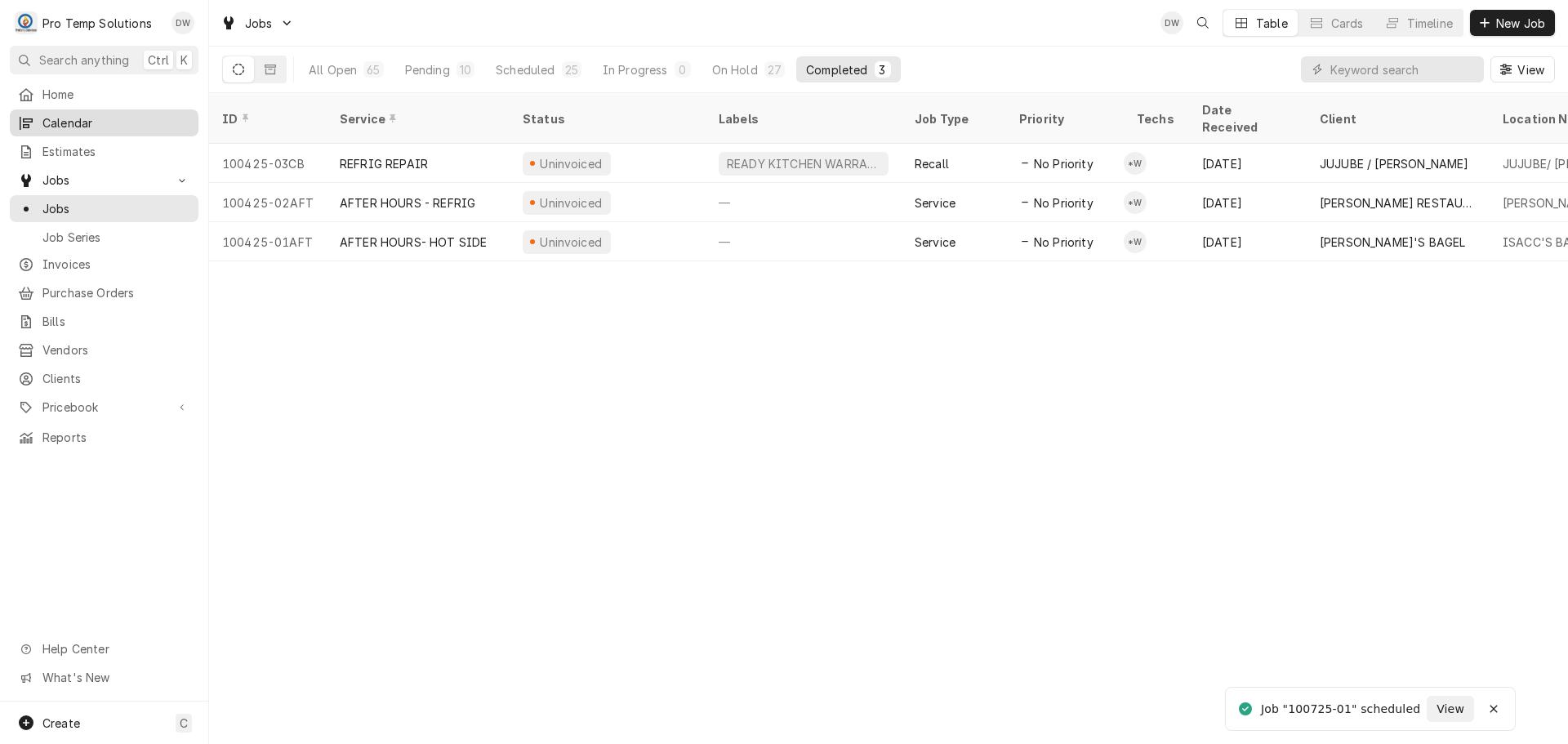
click at [57, 123] on span "Calendar" at bounding box center [116, 123] width 148 height 17
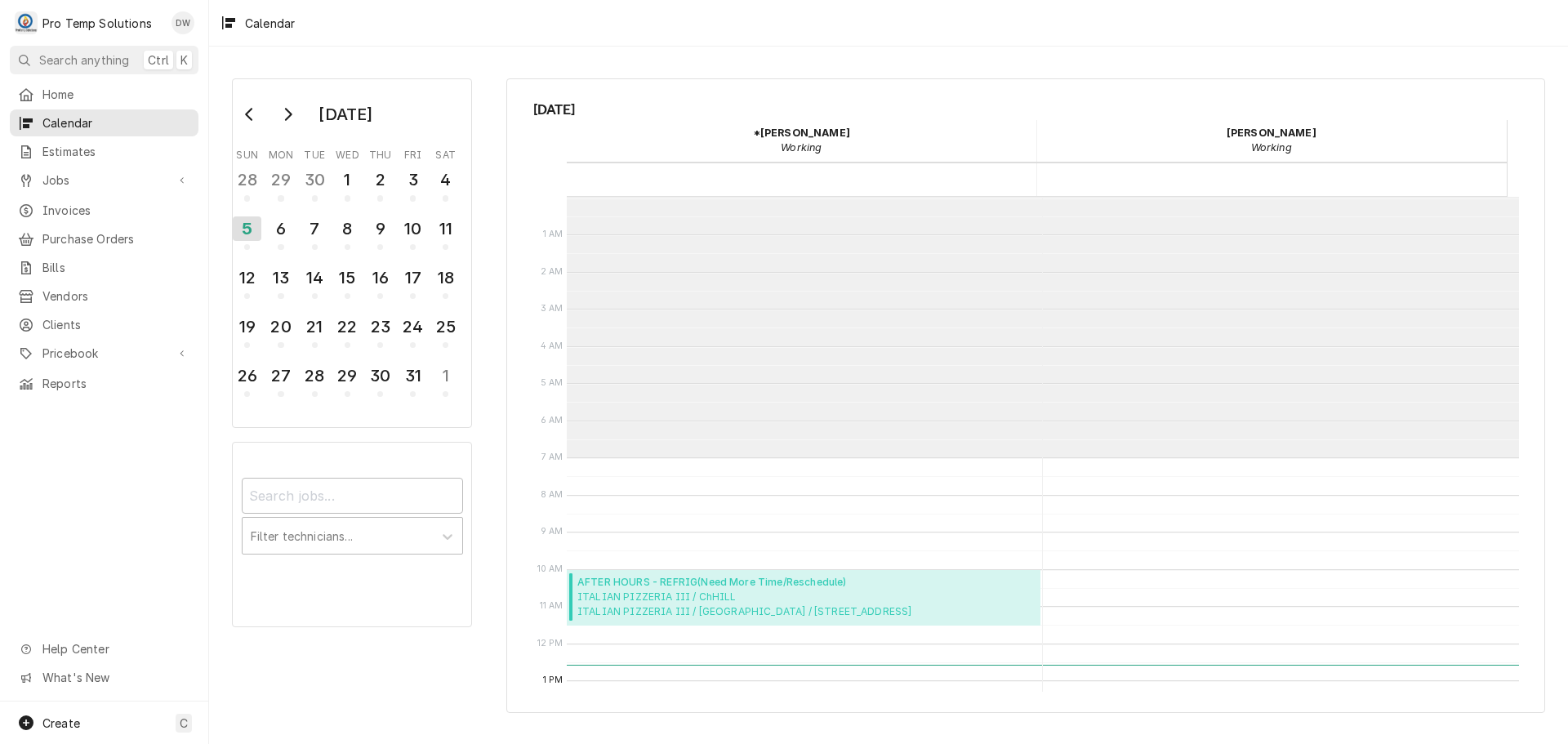
scroll to position [260, 0]
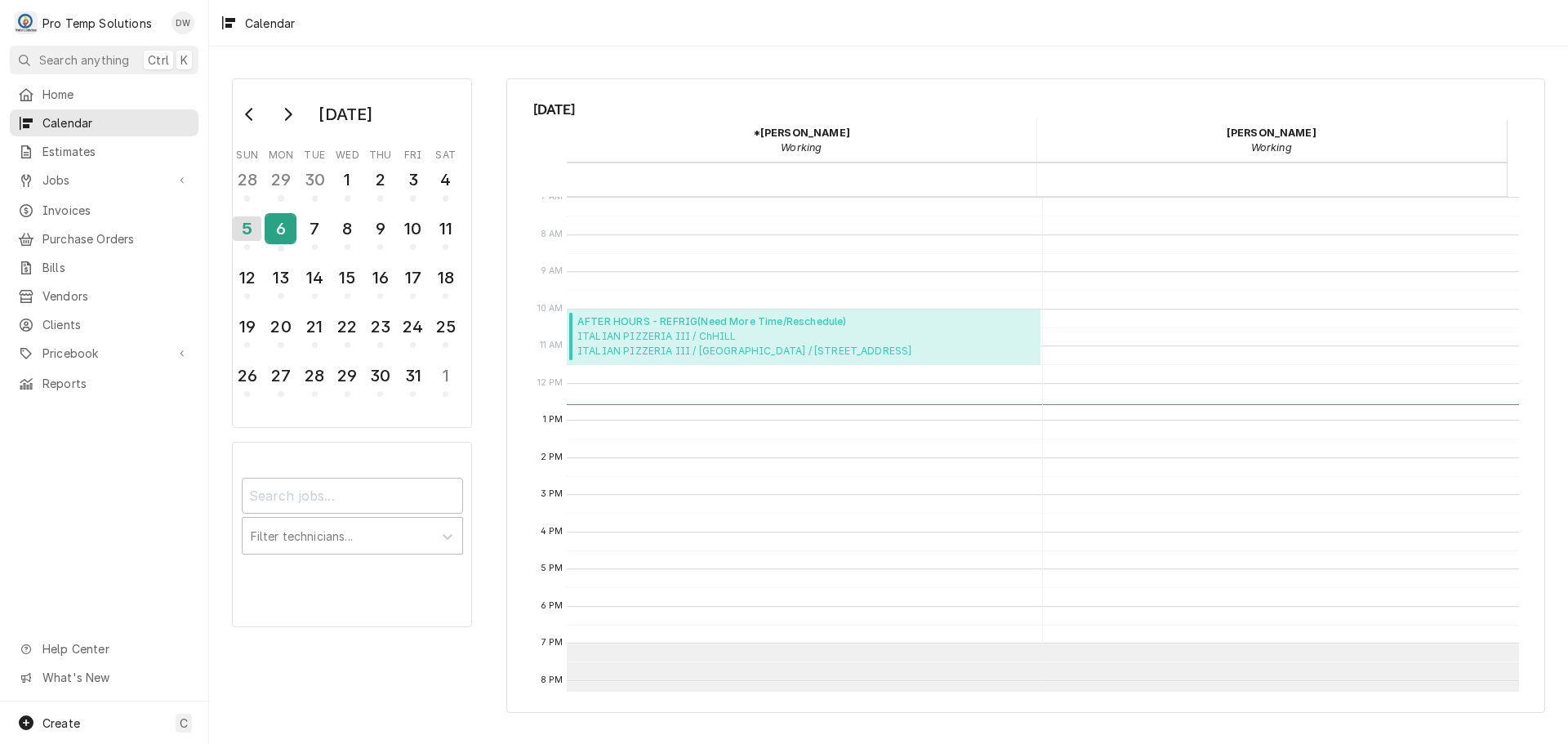
click at [285, 237] on div "6" at bounding box center [280, 229] width 29 height 28
